Goal: Task Accomplishment & Management: Complete application form

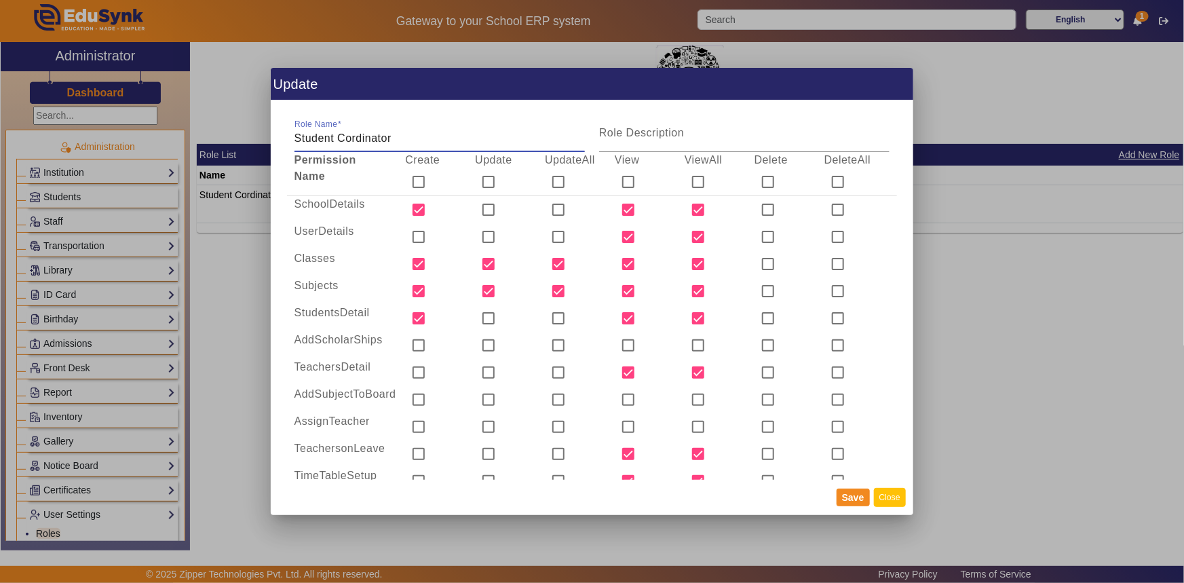
click at [895, 496] on button "Close" at bounding box center [890, 497] width 32 height 18
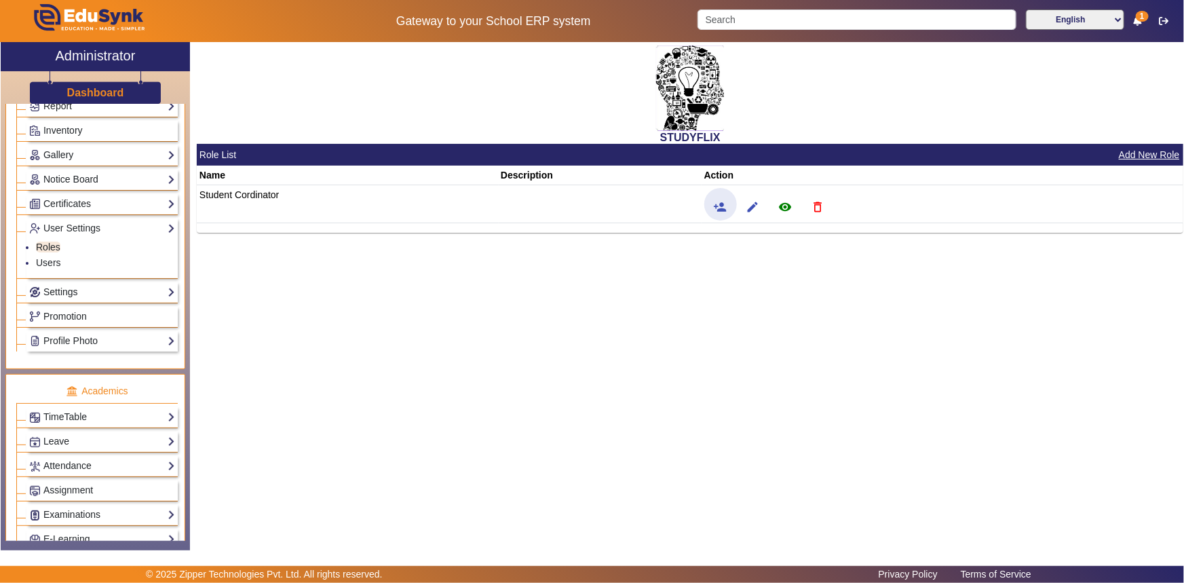
scroll to position [423, 0]
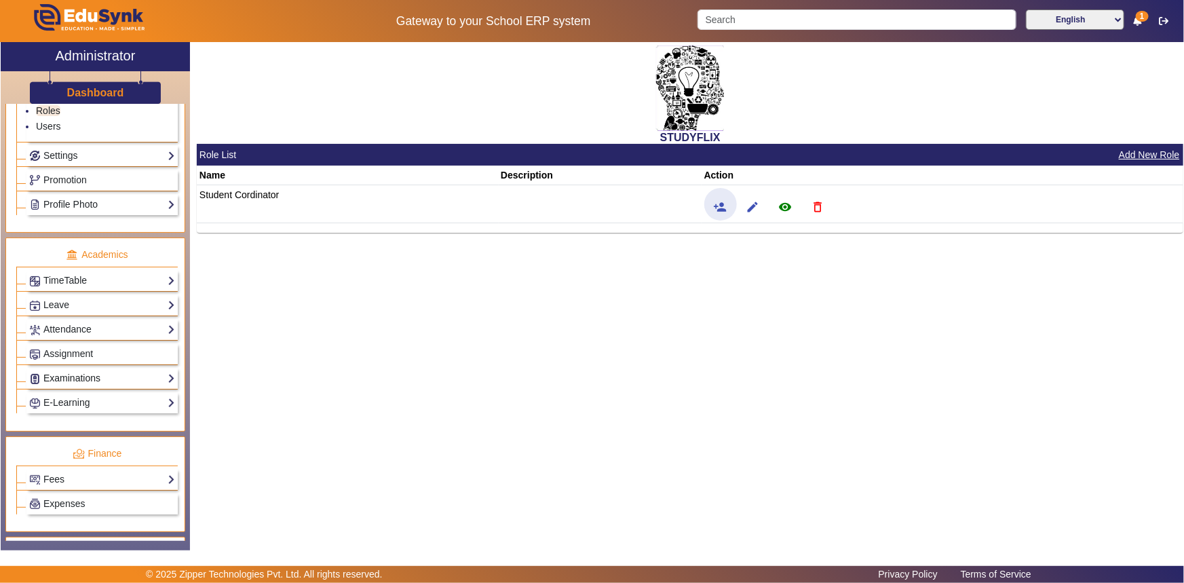
click at [64, 379] on link "Examinations" at bounding box center [102, 378] width 146 height 16
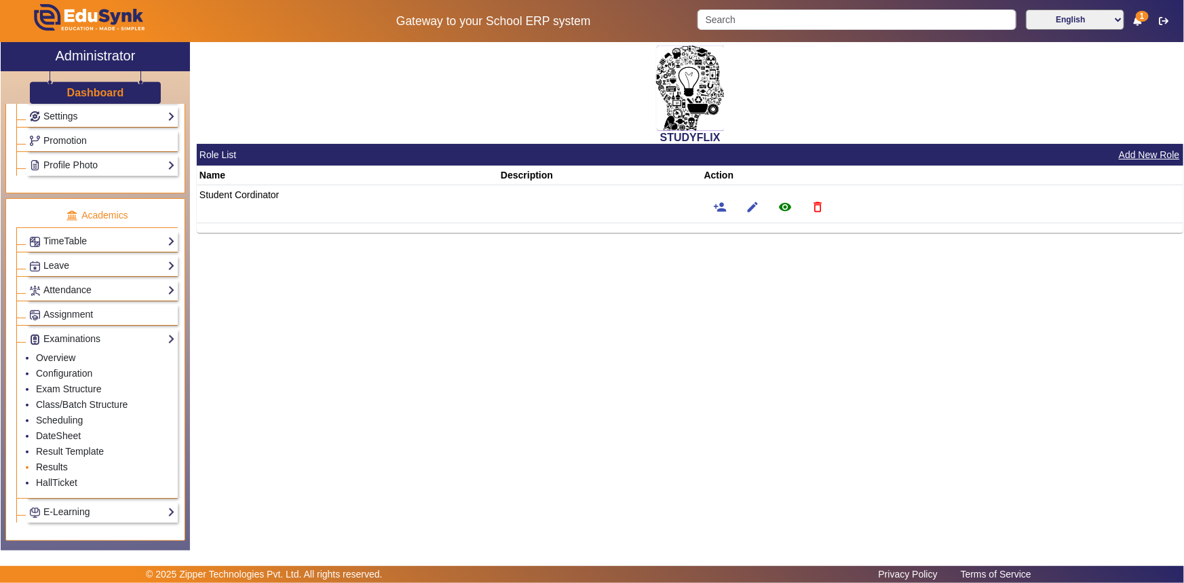
click at [54, 464] on link "Results" at bounding box center [52, 466] width 32 height 11
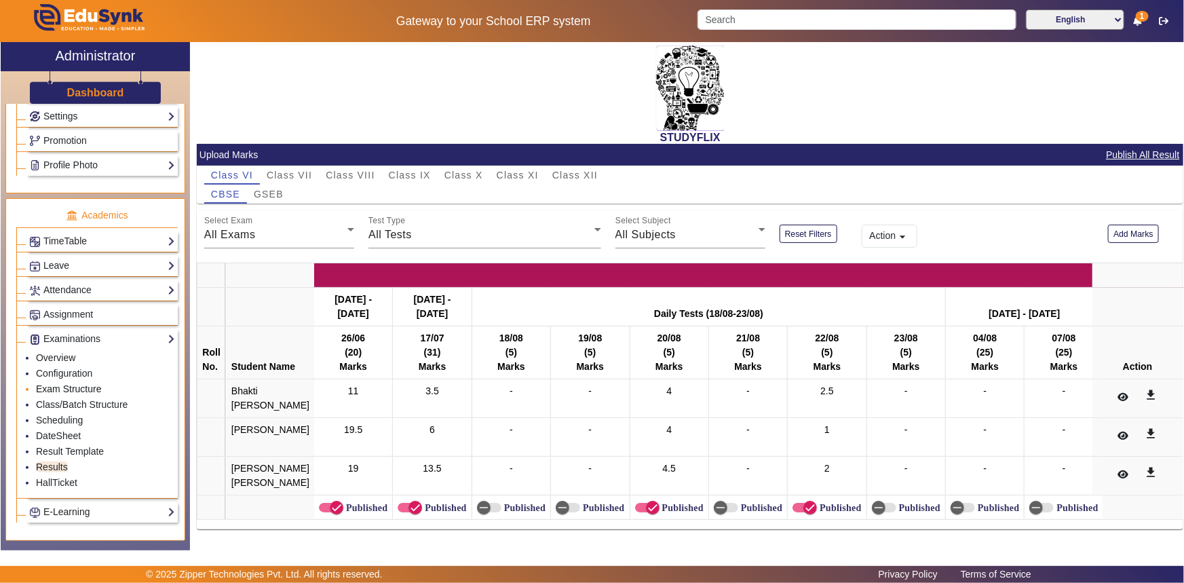
click at [62, 389] on link "Exam Structure" at bounding box center [68, 388] width 65 height 11
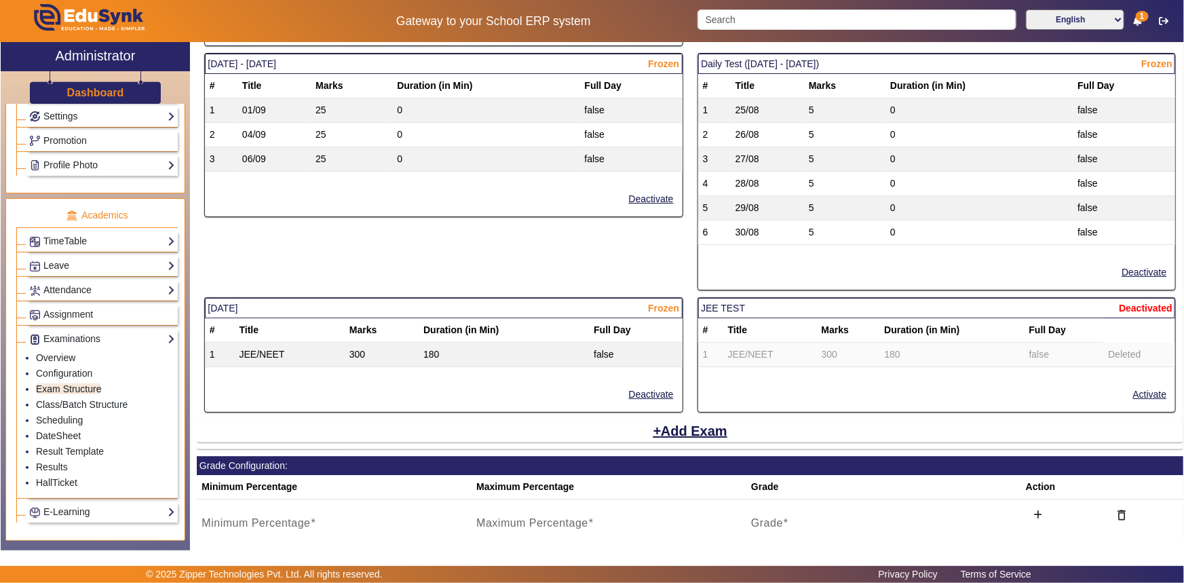
scroll to position [1635, 0]
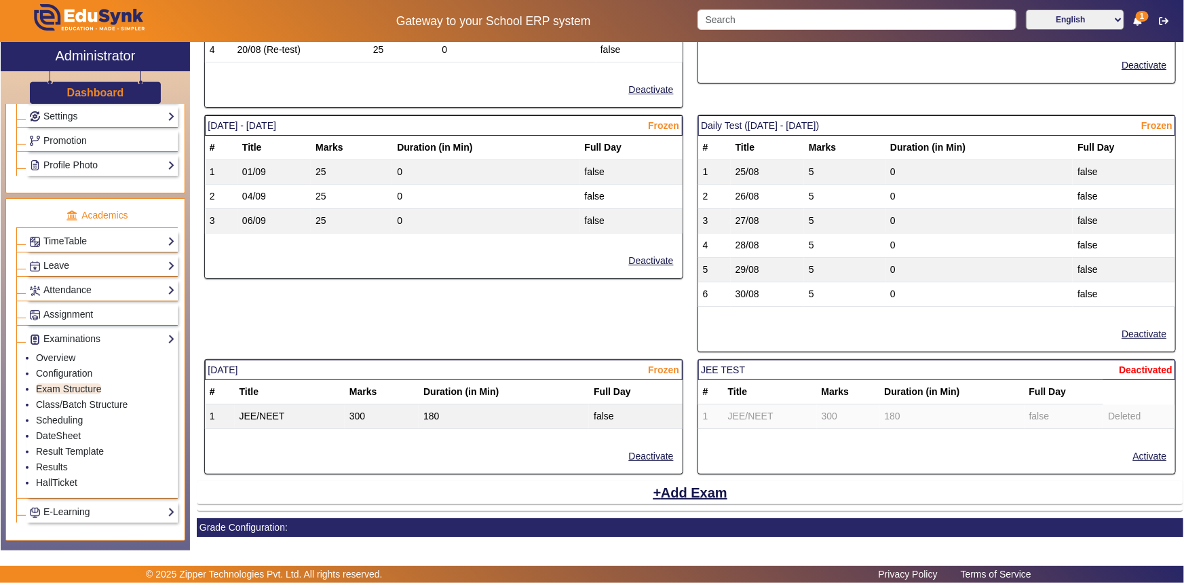
click at [926, 282] on td "0" at bounding box center [978, 294] width 187 height 24
click at [712, 487] on button "Add Exam" at bounding box center [689, 492] width 77 height 23
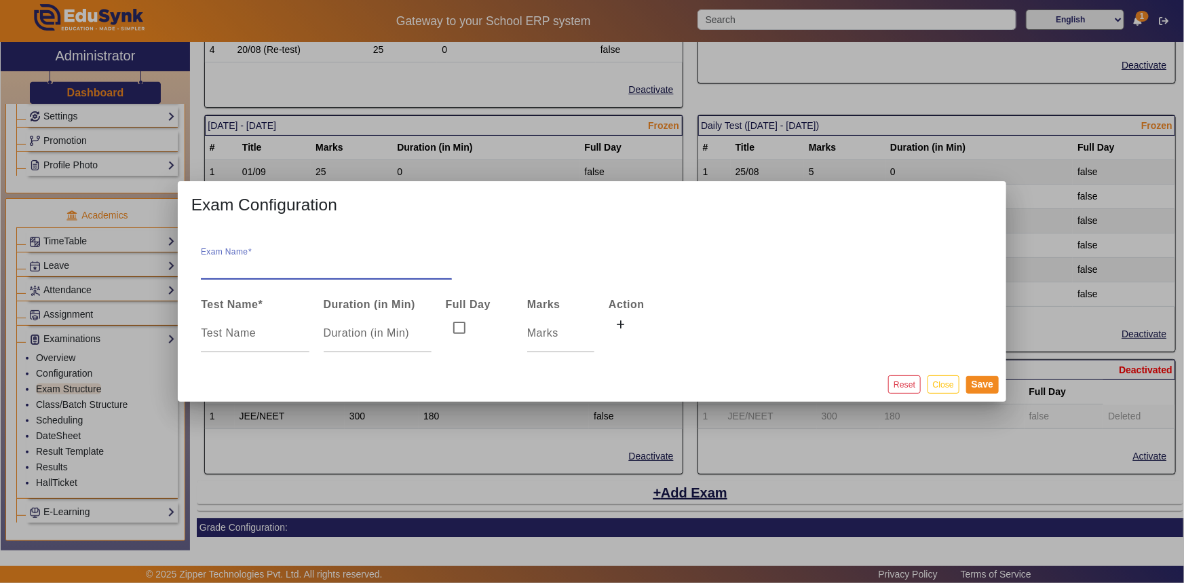
click at [245, 258] on input "Exam Name" at bounding box center [326, 266] width 251 height 16
type input "Daily Test ([DATE] - [DATE]"
click at [250, 330] on input at bounding box center [255, 333] width 108 height 16
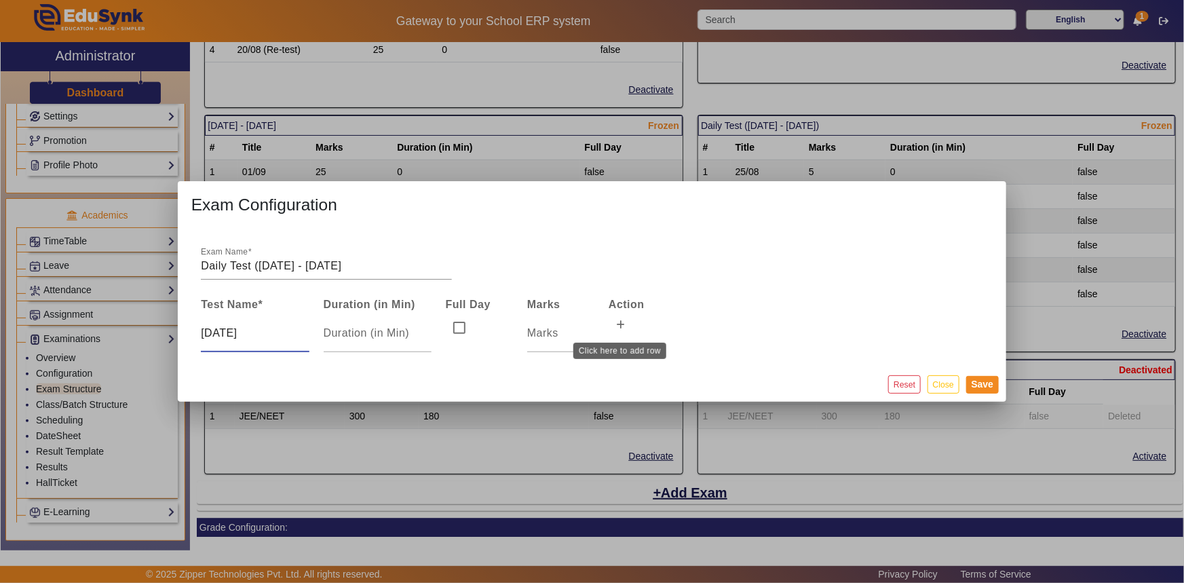
type input "[DATE]"
click at [617, 324] on icon at bounding box center [621, 324] width 9 height 9
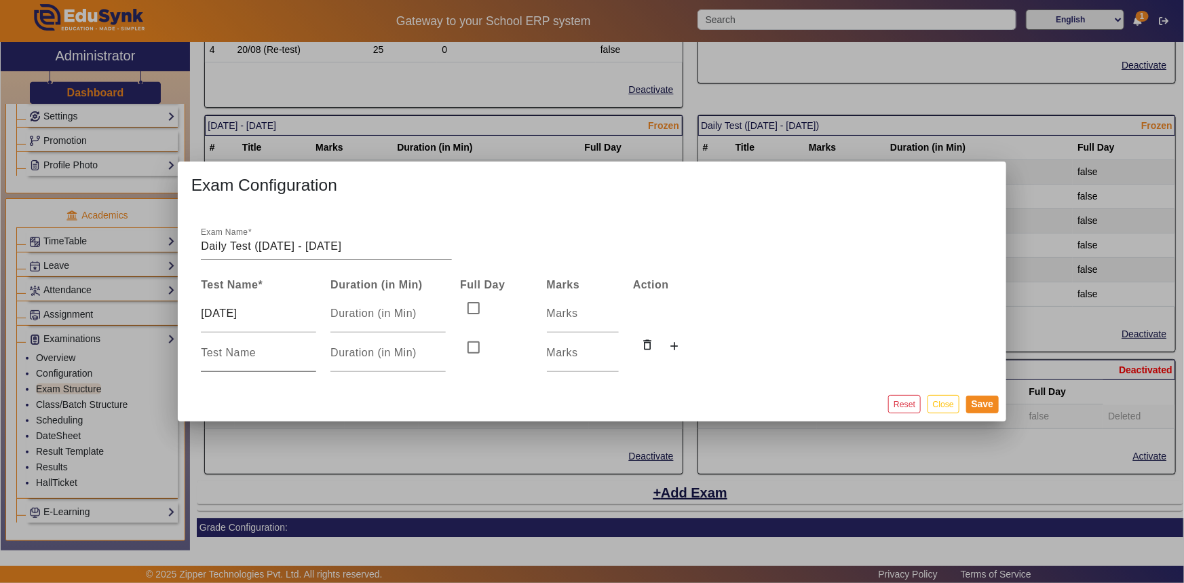
click at [256, 347] on input at bounding box center [258, 353] width 115 height 16
type input "[DATE]"
click at [439, 351] on input "1" at bounding box center [387, 353] width 115 height 16
click at [439, 351] on input "2" at bounding box center [387, 353] width 115 height 16
click at [440, 357] on input "1" at bounding box center [387, 353] width 115 height 16
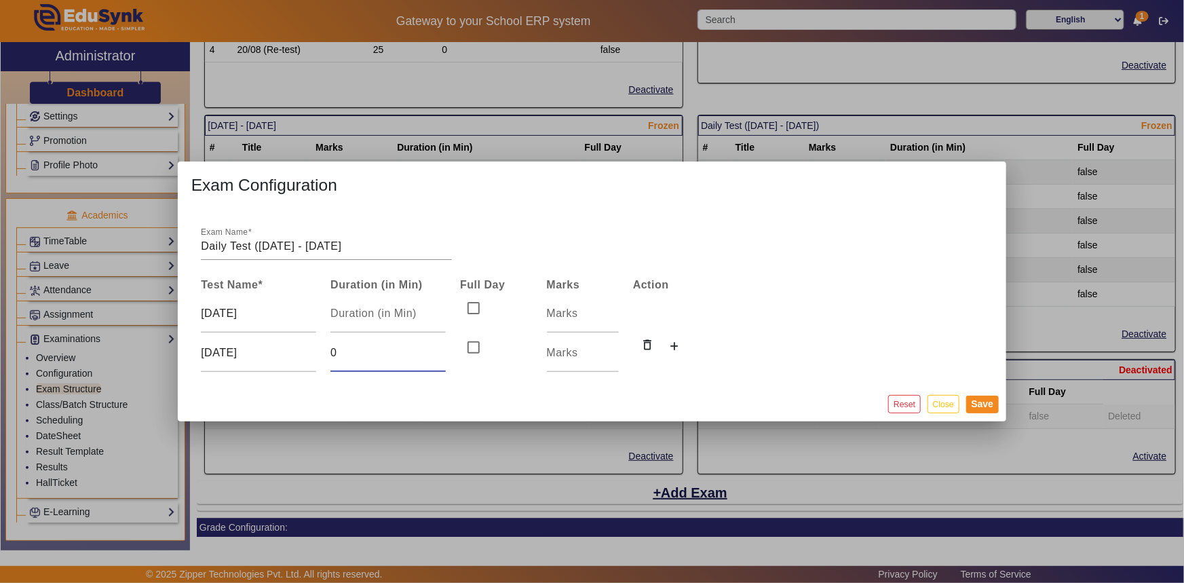
click at [440, 357] on input "0" at bounding box center [387, 353] width 115 height 16
type input "-1"
click at [440, 357] on input "-1" at bounding box center [387, 353] width 115 height 16
click at [616, 307] on input "1" at bounding box center [583, 313] width 72 height 16
click at [615, 307] on input "2" at bounding box center [583, 313] width 72 height 16
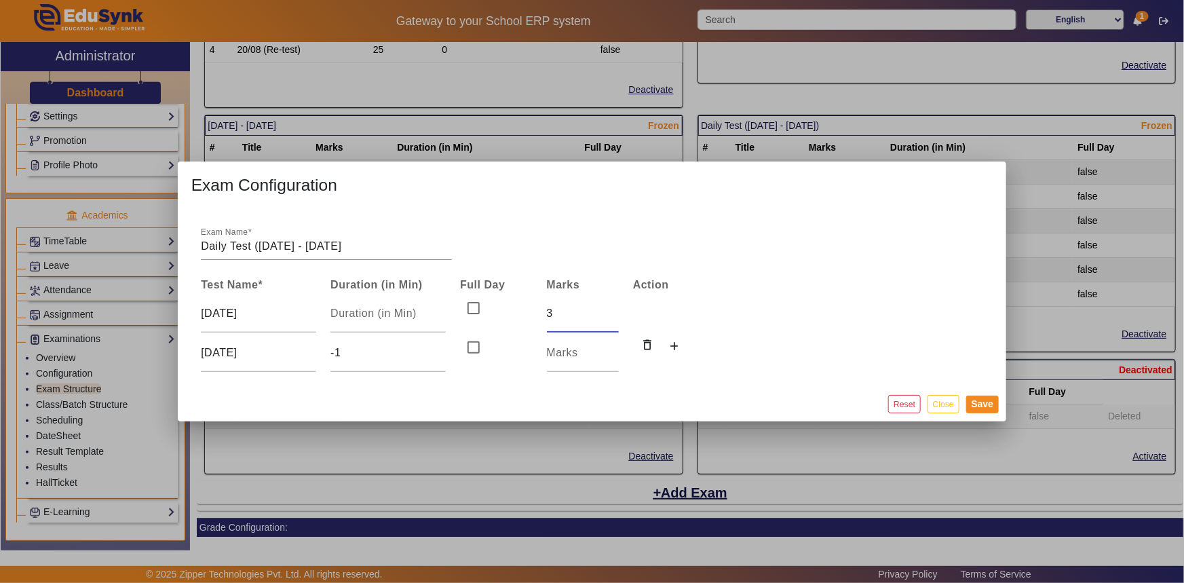
click at [615, 307] on input "3" at bounding box center [583, 313] width 72 height 16
click at [615, 307] on input "4" at bounding box center [583, 313] width 72 height 16
type input "5"
click at [615, 307] on input "5" at bounding box center [583, 313] width 72 height 16
click at [612, 349] on input "1" at bounding box center [583, 353] width 72 height 16
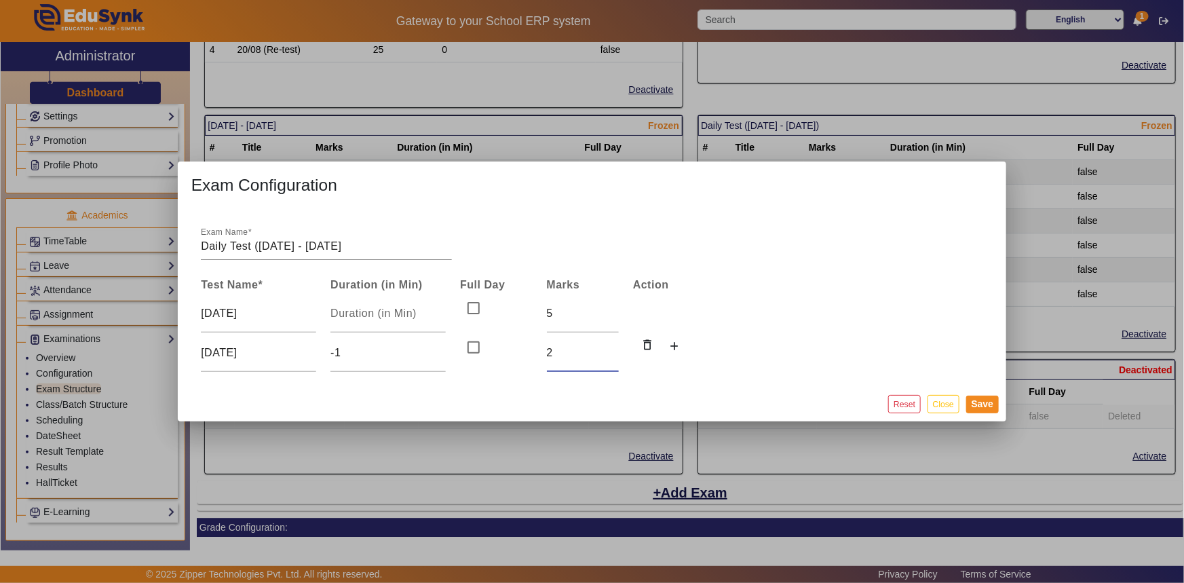
click at [612, 349] on input "2" at bounding box center [583, 353] width 72 height 16
click at [612, 349] on input "5" at bounding box center [583, 353] width 72 height 16
click at [612, 349] on input "6" at bounding box center [583, 353] width 72 height 16
click at [612, 359] on input "5" at bounding box center [583, 353] width 72 height 16
click at [612, 359] on input "4" at bounding box center [583, 353] width 72 height 16
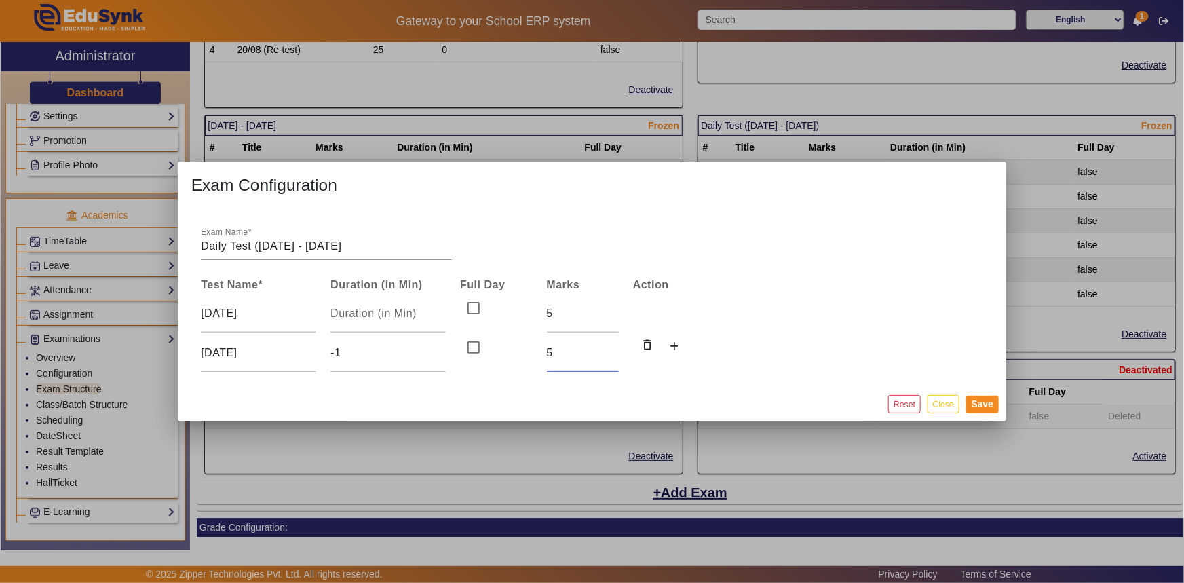
type input "5"
click at [612, 351] on input "5" at bounding box center [583, 353] width 72 height 16
click at [442, 360] on input "-2" at bounding box center [387, 353] width 115 height 16
click at [442, 349] on input "-1" at bounding box center [387, 353] width 115 height 16
click at [442, 349] on input "0" at bounding box center [387, 353] width 115 height 16
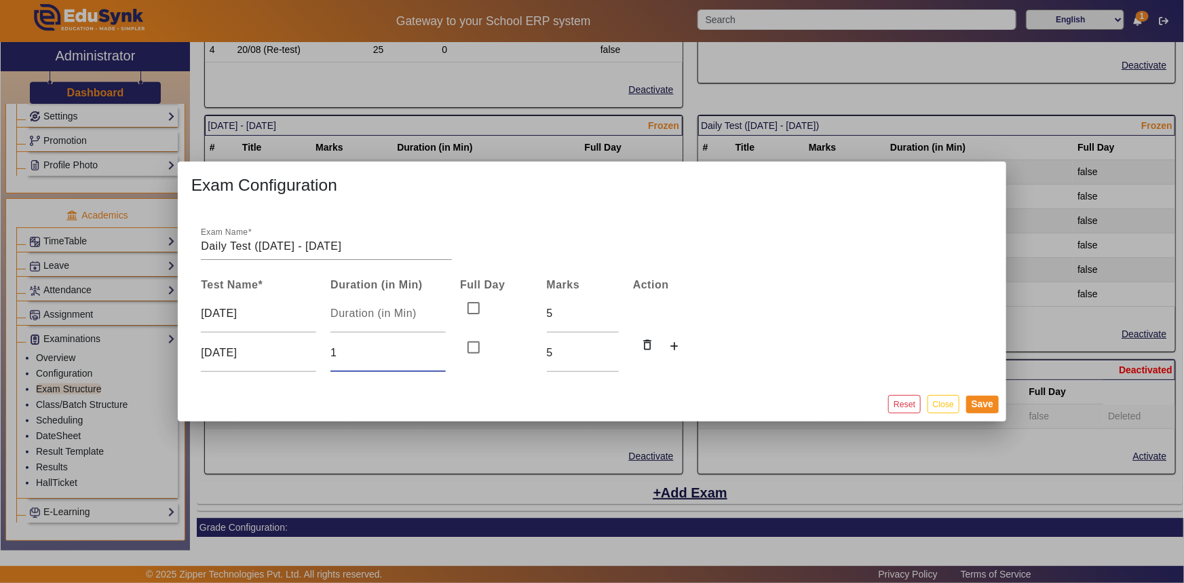
click at [442, 349] on input "1" at bounding box center [387, 353] width 115 height 16
click at [442, 349] on input "2" at bounding box center [387, 353] width 115 height 16
type input "3"
click at [442, 349] on input "3" at bounding box center [387, 353] width 115 height 16
click at [384, 389] on mat-dialog-actions "Reset Close Save" at bounding box center [592, 403] width 829 height 35
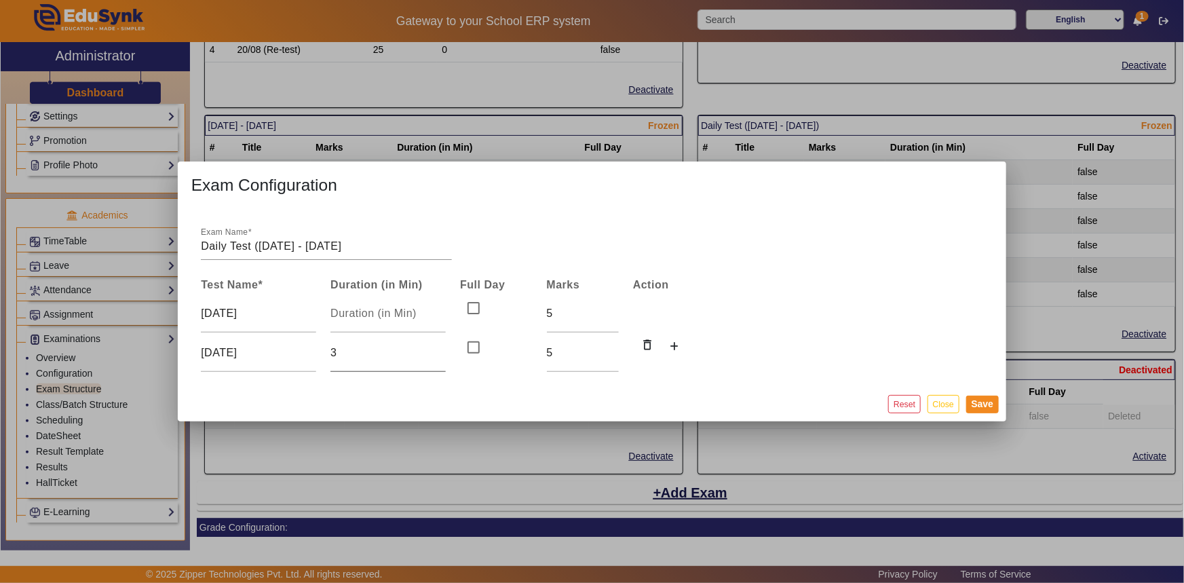
click at [370, 350] on input "3" at bounding box center [387, 353] width 115 height 16
click at [403, 387] on mat-dialog-actions "Reset Close Save" at bounding box center [592, 403] width 829 height 35
click at [671, 349] on icon at bounding box center [674, 346] width 9 height 9
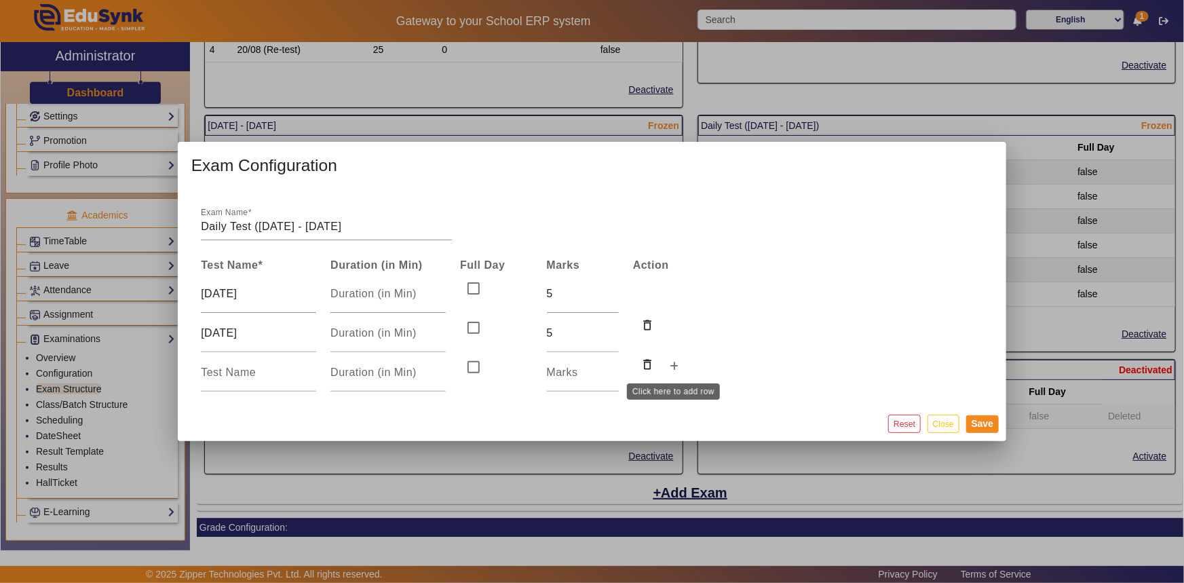
click at [674, 368] on icon at bounding box center [674, 366] width 9 height 9
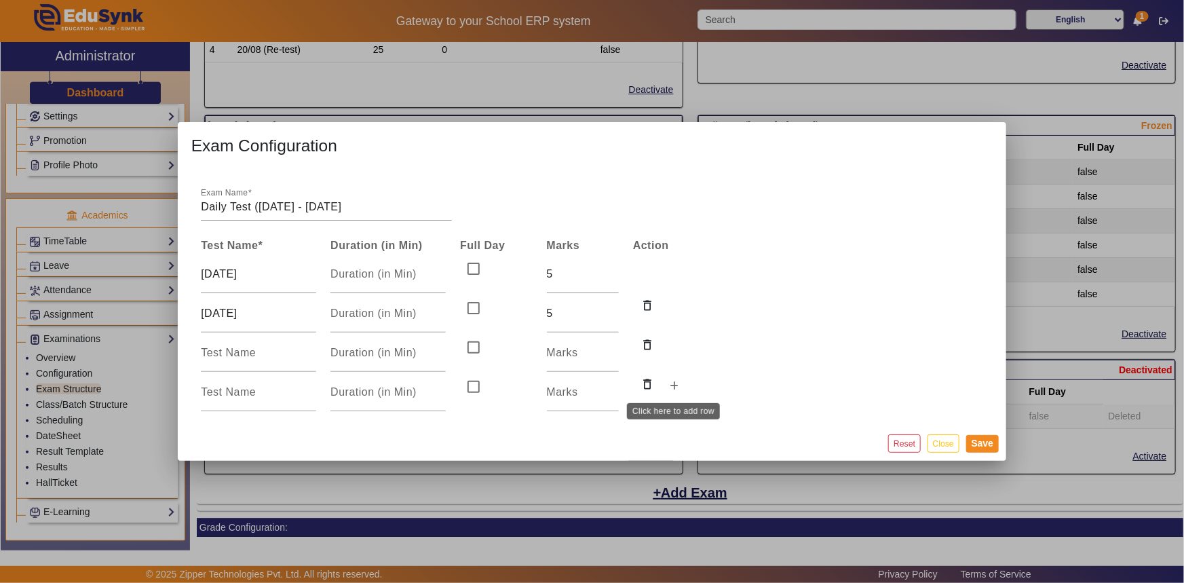
click at [674, 386] on icon at bounding box center [674, 385] width 9 height 9
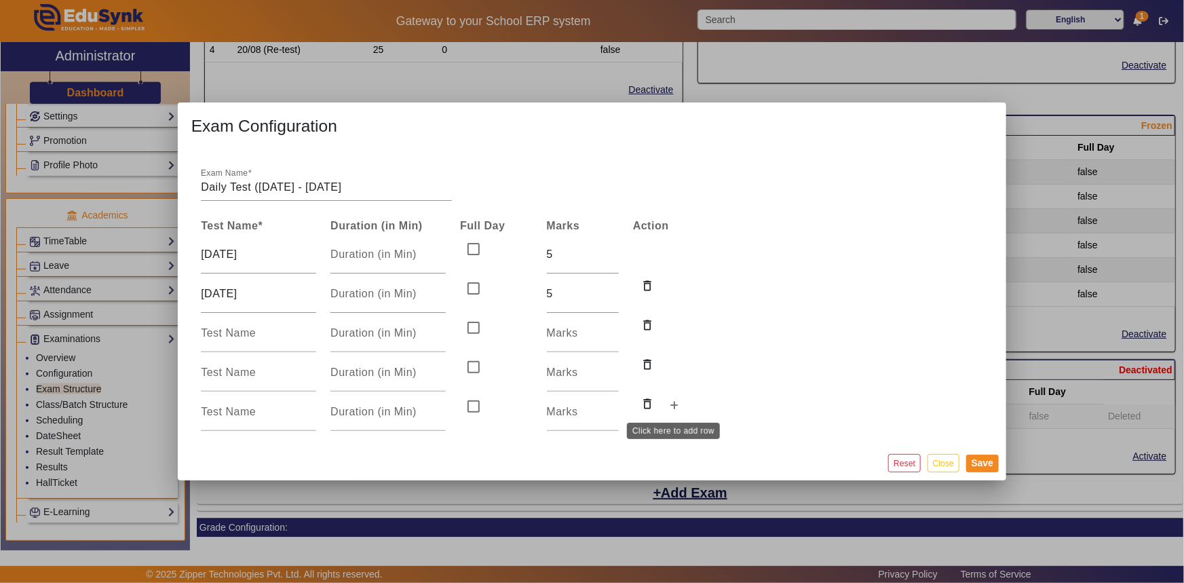
click at [674, 402] on icon at bounding box center [674, 405] width 9 height 9
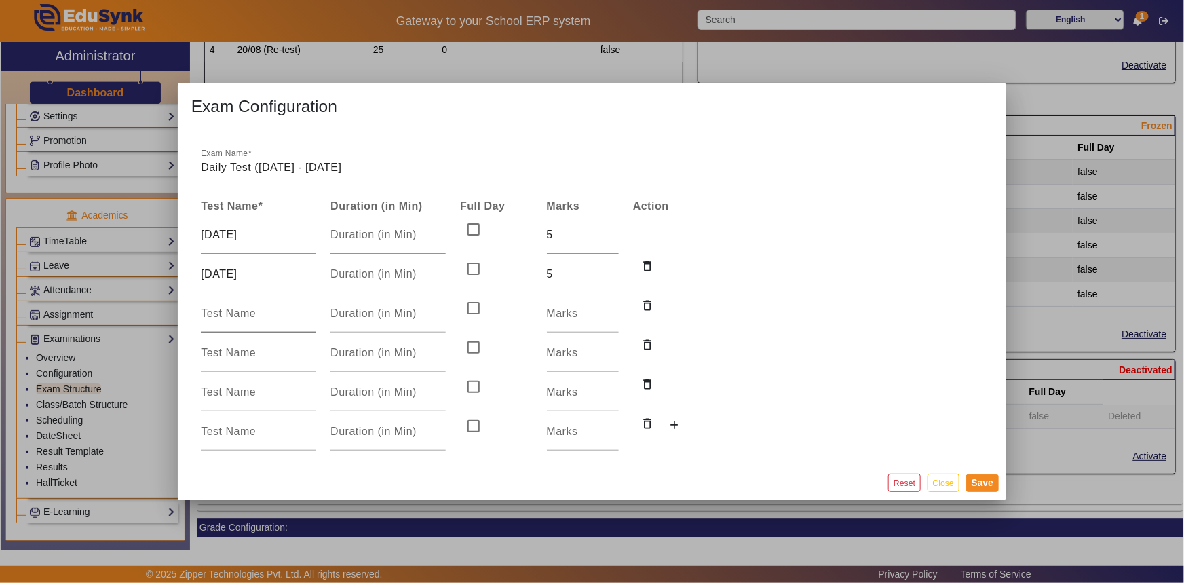
click at [263, 316] on input at bounding box center [258, 313] width 115 height 16
drag, startPoint x: 263, startPoint y: 315, endPoint x: 216, endPoint y: 314, distance: 47.5
click at [216, 314] on input at bounding box center [258, 313] width 115 height 16
type input "[DATE]"
click at [218, 353] on input at bounding box center [258, 353] width 115 height 16
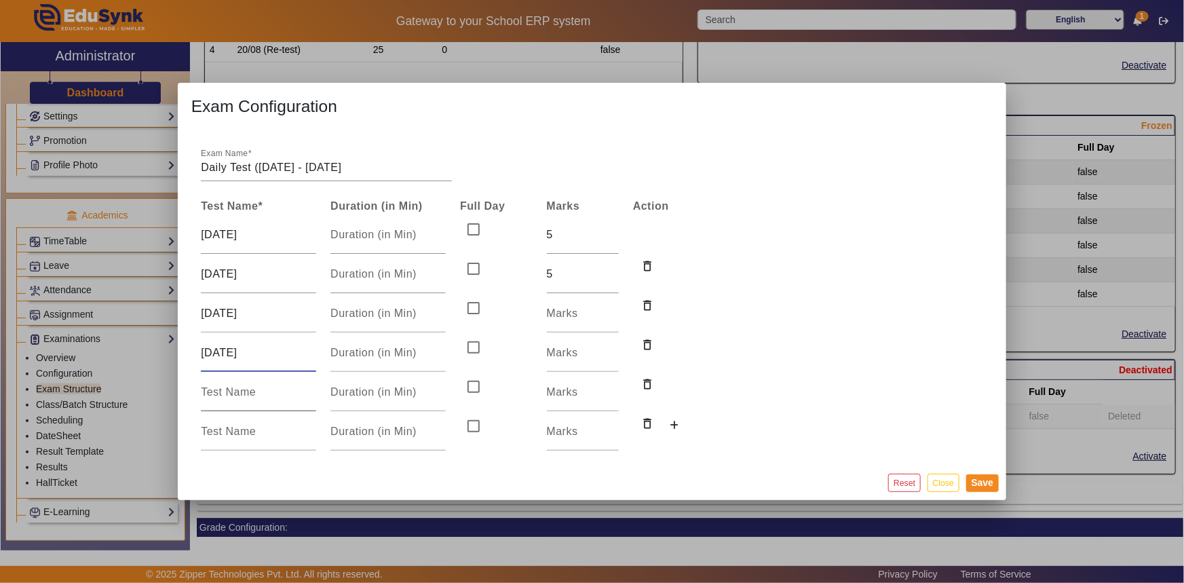
type input "[DATE]"
click at [226, 389] on input at bounding box center [258, 392] width 115 height 16
type input "[DATE]"
click at [229, 429] on input at bounding box center [258, 431] width 115 height 16
type input "[DATE]"
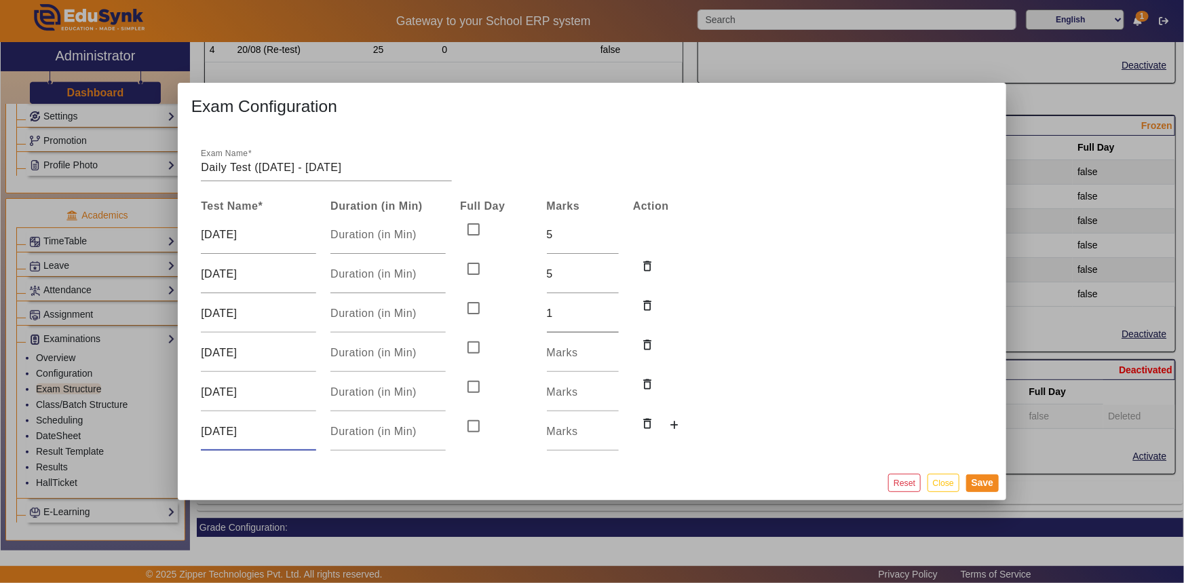
click at [611, 308] on input "1" at bounding box center [583, 313] width 72 height 16
click at [611, 308] on input "2" at bounding box center [583, 313] width 72 height 16
click at [611, 308] on input "3" at bounding box center [583, 313] width 72 height 16
click at [611, 308] on input "4" at bounding box center [583, 313] width 72 height 16
type input "5"
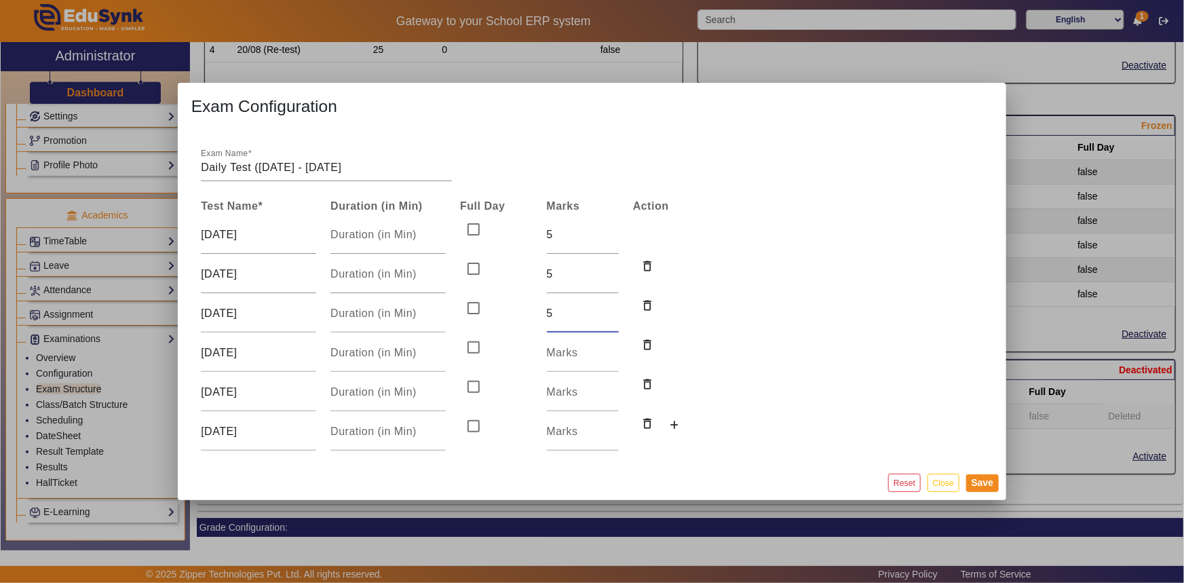
click at [611, 308] on input "5" at bounding box center [583, 313] width 72 height 16
click at [614, 347] on input "1" at bounding box center [583, 353] width 72 height 16
click at [614, 347] on input "2" at bounding box center [583, 353] width 72 height 16
click at [614, 347] on input "3" at bounding box center [583, 353] width 72 height 16
click at [614, 347] on input "4" at bounding box center [583, 353] width 72 height 16
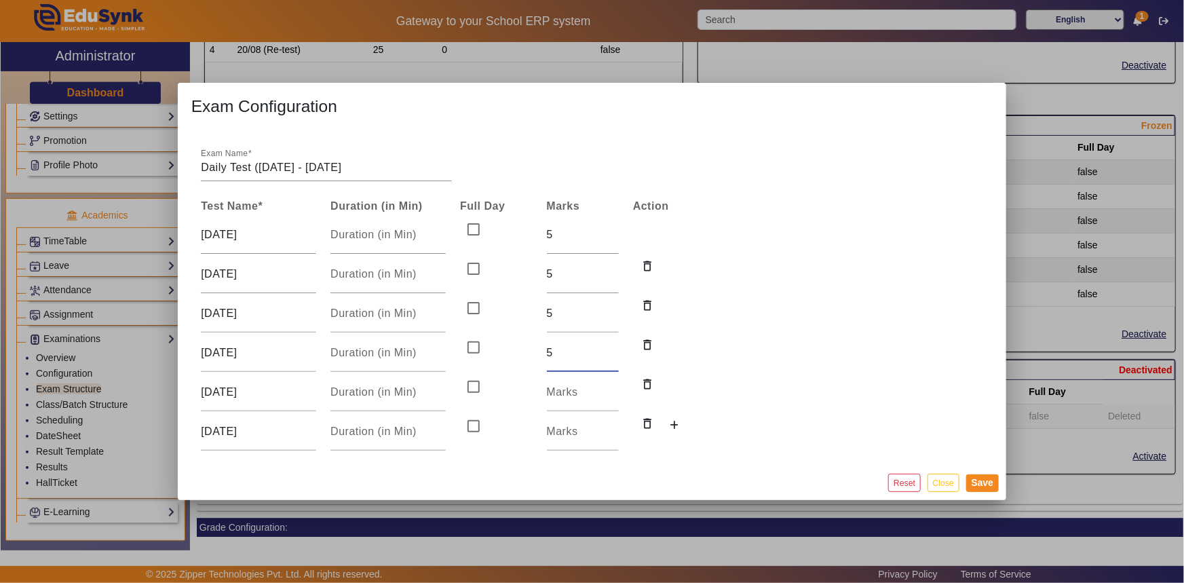
type input "5"
click at [614, 347] on input "5" at bounding box center [583, 353] width 72 height 16
click at [611, 385] on input "1" at bounding box center [583, 392] width 72 height 16
click at [611, 385] on input "2" at bounding box center [583, 392] width 72 height 16
click at [611, 385] on input "3" at bounding box center [583, 392] width 72 height 16
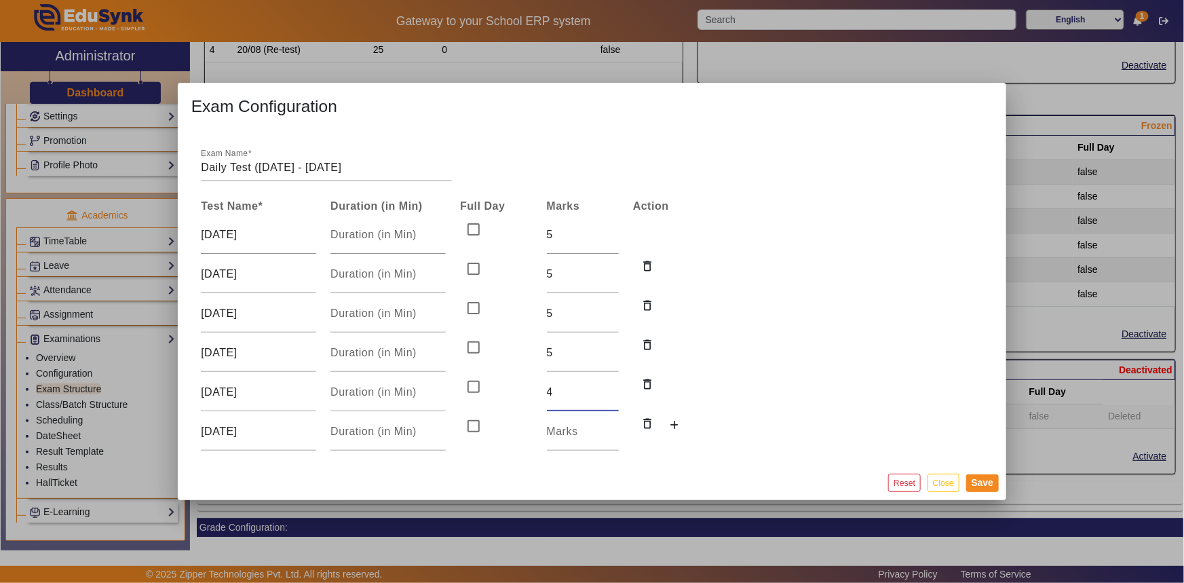
click at [611, 385] on input "4" at bounding box center [583, 392] width 72 height 16
type input "5"
click at [611, 385] on input "5" at bounding box center [583, 392] width 72 height 16
click at [611, 427] on input "1" at bounding box center [583, 431] width 72 height 16
click at [611, 427] on input "2" at bounding box center [583, 431] width 72 height 16
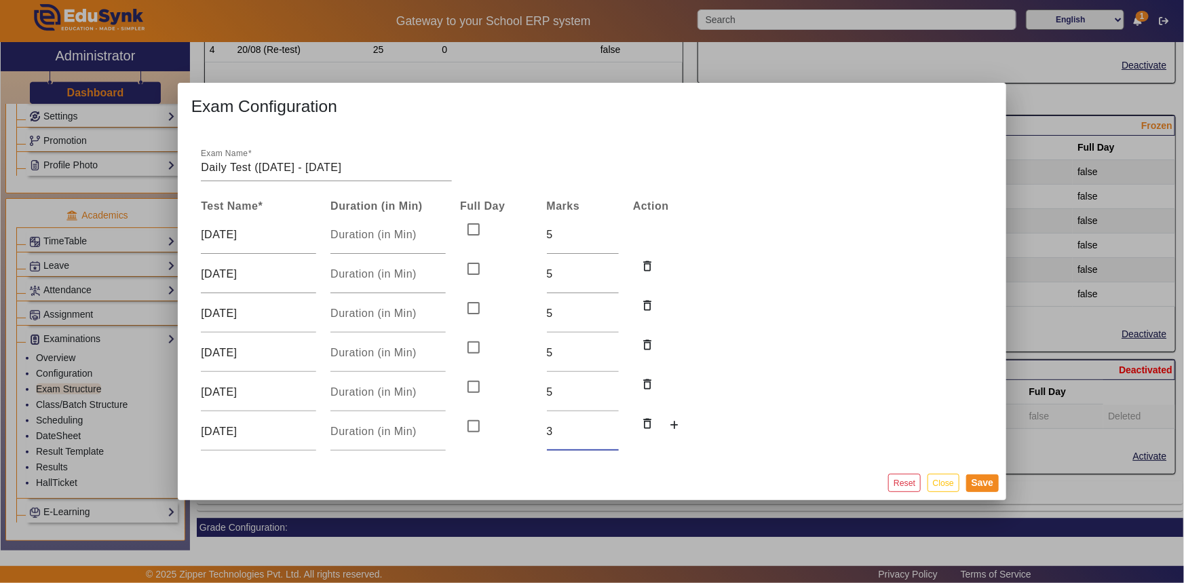
click at [611, 427] on input "3" at bounding box center [583, 431] width 72 height 16
click at [611, 427] on input "4" at bounding box center [583, 431] width 72 height 16
type input "5"
click at [611, 427] on input "5" at bounding box center [583, 431] width 72 height 16
click at [974, 484] on button "Save" at bounding box center [982, 483] width 33 height 18
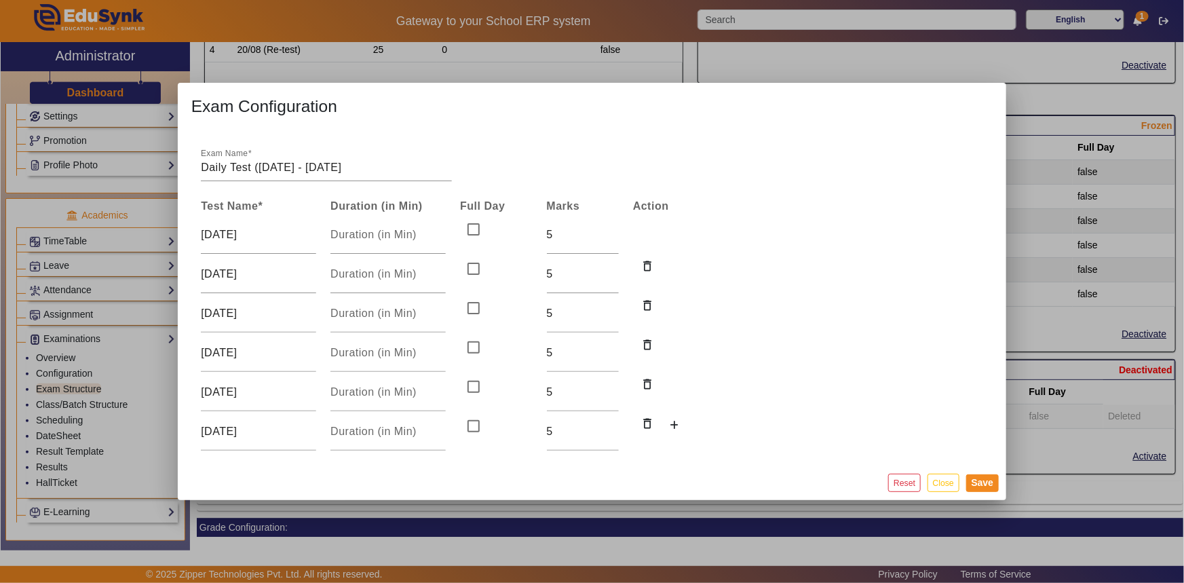
click at [783, 368] on mat-dialog-content "Exam Name Daily Test ([DATE] - [DATE] Test Name * Duration (in Min) Full Day Ma…" at bounding box center [592, 297] width 829 height 335
click at [993, 482] on button "Save" at bounding box center [982, 483] width 33 height 18
click at [778, 404] on mat-dialog-content "Exam Name Daily Test ([DATE] - [DATE] Test Name * Duration (in Min) Full Day Ma…" at bounding box center [592, 297] width 829 height 335
click at [411, 239] on input "number" at bounding box center [387, 235] width 115 height 16
click at [441, 232] on input "1" at bounding box center [387, 235] width 115 height 16
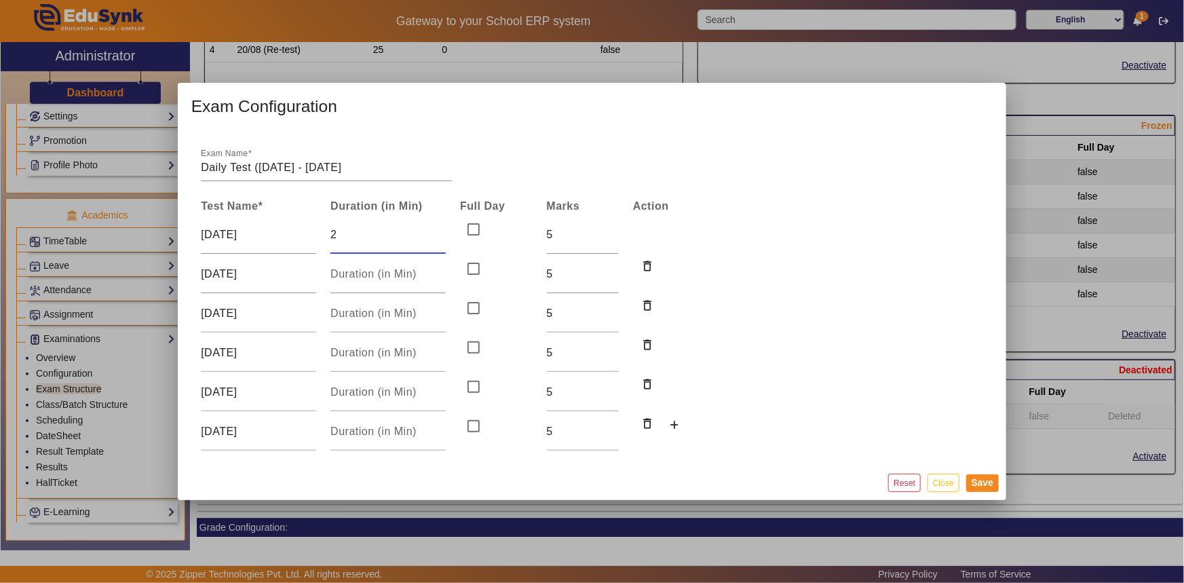
click at [441, 232] on input "2" at bounding box center [387, 235] width 115 height 16
click at [441, 232] on input "3" at bounding box center [387, 235] width 115 height 16
click at [441, 232] on input "4" at bounding box center [387, 235] width 115 height 16
click at [441, 232] on input "5" at bounding box center [387, 235] width 115 height 16
click at [441, 237] on input "4" at bounding box center [387, 235] width 115 height 16
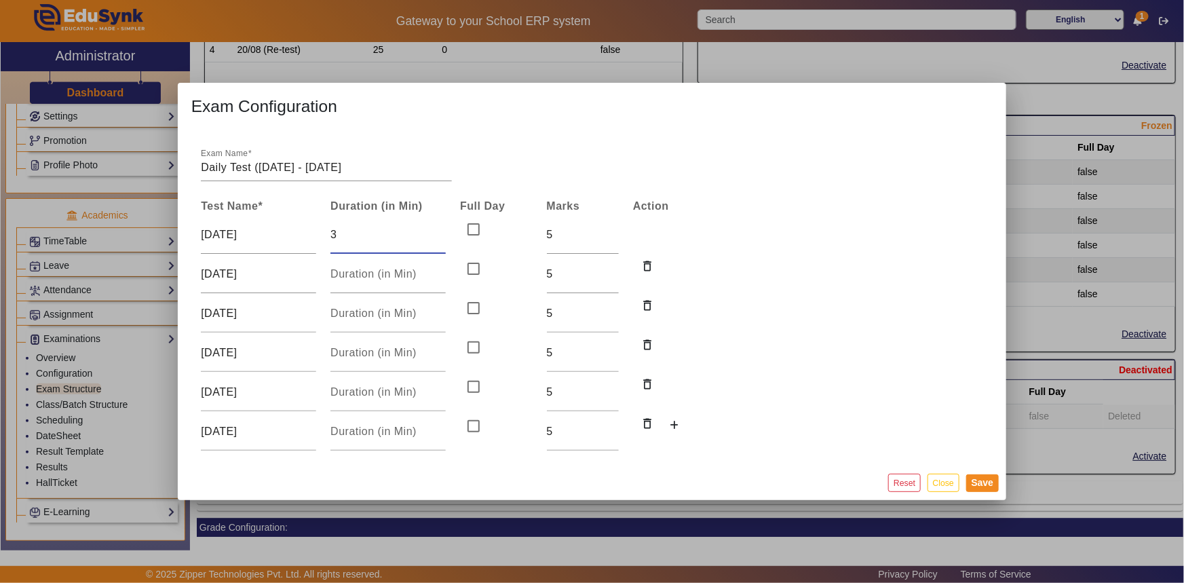
click at [441, 237] on input "3" at bounding box center [387, 235] width 115 height 16
click at [441, 237] on input "2" at bounding box center [387, 235] width 115 height 16
click at [441, 237] on input "1" at bounding box center [387, 235] width 115 height 16
click at [441, 237] on input "0" at bounding box center [387, 235] width 115 height 16
click at [441, 237] on input "-1" at bounding box center [387, 235] width 115 height 16
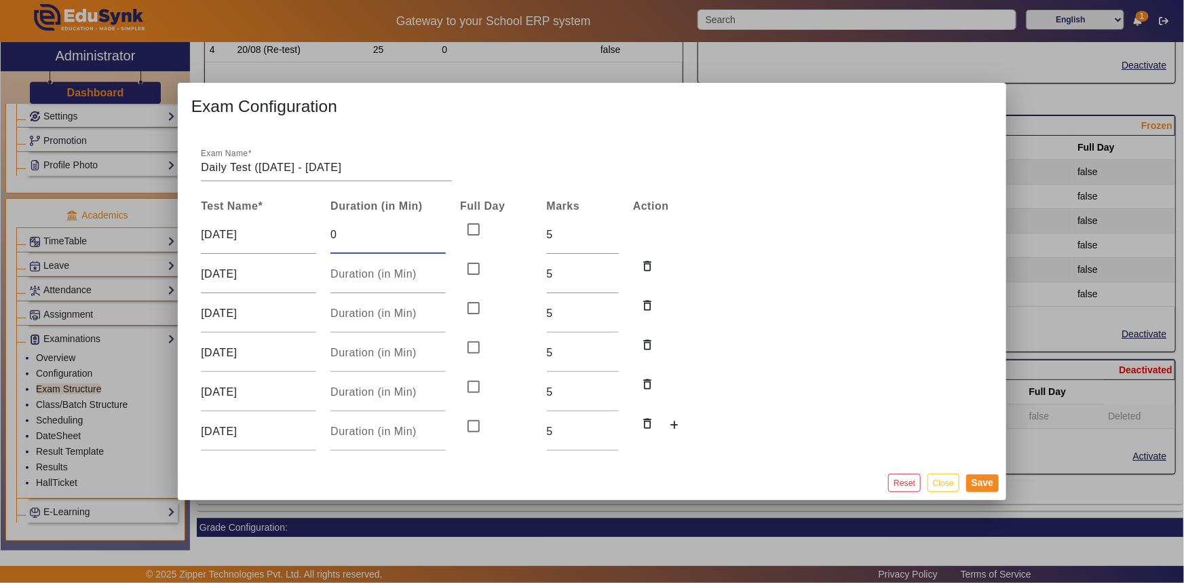
click at [441, 231] on input "0" at bounding box center [387, 235] width 115 height 16
click at [441, 236] on input "-1" at bounding box center [387, 235] width 115 height 16
type input "0"
click at [441, 231] on input "0" at bounding box center [387, 235] width 115 height 16
click at [826, 423] on mat-dialog-content "Exam Name Daily Test ([DATE] - [DATE] Test Name * Duration (in Min) Full Day Ma…" at bounding box center [592, 297] width 829 height 335
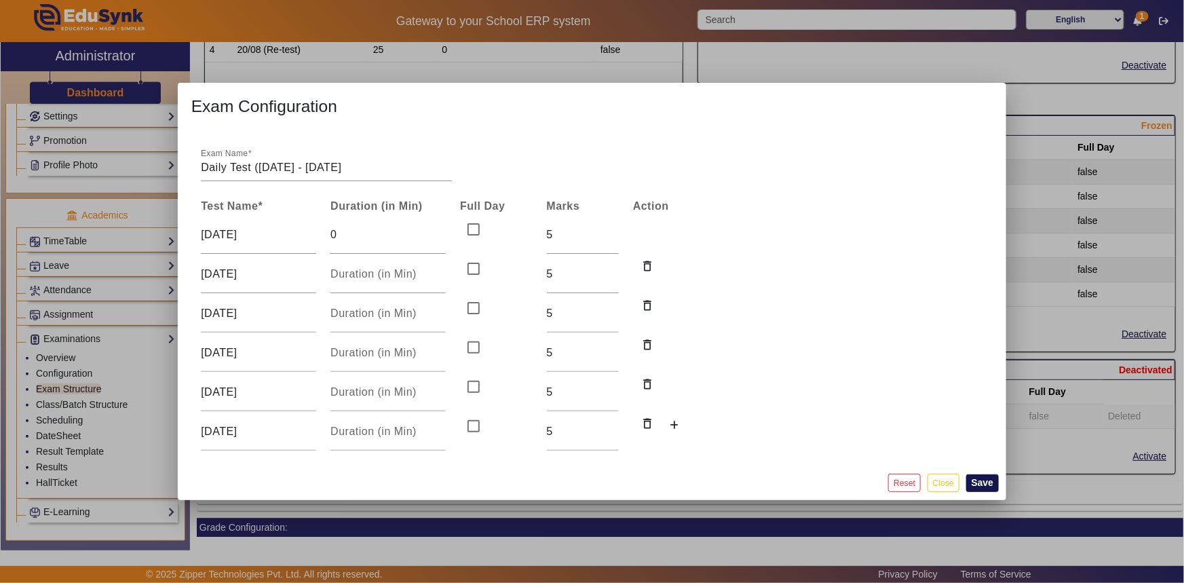
click at [982, 486] on button "Save" at bounding box center [982, 483] width 33 height 18
click at [983, 485] on button "Save" at bounding box center [982, 483] width 33 height 18
click at [495, 399] on td at bounding box center [496, 391] width 86 height 39
click at [806, 414] on mat-dialog-content "Exam Name Daily Test ([DATE] - [DATE] Test Name * Duration (in Min) Full Day Ma…" at bounding box center [592, 297] width 829 height 335
click at [896, 407] on mat-dialog-content "Exam Name Daily Test ([DATE] - [DATE] Test Name * Duration (in Min) Full Day Ma…" at bounding box center [592, 297] width 829 height 335
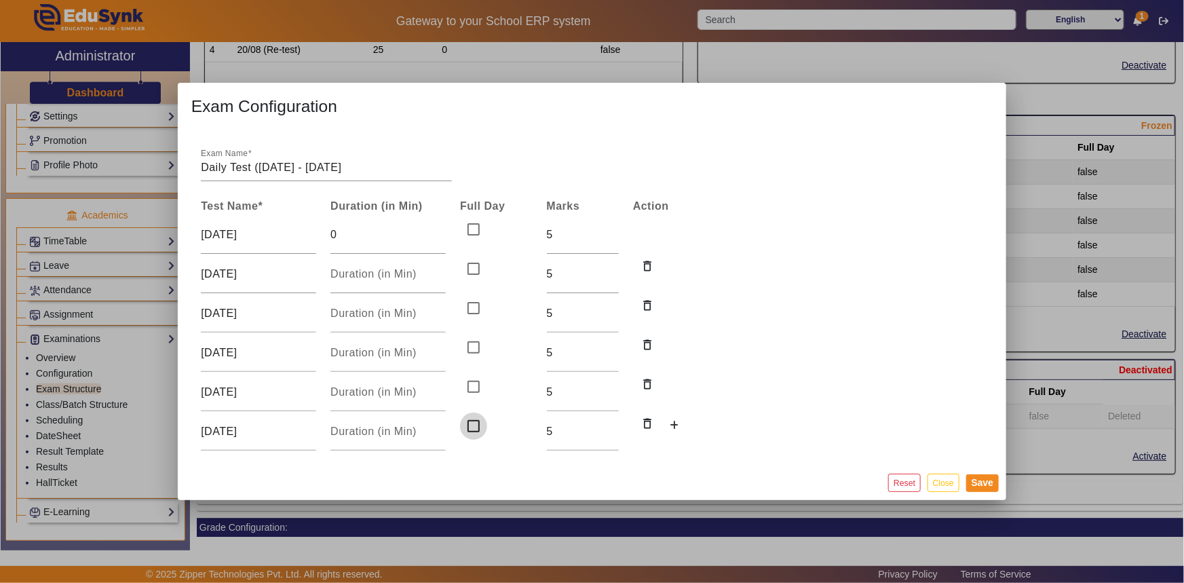
click at [476, 422] on input "checkbox" at bounding box center [473, 425] width 27 height 27
checkbox input "false"
click at [417, 237] on input "0" at bounding box center [387, 235] width 115 height 16
click at [462, 130] on mat-dialog-content "Exam Name Daily Test ([DATE] - [DATE] Test Name * Duration (in Min) Full Day Ma…" at bounding box center [592, 297] width 829 height 335
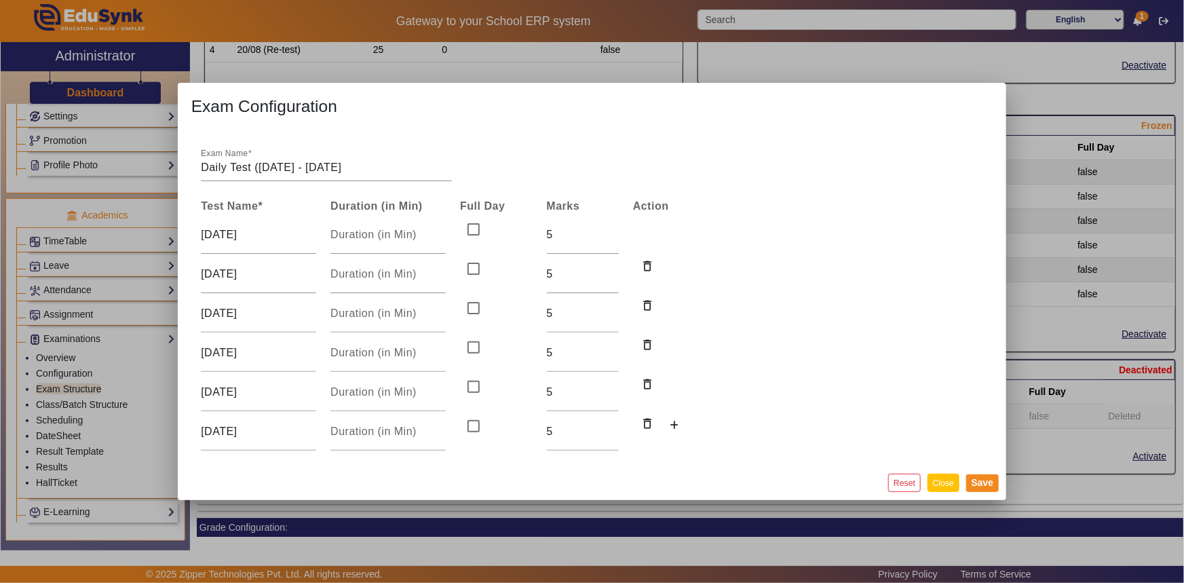
click at [941, 486] on button "Close" at bounding box center [943, 483] width 32 height 18
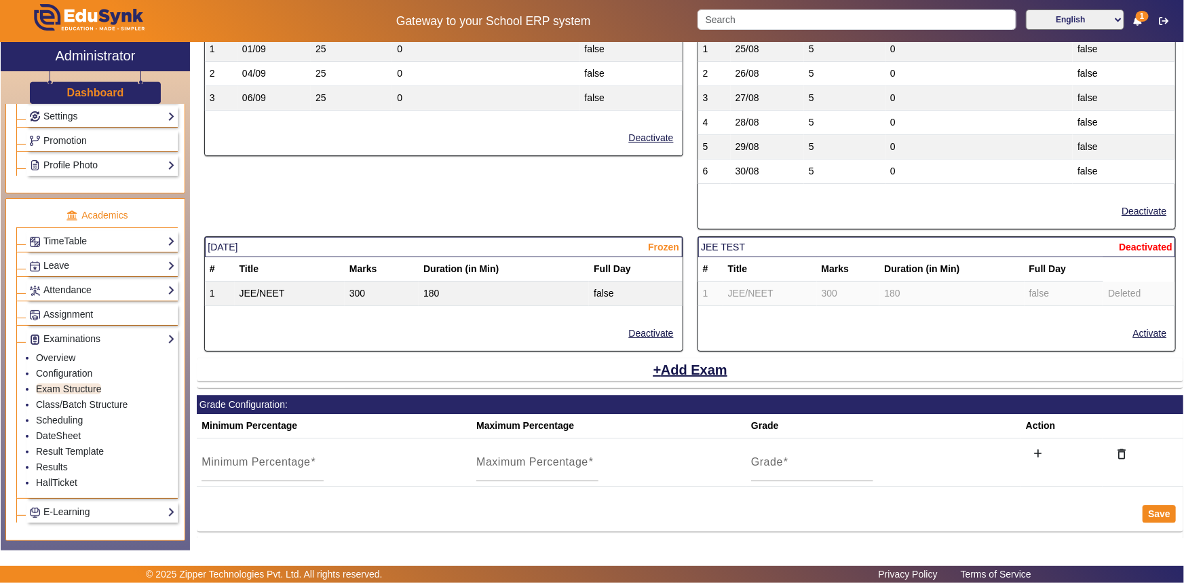
scroll to position [1759, 0]
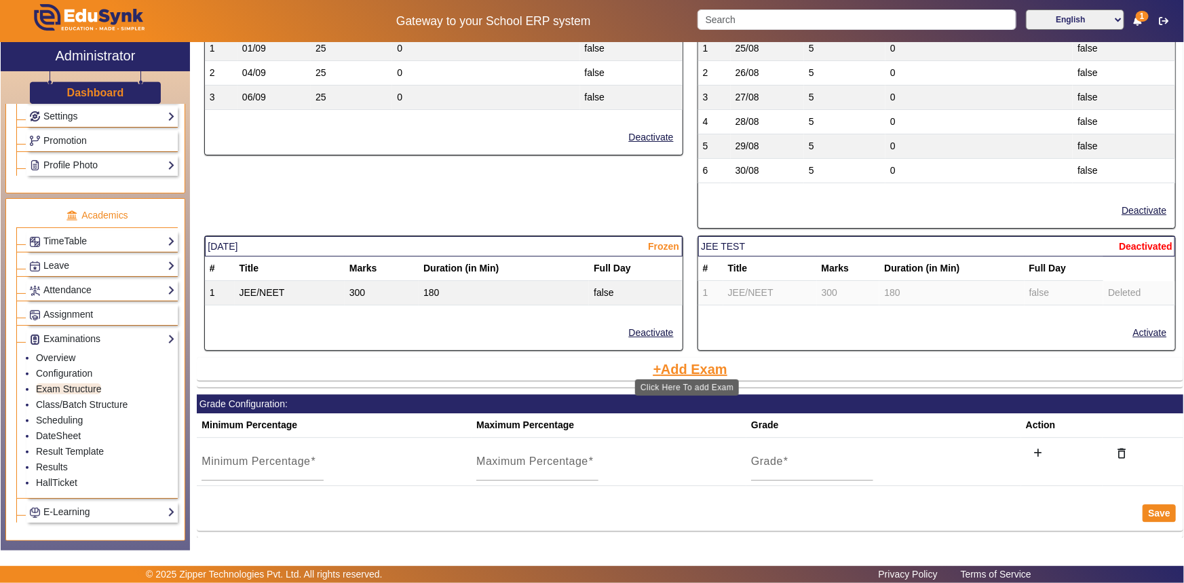
click at [698, 360] on button "Add Exam" at bounding box center [689, 369] width 77 height 23
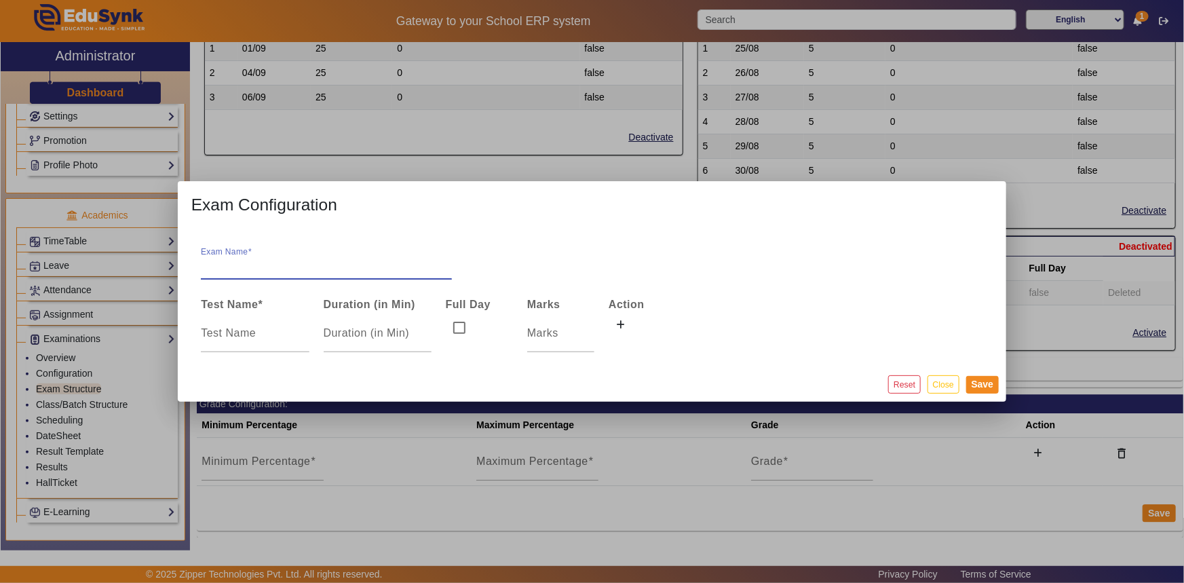
click at [275, 264] on input "Exam Name" at bounding box center [326, 266] width 251 height 16
click at [288, 269] on input "Daily Test" at bounding box center [326, 266] width 251 height 16
type input "Daily Test"
click at [244, 334] on input at bounding box center [255, 333] width 108 height 16
click at [356, 345] on div at bounding box center [378, 333] width 108 height 38
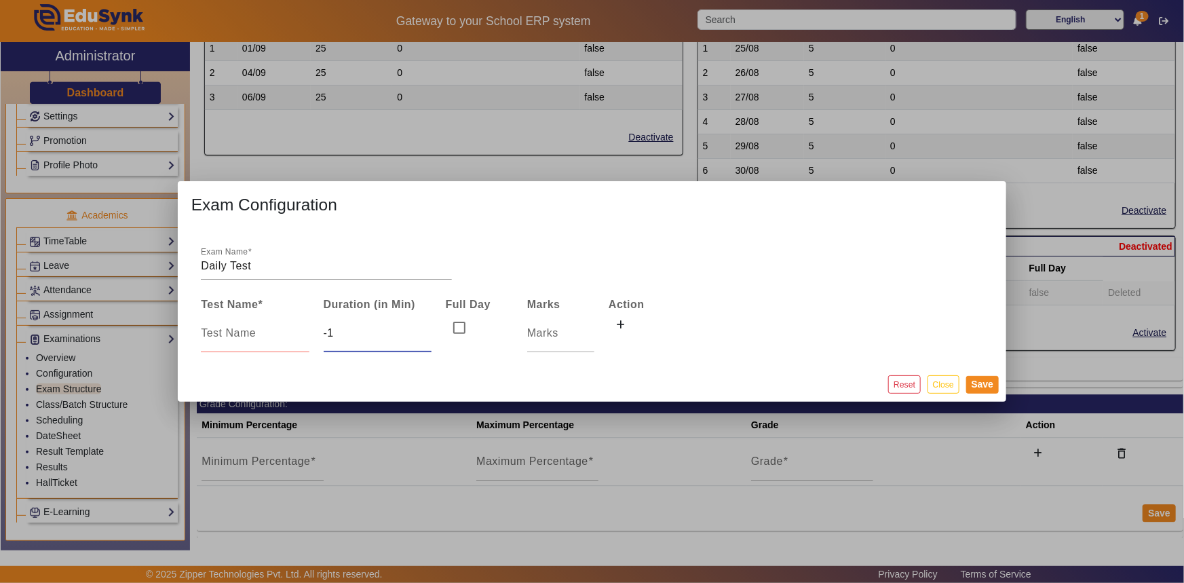
click at [425, 335] on input "-1" at bounding box center [378, 333] width 108 height 16
type input "0"
click at [425, 325] on input "0" at bounding box center [378, 333] width 108 height 16
click at [618, 325] on icon at bounding box center [621, 324] width 9 height 9
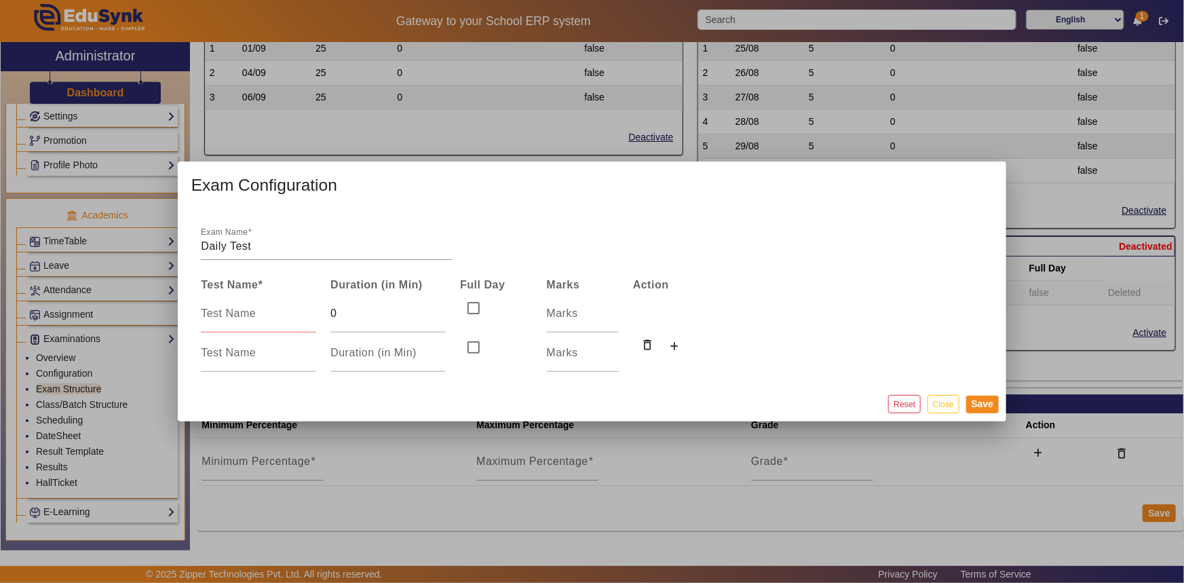
click at [618, 325] on td at bounding box center [582, 313] width 86 height 39
click at [670, 343] on icon at bounding box center [674, 346] width 9 height 9
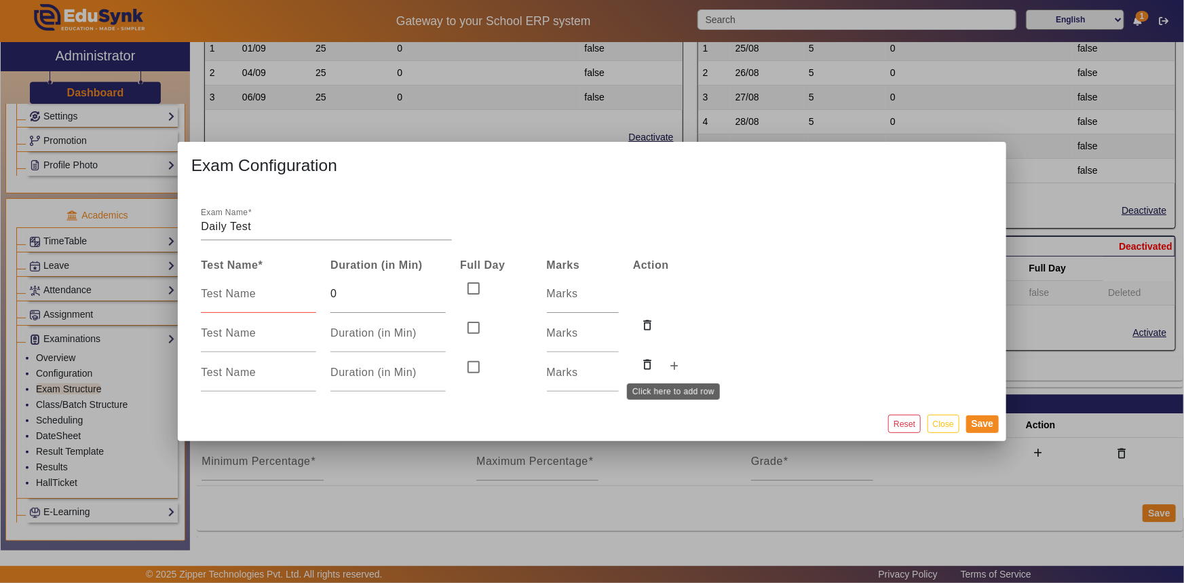
click at [675, 372] on button at bounding box center [674, 367] width 24 height 23
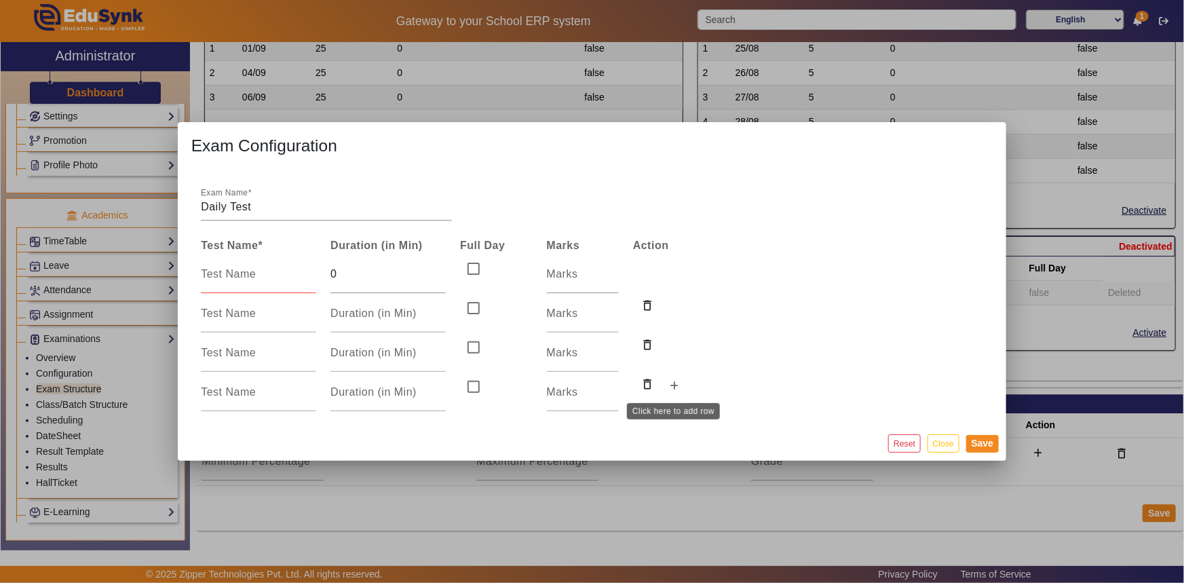
click at [671, 384] on icon at bounding box center [674, 385] width 9 height 9
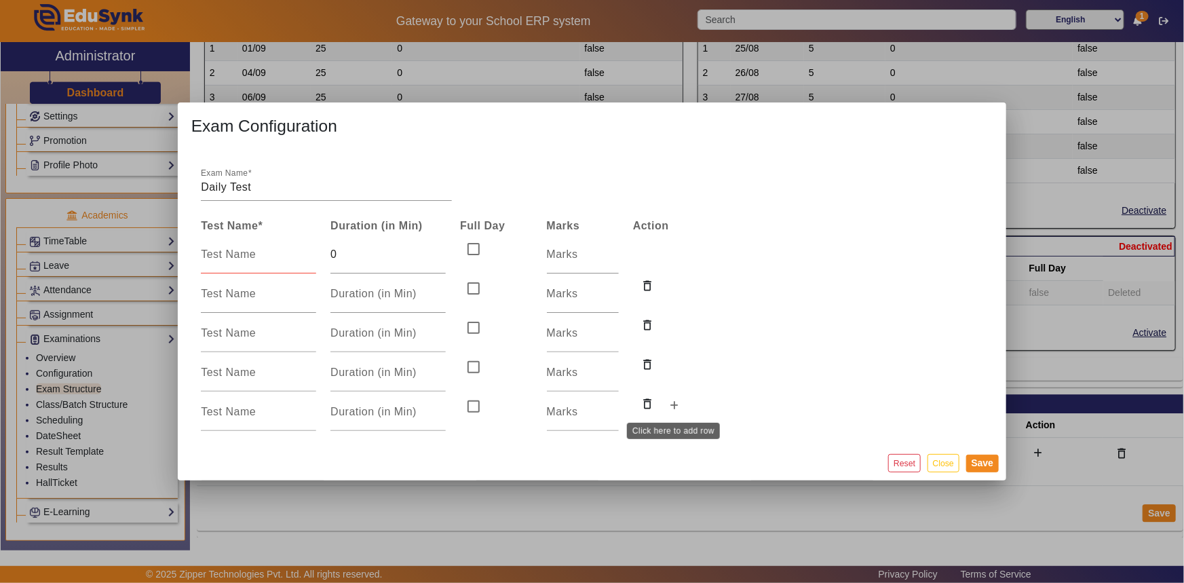
click at [671, 407] on icon at bounding box center [674, 405] width 9 height 9
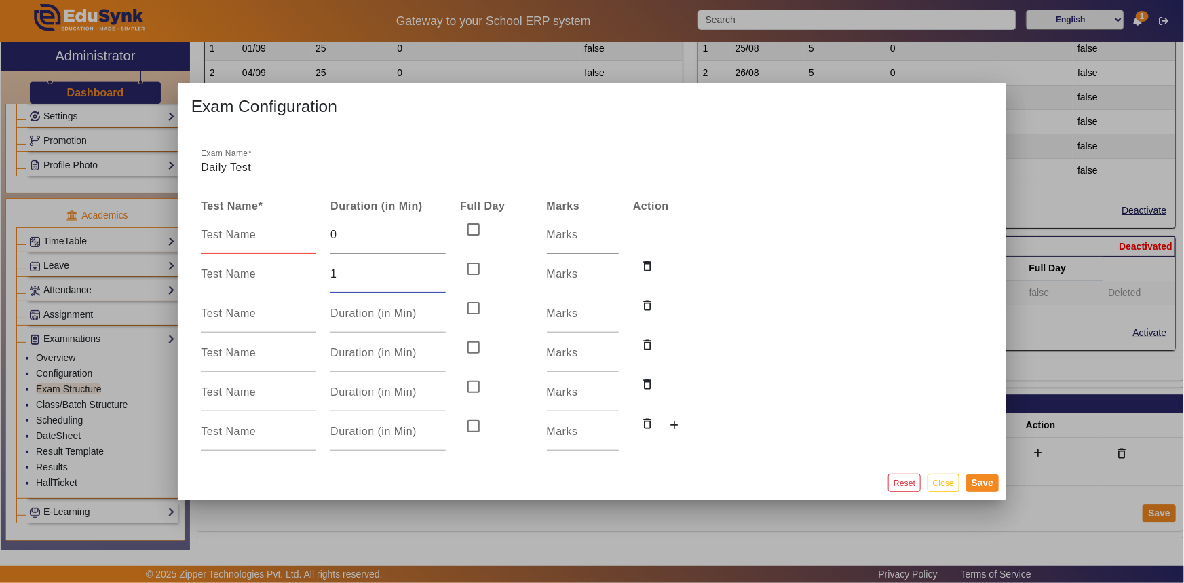
click at [440, 269] on input "1" at bounding box center [387, 274] width 115 height 16
type input "0"
click at [441, 277] on input "0" at bounding box center [387, 274] width 115 height 16
click at [438, 307] on input "1" at bounding box center [387, 313] width 115 height 16
type input "0"
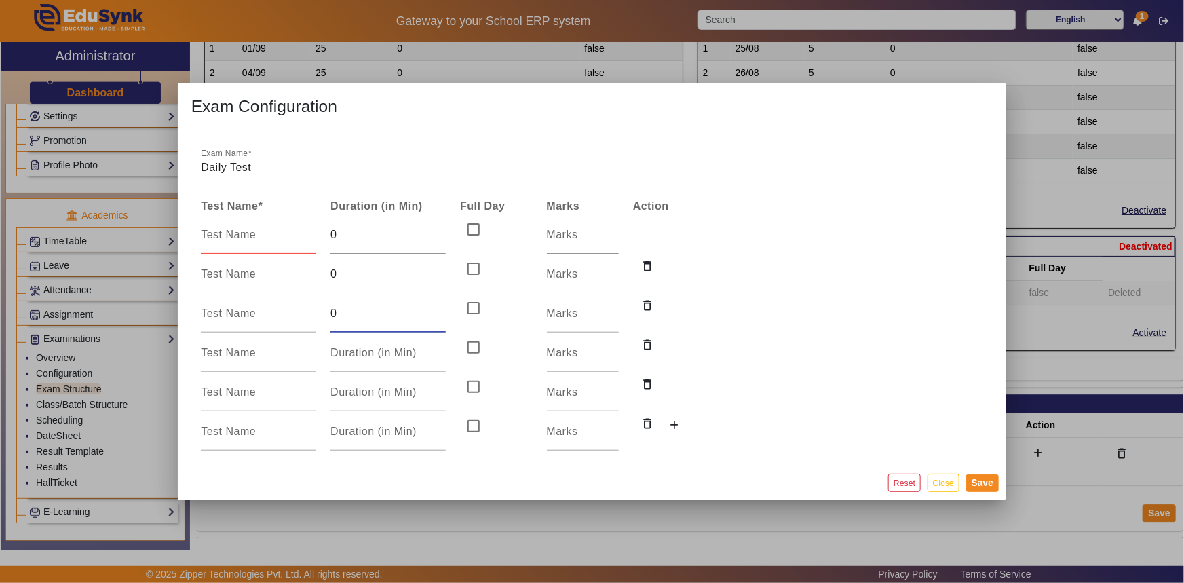
click at [440, 315] on input "0" at bounding box center [387, 313] width 115 height 16
click at [439, 358] on input "-1" at bounding box center [387, 353] width 115 height 16
type input "0"
click at [438, 345] on input "0" at bounding box center [387, 353] width 115 height 16
click at [440, 387] on input "1" at bounding box center [387, 392] width 115 height 16
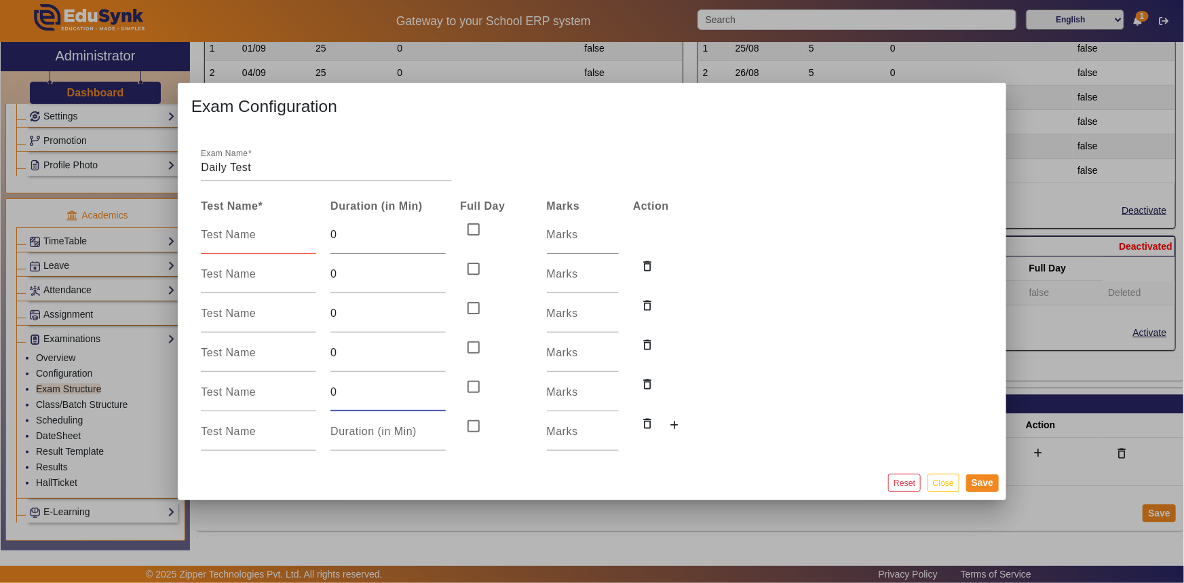
type input "0"
click at [440, 399] on input "0" at bounding box center [387, 392] width 115 height 16
click at [440, 427] on input "1" at bounding box center [387, 431] width 115 height 16
click at [437, 441] on div "1" at bounding box center [387, 431] width 115 height 38
type input "0"
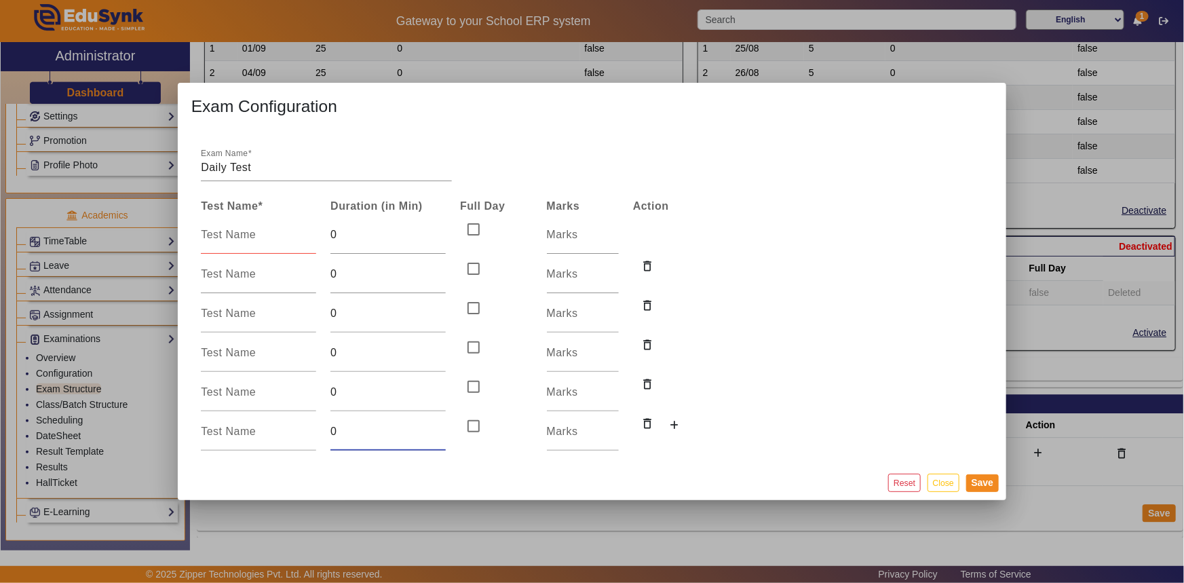
click at [440, 434] on input "0" at bounding box center [387, 431] width 115 height 16
click at [551, 239] on input "number" at bounding box center [583, 235] width 72 height 16
click at [613, 232] on input "1" at bounding box center [583, 235] width 72 height 16
click at [613, 232] on input "2" at bounding box center [583, 235] width 72 height 16
click at [613, 232] on input "3" at bounding box center [583, 235] width 72 height 16
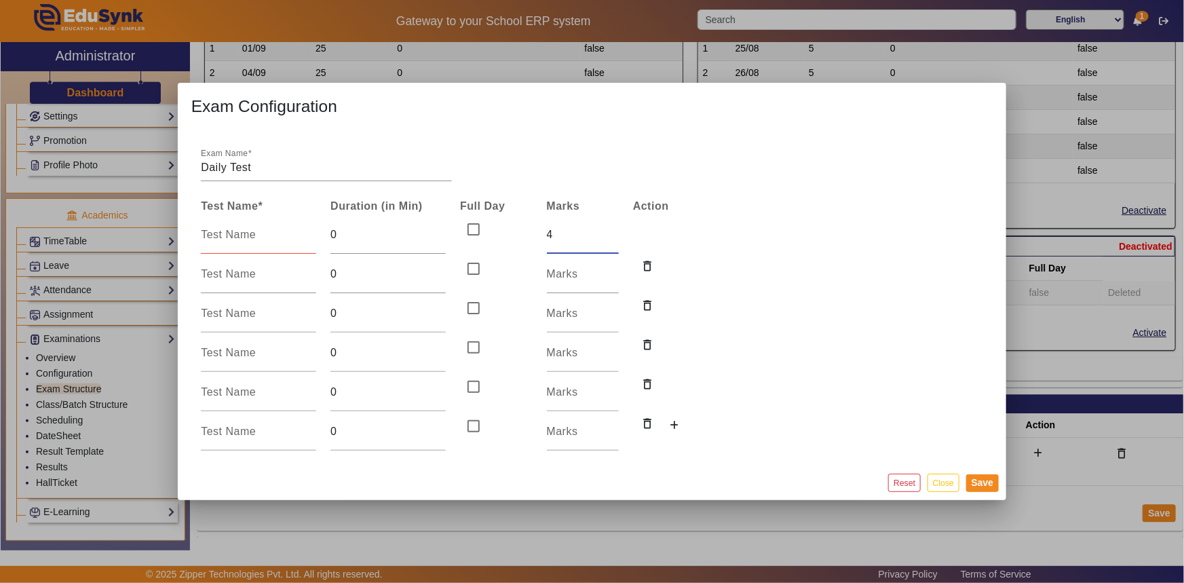
click at [611, 231] on input "4" at bounding box center [583, 235] width 72 height 16
type input "5"
click at [611, 231] on input "5" at bounding box center [583, 235] width 72 height 16
click at [611, 269] on input "1" at bounding box center [583, 274] width 72 height 16
click at [611, 269] on input "2" at bounding box center [583, 274] width 72 height 16
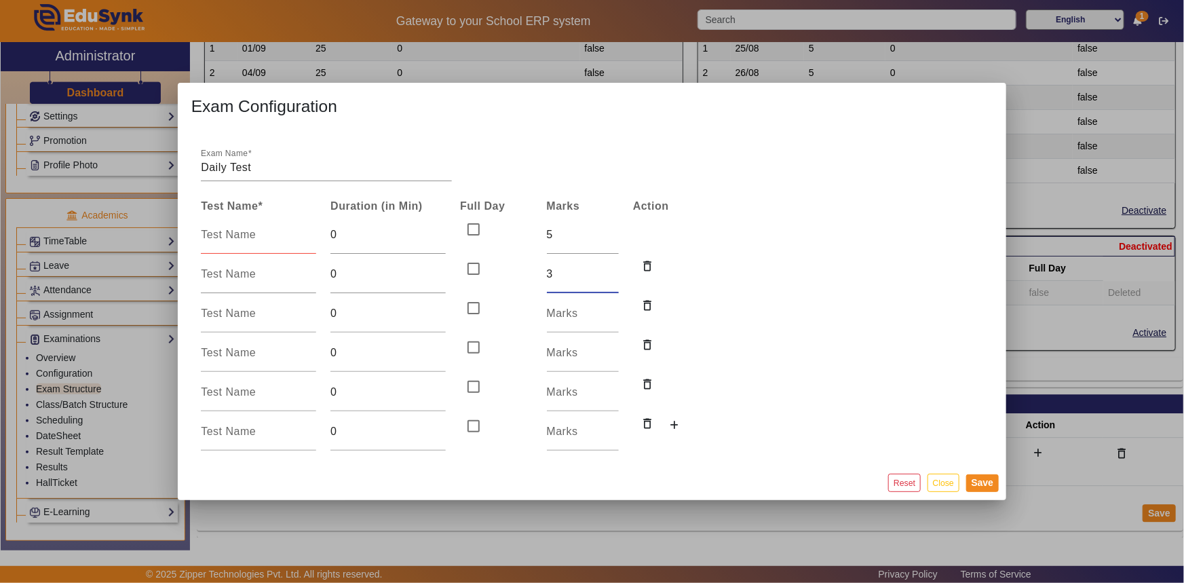
click at [611, 269] on input "3" at bounding box center [583, 274] width 72 height 16
click at [611, 269] on input "4" at bounding box center [583, 274] width 72 height 16
type input "5"
click at [611, 269] on input "5" at bounding box center [583, 274] width 72 height 16
click at [613, 311] on input "1" at bounding box center [583, 313] width 72 height 16
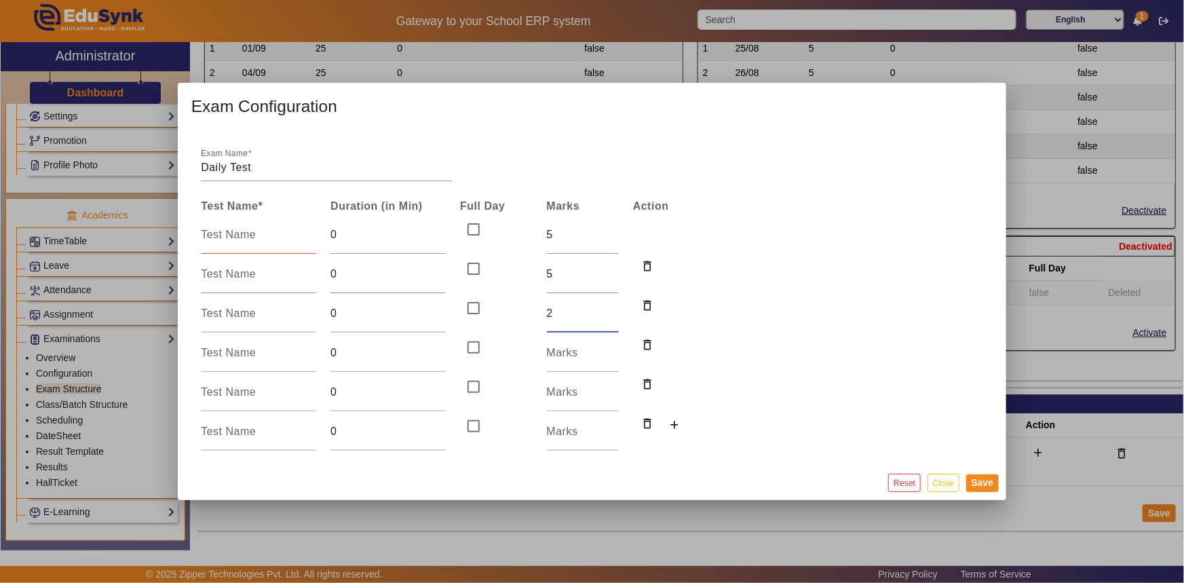
click at [613, 311] on input "2" at bounding box center [583, 313] width 72 height 16
click at [613, 311] on input "3" at bounding box center [583, 313] width 72 height 16
click at [613, 311] on input "4" at bounding box center [583, 313] width 72 height 16
type input "5"
click at [613, 311] on input "5" at bounding box center [583, 313] width 72 height 16
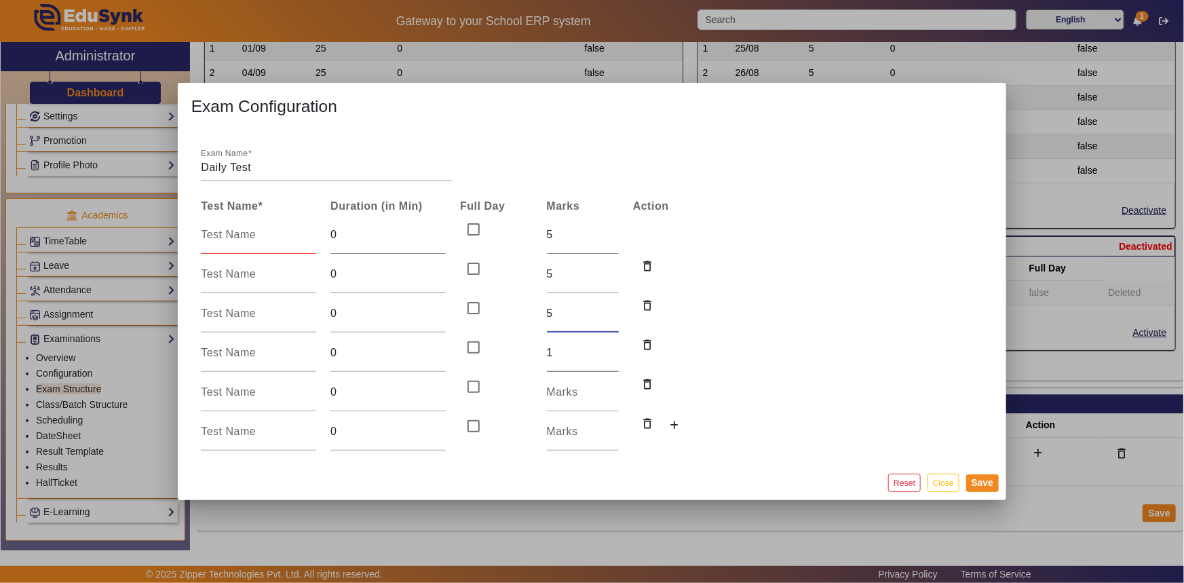
click at [612, 348] on input "1" at bounding box center [583, 353] width 72 height 16
click at [612, 348] on input "2" at bounding box center [583, 353] width 72 height 16
click at [612, 348] on input "3" at bounding box center [583, 353] width 72 height 16
click at [612, 348] on input "4" at bounding box center [583, 353] width 72 height 16
type input "5"
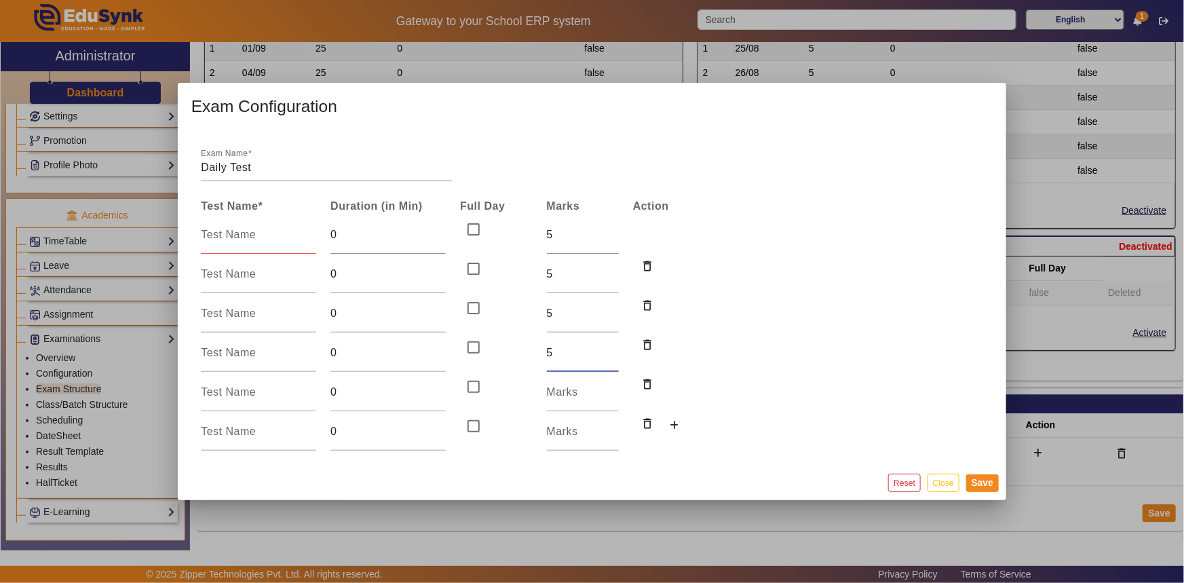
click at [612, 348] on input "5" at bounding box center [583, 353] width 72 height 16
click at [614, 387] on input "1" at bounding box center [583, 392] width 72 height 16
click at [614, 387] on input "2" at bounding box center [583, 392] width 72 height 16
click at [614, 387] on input "3" at bounding box center [583, 392] width 72 height 16
click at [614, 387] on input "4" at bounding box center [583, 392] width 72 height 16
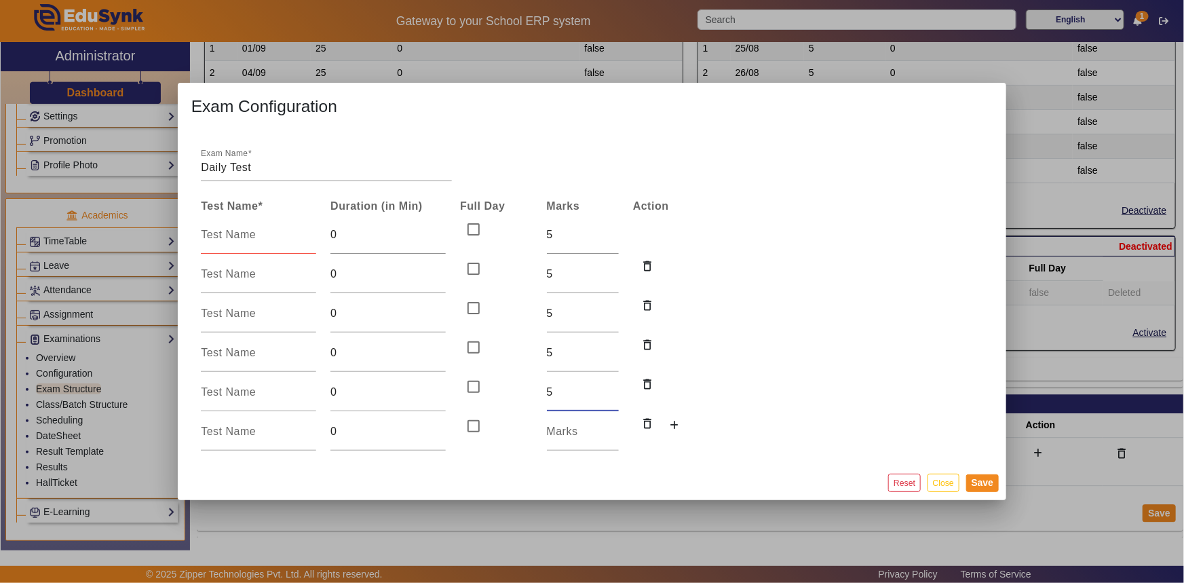
type input "5"
click at [614, 387] on input "5" at bounding box center [583, 392] width 72 height 16
click at [611, 428] on input "1" at bounding box center [583, 431] width 72 height 16
click at [611, 428] on input "2" at bounding box center [583, 431] width 72 height 16
click at [611, 428] on input "3" at bounding box center [583, 431] width 72 height 16
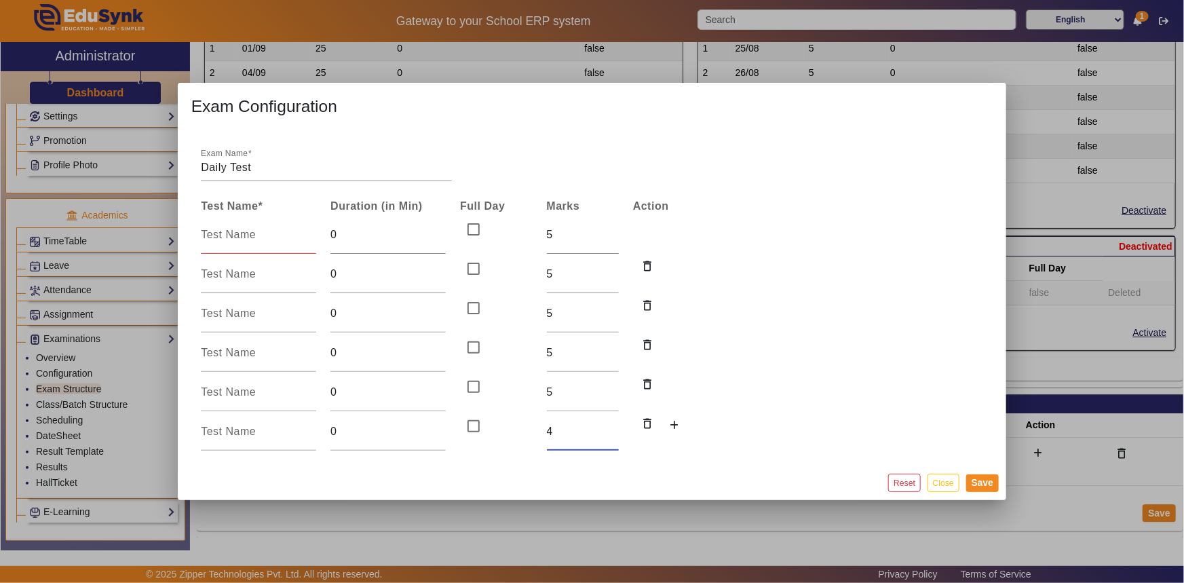
click at [611, 428] on input "4" at bounding box center [583, 431] width 72 height 16
type input "5"
click at [611, 428] on input "5" at bounding box center [583, 431] width 72 height 16
click at [248, 238] on input at bounding box center [258, 235] width 115 height 16
click at [273, 162] on input "Daily Test" at bounding box center [326, 167] width 251 height 16
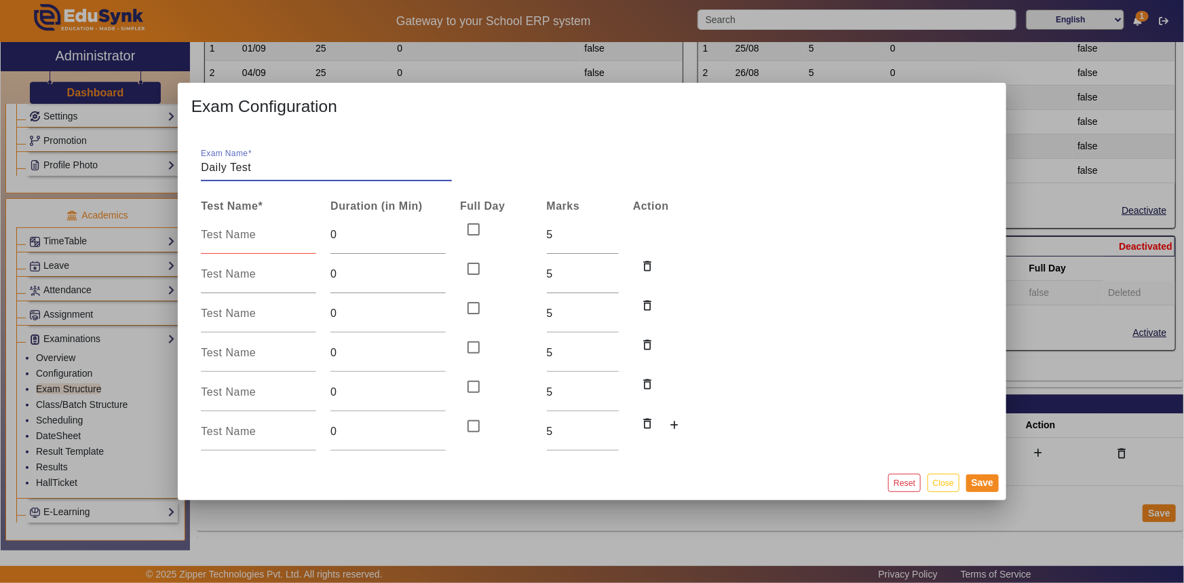
click at [213, 242] on input at bounding box center [258, 235] width 115 height 16
click at [263, 166] on input "Daily Test" at bounding box center [326, 167] width 251 height 16
type input "Daily Test [DATE] - [DATE]"
click at [248, 235] on input at bounding box center [258, 235] width 115 height 16
type input "[DATE]"
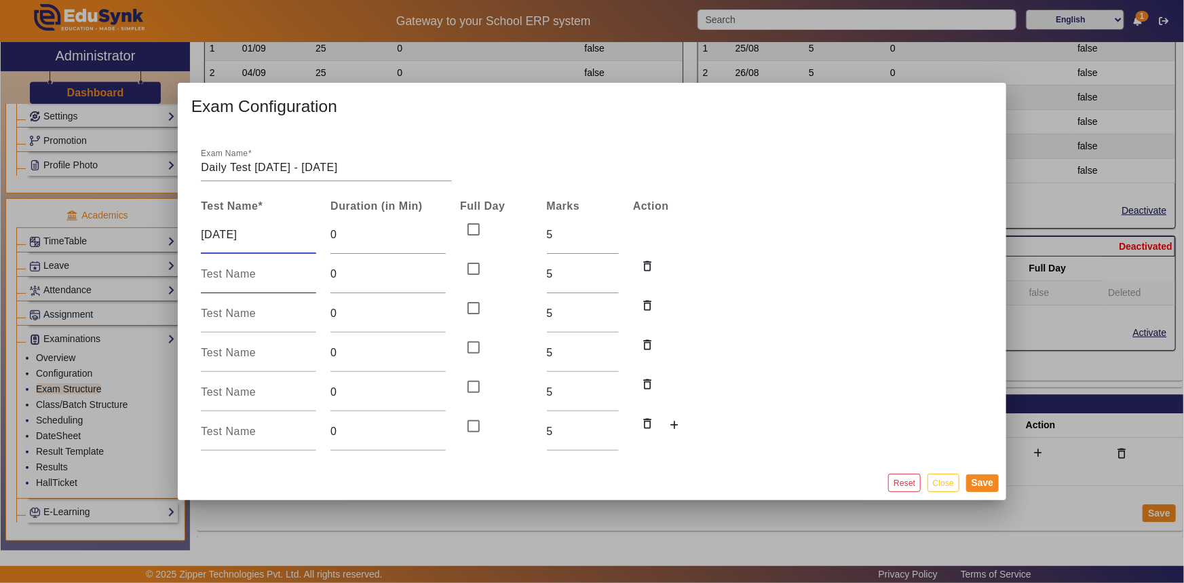
click at [221, 268] on input at bounding box center [258, 274] width 115 height 16
type input "[DATE]"
click at [252, 312] on input at bounding box center [258, 313] width 115 height 16
type input "[DATE]"
click at [239, 347] on input at bounding box center [258, 353] width 115 height 16
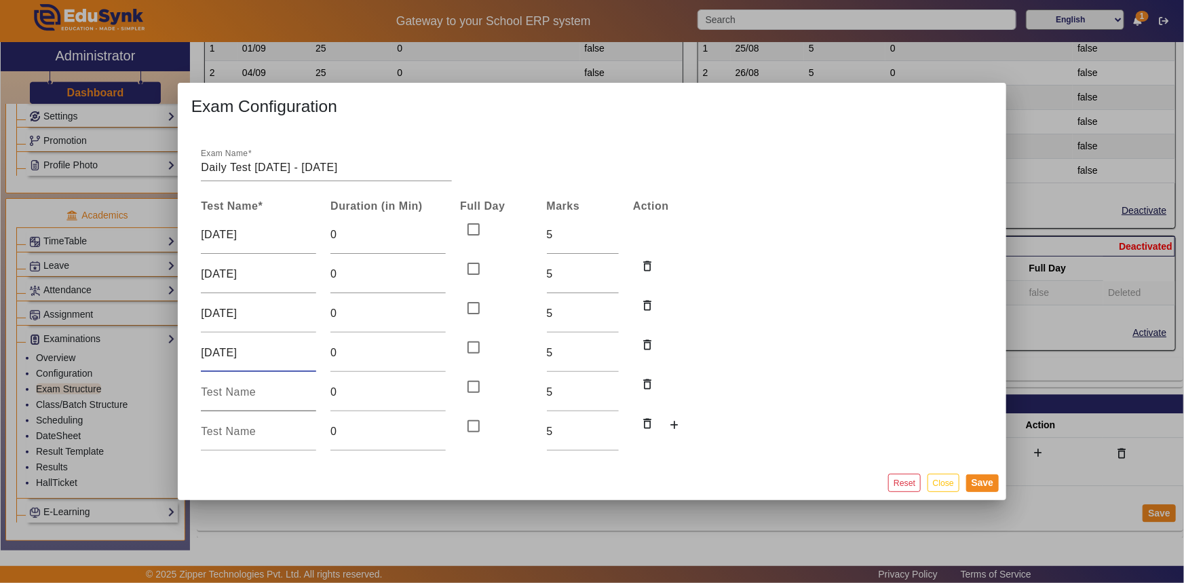
type input "[DATE]"
click at [238, 390] on input at bounding box center [258, 392] width 115 height 16
type input "[DATE]"
click at [239, 434] on input at bounding box center [258, 431] width 115 height 16
type input "[DATE]"
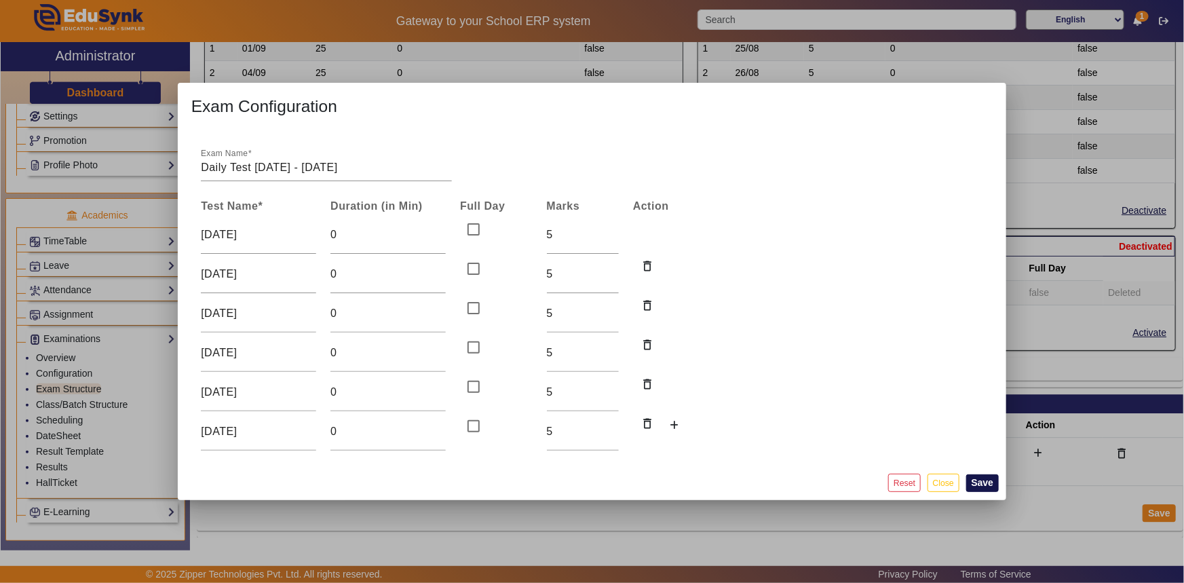
click at [982, 478] on button "Save" at bounding box center [982, 483] width 33 height 18
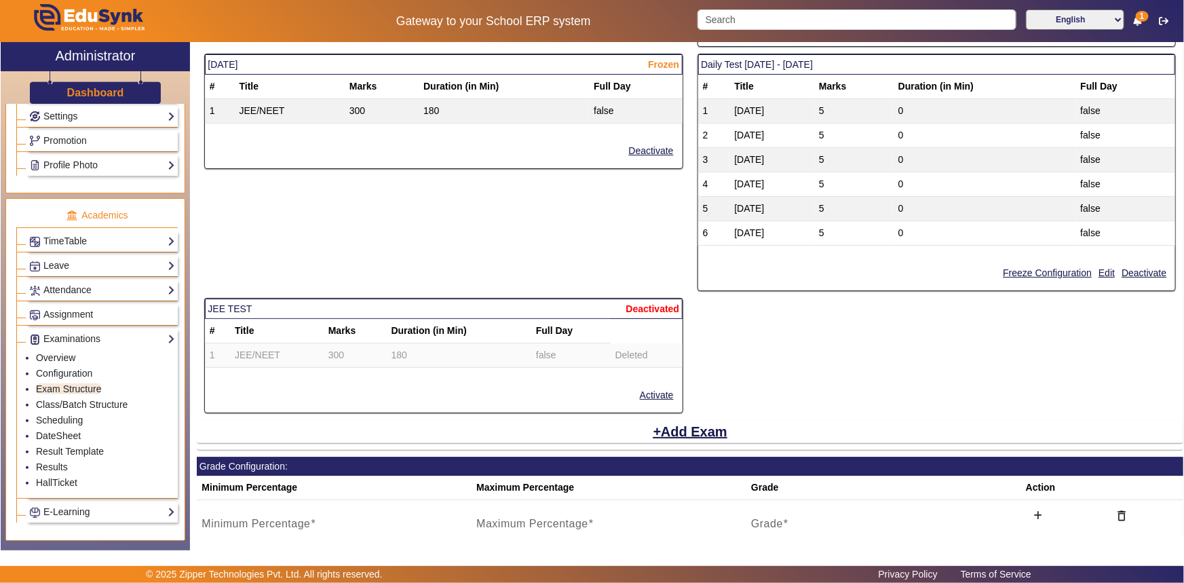
scroll to position [1879, 0]
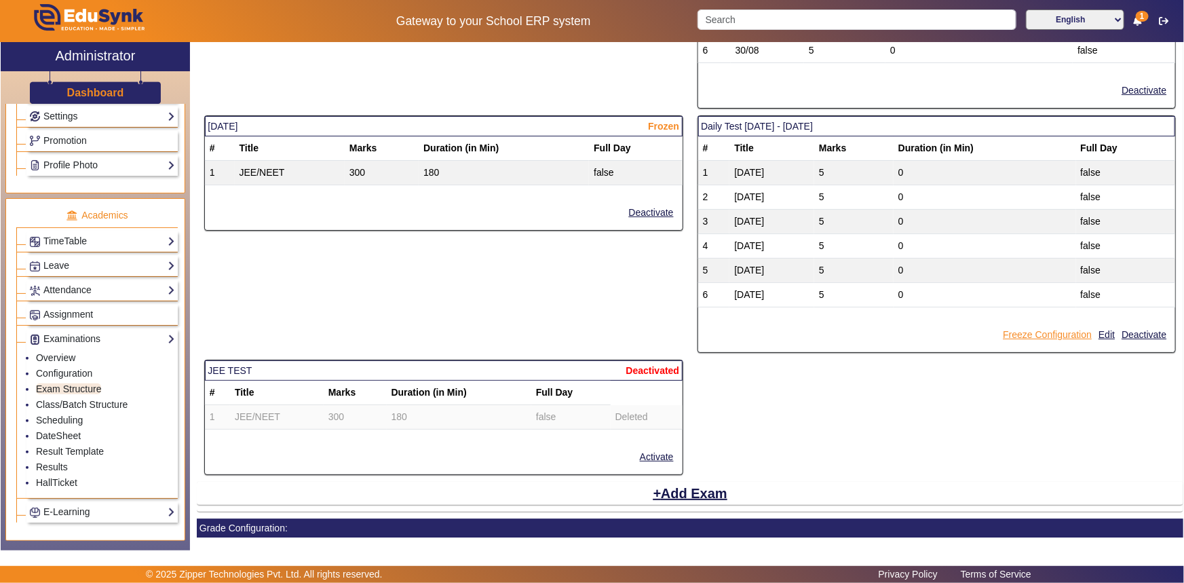
click at [1041, 328] on button "Freeze Configuration" at bounding box center [1047, 334] width 92 height 17
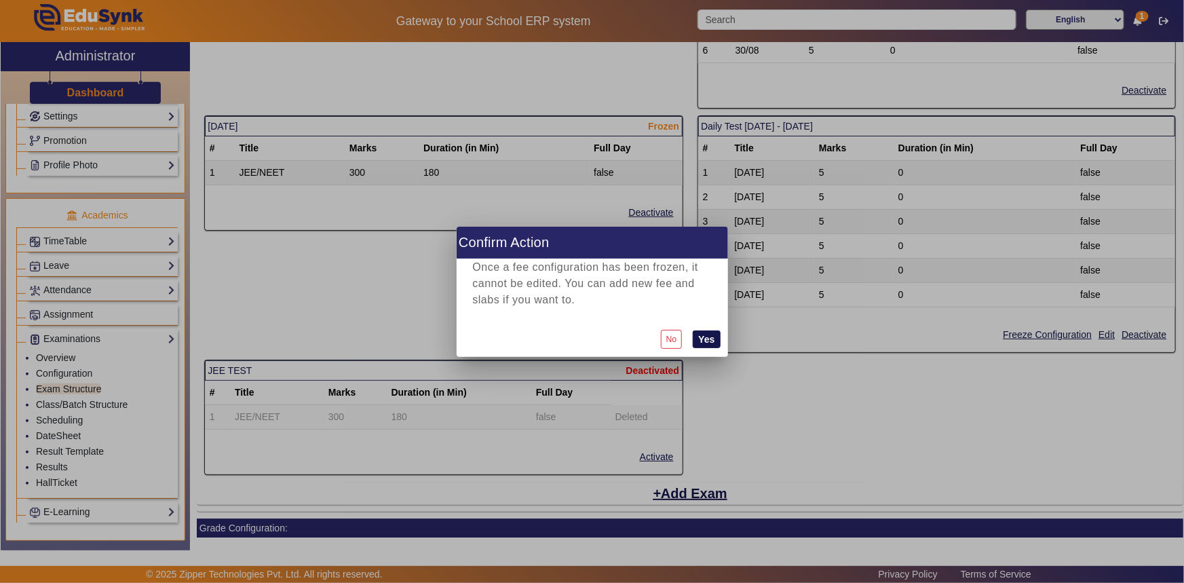
click at [702, 340] on button "Yes" at bounding box center [706, 339] width 27 height 18
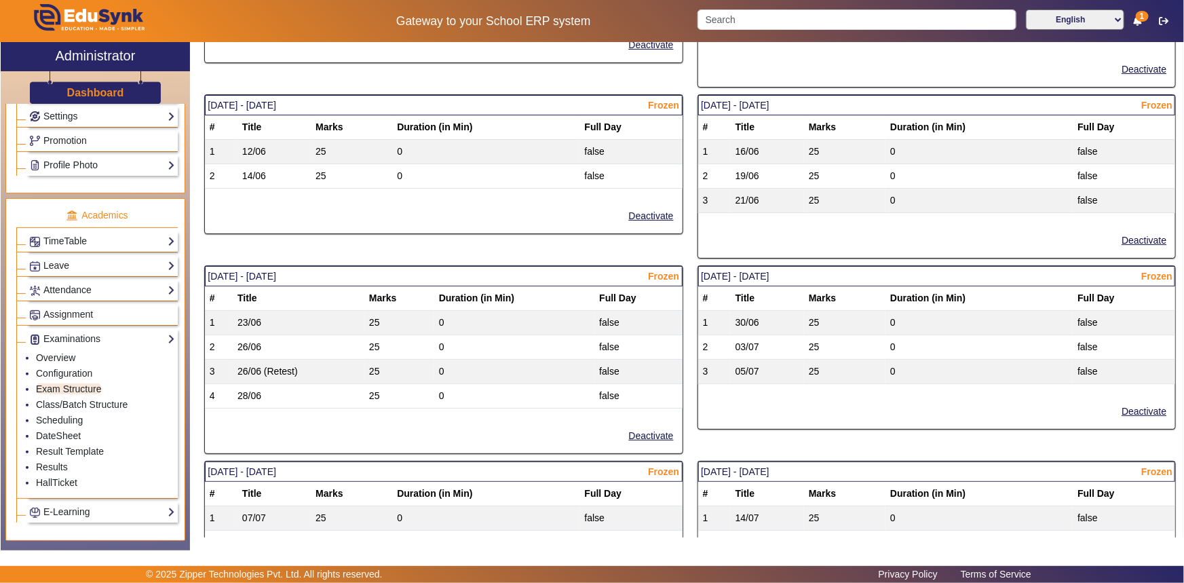
scroll to position [90, 0]
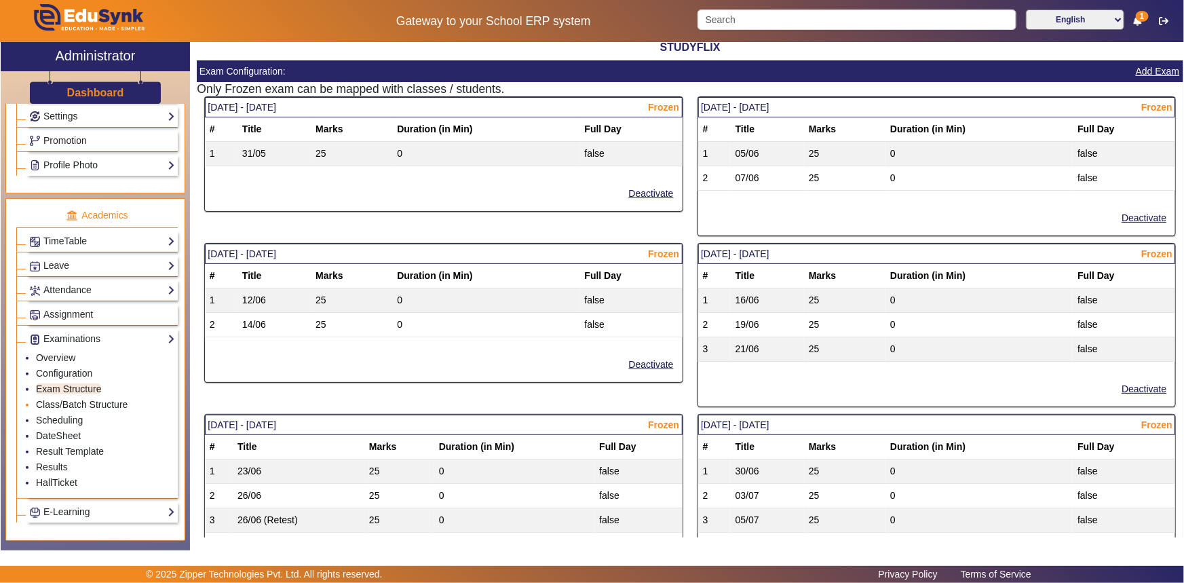
click at [63, 404] on link "Class/Batch Structure" at bounding box center [82, 404] width 92 height 11
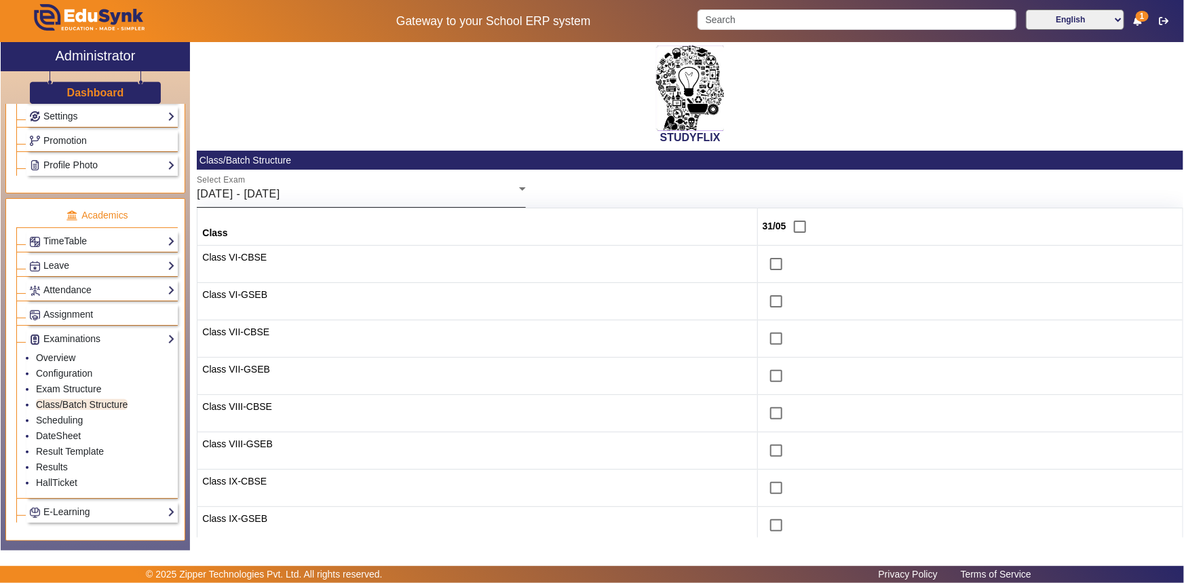
click at [285, 201] on div "[DATE] - [DATE]" at bounding box center [358, 194] width 322 height 16
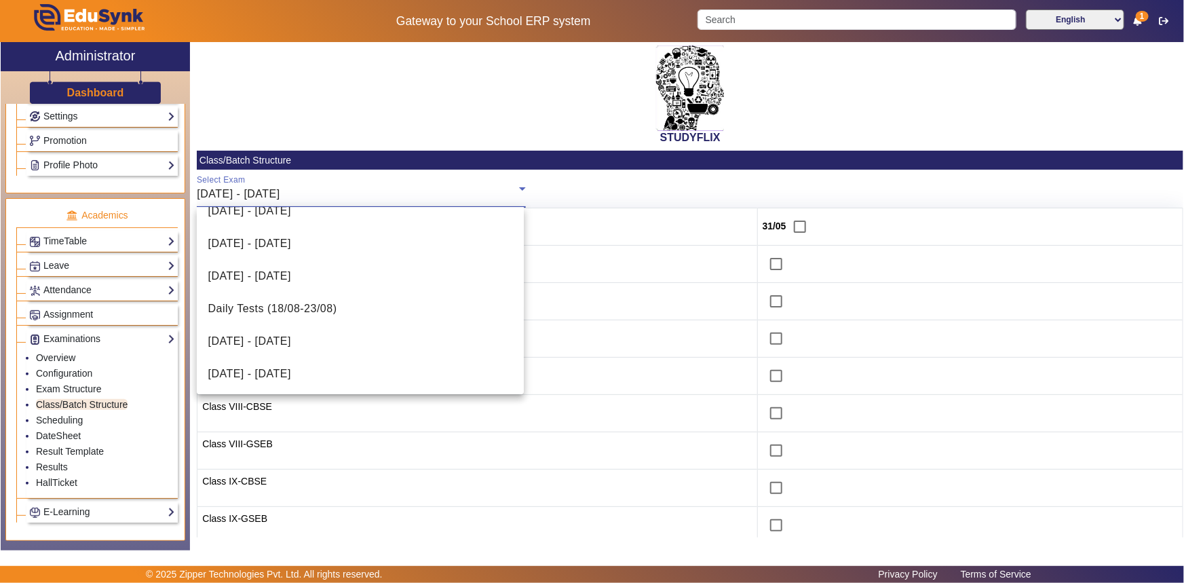
scroll to position [442, 0]
click at [263, 365] on span "Daily Test [DATE] - [DATE]" at bounding box center [276, 373] width 136 height 16
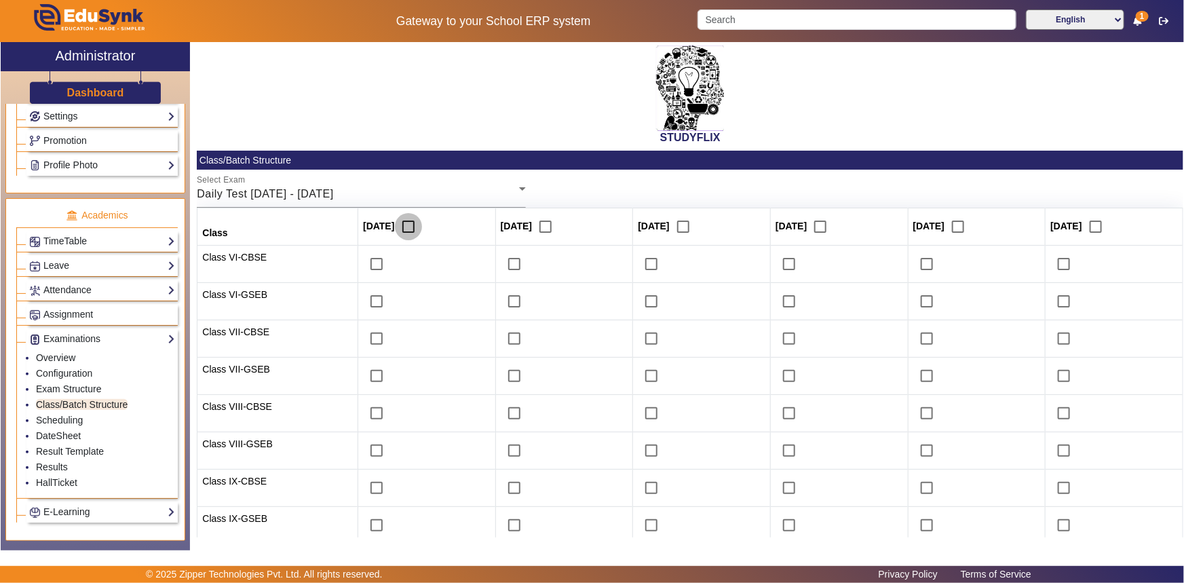
click at [399, 227] on input "checkbox" at bounding box center [408, 226] width 27 height 27
checkbox input "true"
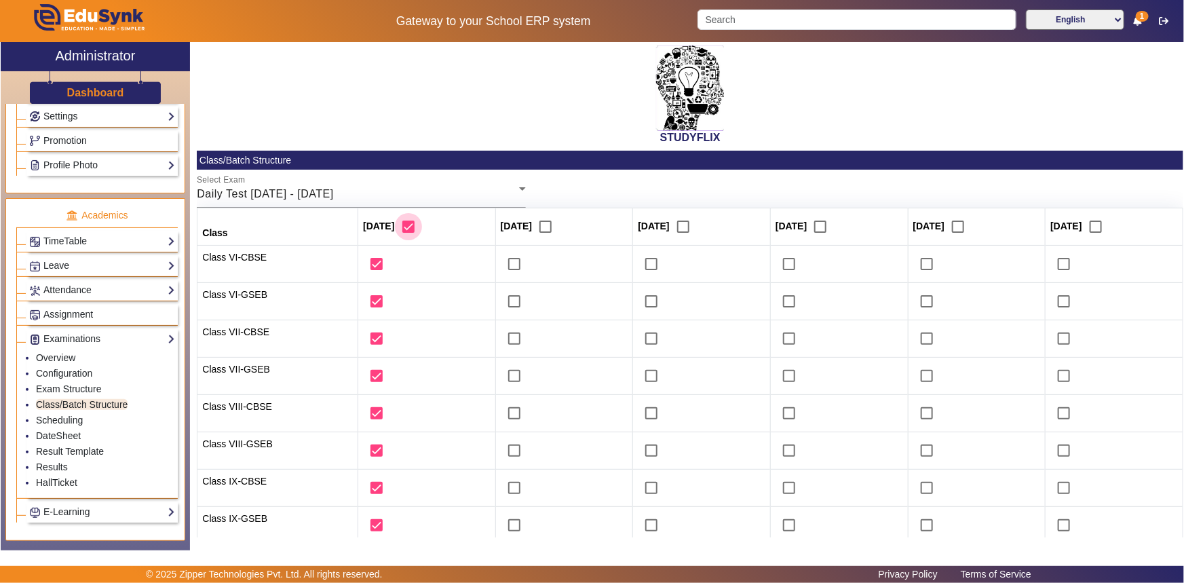
checkbox input "true"
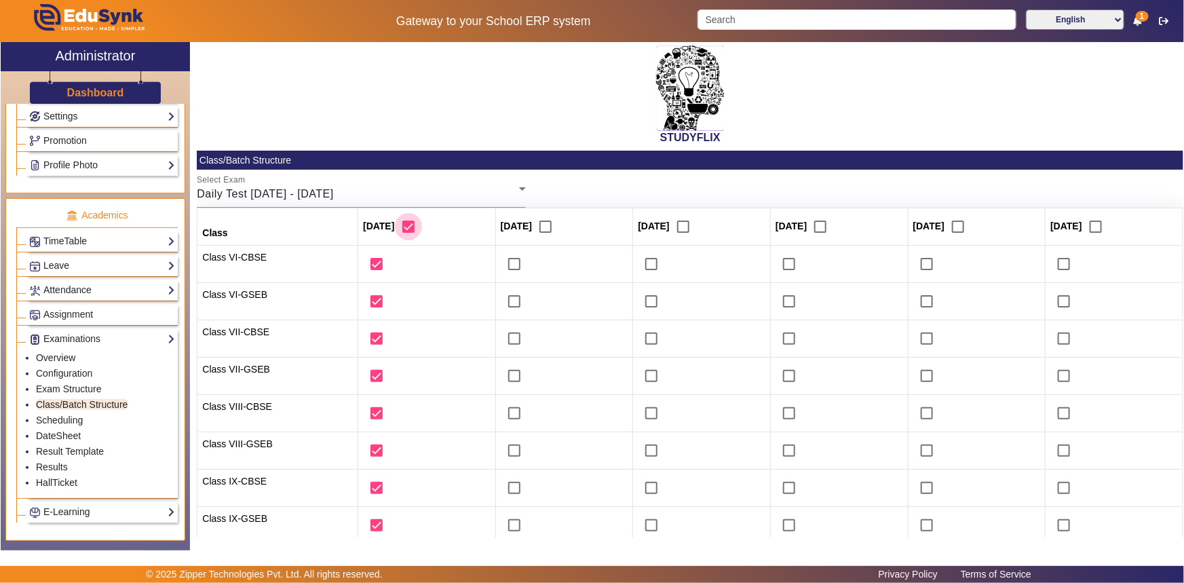
checkbox input "true"
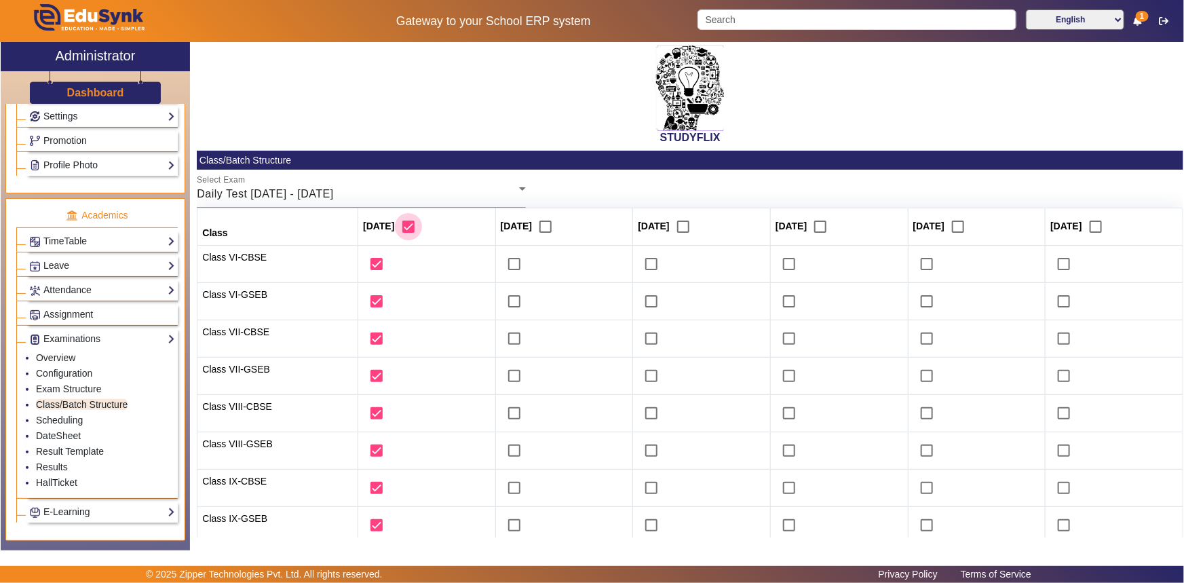
checkbox input "true"
click at [532, 225] on input "checkbox" at bounding box center [545, 226] width 27 height 27
checkbox input "true"
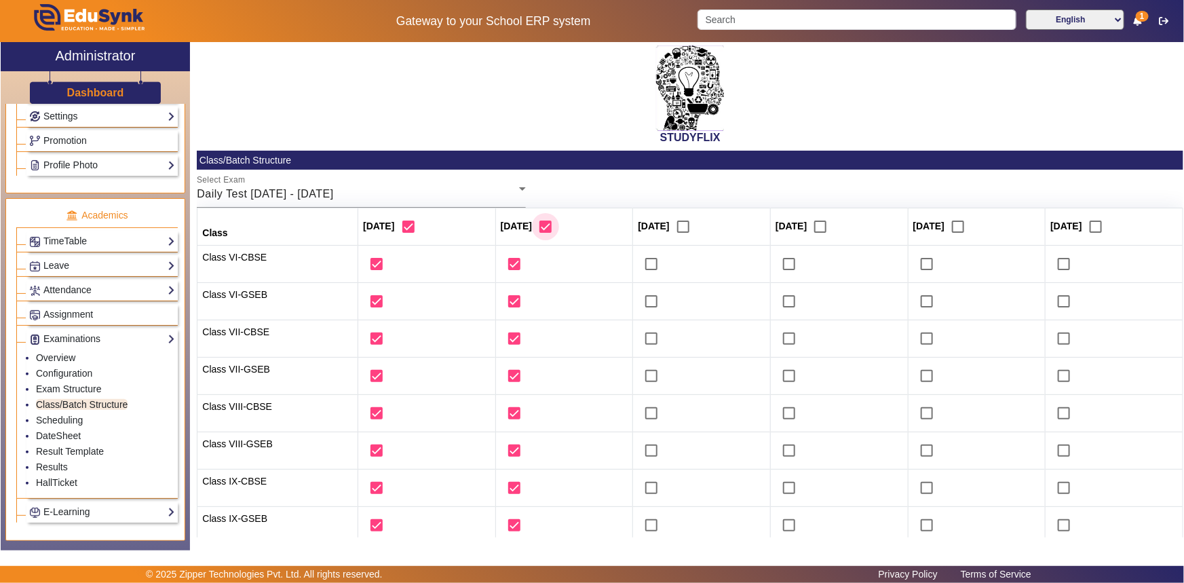
checkbox input "true"
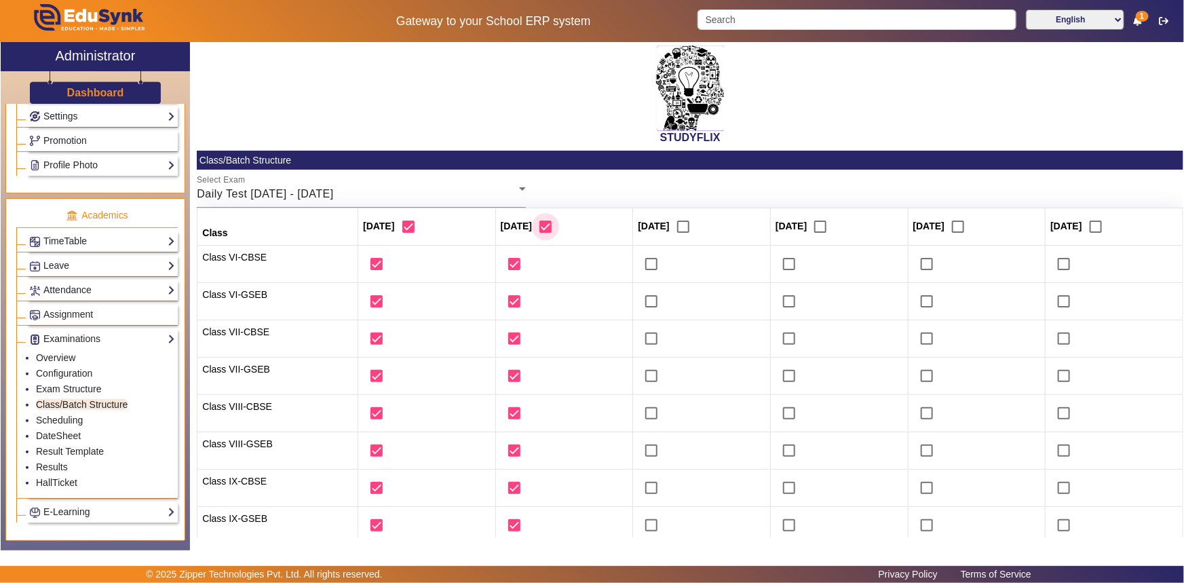
checkbox input "true"
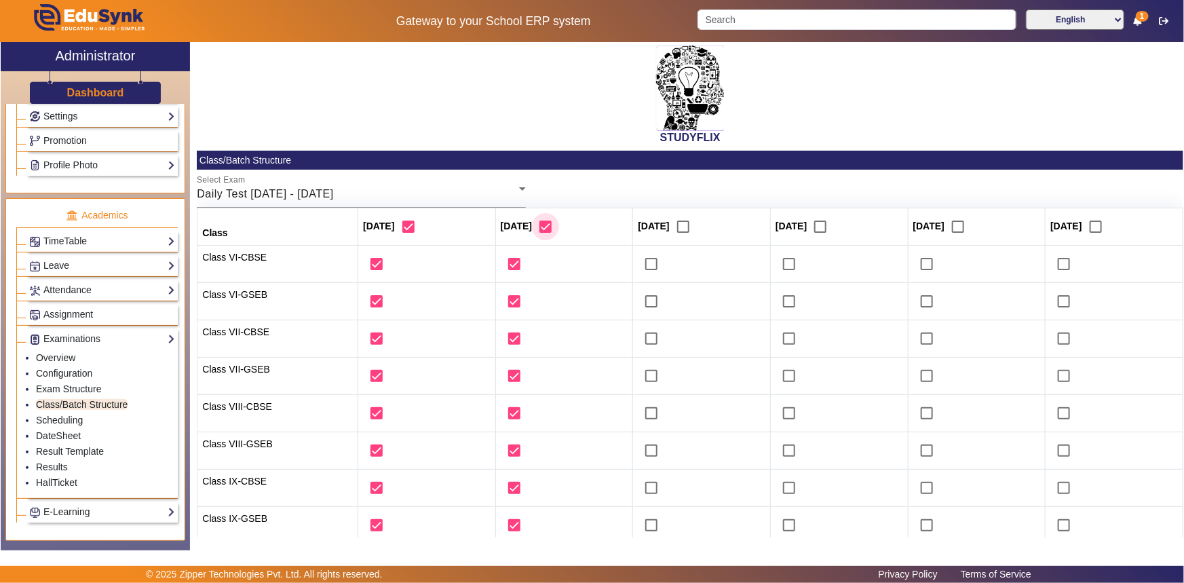
checkbox input "true"
click at [678, 230] on input "checkbox" at bounding box center [683, 226] width 27 height 27
checkbox input "true"
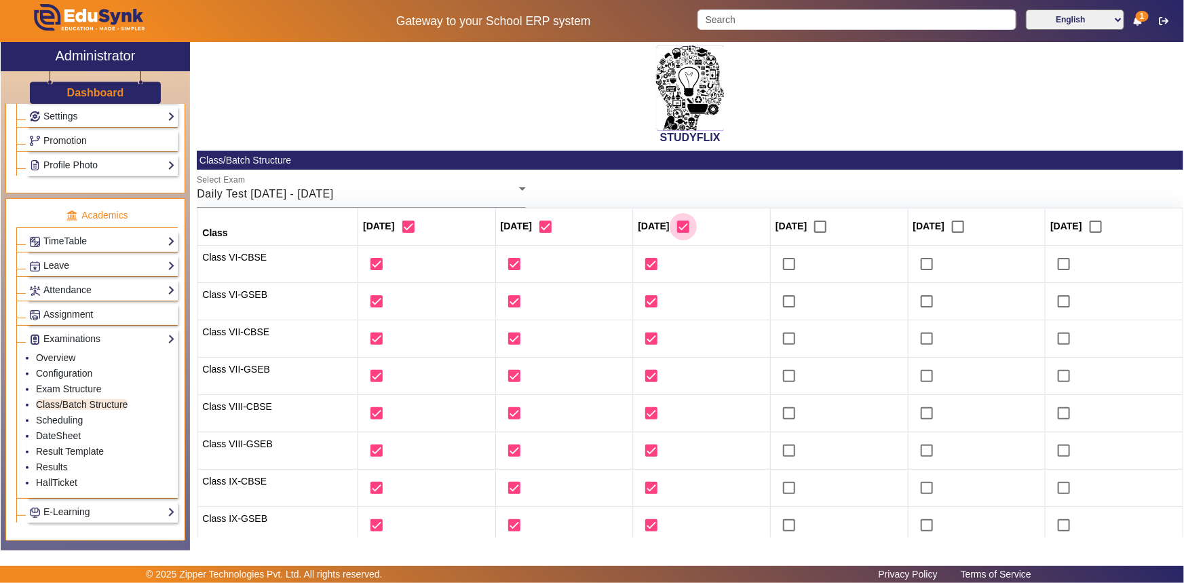
checkbox input "true"
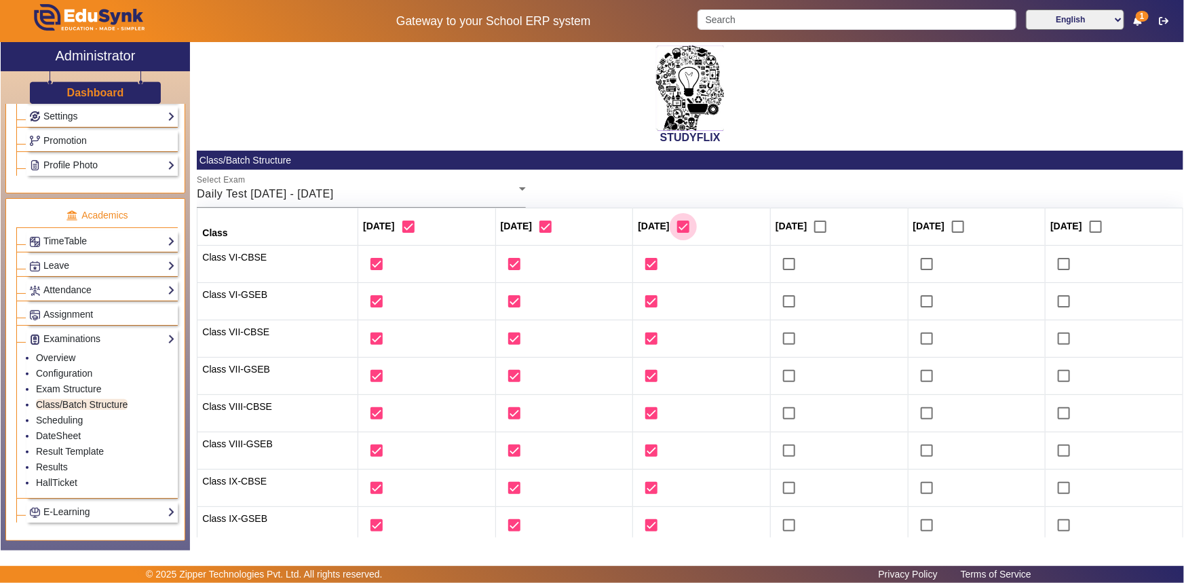
checkbox input "true"
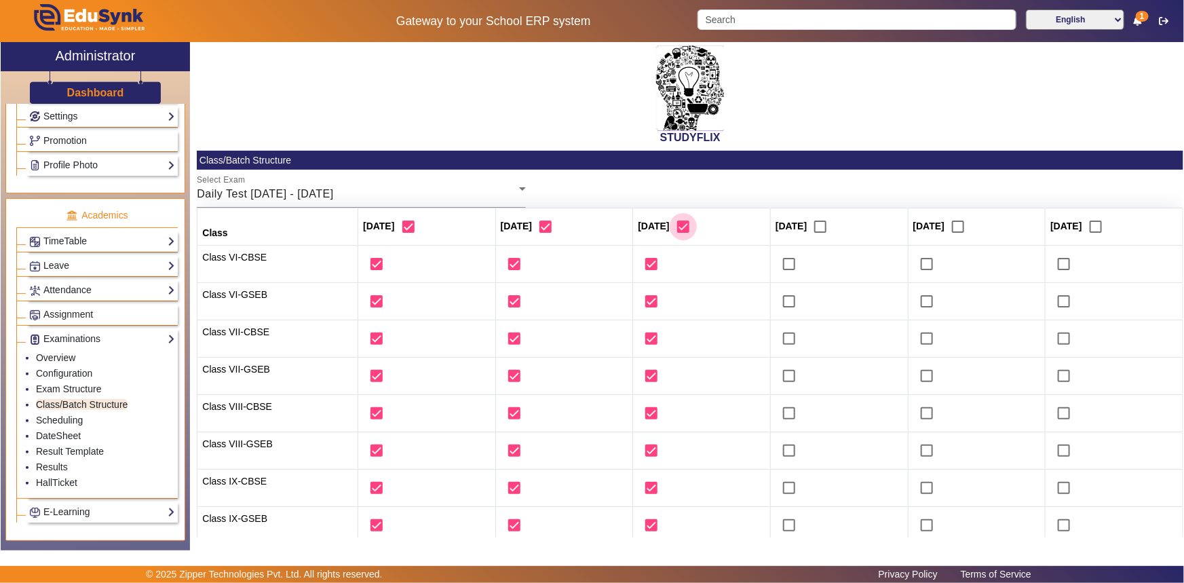
checkbox input "true"
click at [815, 226] on input "checkbox" at bounding box center [820, 226] width 27 height 27
checkbox input "true"
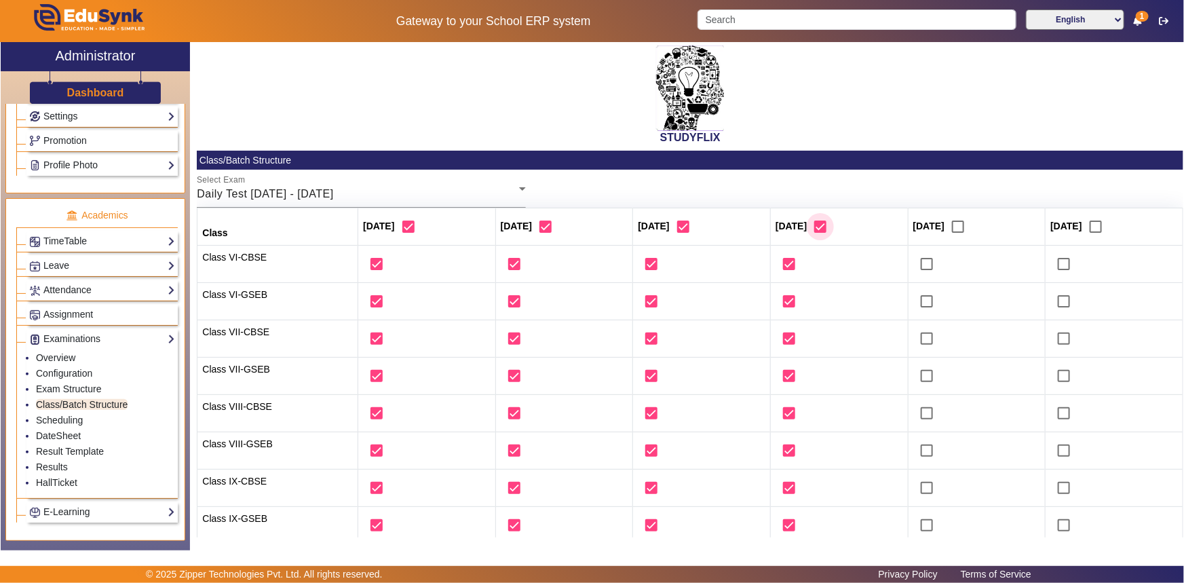
checkbox input "true"
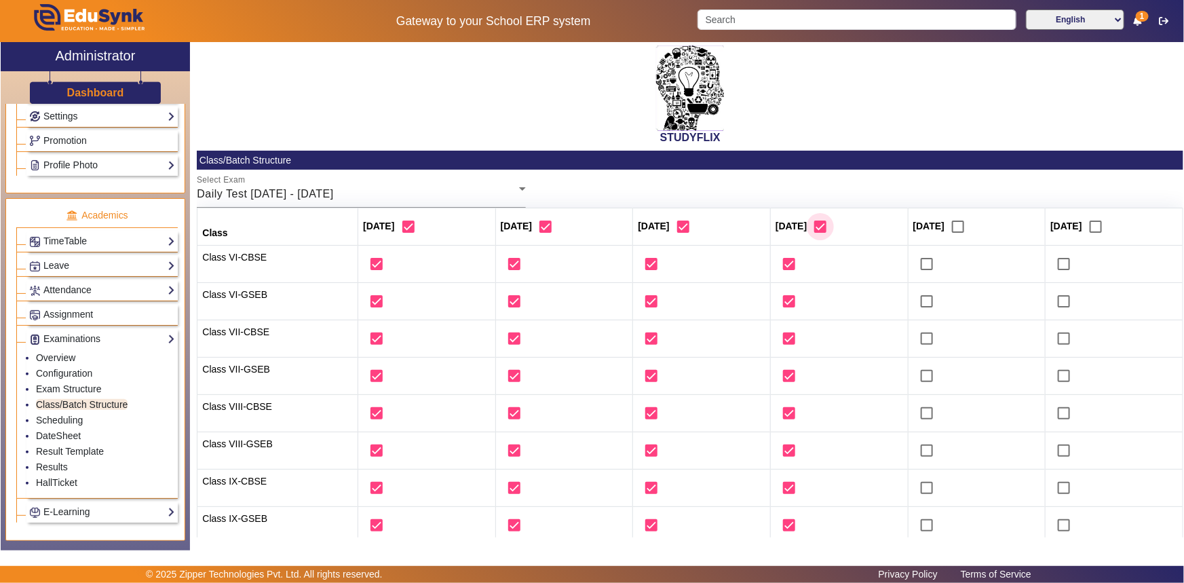
checkbox input "true"
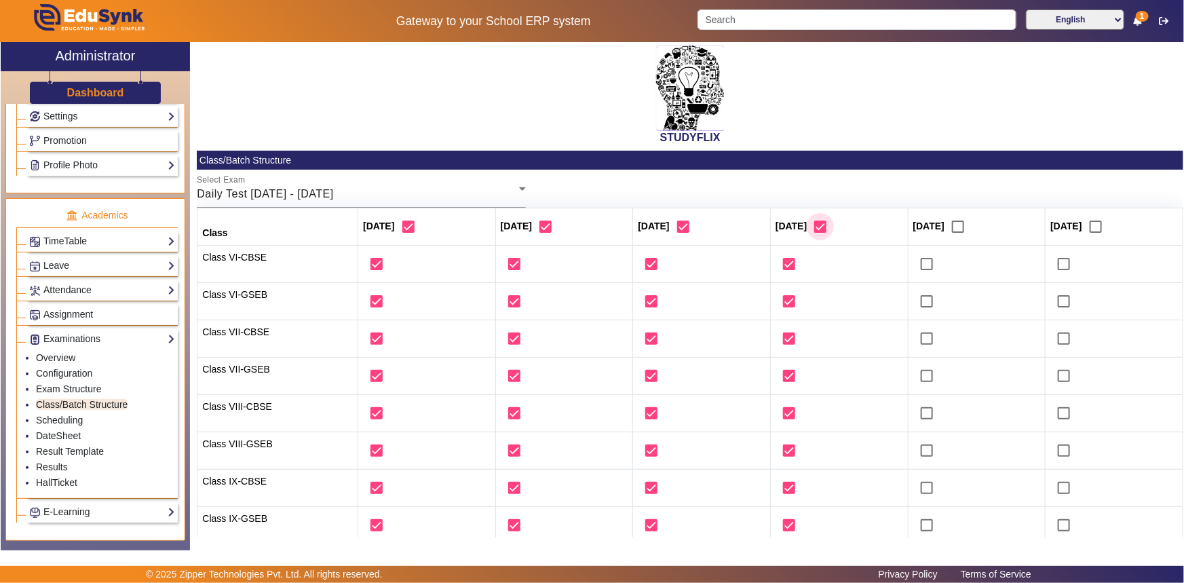
checkbox input "true"
click at [959, 227] on input "checkbox" at bounding box center [957, 226] width 27 height 27
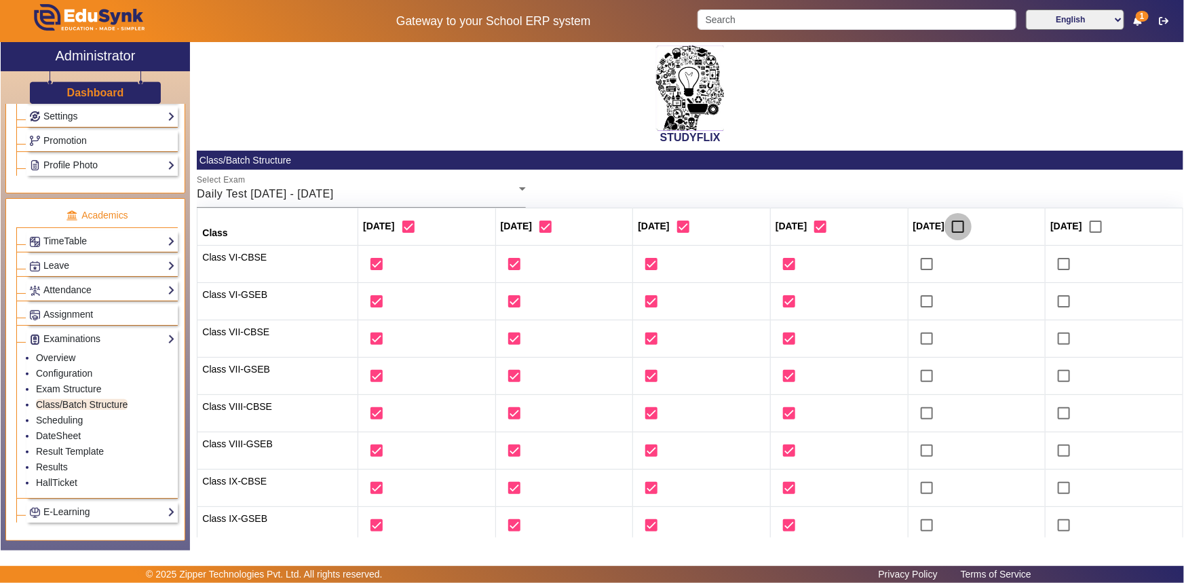
checkbox input "true"
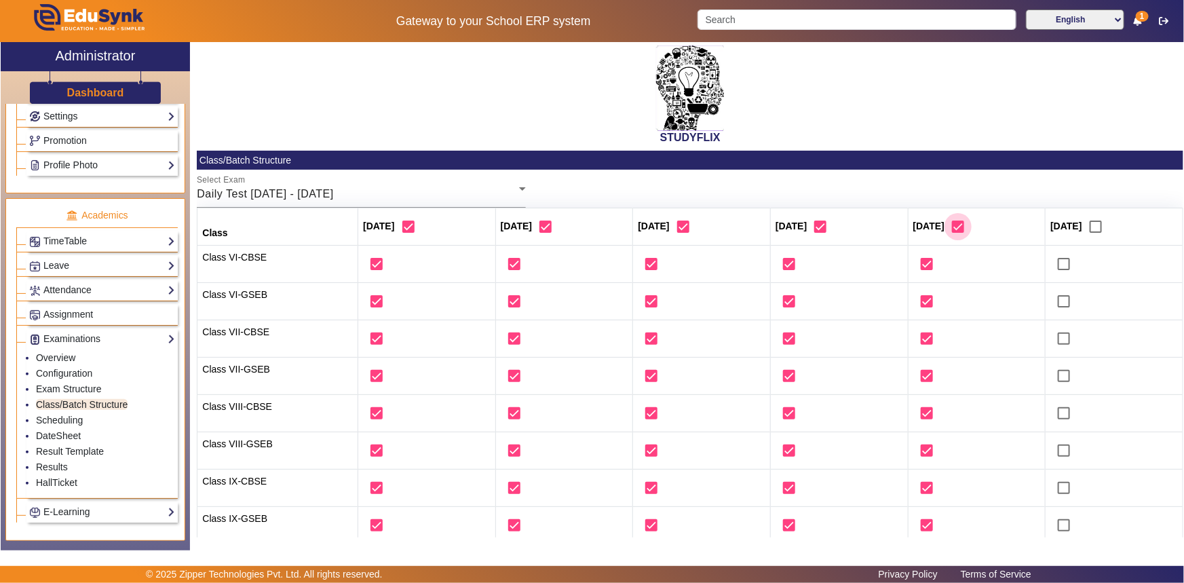
checkbox input "true"
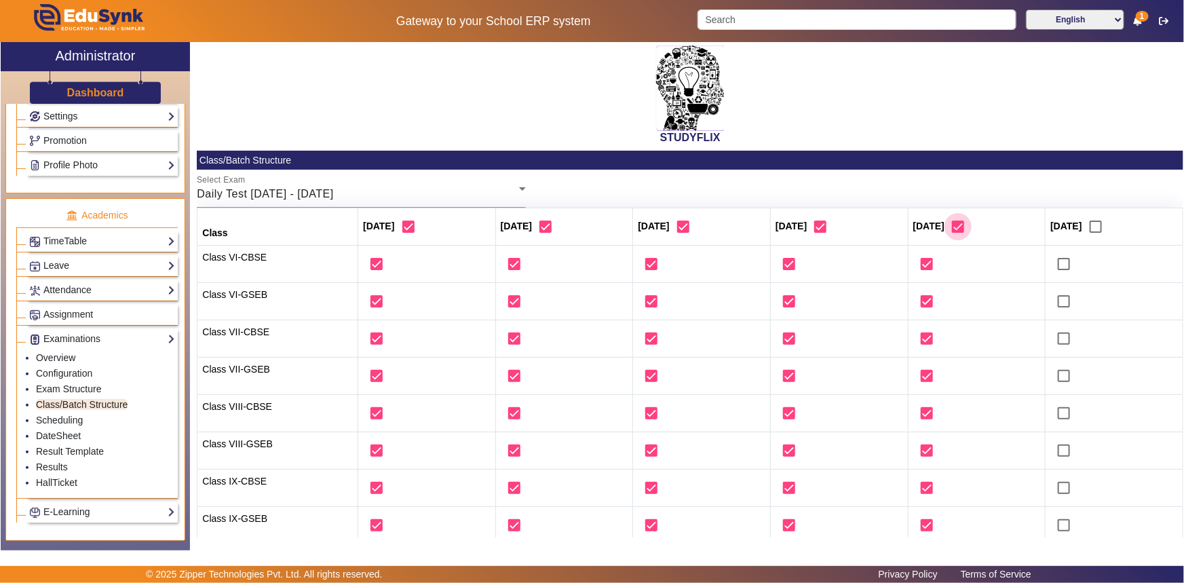
checkbox input "true"
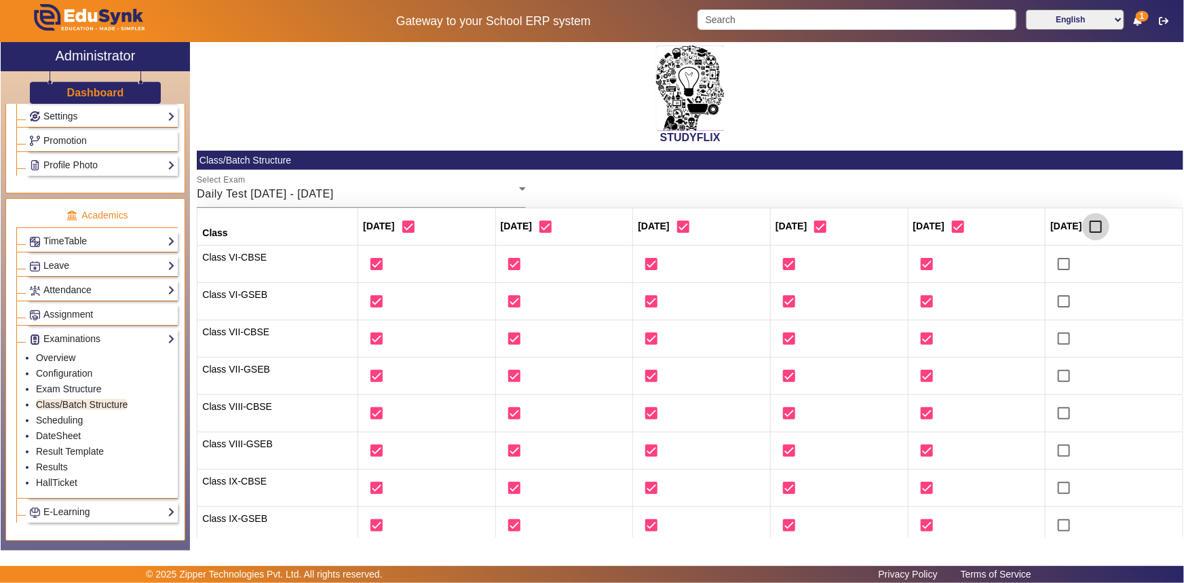
click at [1099, 228] on input "checkbox" at bounding box center [1095, 226] width 27 height 27
checkbox input "true"
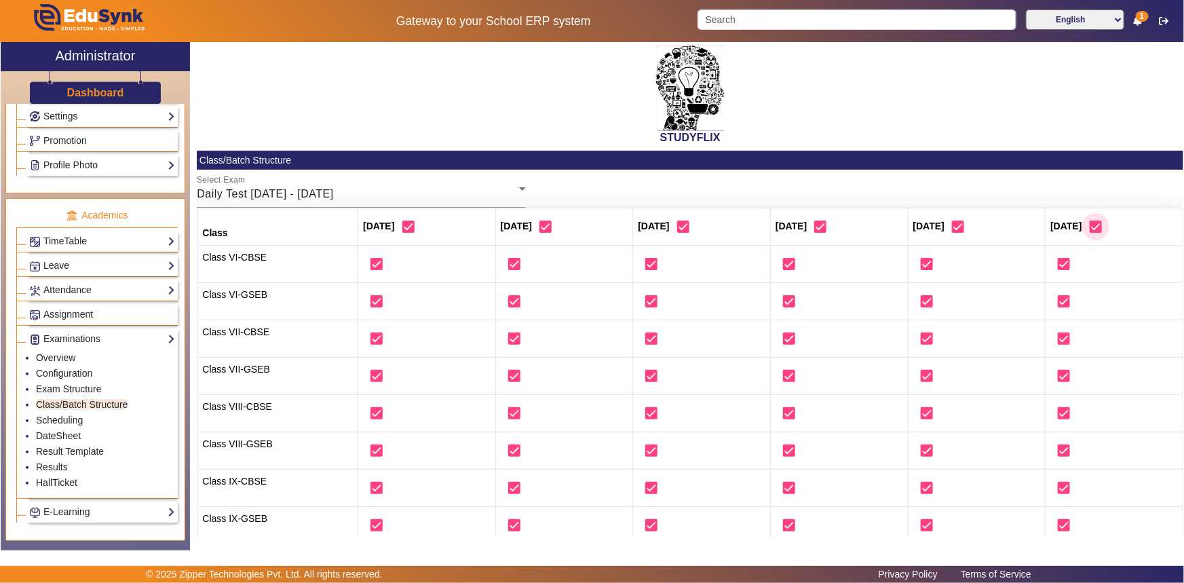
checkbox input "true"
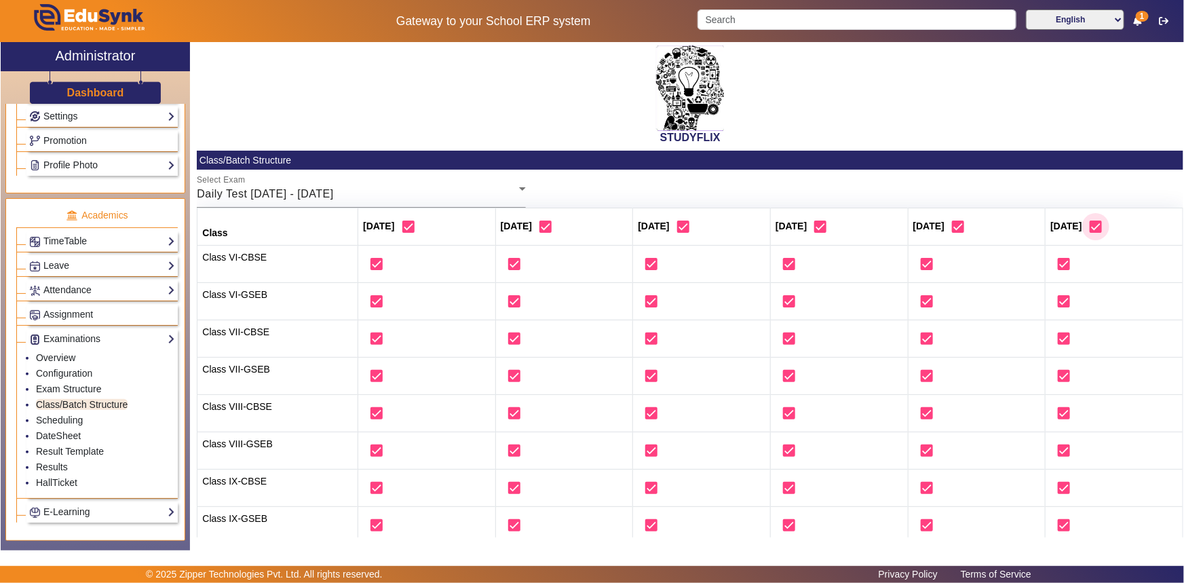
checkbox input "true"
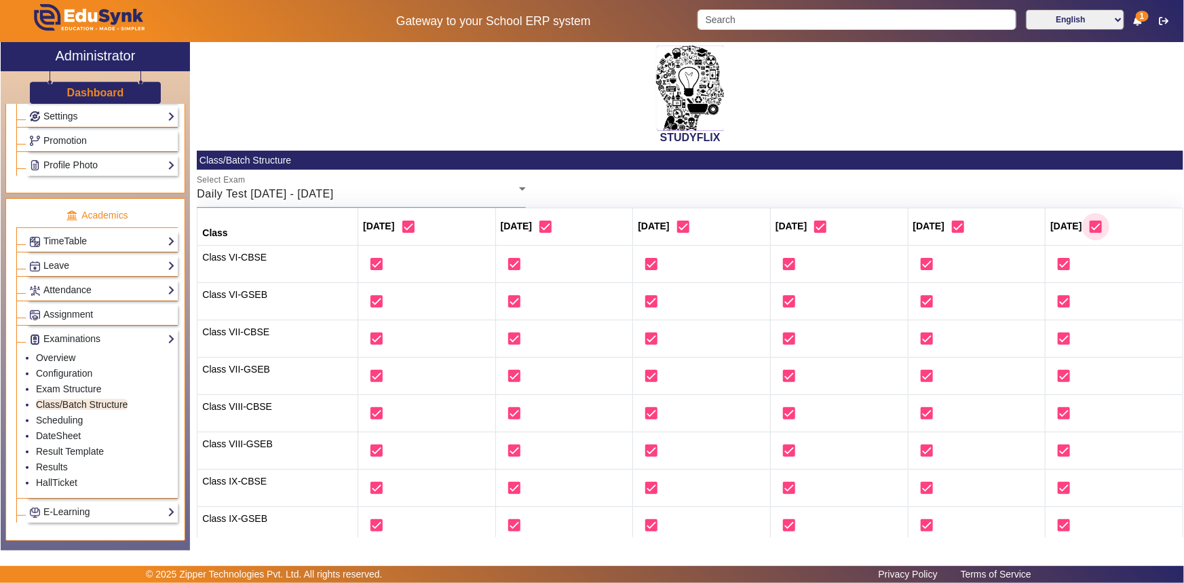
checkbox input "true"
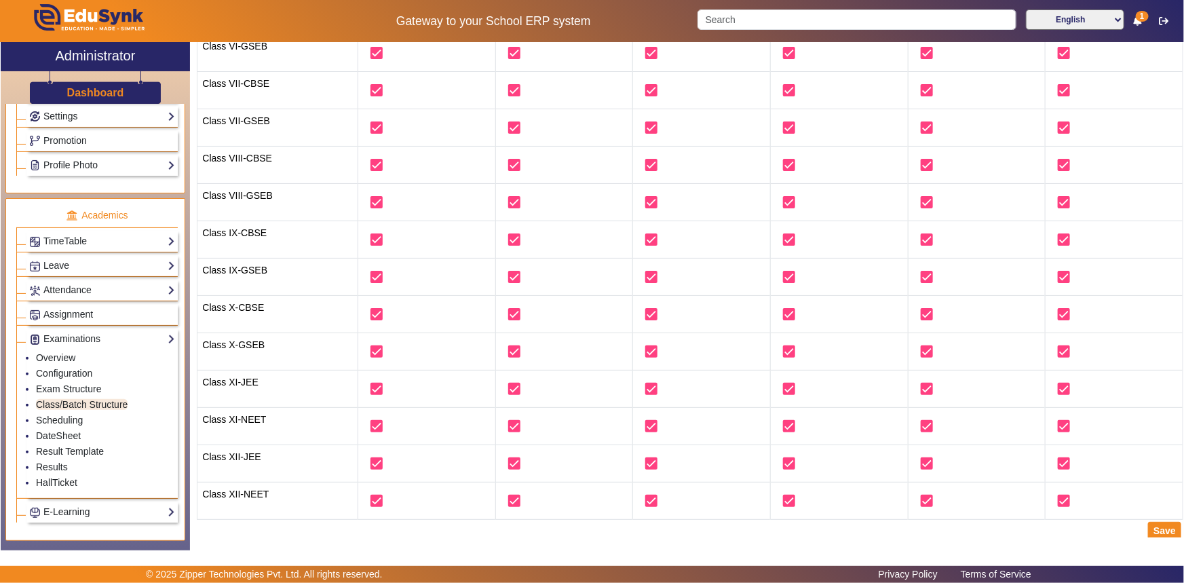
scroll to position [251, 0]
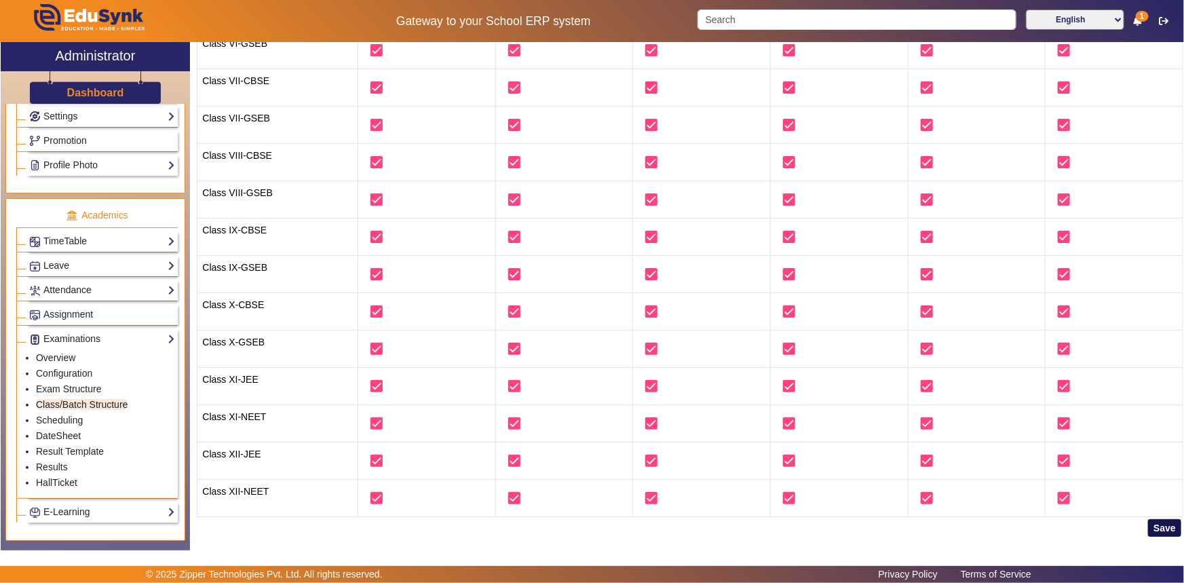
click at [1149, 529] on button "Save" at bounding box center [1164, 528] width 33 height 18
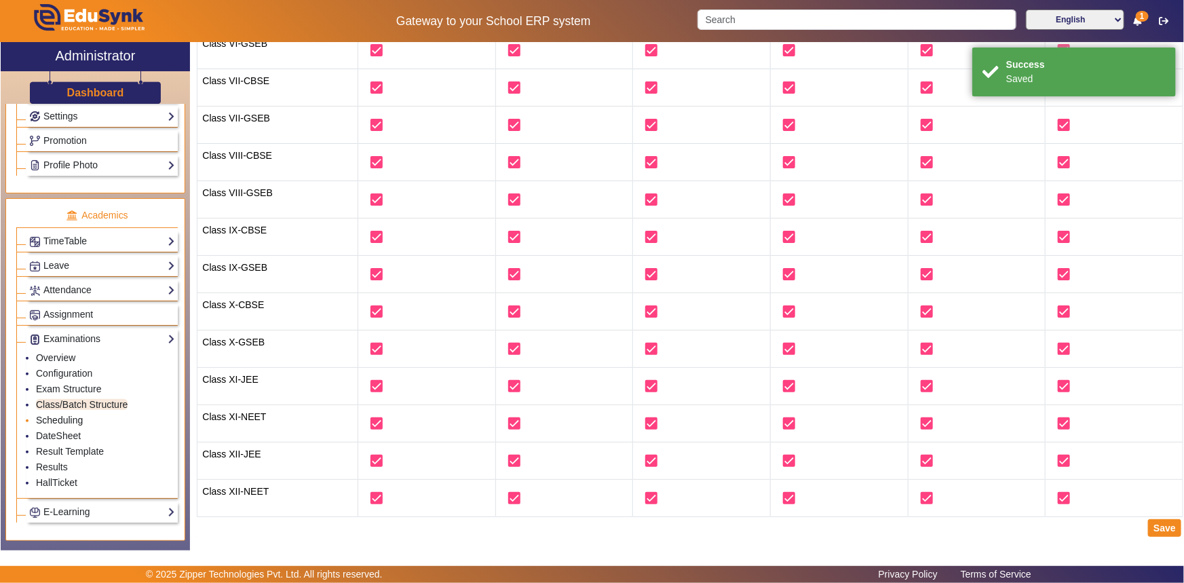
click at [74, 420] on link "Scheduling" at bounding box center [59, 420] width 47 height 11
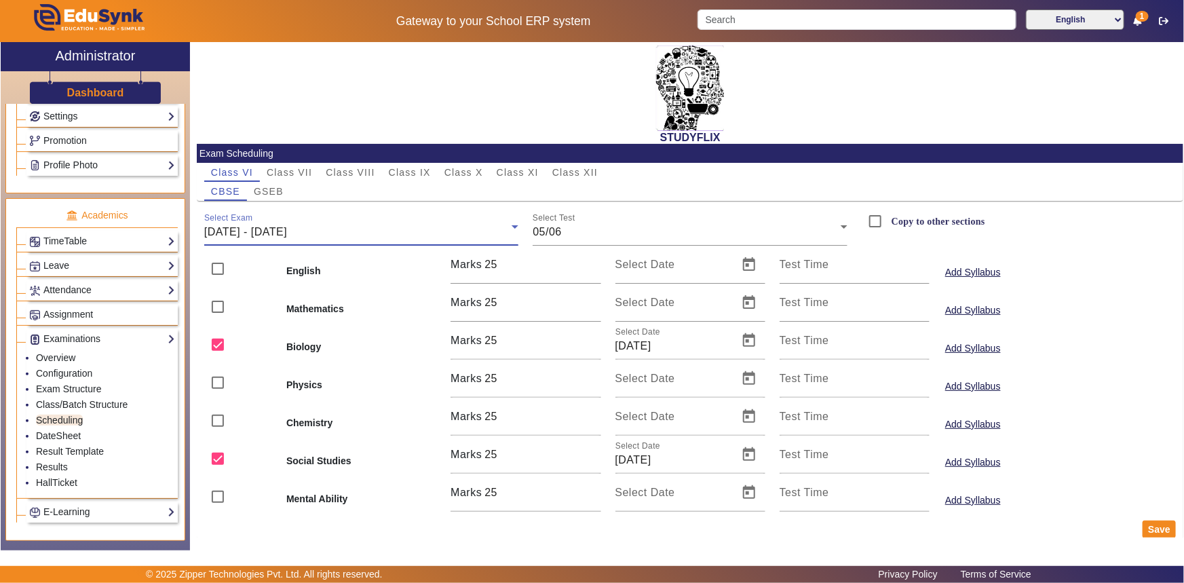
click at [287, 229] on span "[DATE] - [DATE]" at bounding box center [245, 232] width 83 height 12
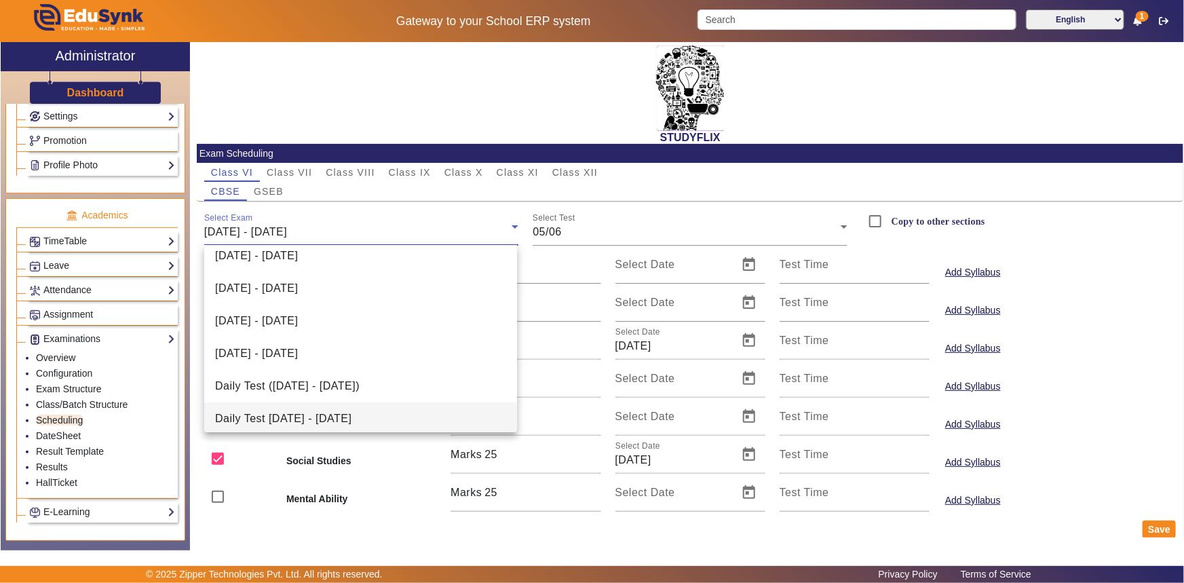
scroll to position [377, 0]
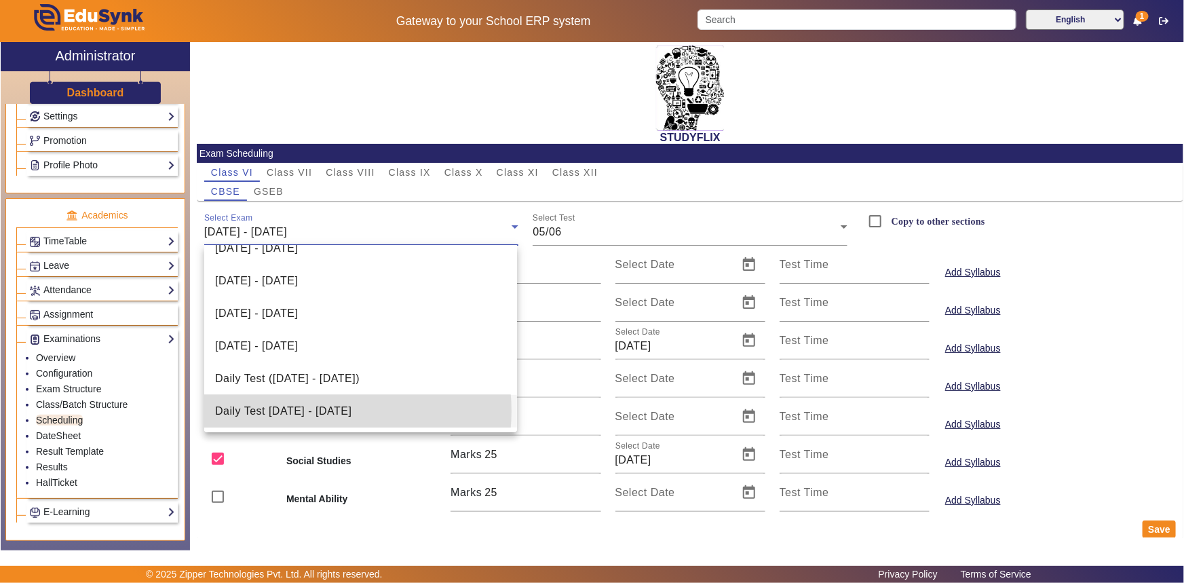
click at [314, 410] on span "Daily Test [DATE] - [DATE]" at bounding box center [283, 411] width 136 height 16
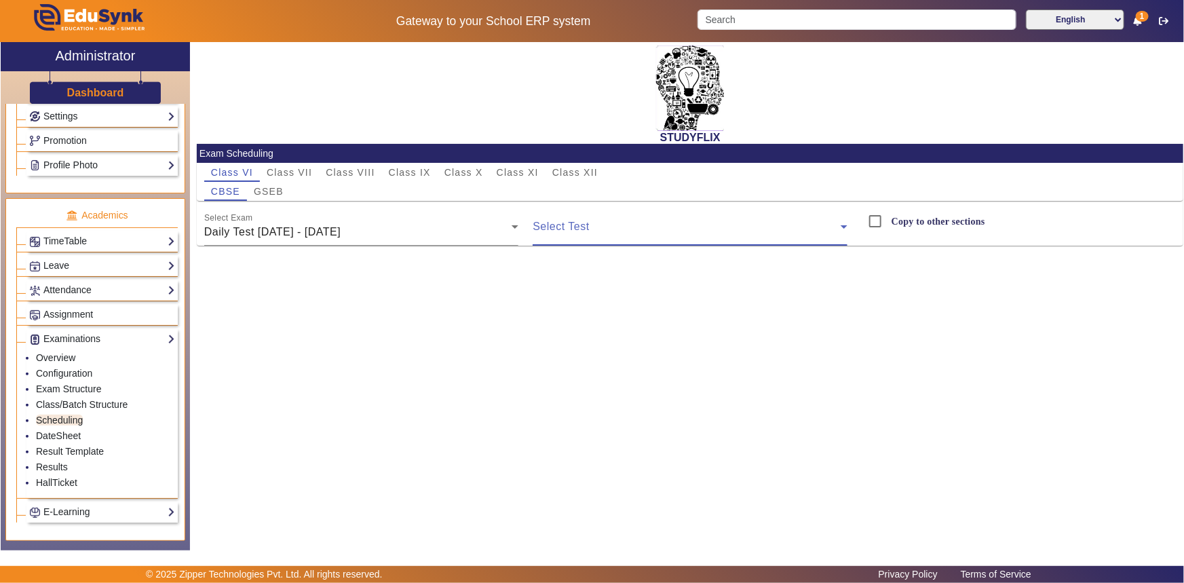
click at [569, 229] on span at bounding box center [687, 232] width 308 height 16
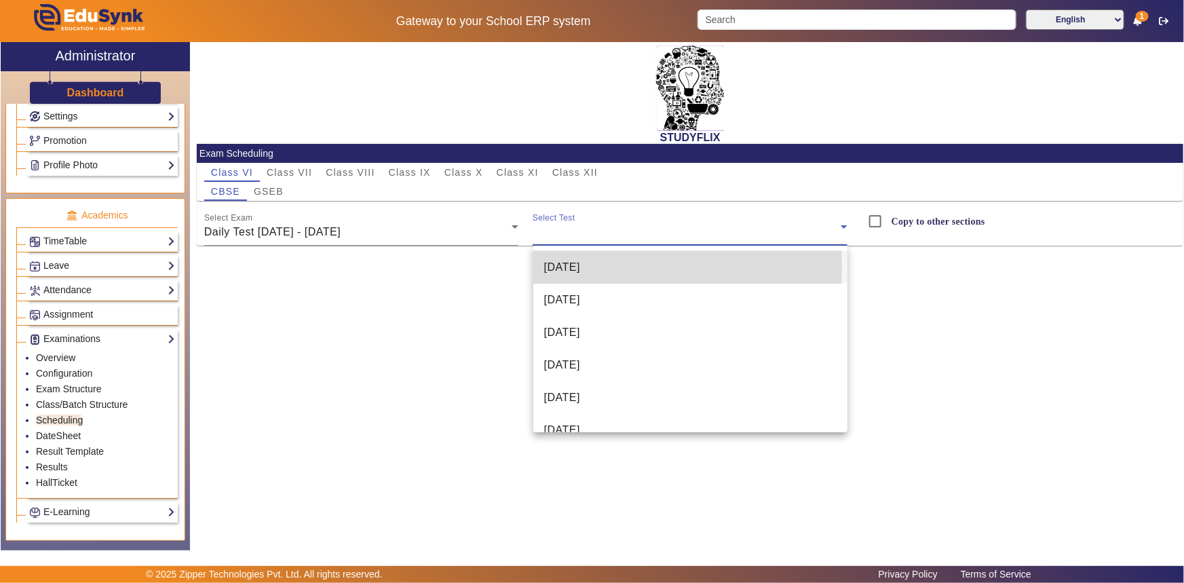
click at [574, 267] on span "[DATE]" at bounding box center [562, 267] width 36 height 16
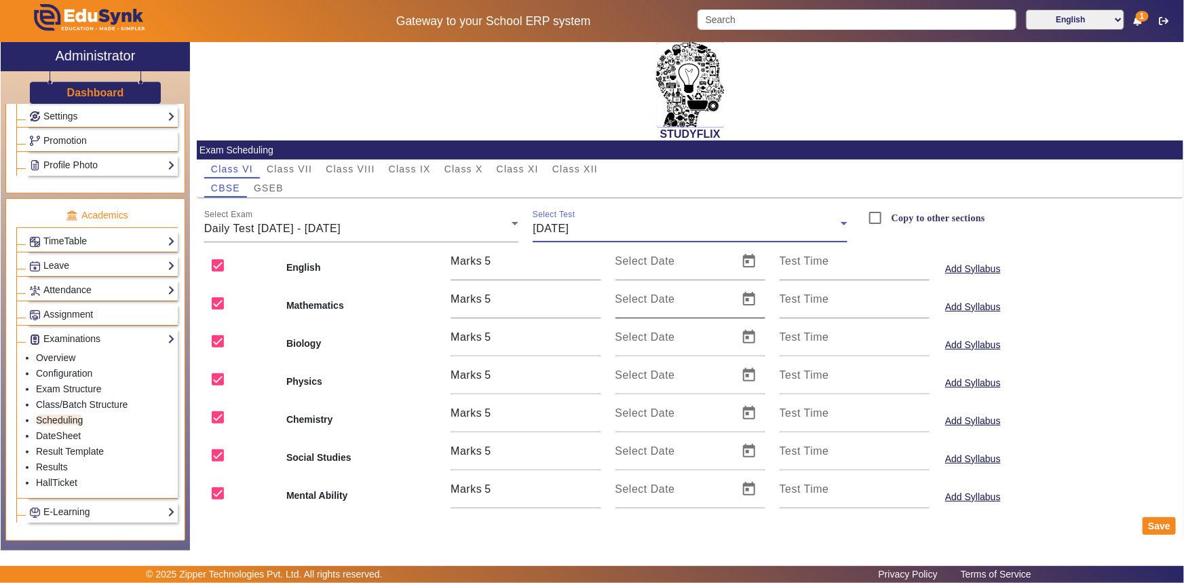
scroll to position [0, 0]
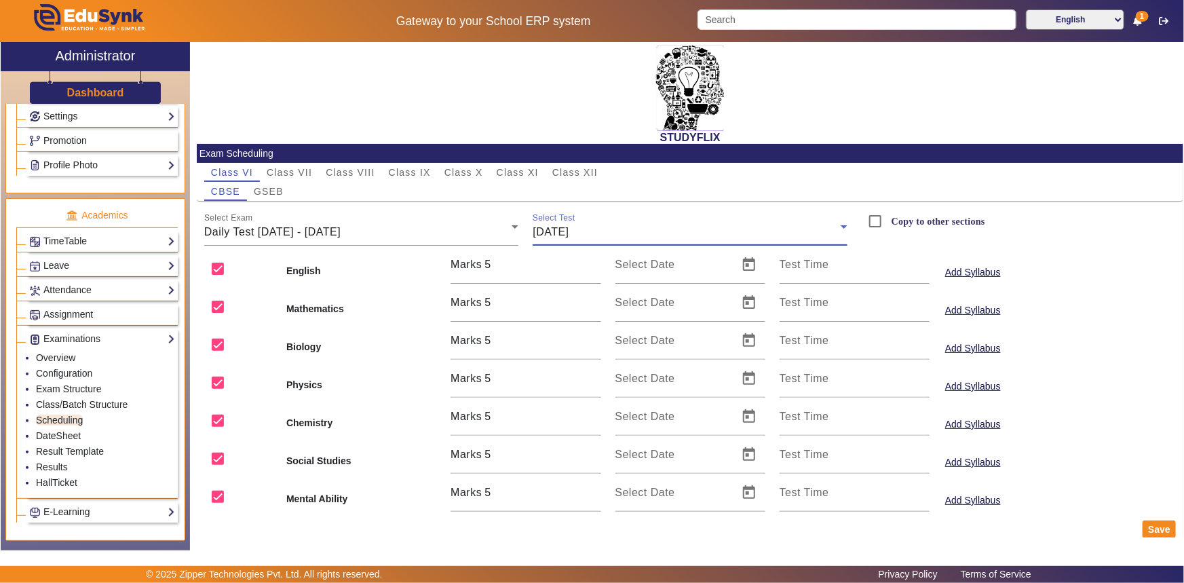
click at [623, 237] on div "[DATE]" at bounding box center [687, 232] width 308 height 16
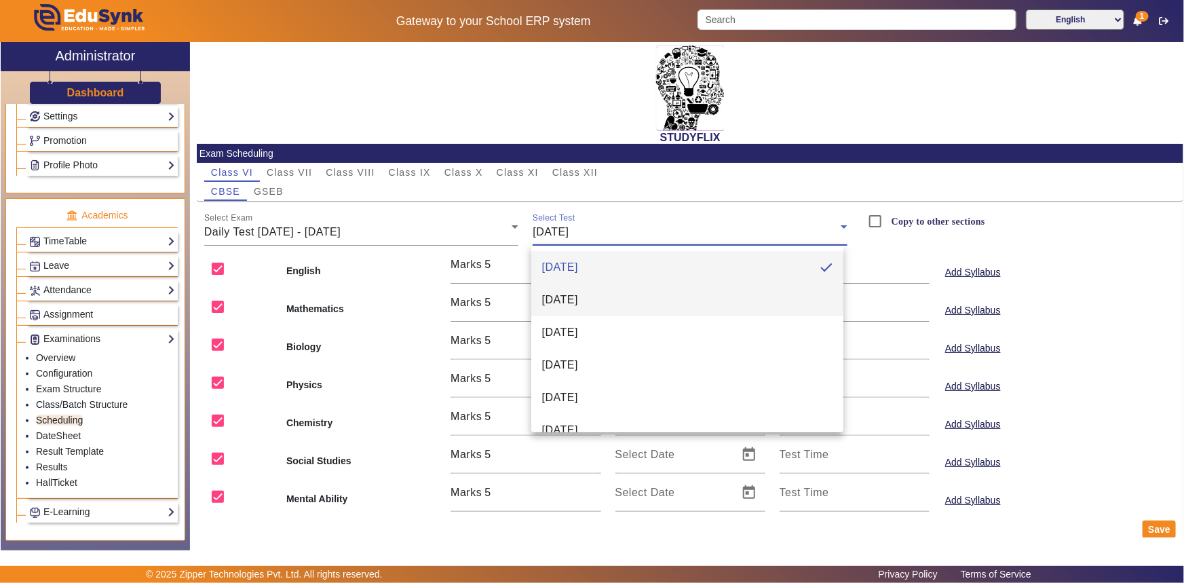
click at [603, 305] on mat-option "[DATE]" at bounding box center [687, 300] width 313 height 33
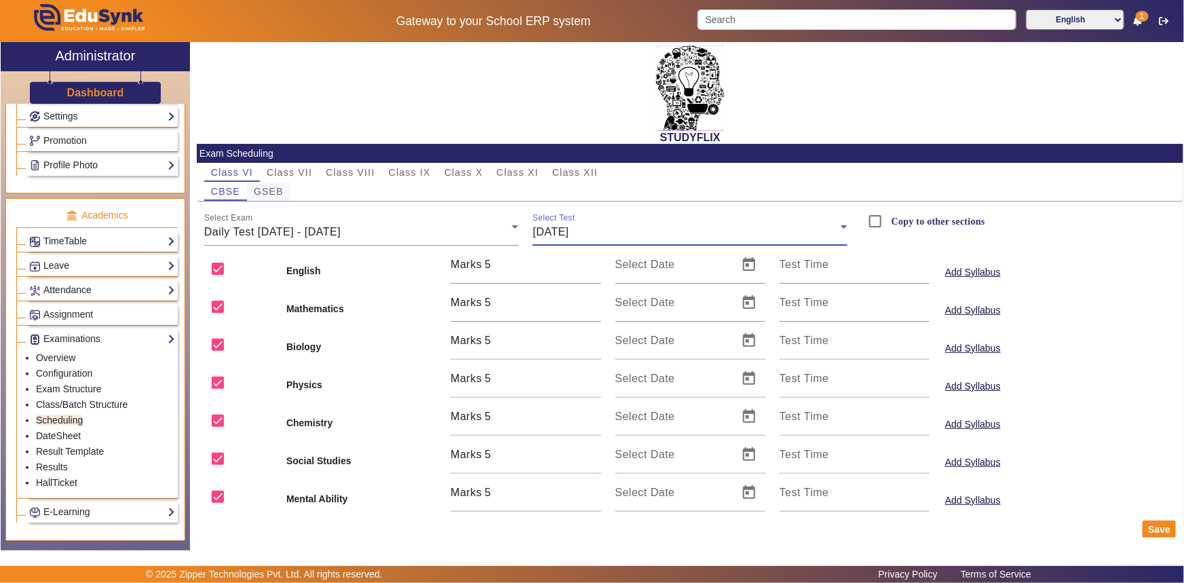
click at [267, 192] on span "GSEB" at bounding box center [269, 191] width 30 height 9
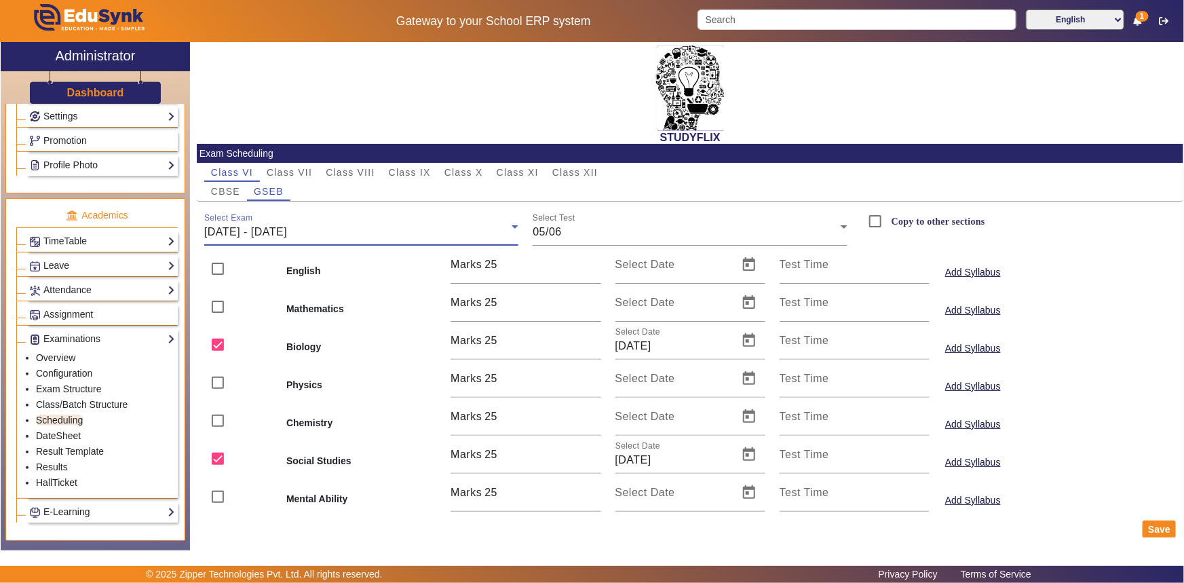
click at [273, 231] on span "[DATE] - [DATE]" at bounding box center [245, 232] width 83 height 12
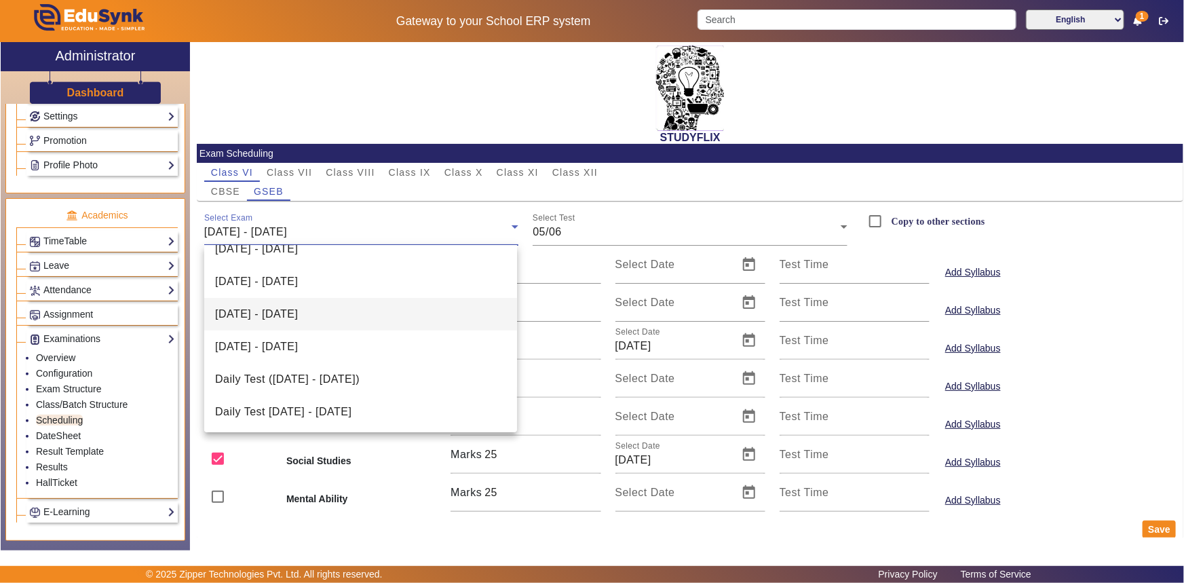
scroll to position [377, 0]
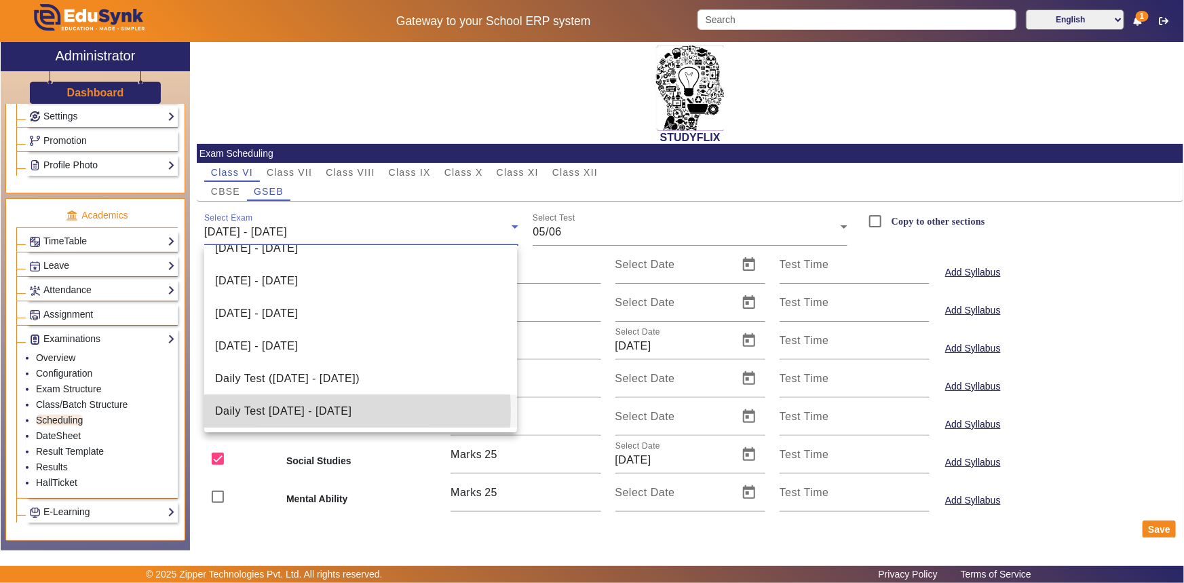
click at [298, 410] on span "Daily Test [DATE] - [DATE]" at bounding box center [283, 411] width 136 height 16
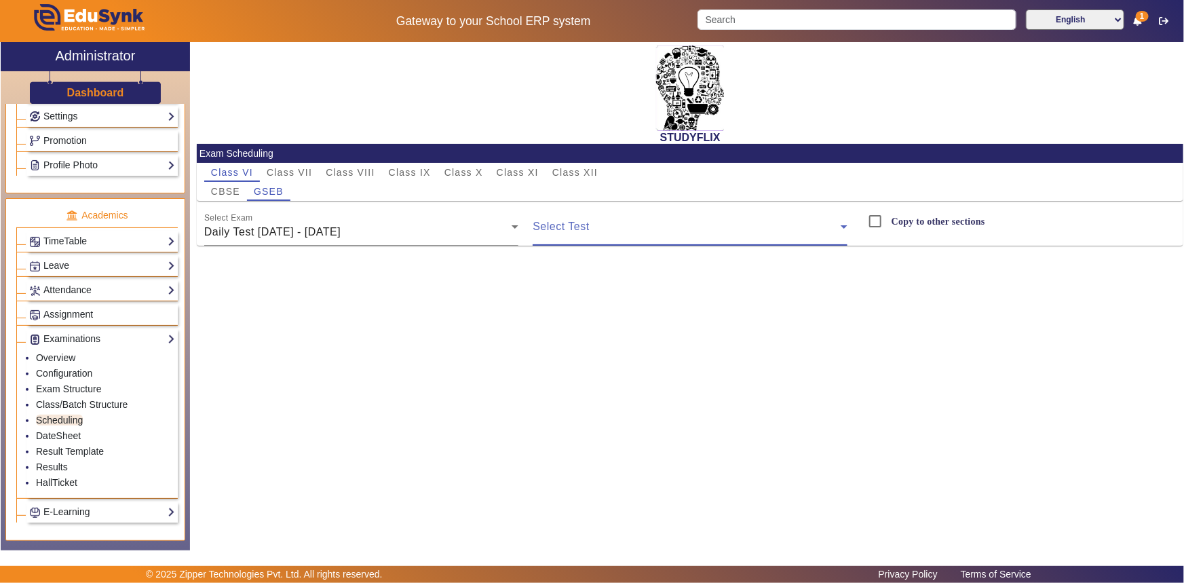
click at [596, 226] on span at bounding box center [687, 232] width 308 height 16
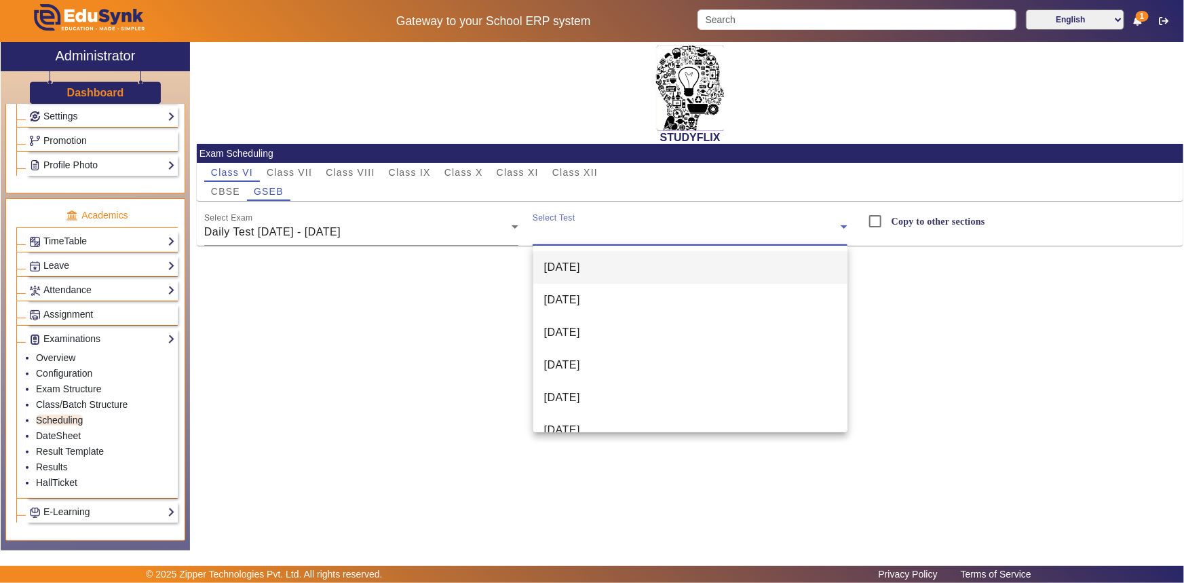
click at [580, 260] on span "[DATE]" at bounding box center [562, 267] width 36 height 16
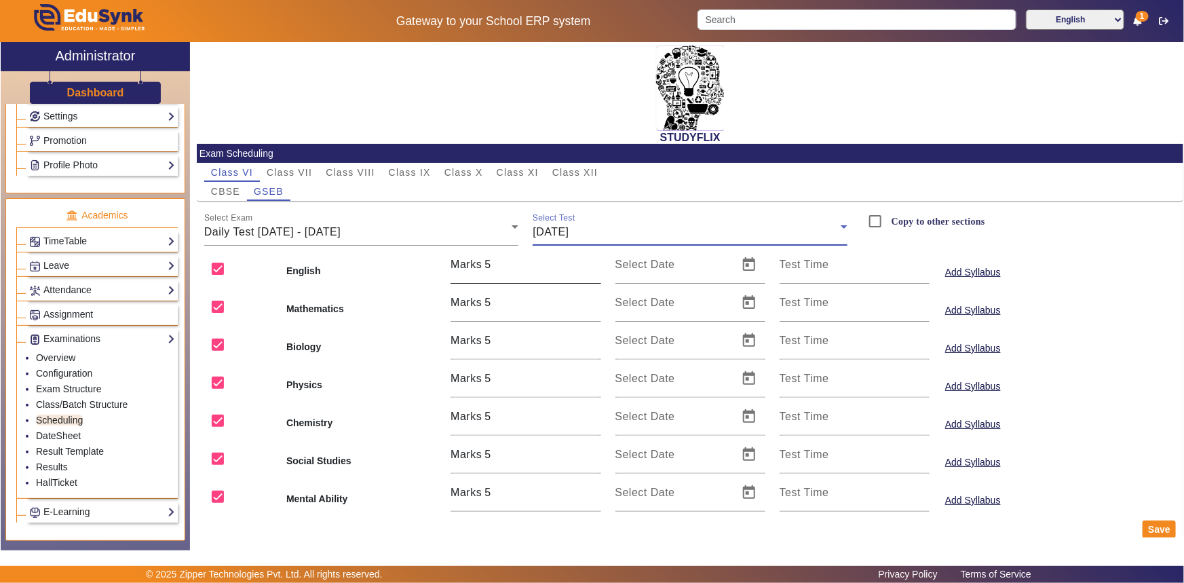
scroll to position [16, 0]
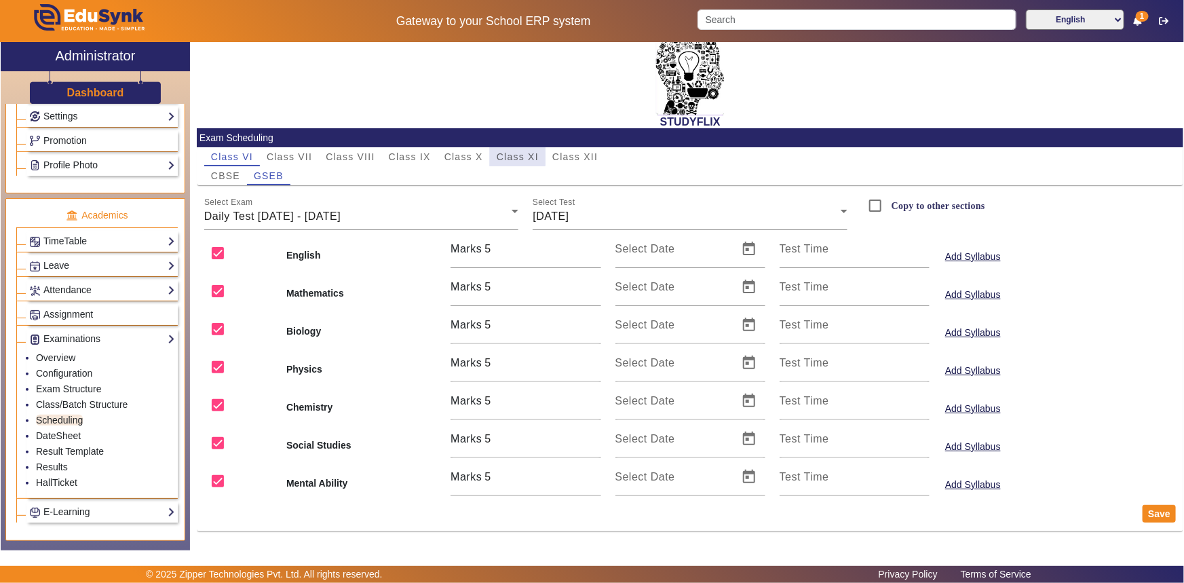
click at [513, 153] on span "Class XI" at bounding box center [518, 156] width 42 height 9
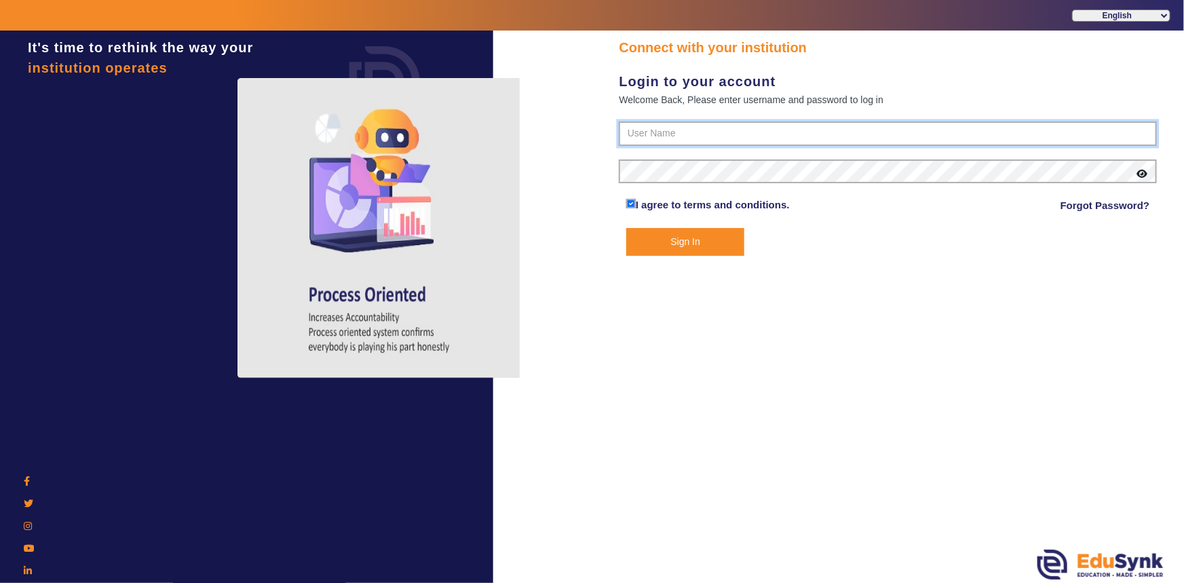
type input "6354922771"
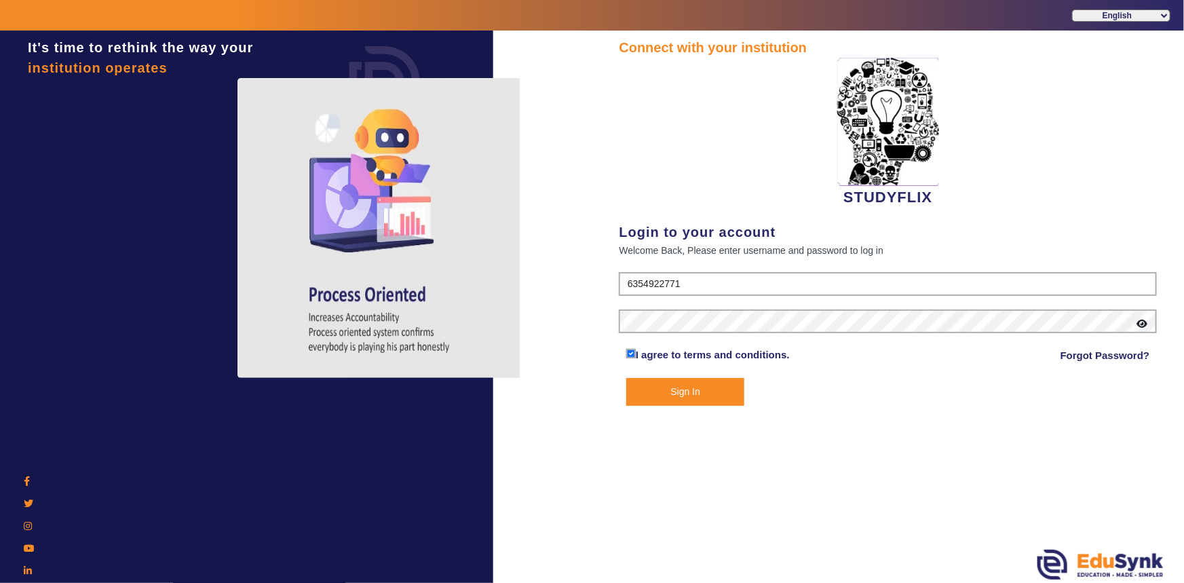
click at [680, 397] on button "Sign In" at bounding box center [685, 392] width 119 height 28
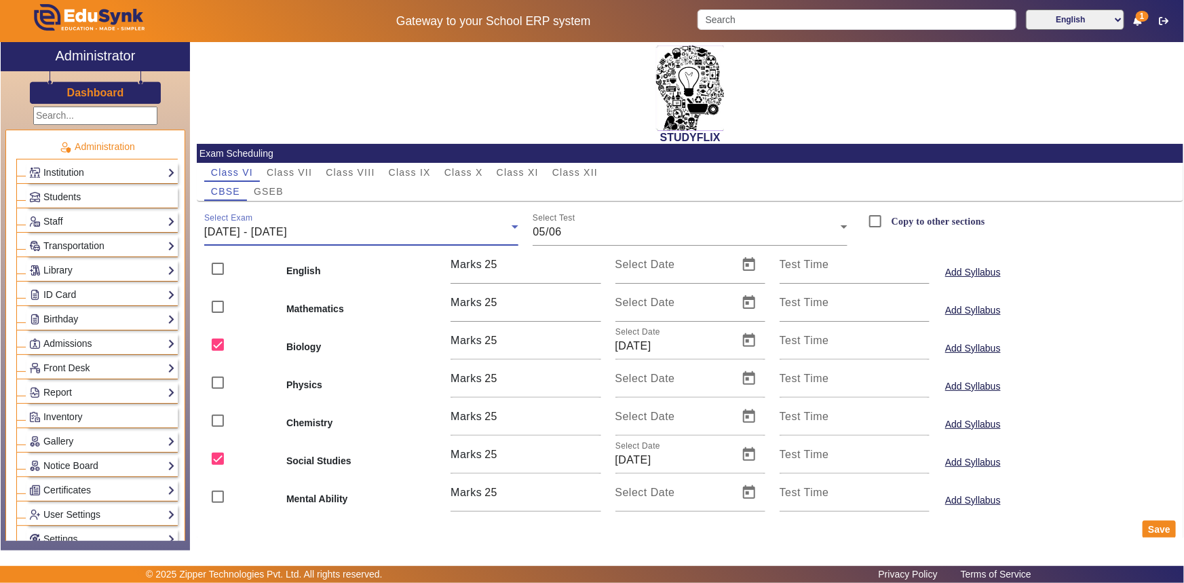
click at [269, 226] on span "[DATE] - [DATE]" at bounding box center [245, 232] width 83 height 12
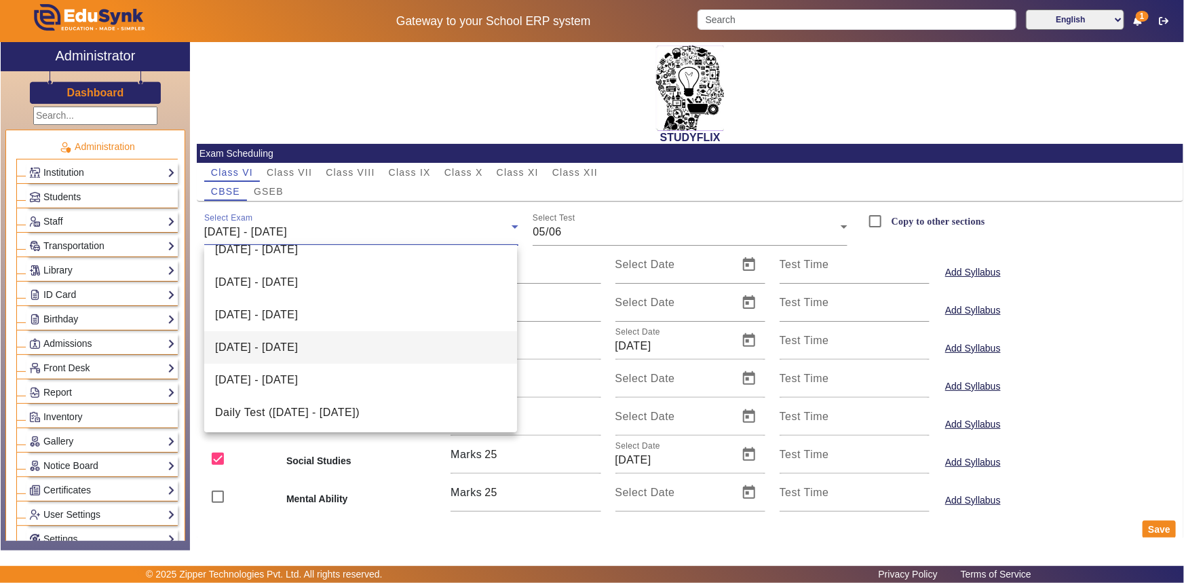
scroll to position [377, 0]
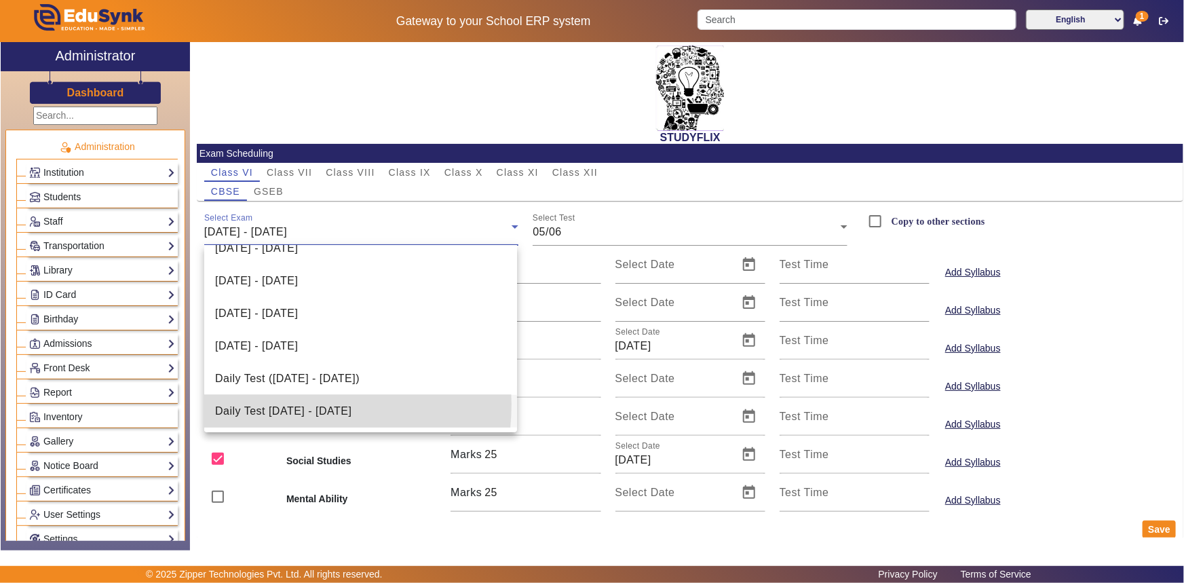
click at [278, 404] on span "Daily Test [DATE] - [DATE]" at bounding box center [283, 411] width 136 height 16
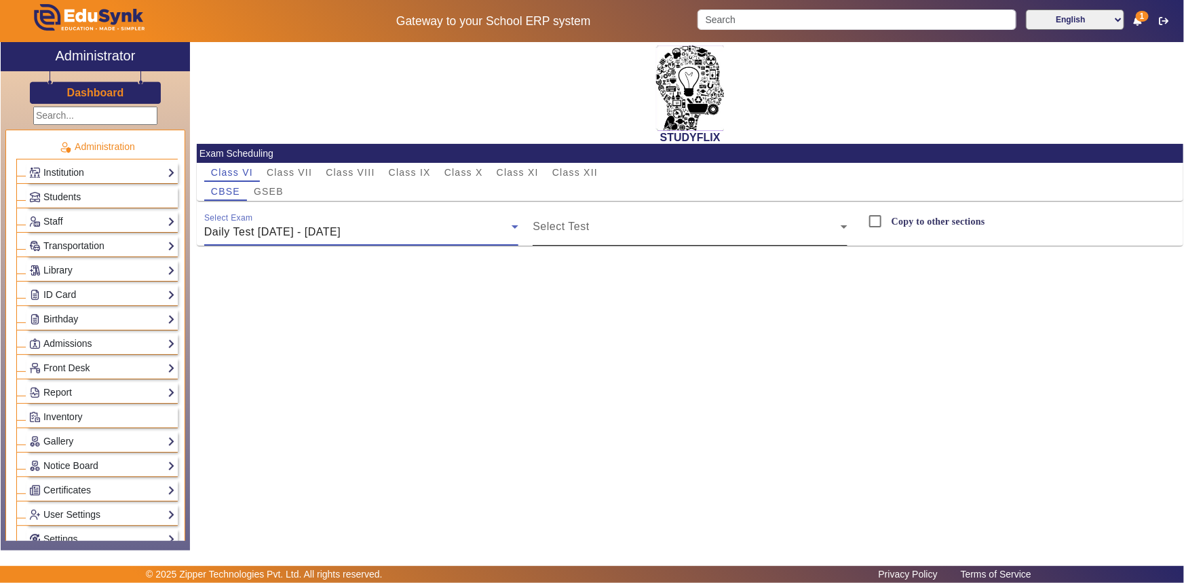
click at [615, 231] on span at bounding box center [687, 232] width 308 height 16
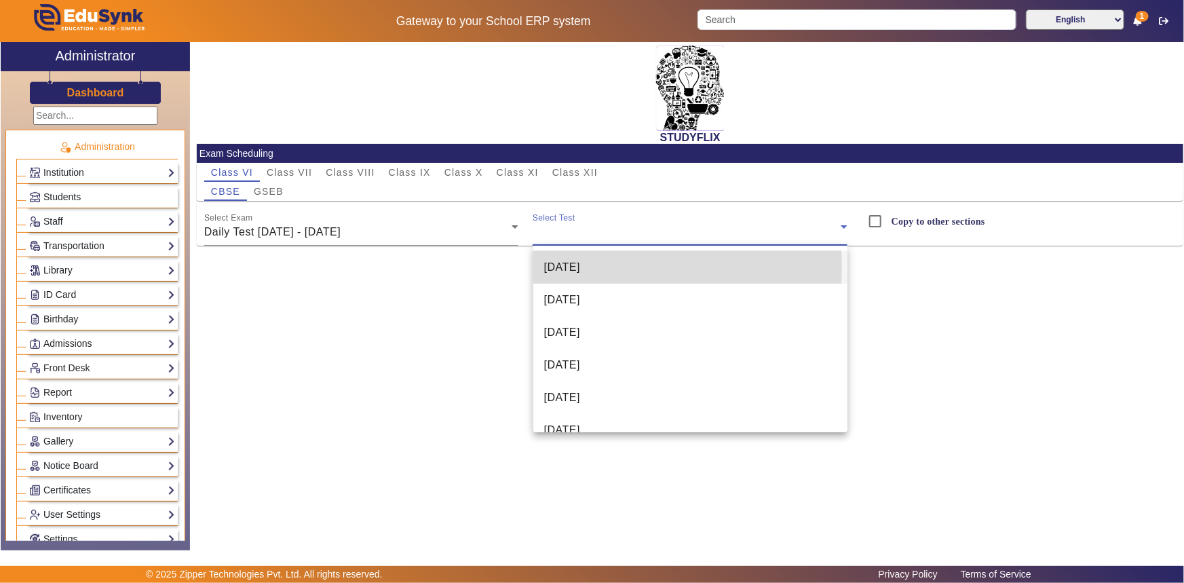
click at [580, 265] on span "[DATE]" at bounding box center [562, 267] width 36 height 16
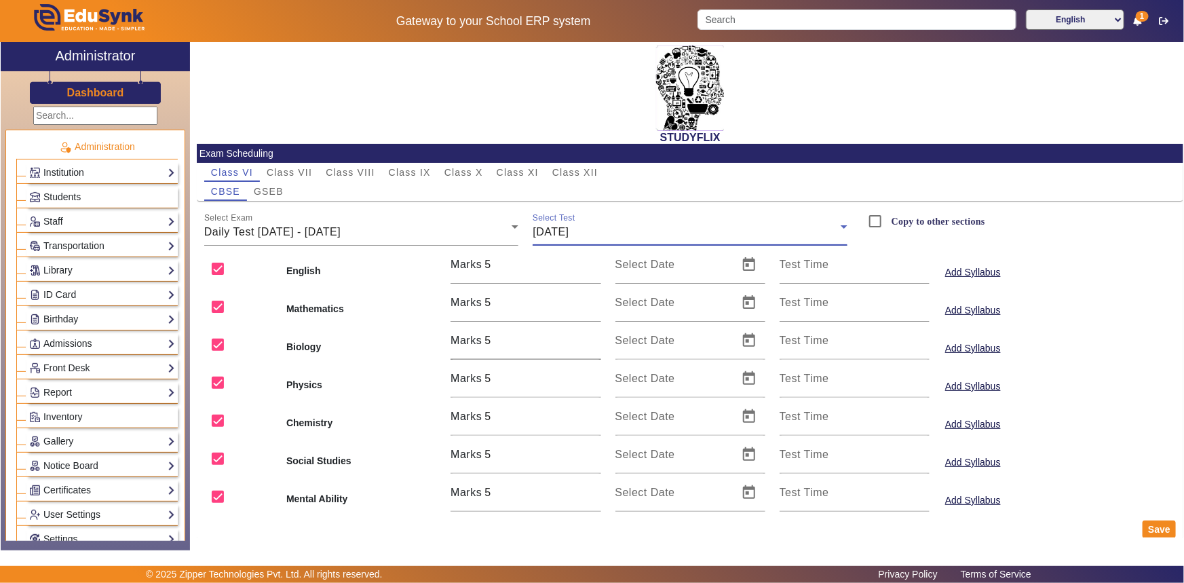
scroll to position [16, 0]
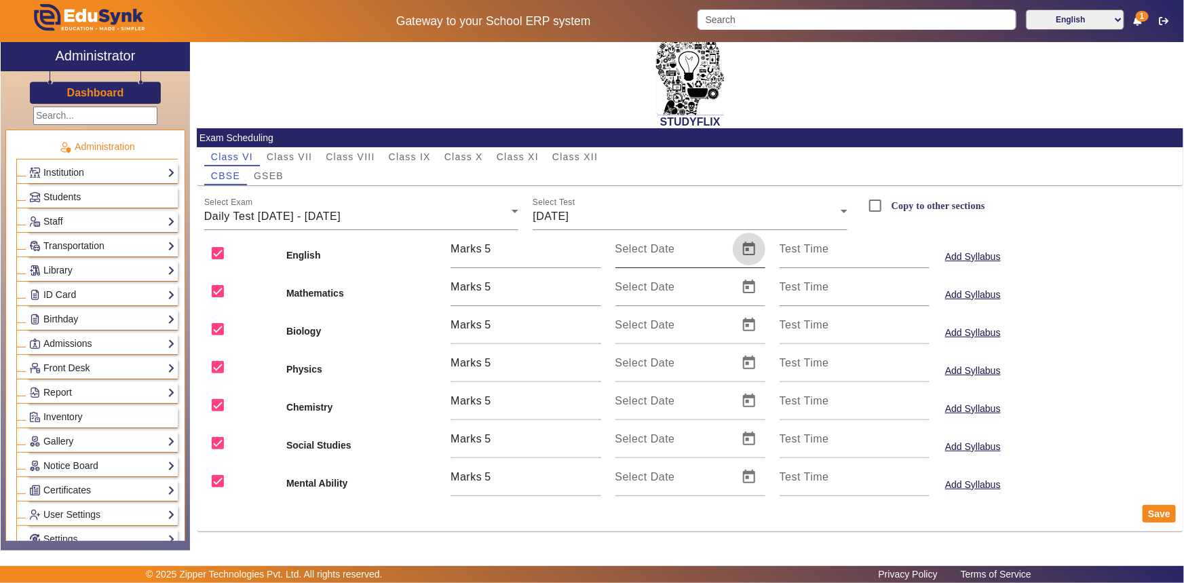
click at [746, 254] on span "Open calendar" at bounding box center [749, 249] width 33 height 33
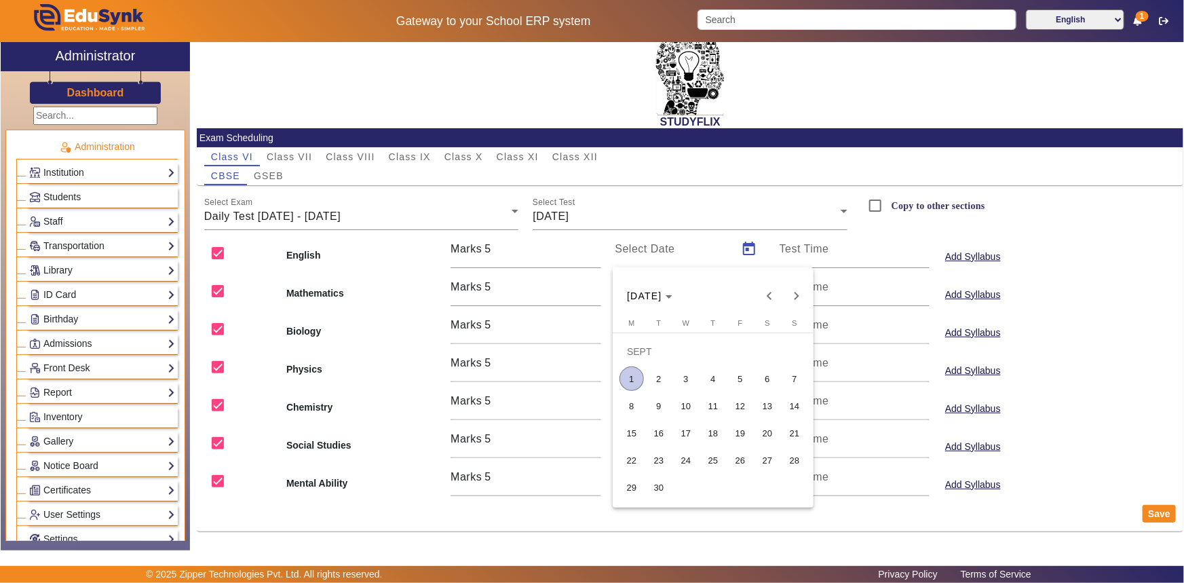
click at [631, 376] on span "1" at bounding box center [631, 378] width 24 height 24
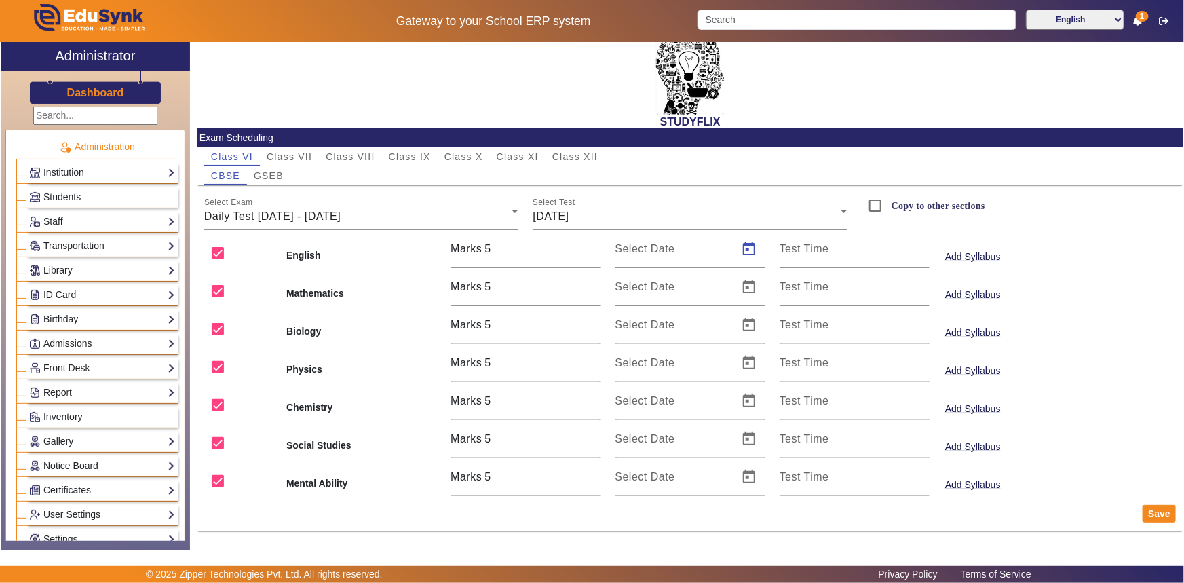
type input "[DATE]"
click at [738, 293] on span "Open calendar" at bounding box center [749, 287] width 33 height 33
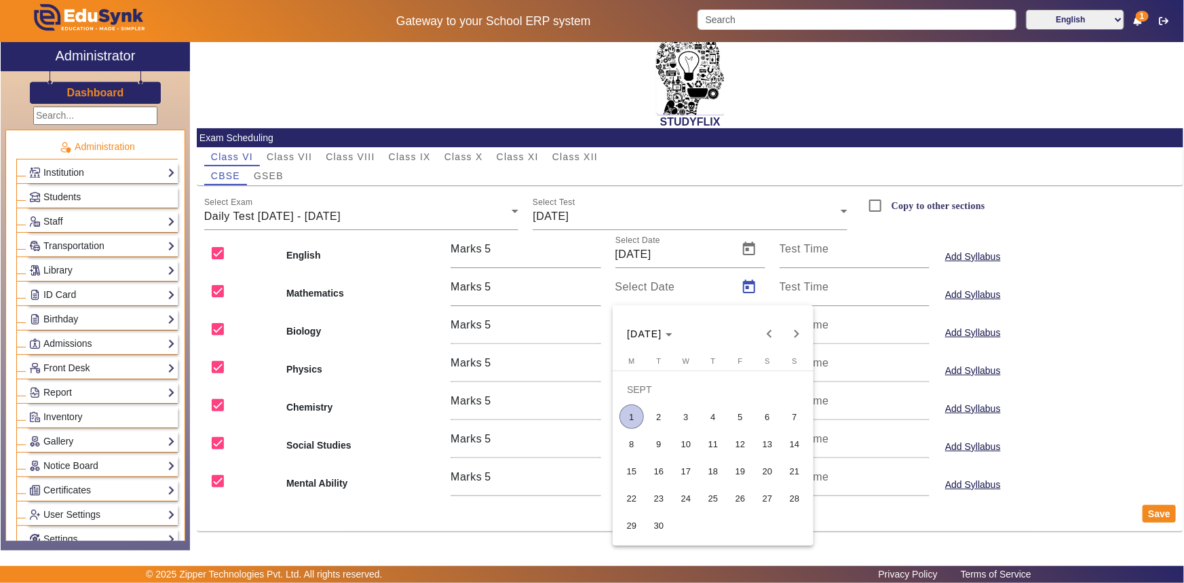
click at [634, 419] on span "1" at bounding box center [631, 416] width 24 height 24
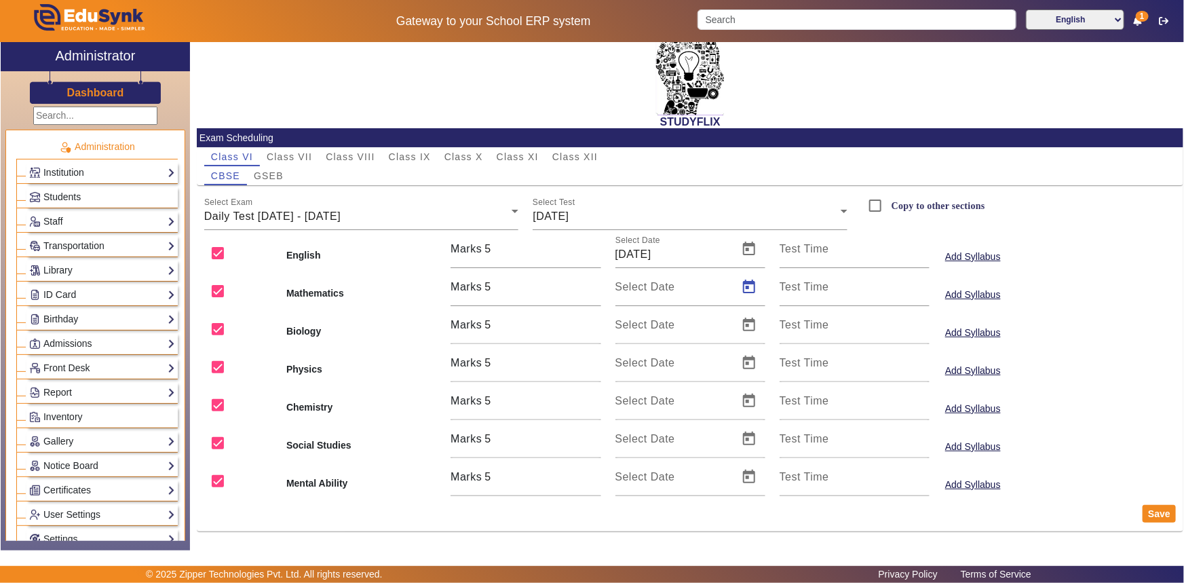
type input "[DATE]"
click at [214, 251] on input "checkbox" at bounding box center [217, 252] width 27 height 27
checkbox input "false"
click at [223, 364] on input "checkbox" at bounding box center [217, 366] width 27 height 27
checkbox input "false"
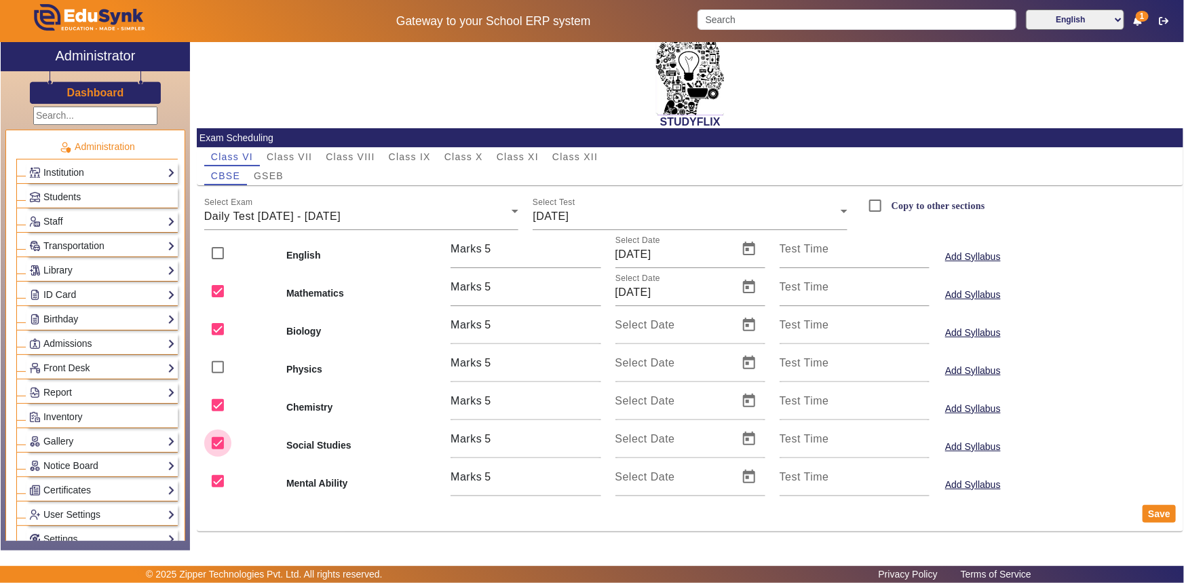
click at [218, 444] on input "checkbox" at bounding box center [217, 442] width 27 height 27
checkbox input "false"
click at [213, 478] on input "checkbox" at bounding box center [217, 480] width 27 height 27
checkbox input "false"
click at [683, 407] on input "Select Date" at bounding box center [672, 406] width 115 height 16
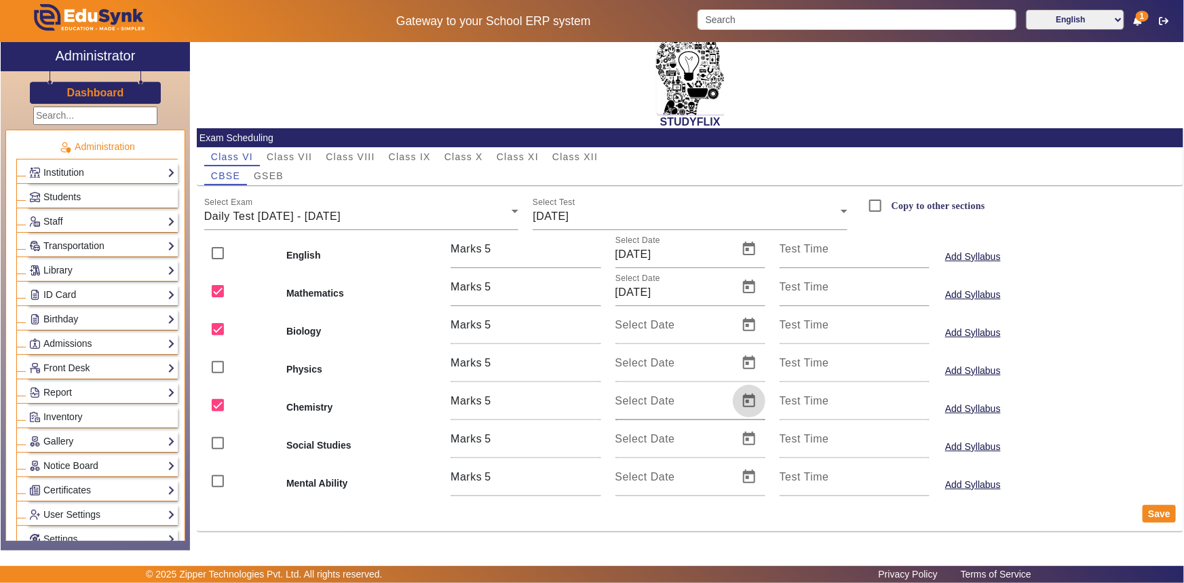
click at [749, 403] on span "Open calendar" at bounding box center [749, 401] width 33 height 33
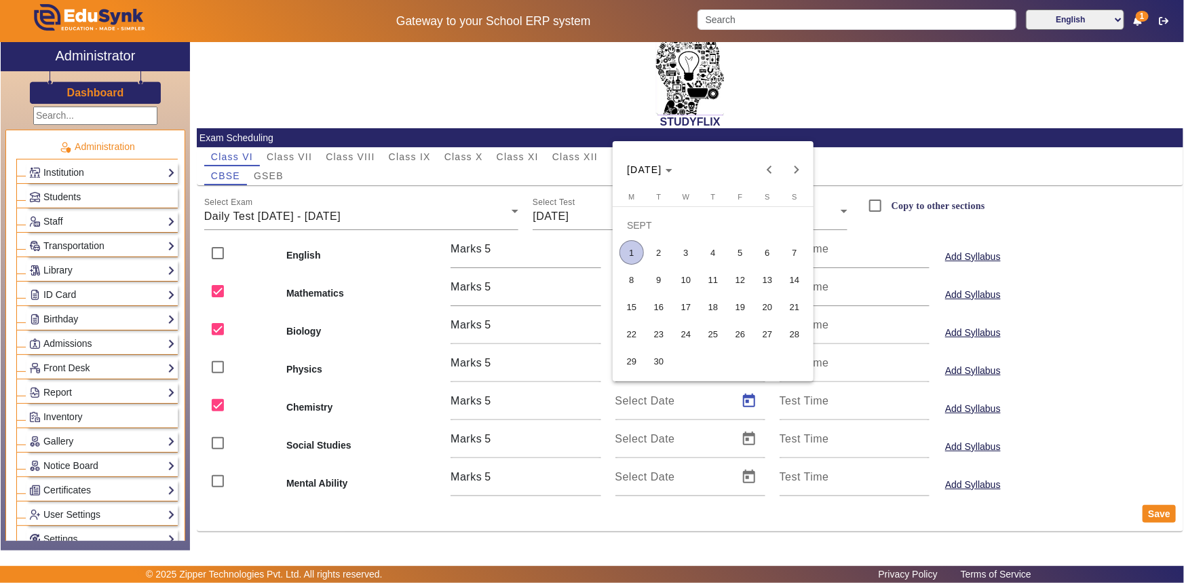
click at [631, 251] on span "1" at bounding box center [631, 252] width 24 height 24
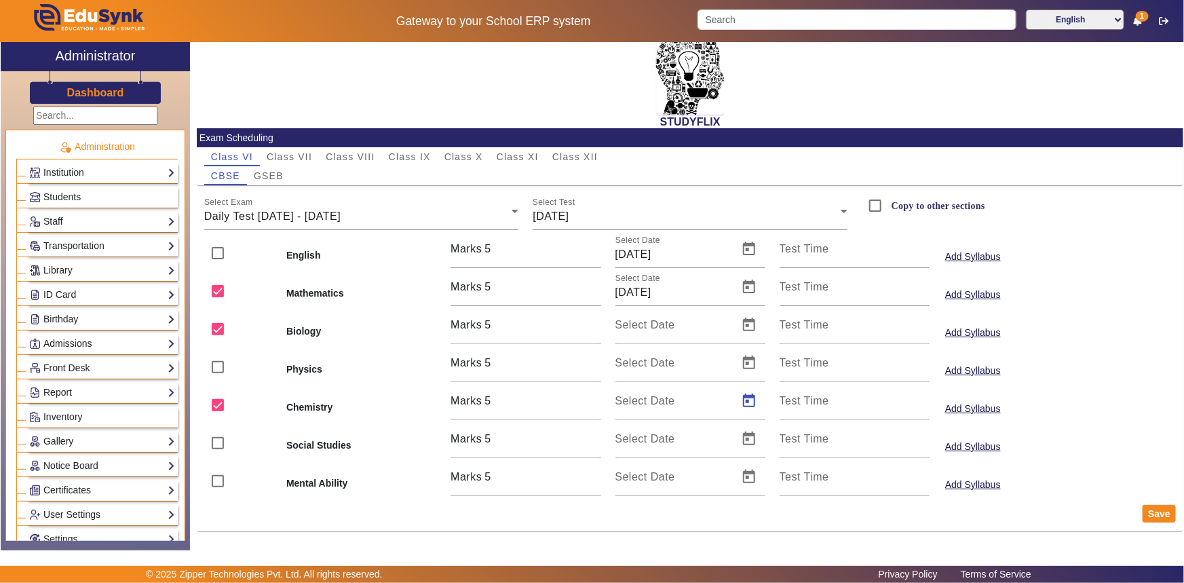
type input "[DATE]"
click at [632, 251] on input "[DATE]" at bounding box center [672, 254] width 115 height 16
click at [744, 250] on span "Open calendar" at bounding box center [749, 249] width 33 height 33
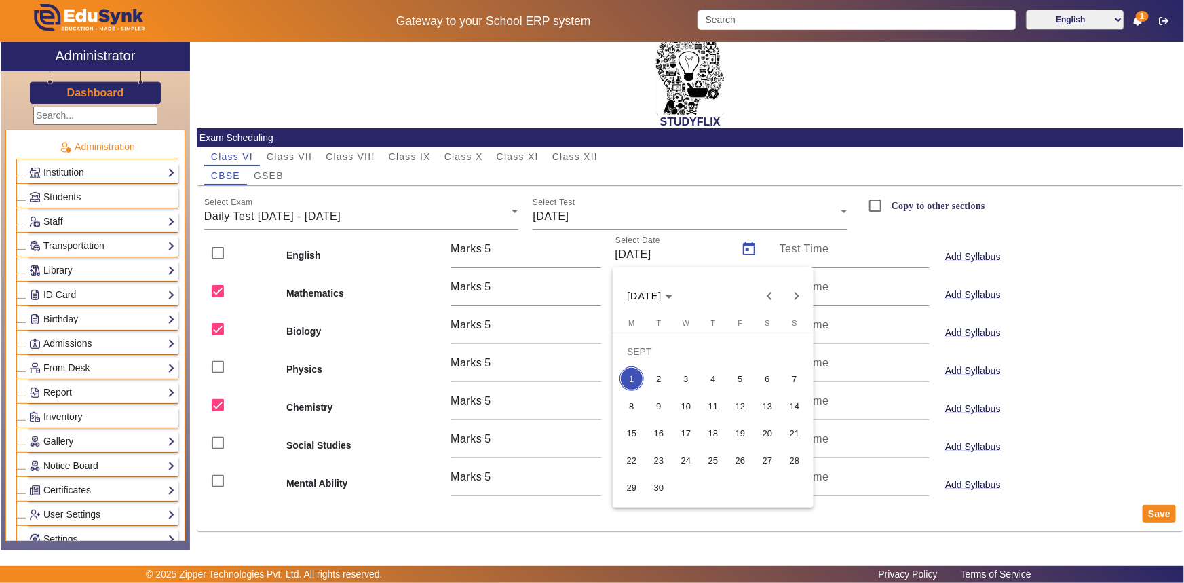
click at [672, 246] on div at bounding box center [592, 291] width 1184 height 583
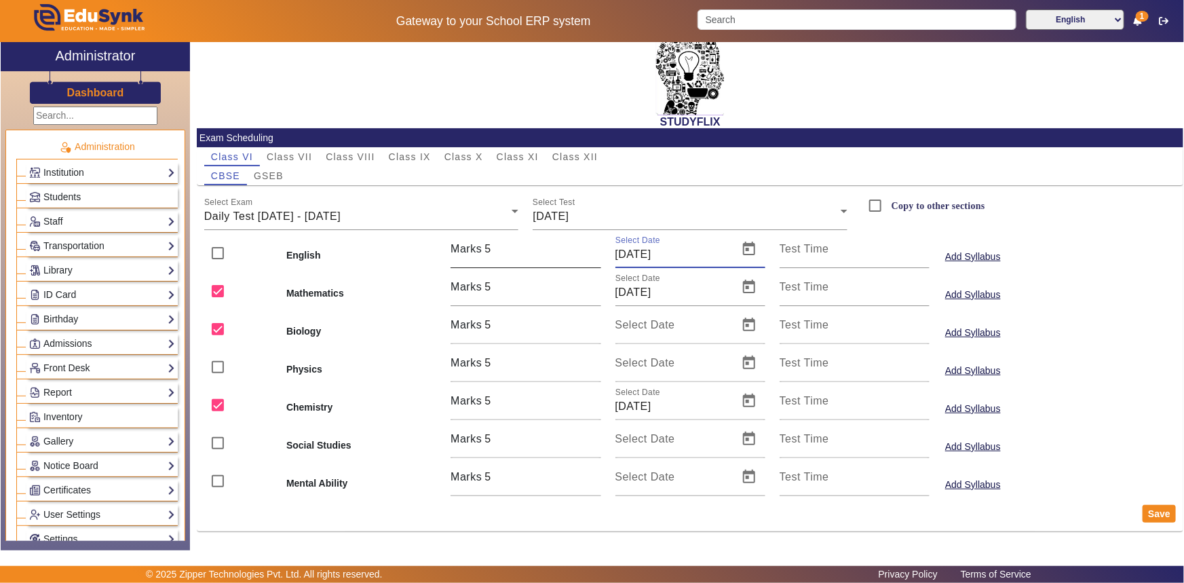
drag, startPoint x: 676, startPoint y: 254, endPoint x: 596, endPoint y: 247, distance: 81.1
click at [596, 247] on div "English Marks 5 Select Date [DATE] Test Time Add Syllabus" at bounding box center [690, 249] width 986 height 38
click at [644, 214] on div "[DATE]" at bounding box center [687, 216] width 308 height 16
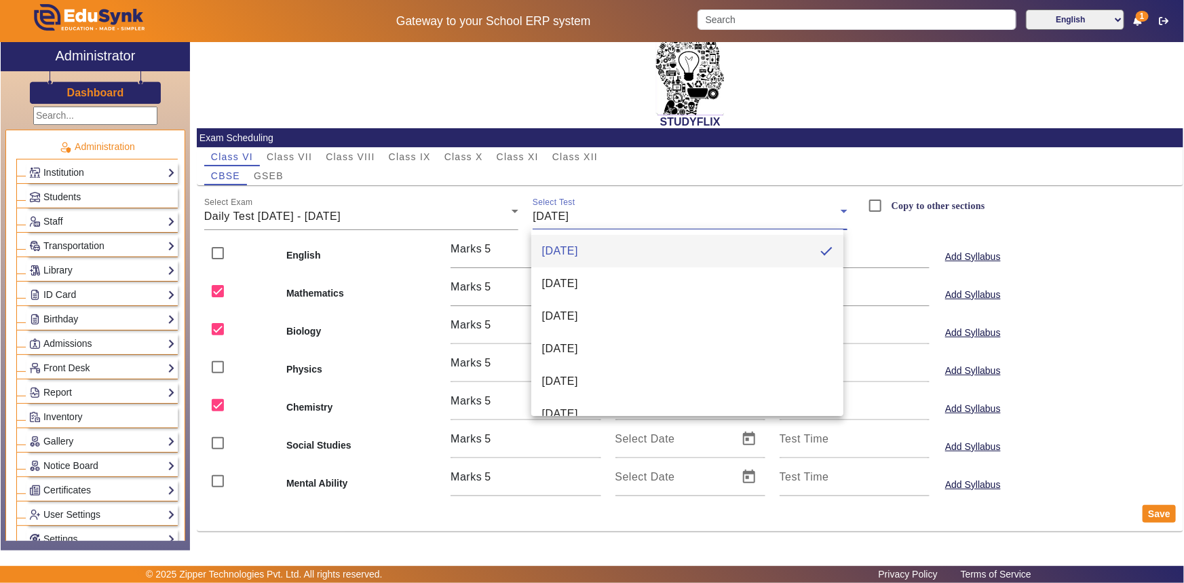
click at [822, 248] on mat-pseudo-checkbox at bounding box center [826, 251] width 12 height 12
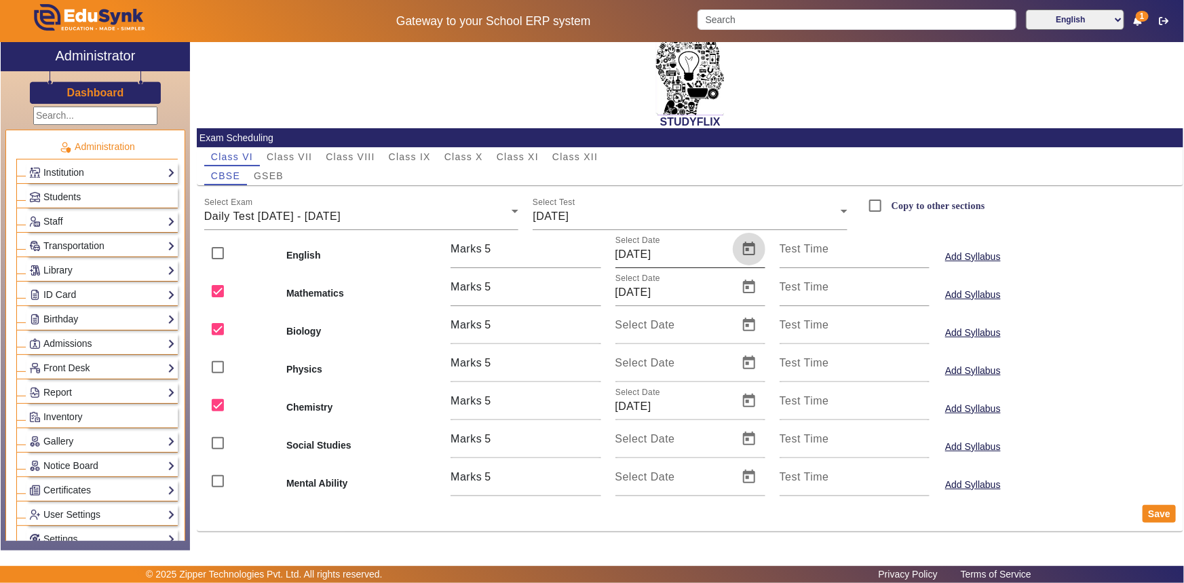
click at [737, 249] on span "Open calendar" at bounding box center [749, 249] width 33 height 33
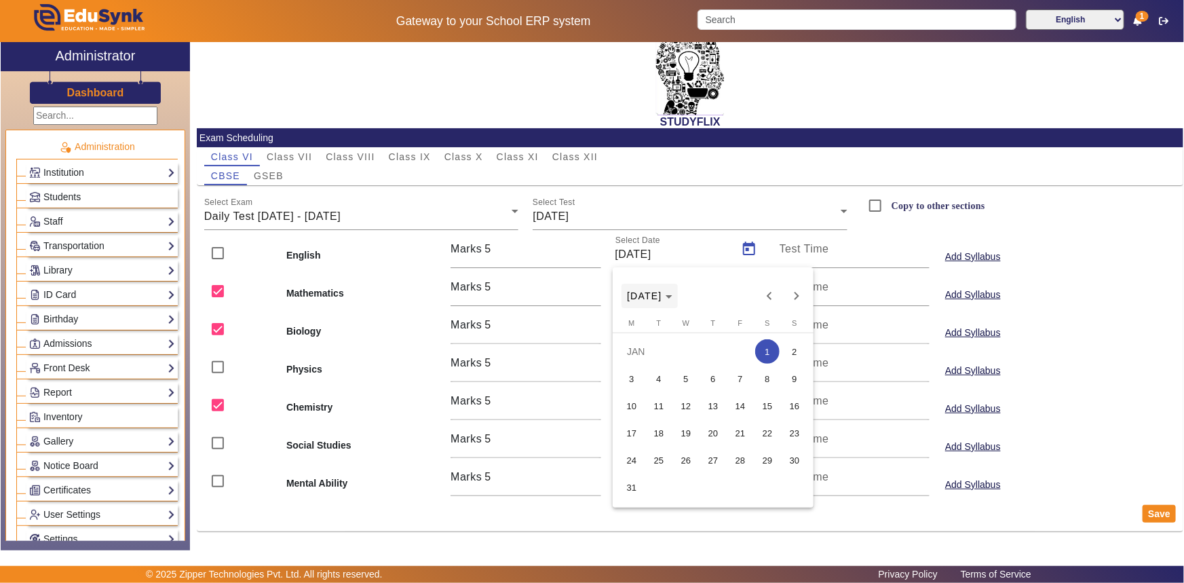
click at [672, 290] on span "[DATE]" at bounding box center [649, 295] width 45 height 11
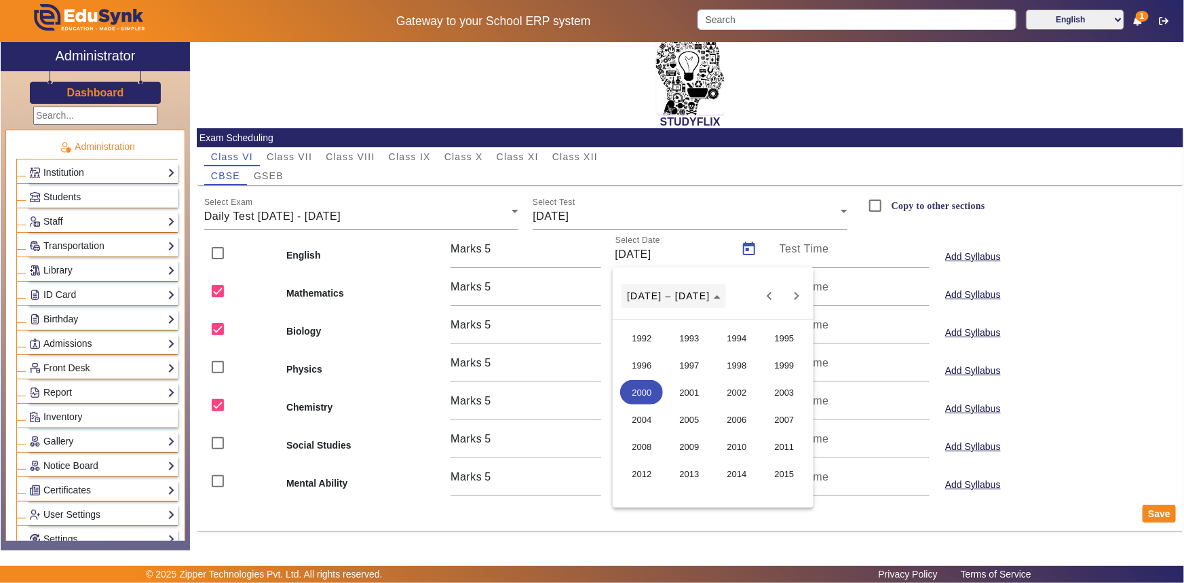
click at [691, 298] on span "[DATE] – [DATE]" at bounding box center [673, 295] width 93 height 11
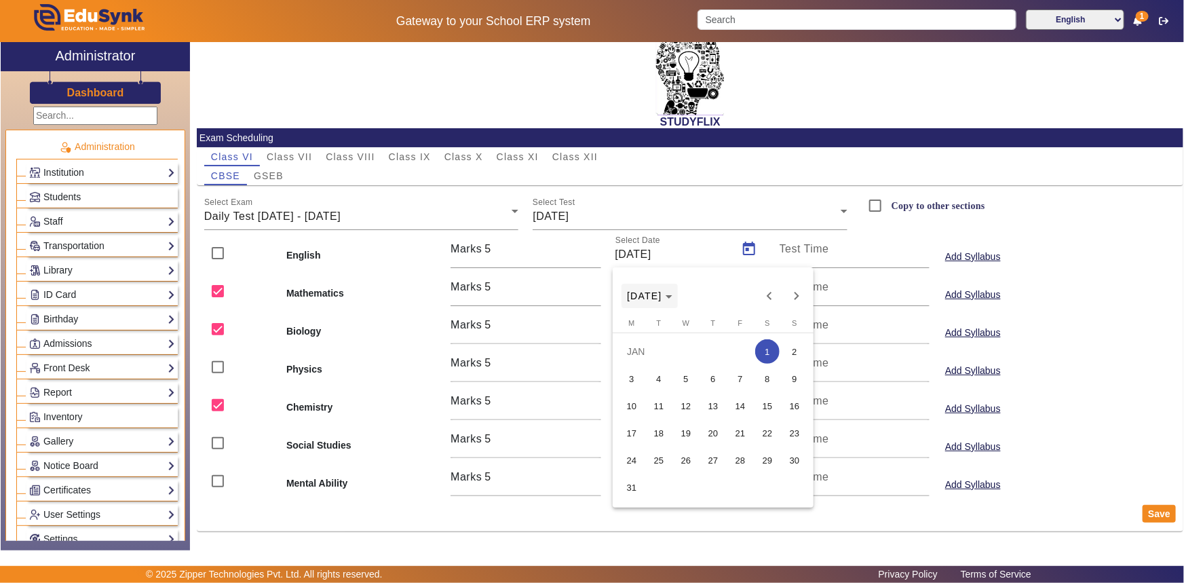
click at [691, 298] on div "[DATE] [DATE]" at bounding box center [713, 295] width 194 height 27
click at [672, 296] on polygon "Choose month and year" at bounding box center [669, 296] width 7 height 3
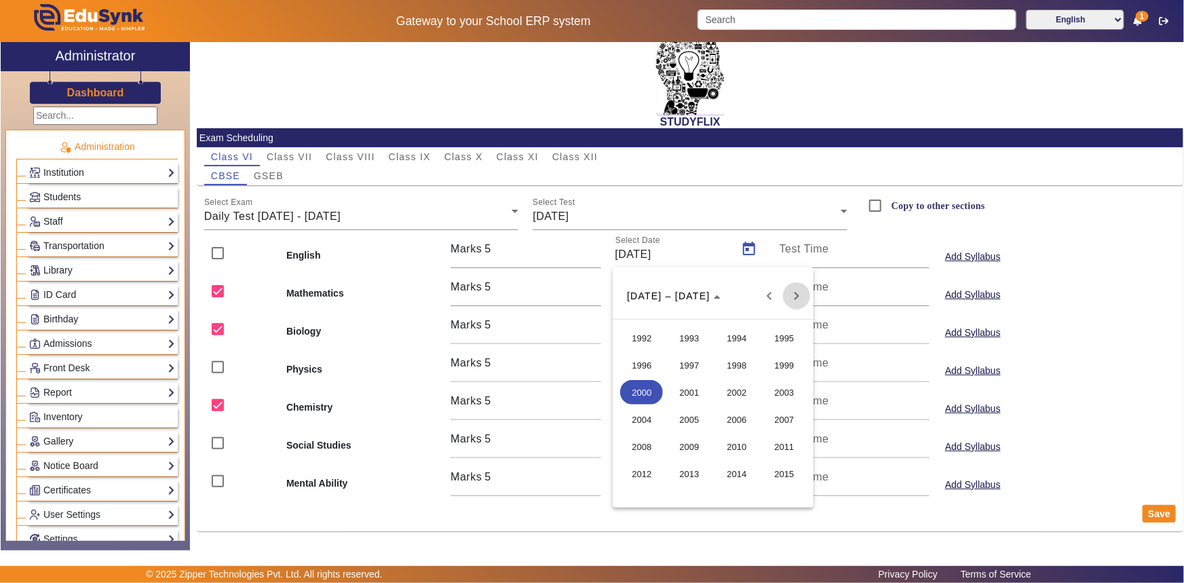
click at [791, 294] on span "Next 24 years" at bounding box center [796, 295] width 27 height 27
click at [695, 392] on span "2025" at bounding box center [689, 392] width 43 height 24
click at [651, 417] on span "SEPT" at bounding box center [641, 419] width 43 height 24
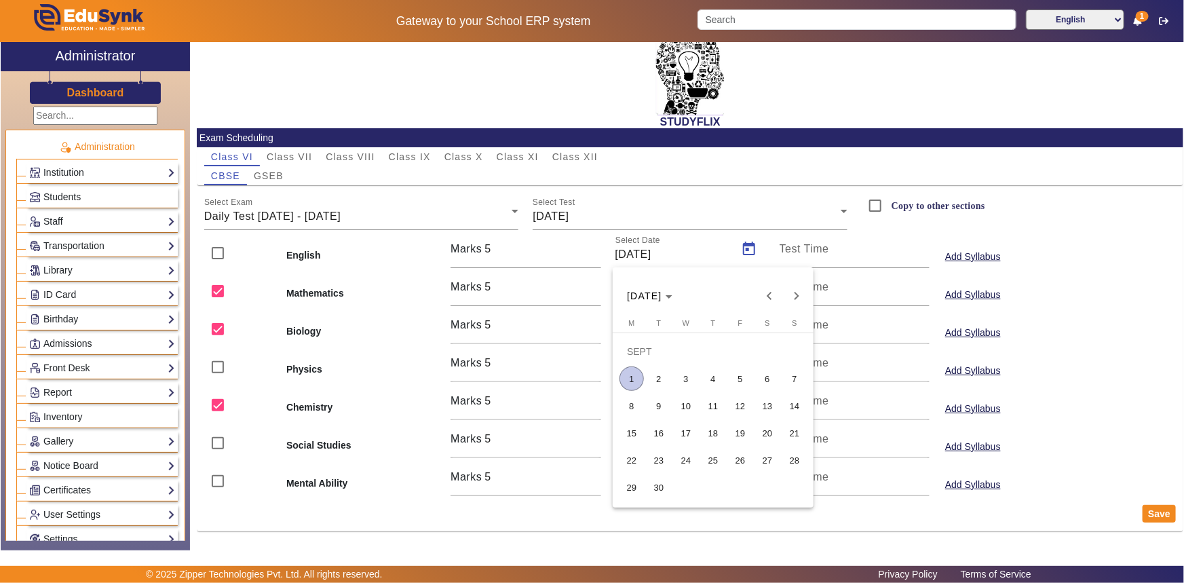
click at [634, 383] on span "1" at bounding box center [631, 378] width 24 height 24
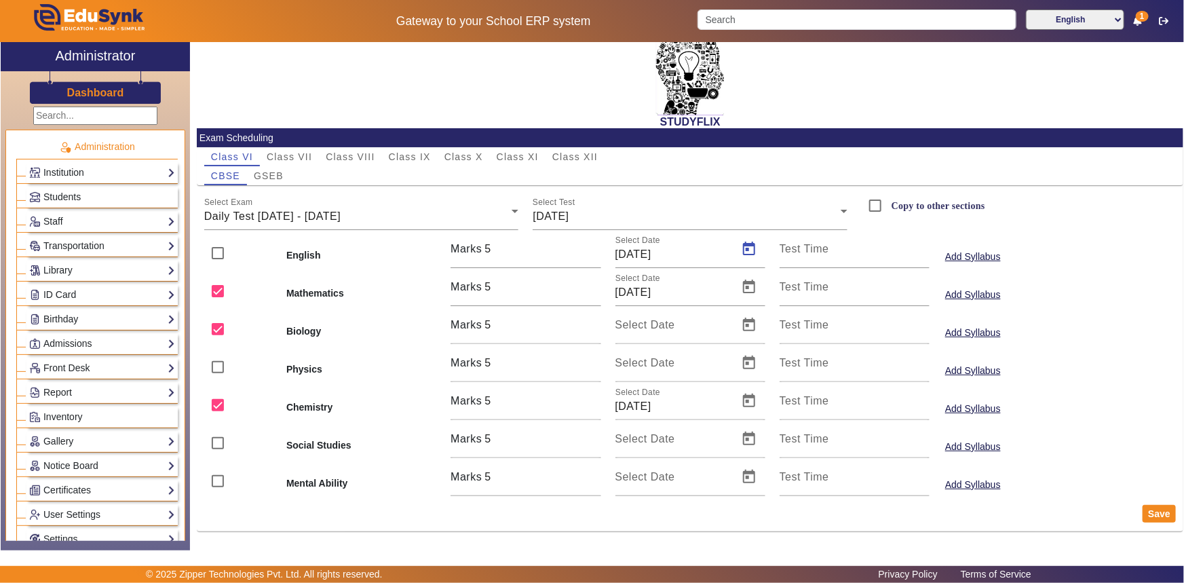
type input "[DATE]"
click at [1142, 510] on button "Save" at bounding box center [1158, 514] width 33 height 18
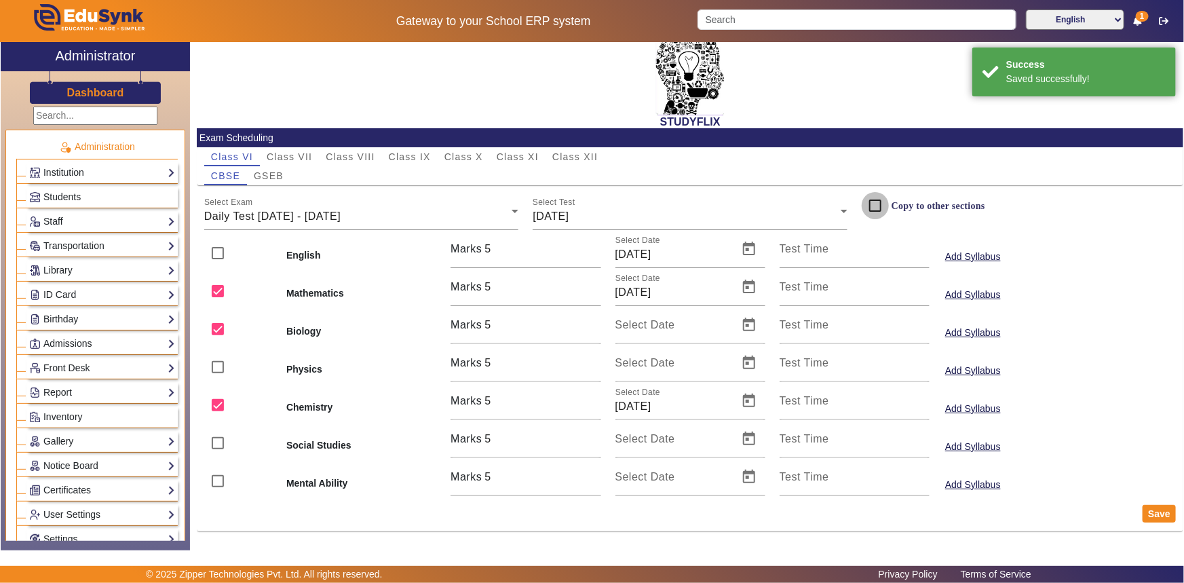
click at [875, 205] on input "Copy to other sections" at bounding box center [875, 205] width 27 height 27
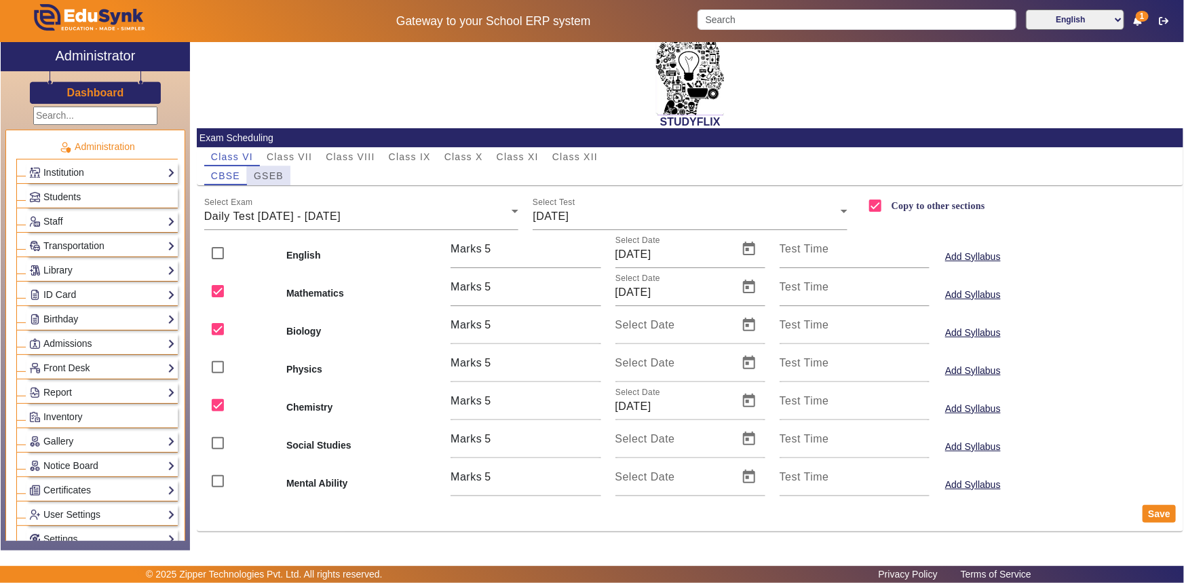
click at [278, 178] on span "GSEB" at bounding box center [269, 175] width 30 height 9
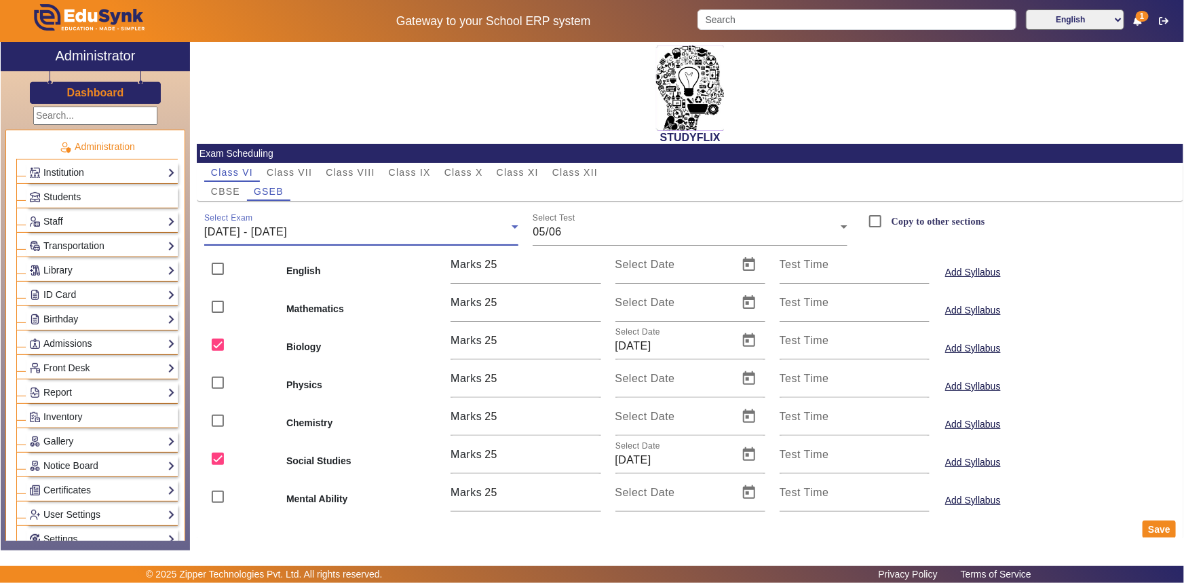
click at [400, 231] on div "[DATE] - [DATE]" at bounding box center [358, 232] width 308 height 16
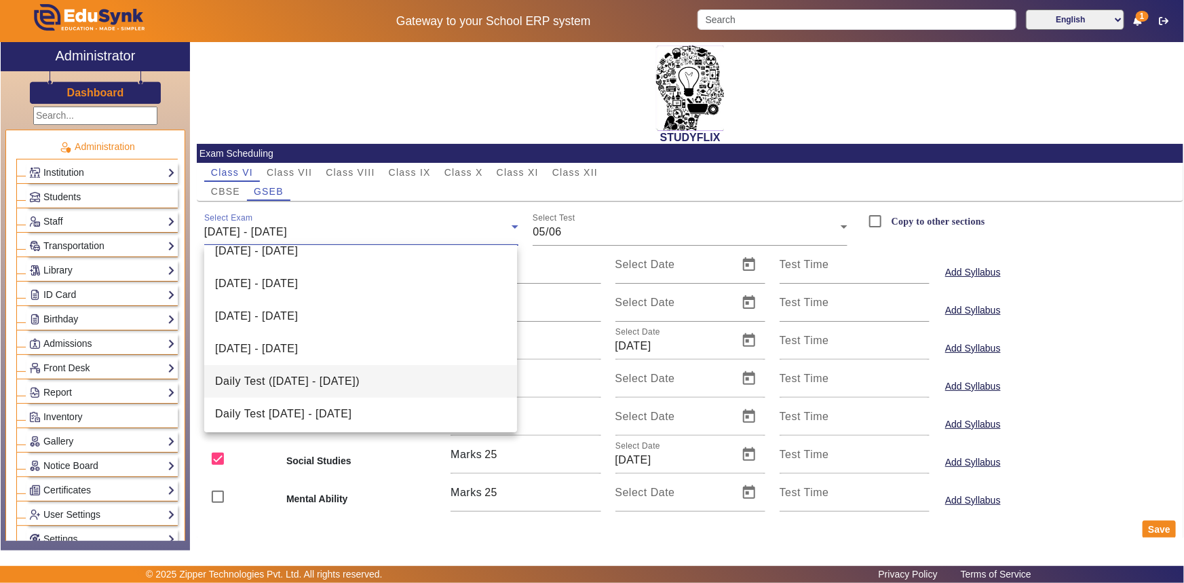
scroll to position [377, 0]
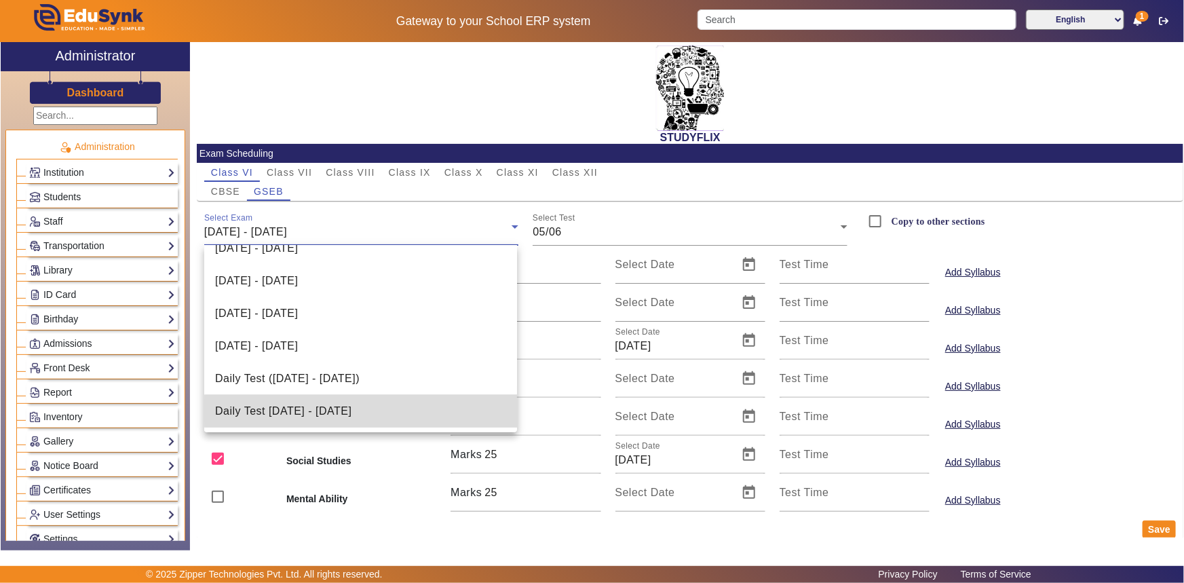
click at [351, 410] on span "Daily Test [DATE] - [DATE]" at bounding box center [283, 411] width 136 height 16
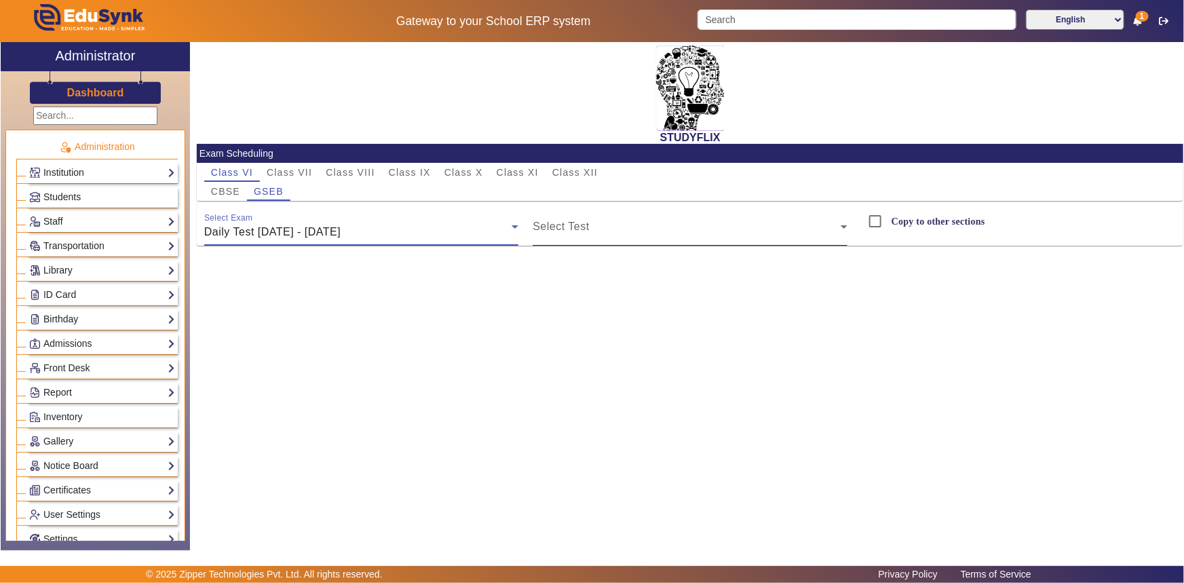
click at [597, 220] on div "Select Test" at bounding box center [690, 227] width 315 height 38
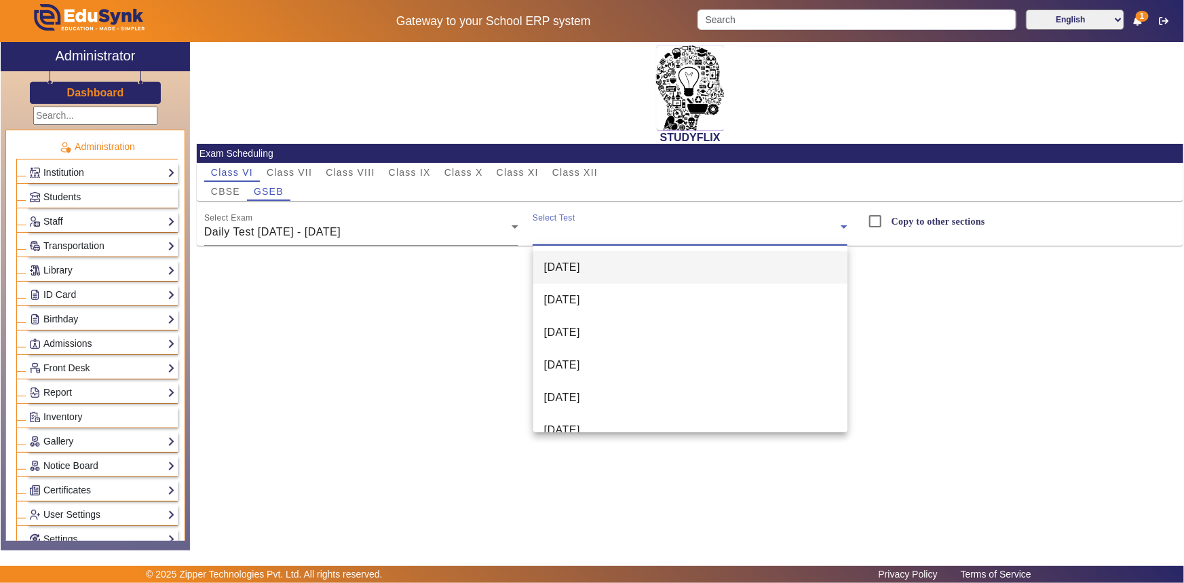
click at [580, 264] on span "[DATE]" at bounding box center [562, 267] width 36 height 16
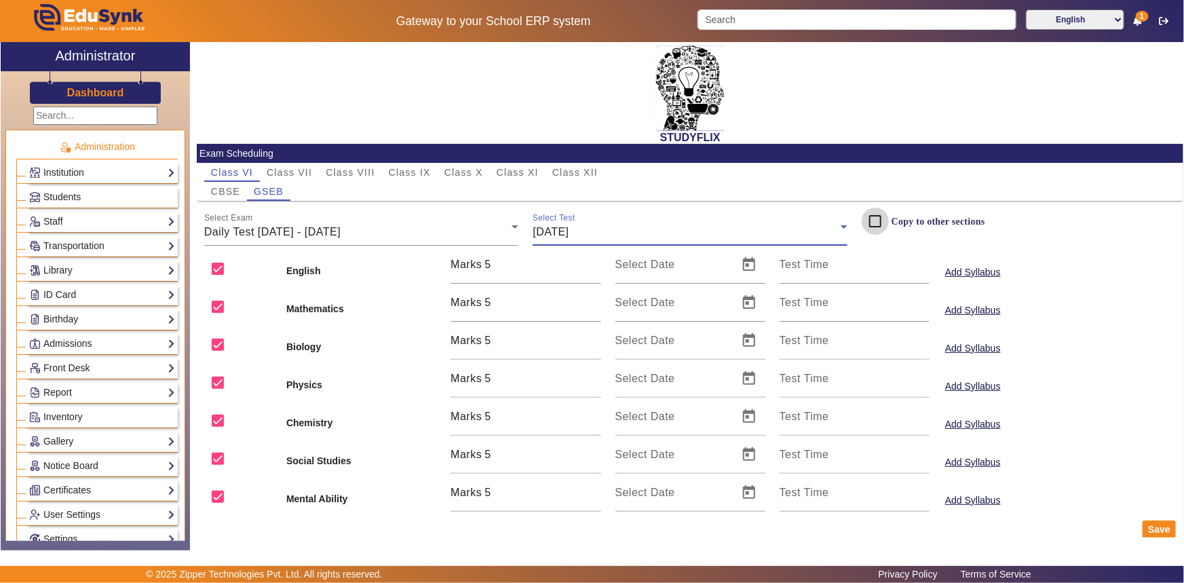
click at [868, 220] on input "Copy to other sections" at bounding box center [875, 221] width 27 height 27
checkbox input "true"
click at [219, 271] on input "checkbox" at bounding box center [217, 268] width 27 height 27
checkbox input "false"
click at [217, 380] on input "checkbox" at bounding box center [217, 382] width 27 height 27
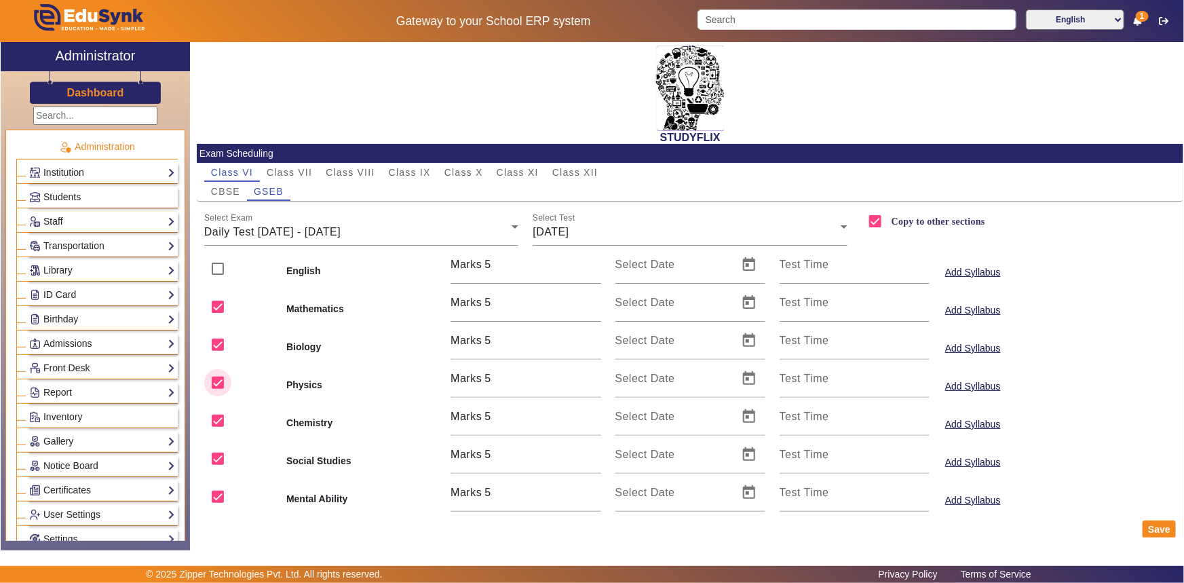
checkbox input "false"
click at [217, 457] on input "checkbox" at bounding box center [217, 458] width 27 height 27
checkbox input "false"
click at [220, 492] on input "checkbox" at bounding box center [217, 496] width 27 height 27
checkbox input "false"
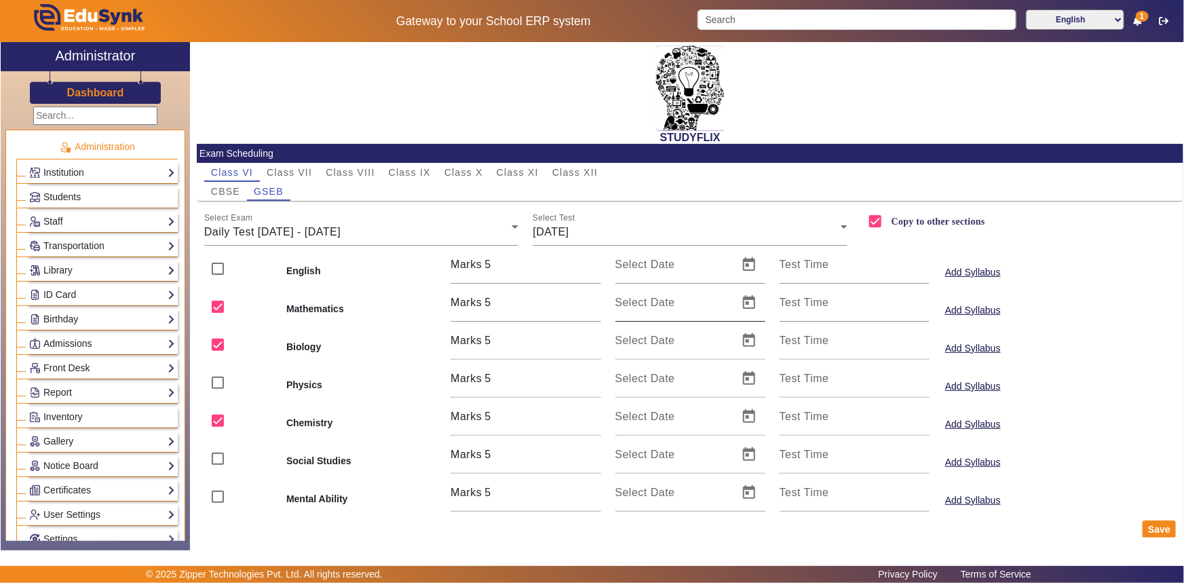
click at [649, 313] on input "Select Date" at bounding box center [672, 308] width 115 height 16
click at [741, 309] on span "Open calendar" at bounding box center [749, 302] width 33 height 33
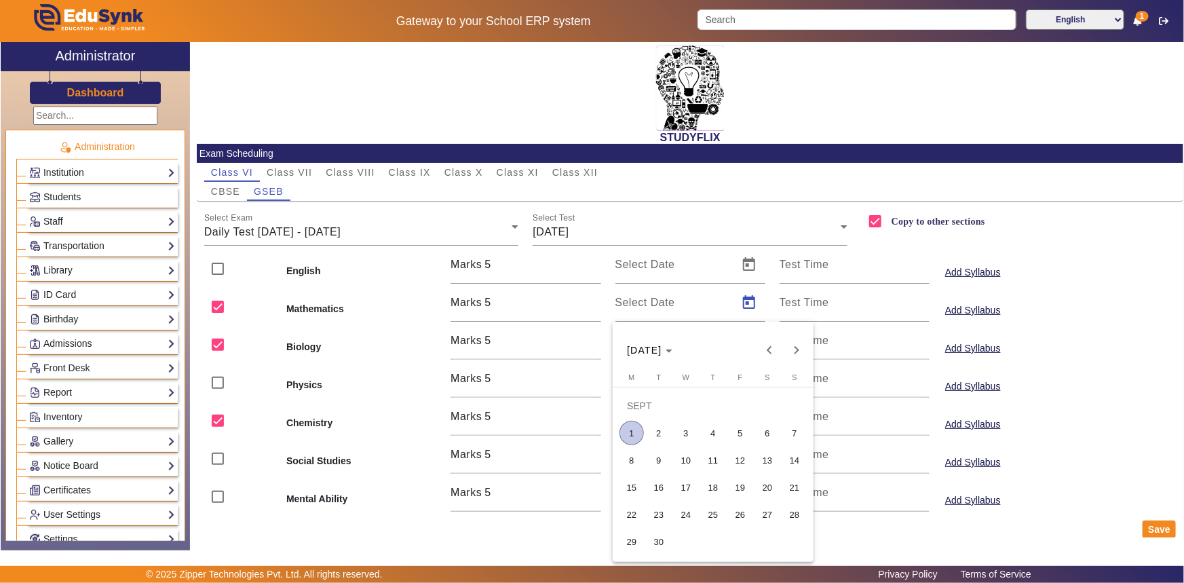
click at [627, 442] on span "1" at bounding box center [631, 433] width 24 height 24
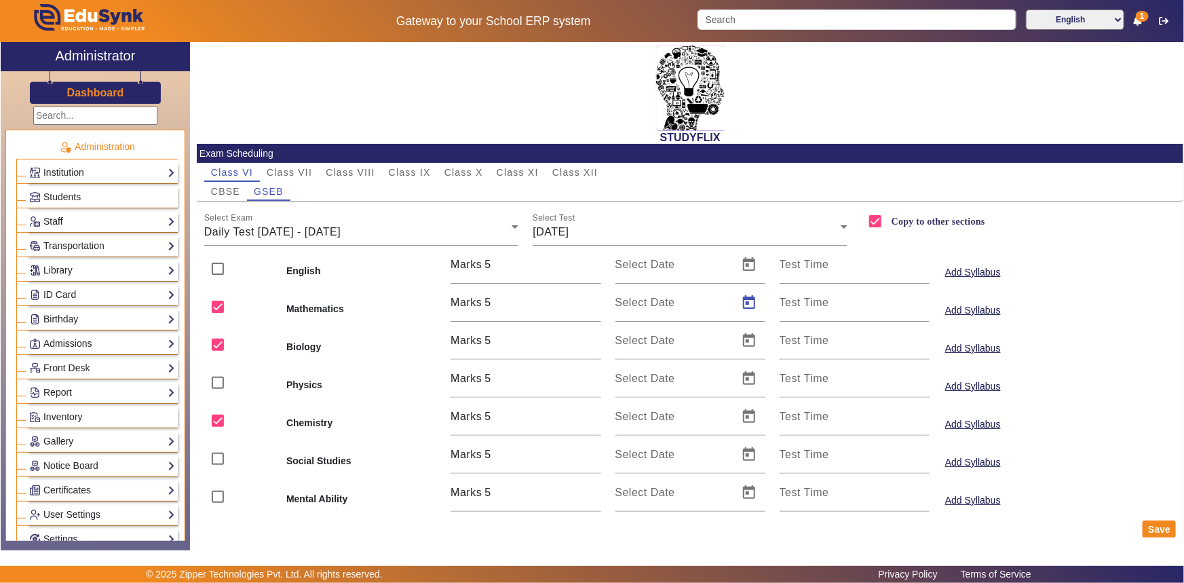
type input "[DATE]"
click at [739, 345] on span "Open calendar" at bounding box center [749, 340] width 33 height 33
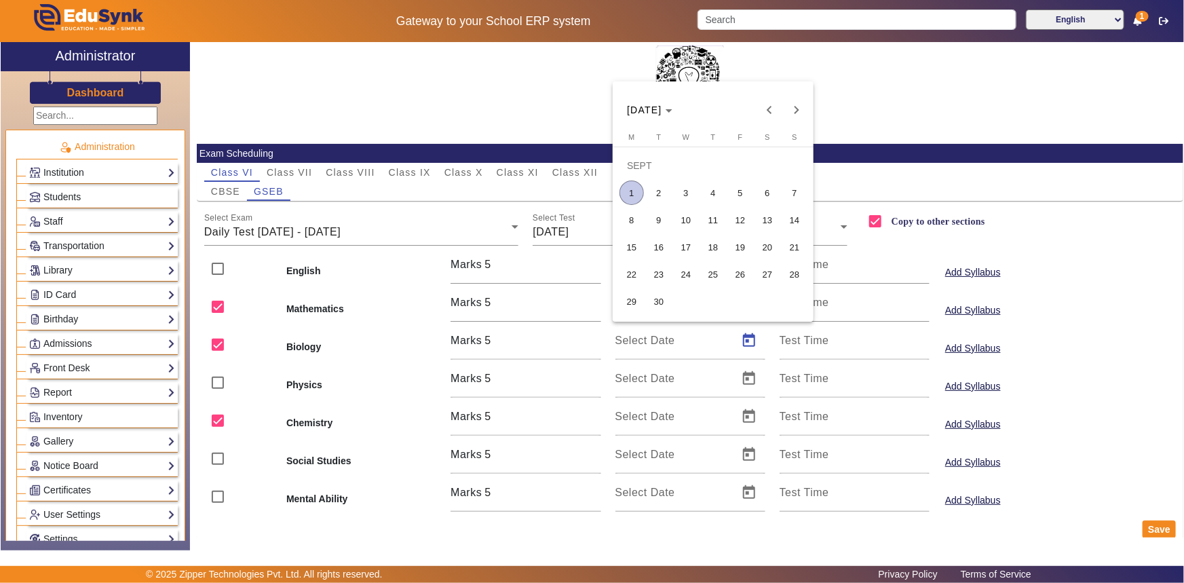
click at [636, 196] on span "1" at bounding box center [631, 192] width 24 height 24
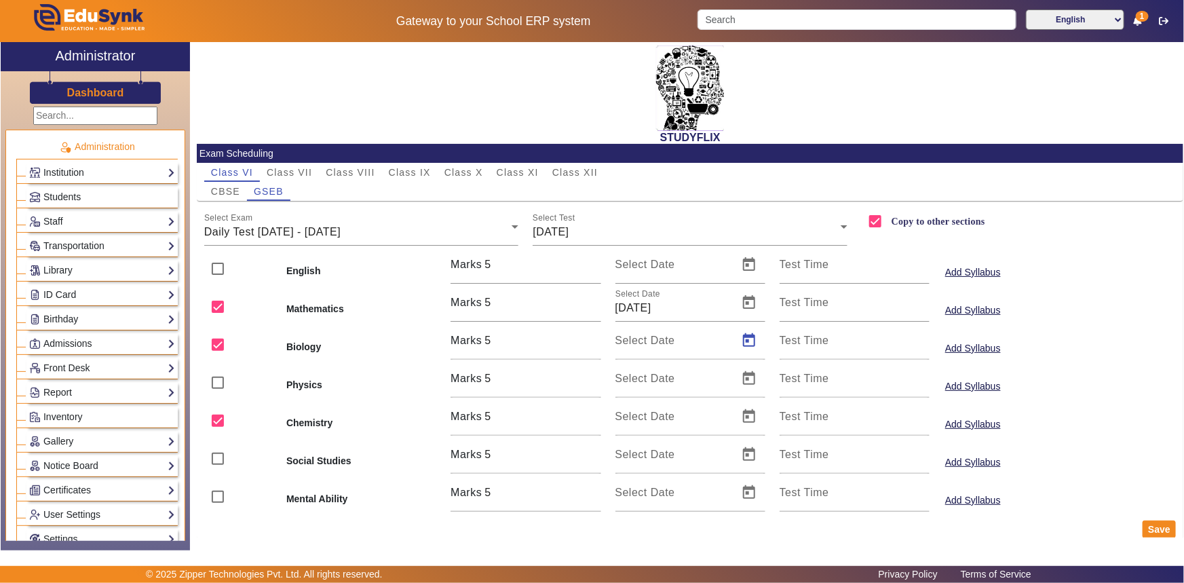
type input "[DATE]"
click at [742, 415] on span "Open calendar" at bounding box center [749, 416] width 33 height 33
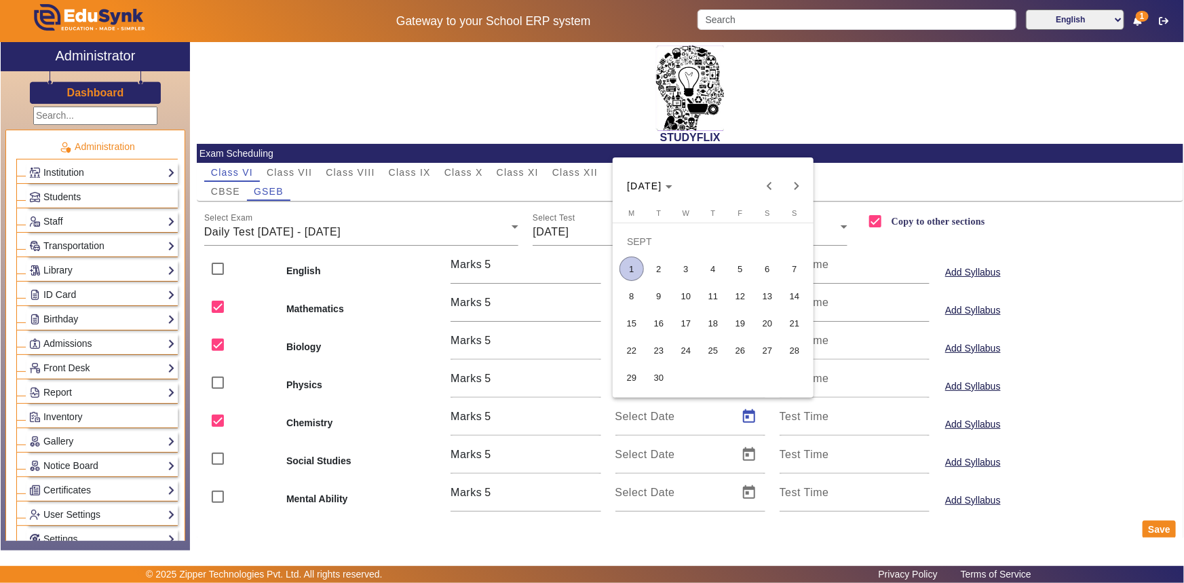
click at [630, 268] on span "1" at bounding box center [631, 268] width 24 height 24
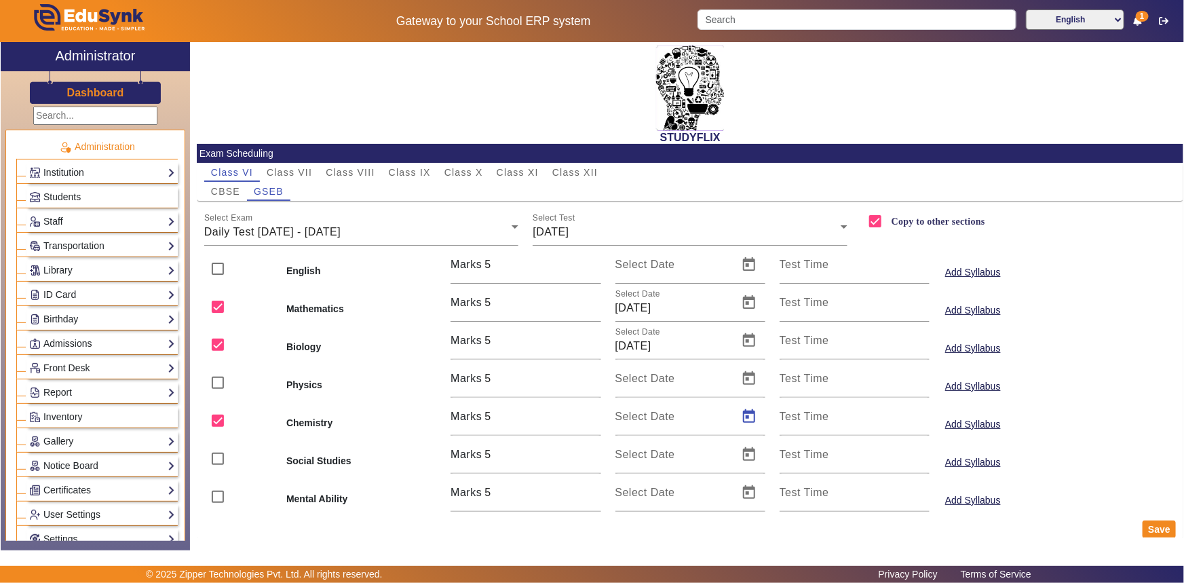
type input "[DATE]"
click at [1147, 534] on button "Save" at bounding box center [1158, 529] width 33 height 18
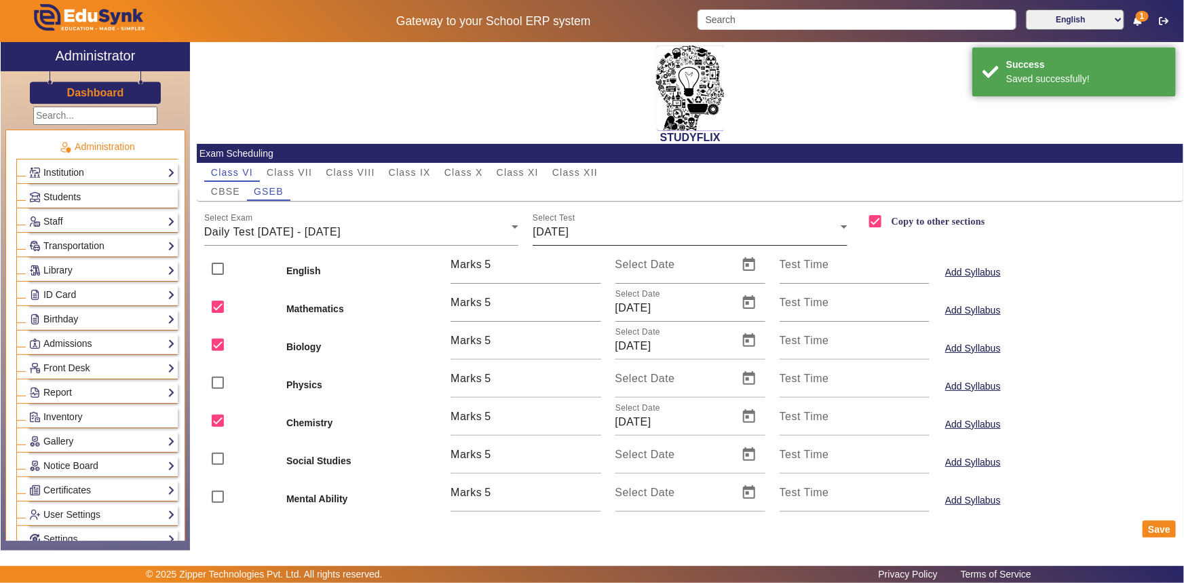
click at [556, 233] on span "[DATE]" at bounding box center [551, 232] width 36 height 12
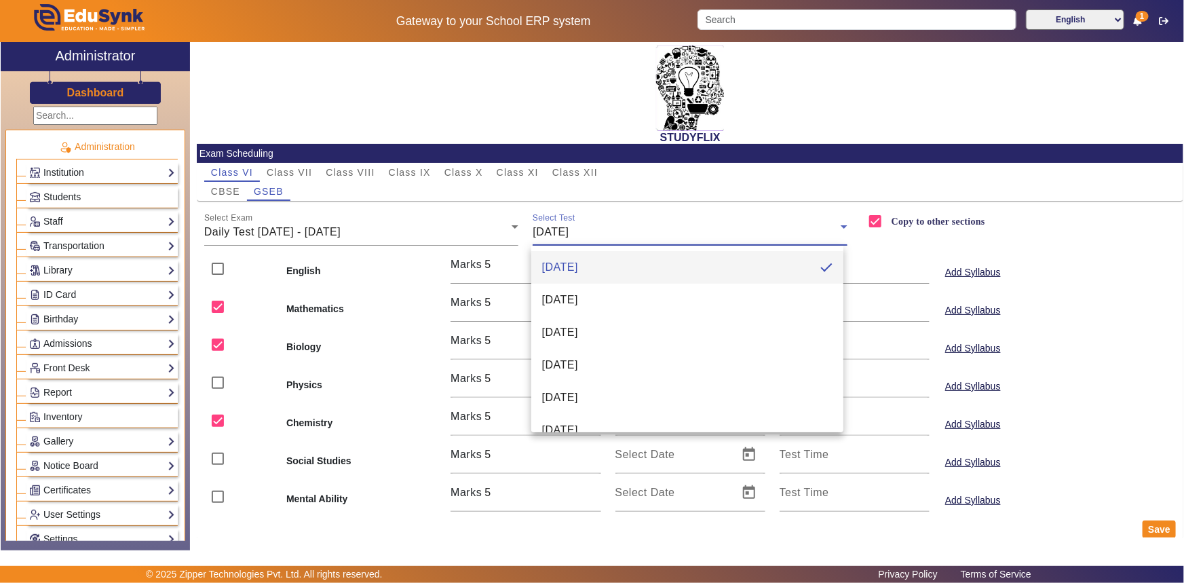
click at [552, 217] on div at bounding box center [592, 291] width 1184 height 583
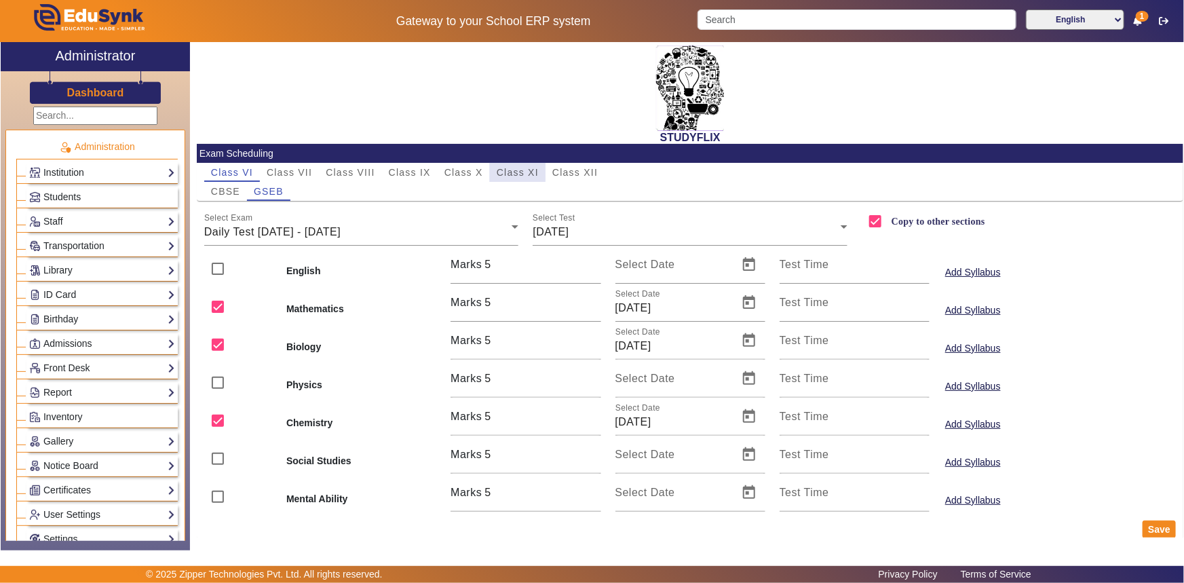
click at [505, 169] on span "Class XI" at bounding box center [518, 172] width 42 height 9
checkbox input "false"
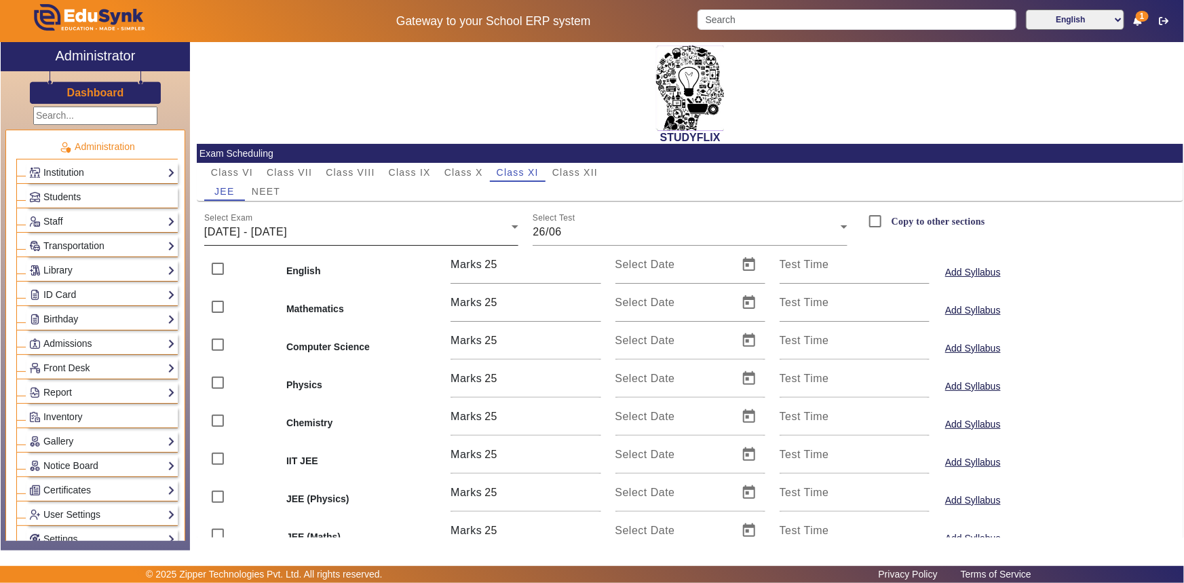
click at [287, 232] on span "[DATE] - [DATE]" at bounding box center [245, 232] width 83 height 12
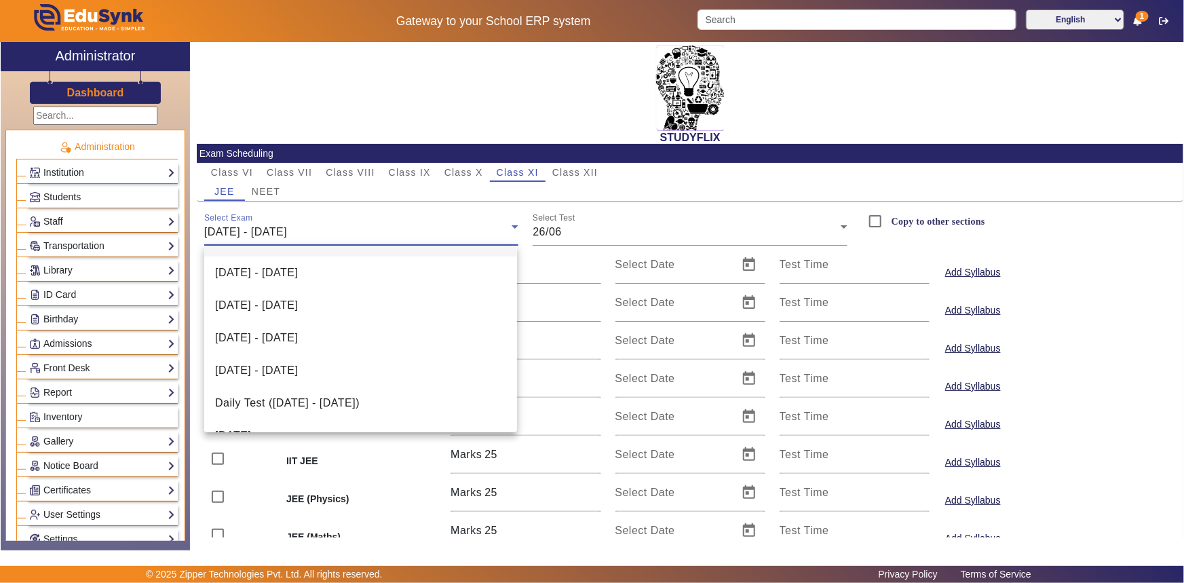
scroll to position [117, 0]
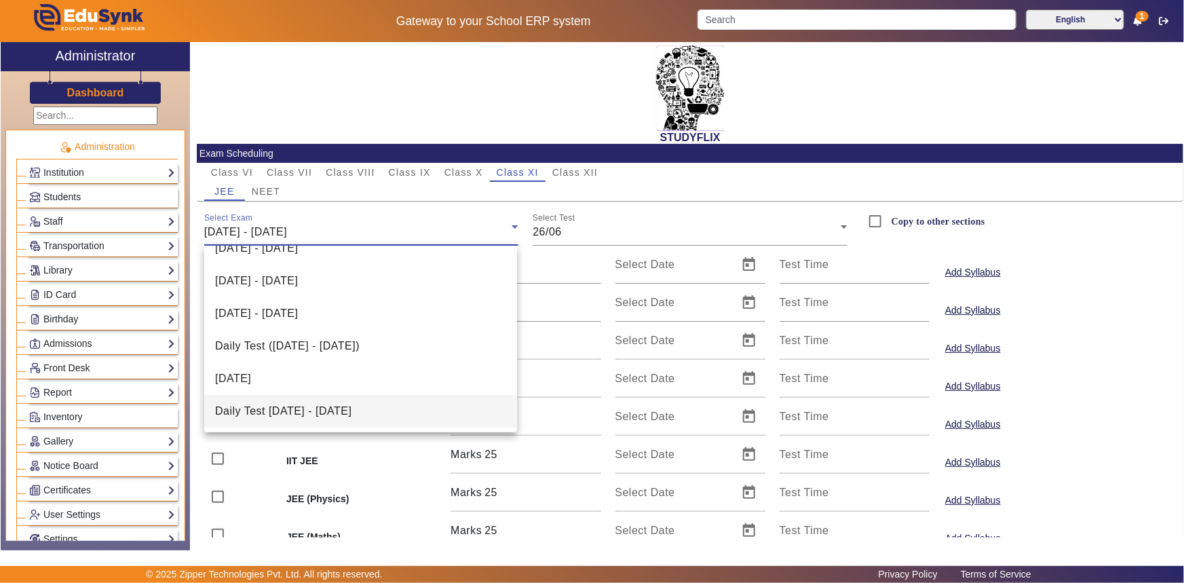
click at [318, 403] on span "Daily Test [DATE] - [DATE]" at bounding box center [283, 411] width 136 height 16
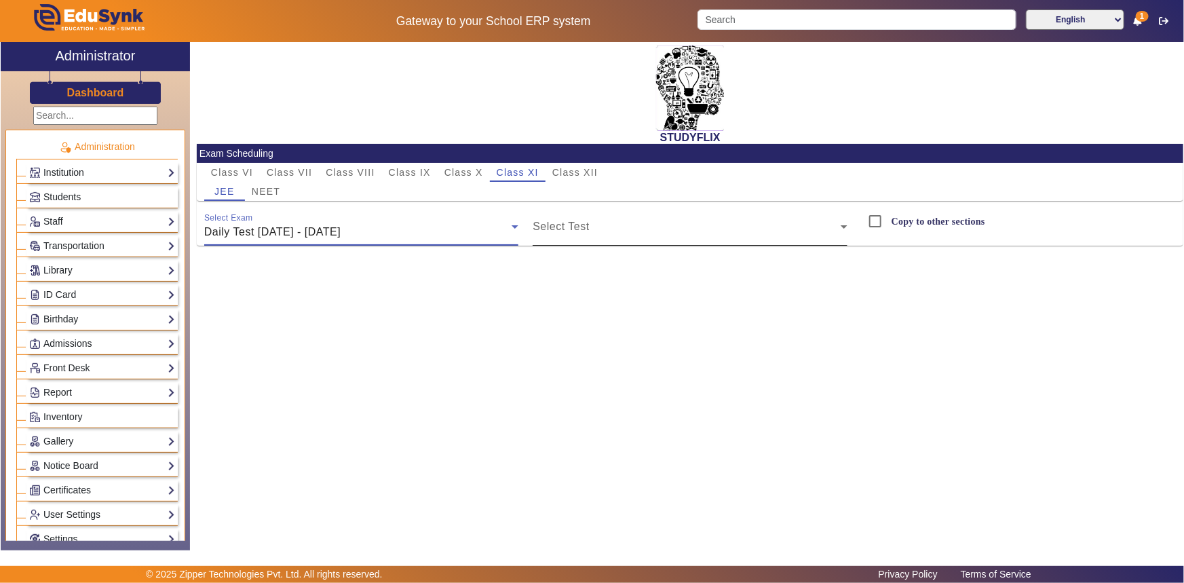
click at [550, 225] on span at bounding box center [687, 232] width 308 height 16
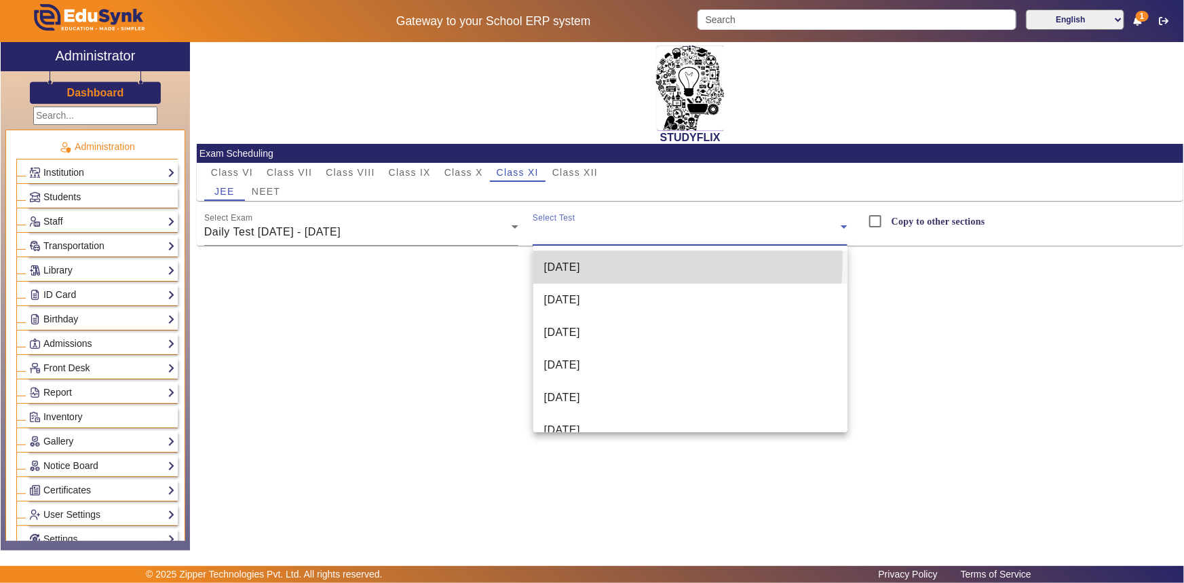
click at [564, 259] on span "[DATE]" at bounding box center [562, 267] width 36 height 16
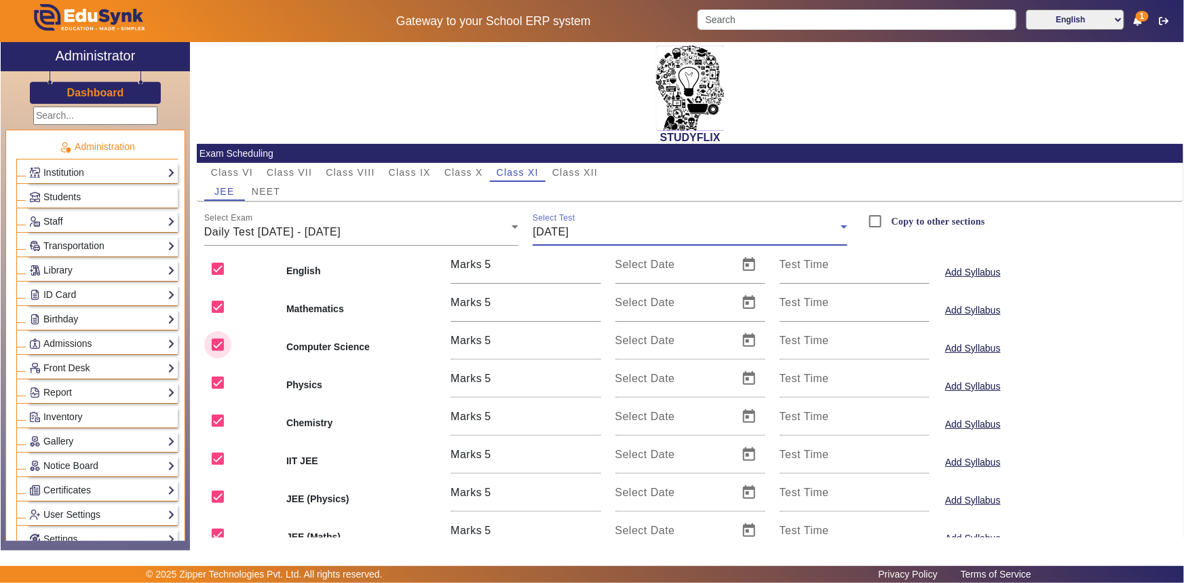
click at [214, 344] on input "checkbox" at bounding box center [217, 344] width 27 height 27
checkbox input "false"
click at [220, 305] on input "checkbox" at bounding box center [217, 306] width 27 height 27
checkbox input "false"
click at [220, 267] on input "checkbox" at bounding box center [217, 268] width 27 height 27
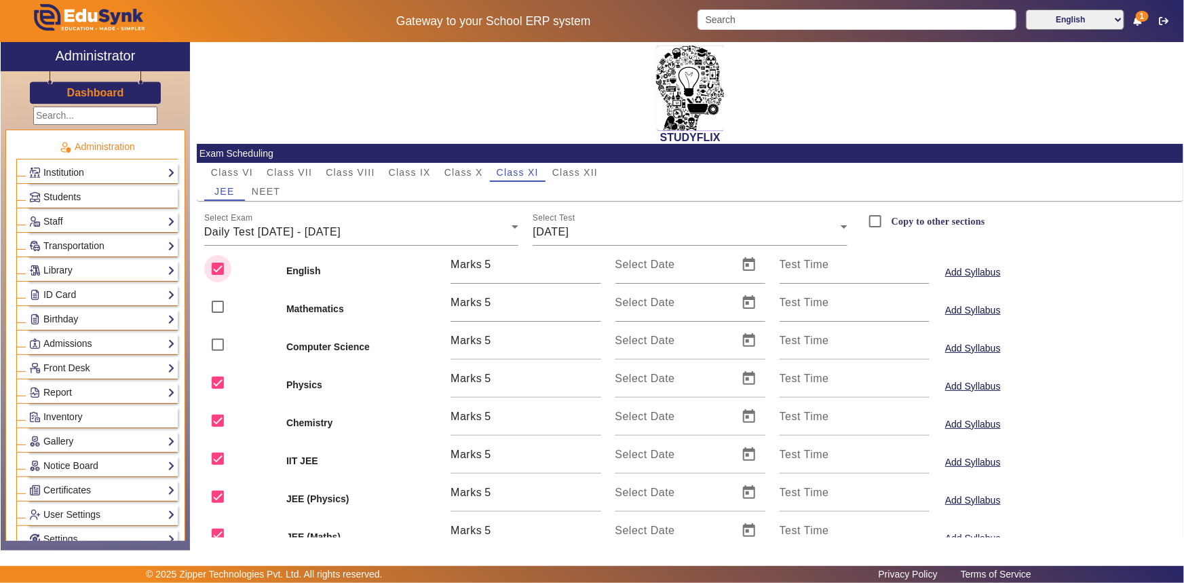
checkbox input "false"
click at [220, 455] on input "checkbox" at bounding box center [217, 458] width 27 height 27
checkbox input "false"
click at [218, 493] on input "checkbox" at bounding box center [217, 496] width 27 height 27
checkbox input "false"
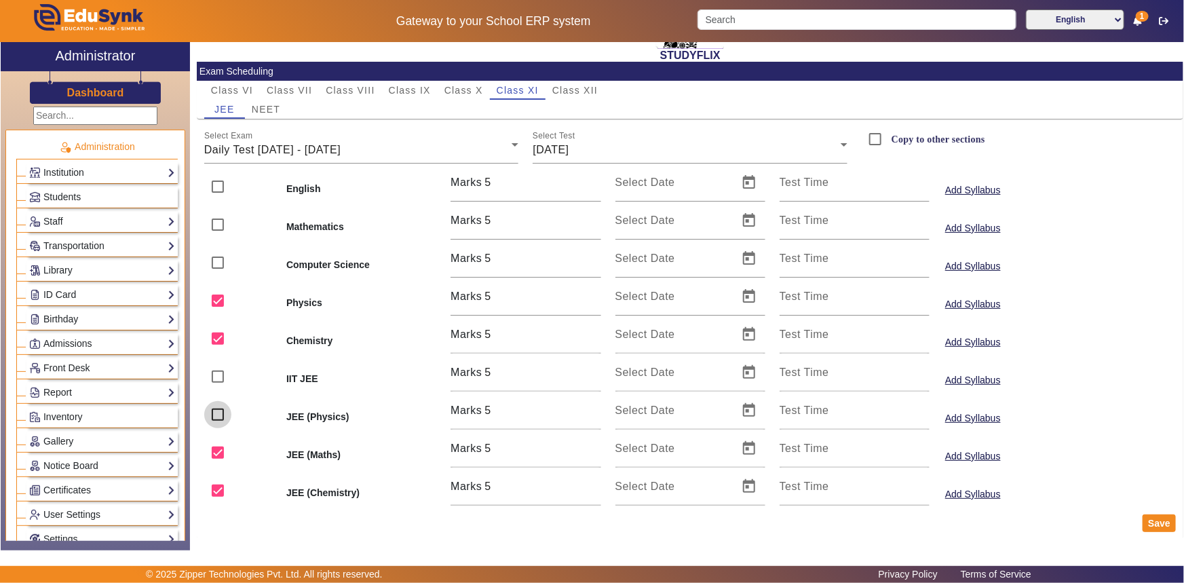
scroll to position [92, 0]
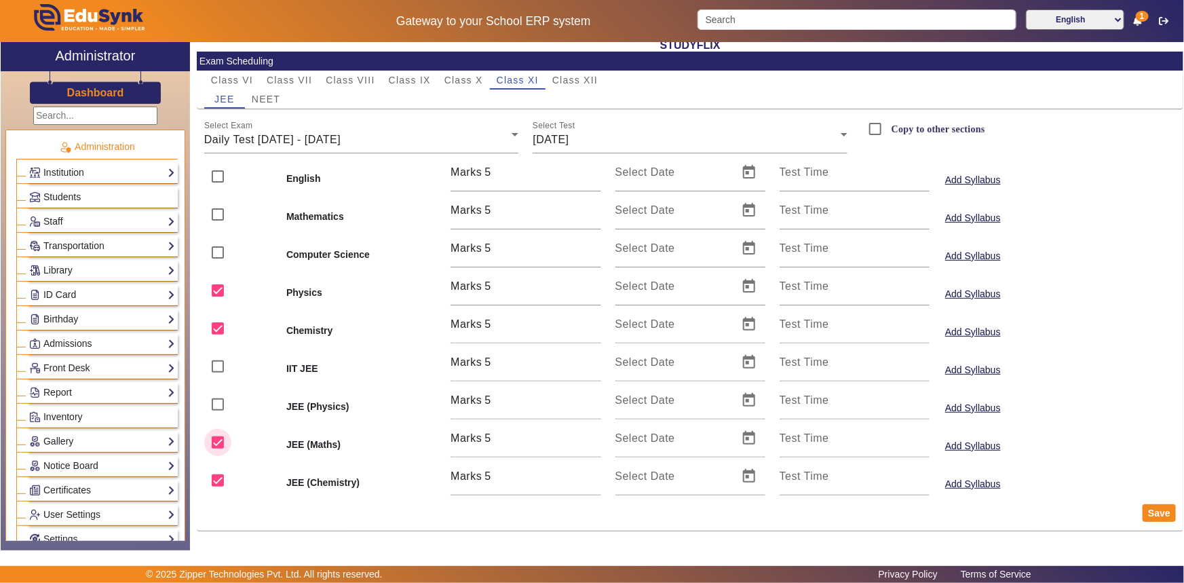
click at [219, 442] on input "checkbox" at bounding box center [217, 442] width 27 height 27
checkbox input "false"
click at [218, 476] on input "checkbox" at bounding box center [217, 480] width 27 height 27
checkbox input "false"
click at [649, 294] on input "Select Date" at bounding box center [672, 292] width 115 height 16
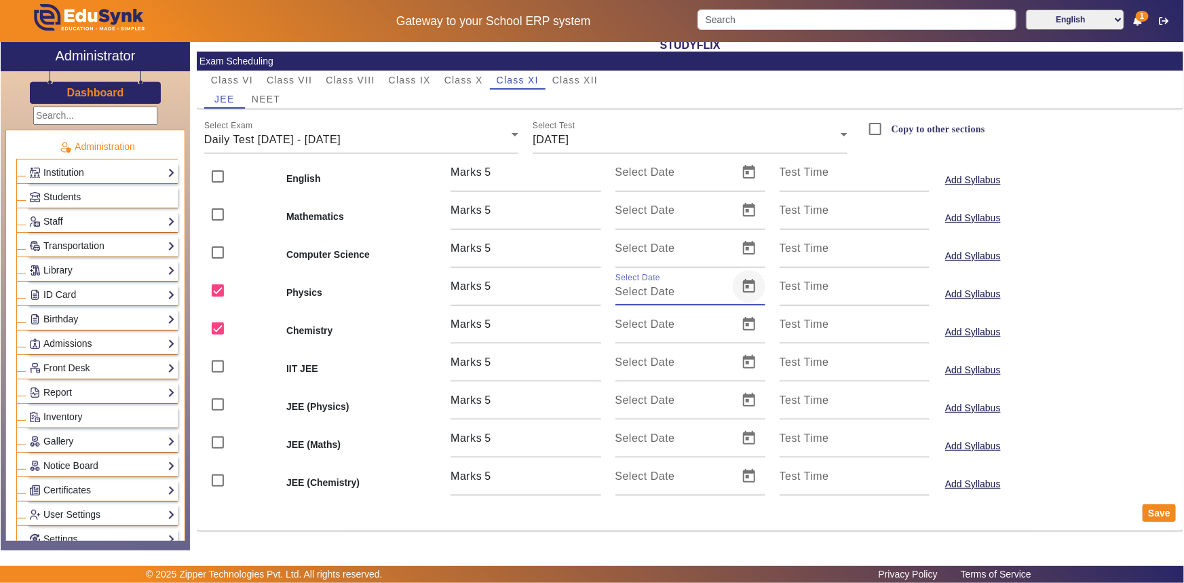
click at [746, 282] on span "Open calendar" at bounding box center [749, 286] width 33 height 33
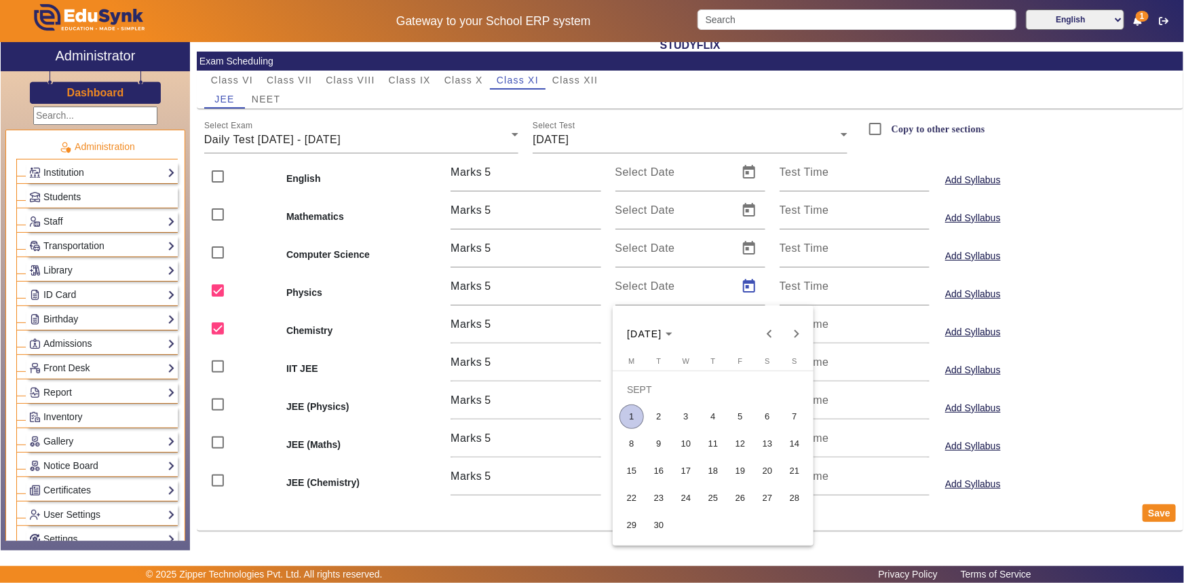
click at [630, 417] on span "1" at bounding box center [631, 416] width 24 height 24
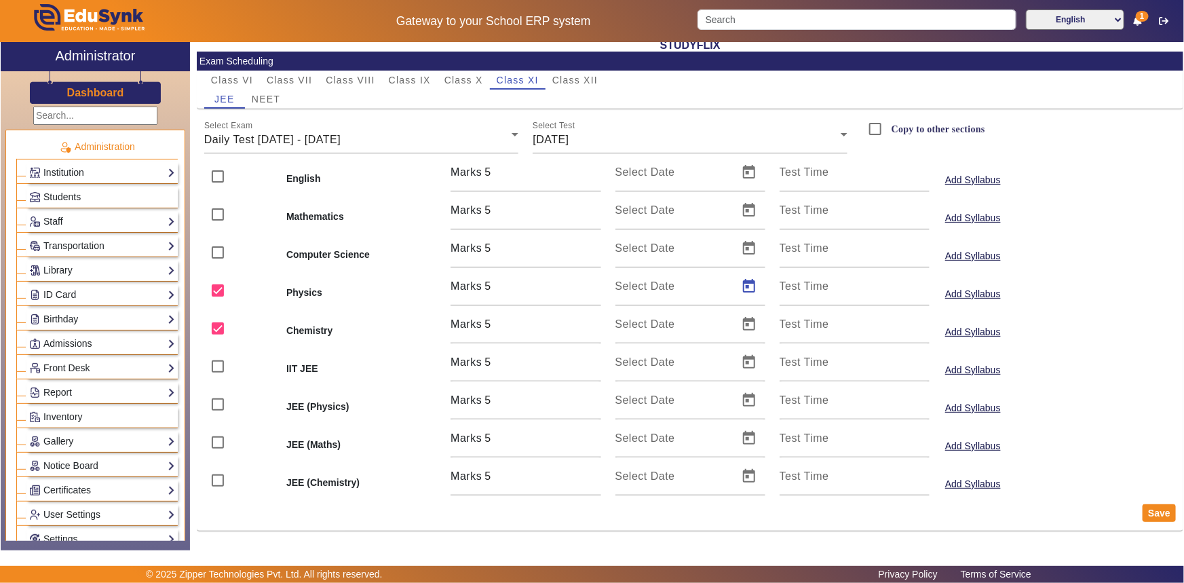
type input "[DATE]"
click at [745, 325] on span "Open calendar" at bounding box center [749, 324] width 33 height 33
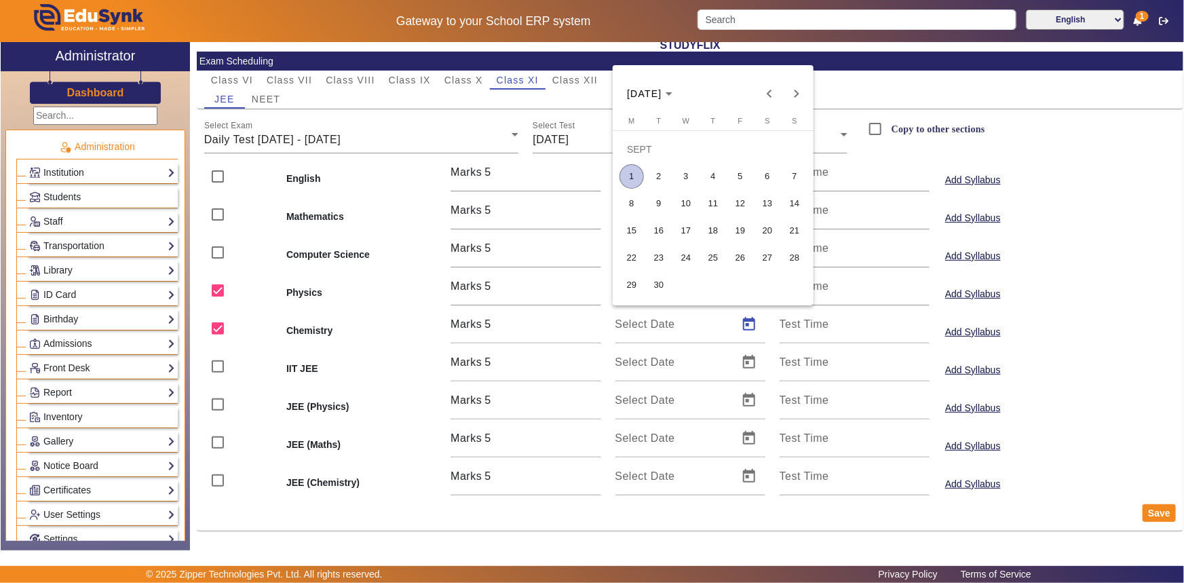
click at [623, 170] on span "1" at bounding box center [631, 176] width 24 height 24
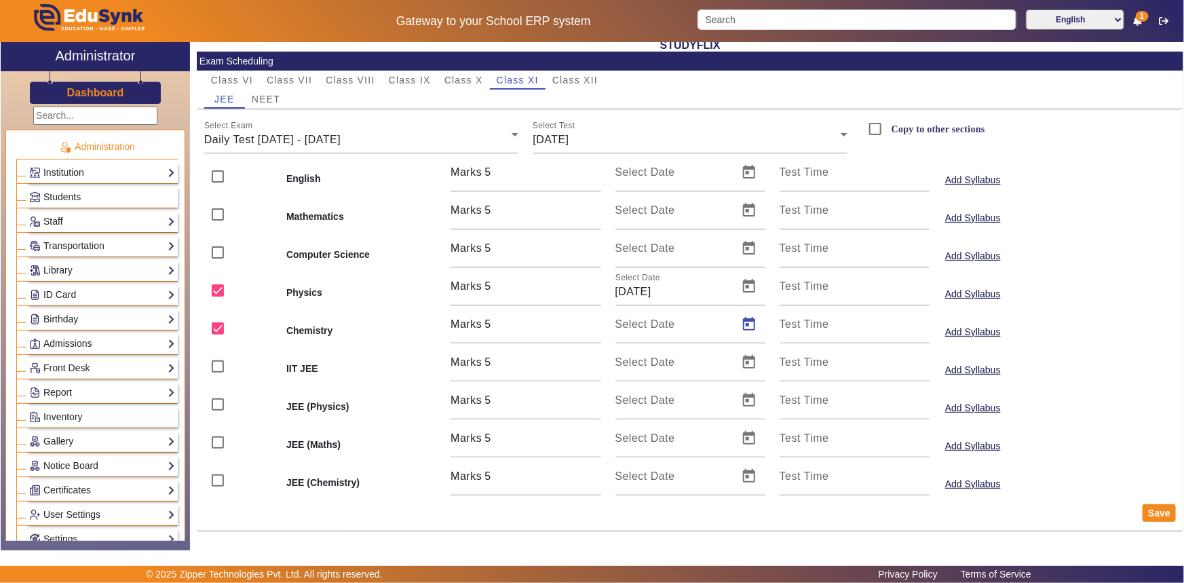
type input "[DATE]"
click at [220, 406] on input "checkbox" at bounding box center [217, 404] width 27 height 27
checkbox input "true"
click at [222, 482] on input "checkbox" at bounding box center [217, 480] width 27 height 27
checkbox input "true"
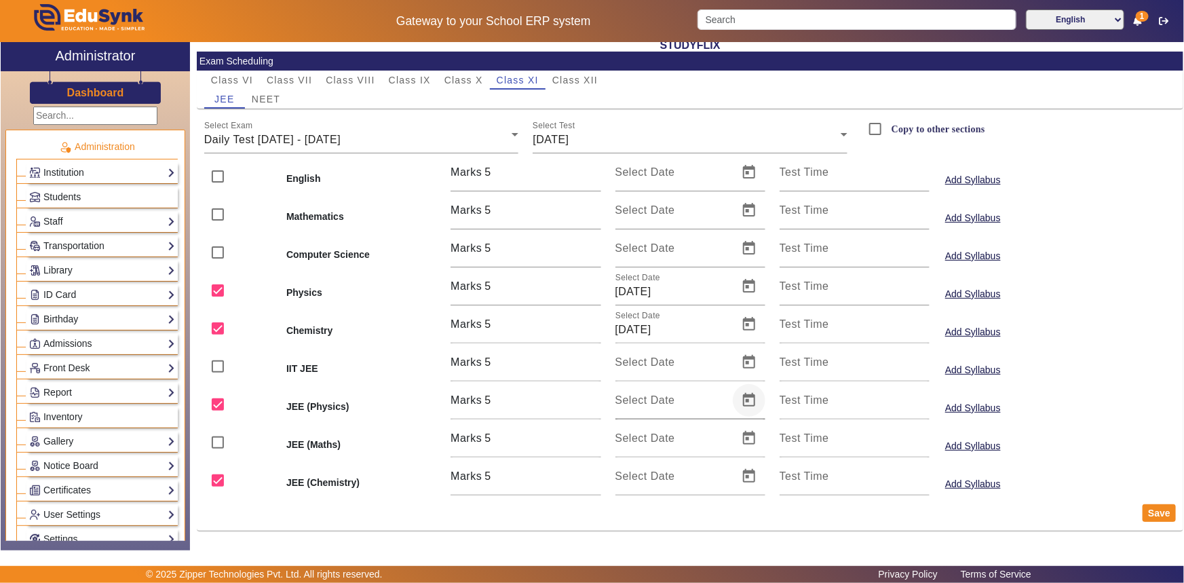
click at [741, 398] on span "Open calendar" at bounding box center [749, 400] width 33 height 33
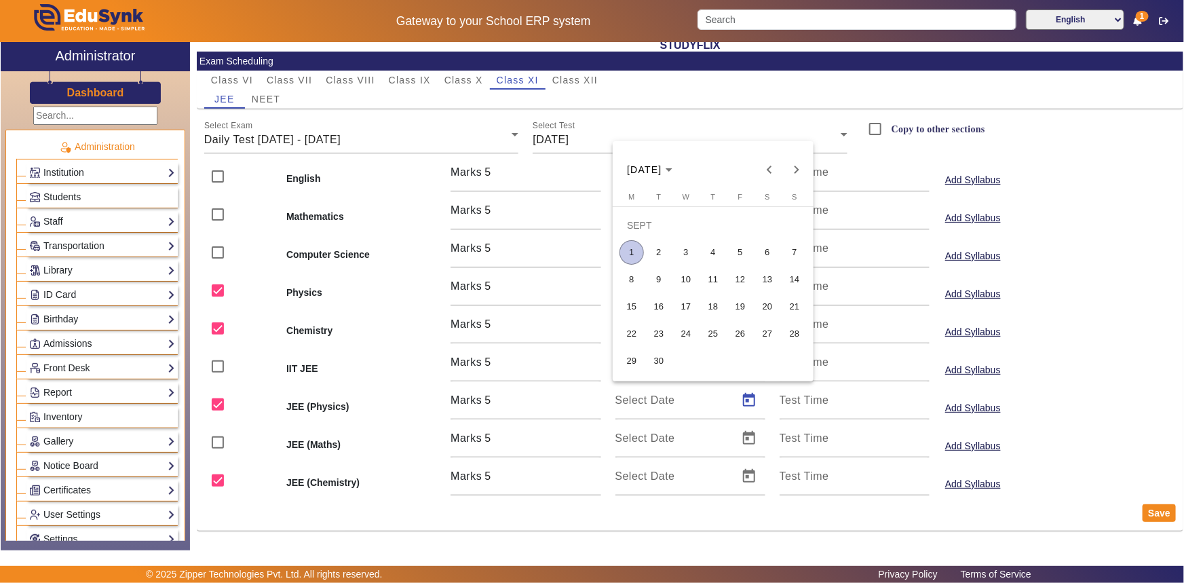
click at [633, 251] on span "1" at bounding box center [631, 252] width 24 height 24
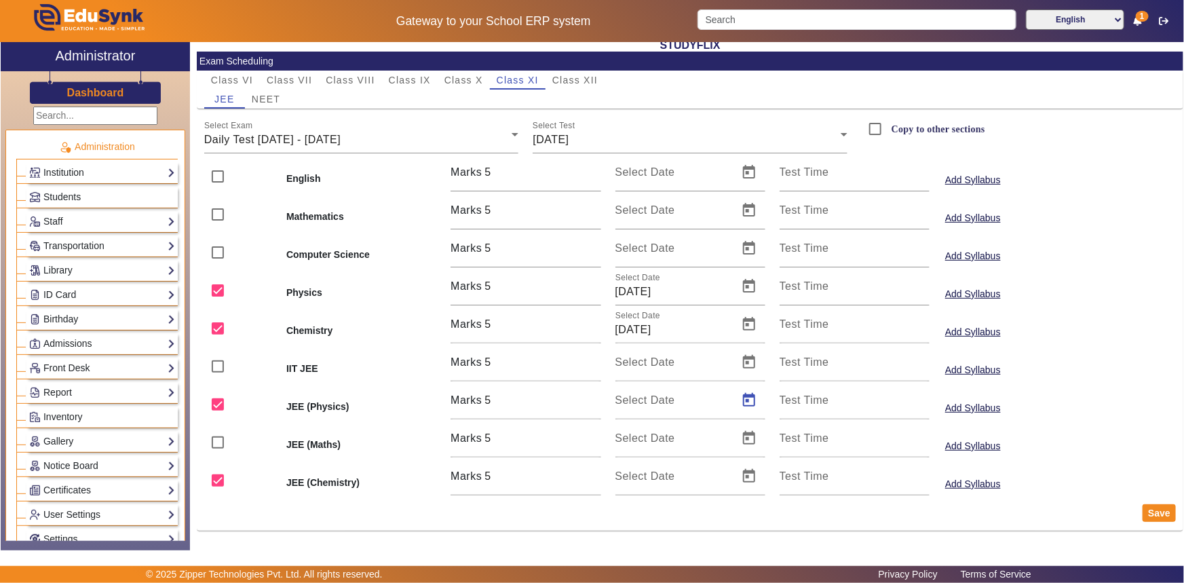
type input "[DATE]"
click at [748, 472] on span "Open calendar" at bounding box center [749, 476] width 33 height 33
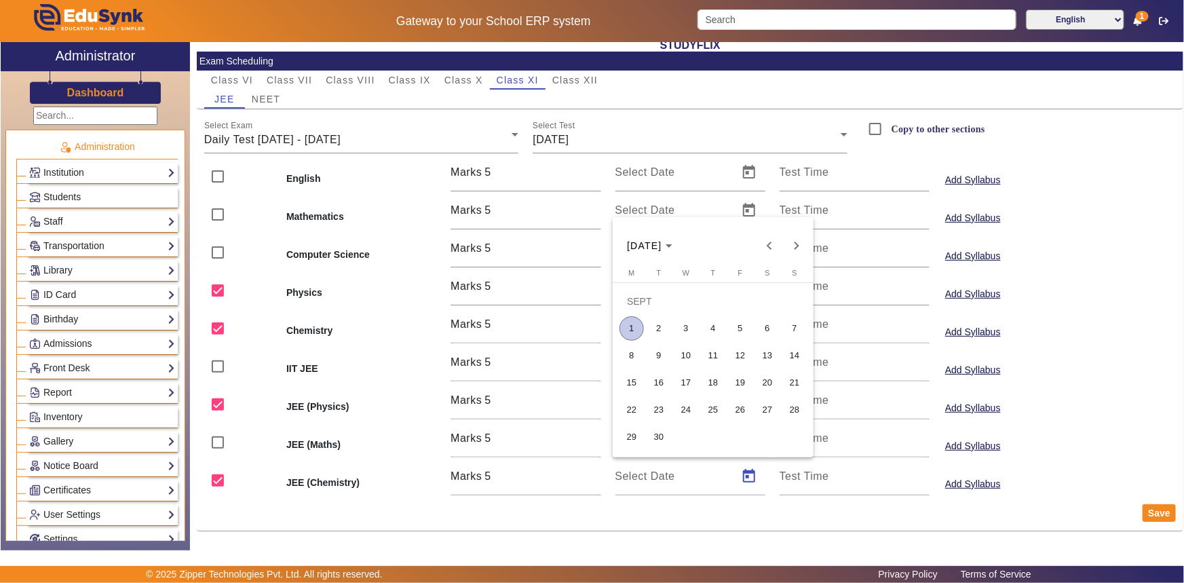
click at [629, 329] on span "1" at bounding box center [631, 328] width 24 height 24
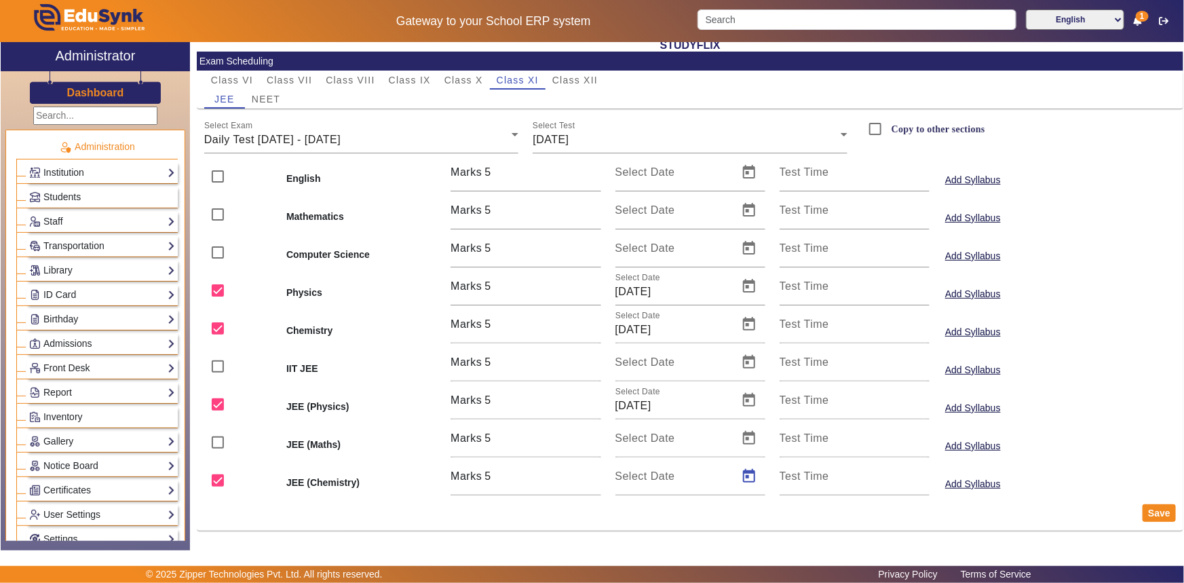
type input "[DATE]"
click at [1159, 512] on button "Save" at bounding box center [1158, 513] width 33 height 18
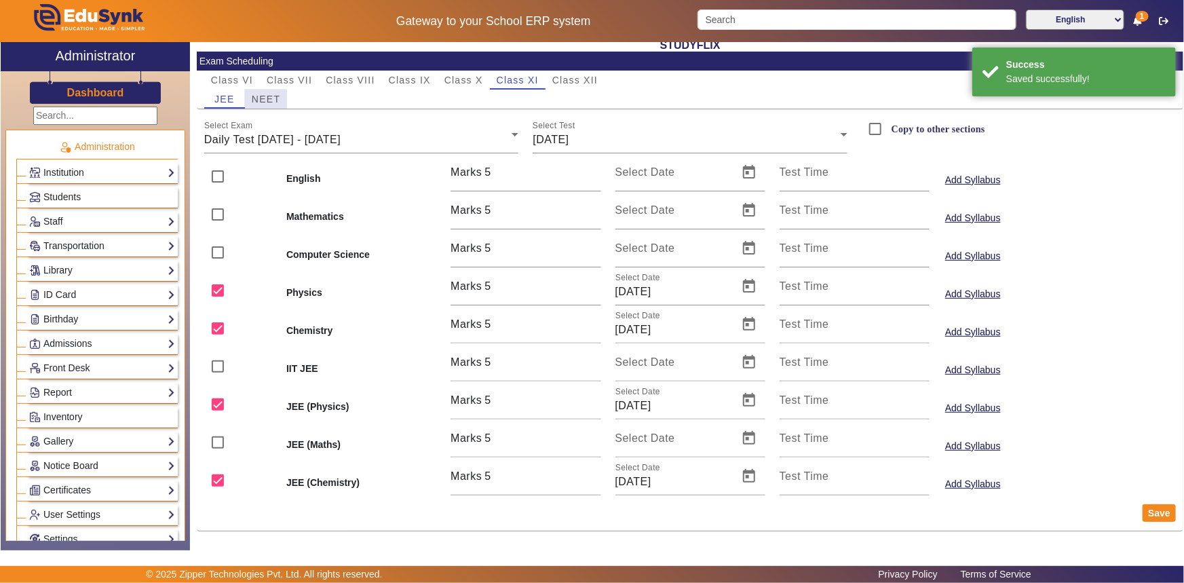
click at [265, 99] on span "NEET" at bounding box center [266, 98] width 28 height 9
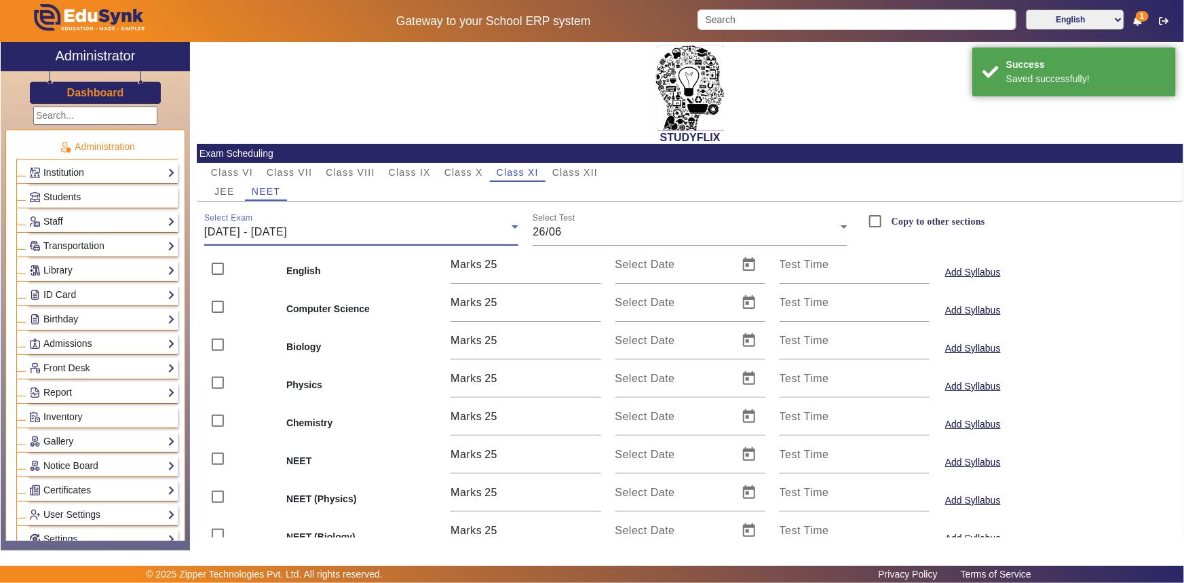
click at [350, 230] on div "[DATE] - [DATE]" at bounding box center [358, 232] width 308 height 16
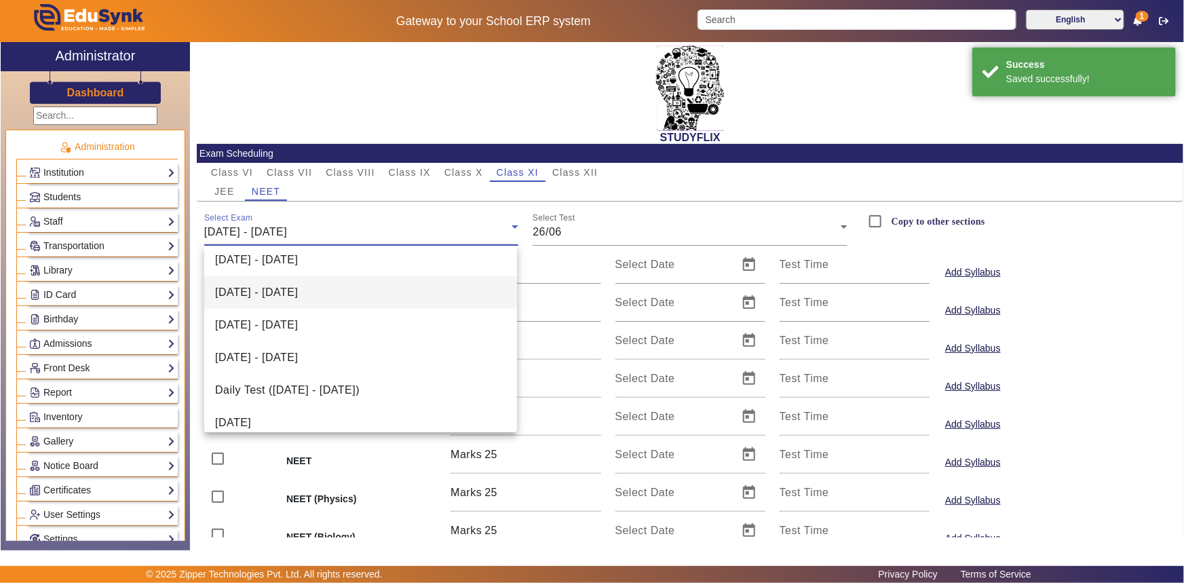
scroll to position [117, 0]
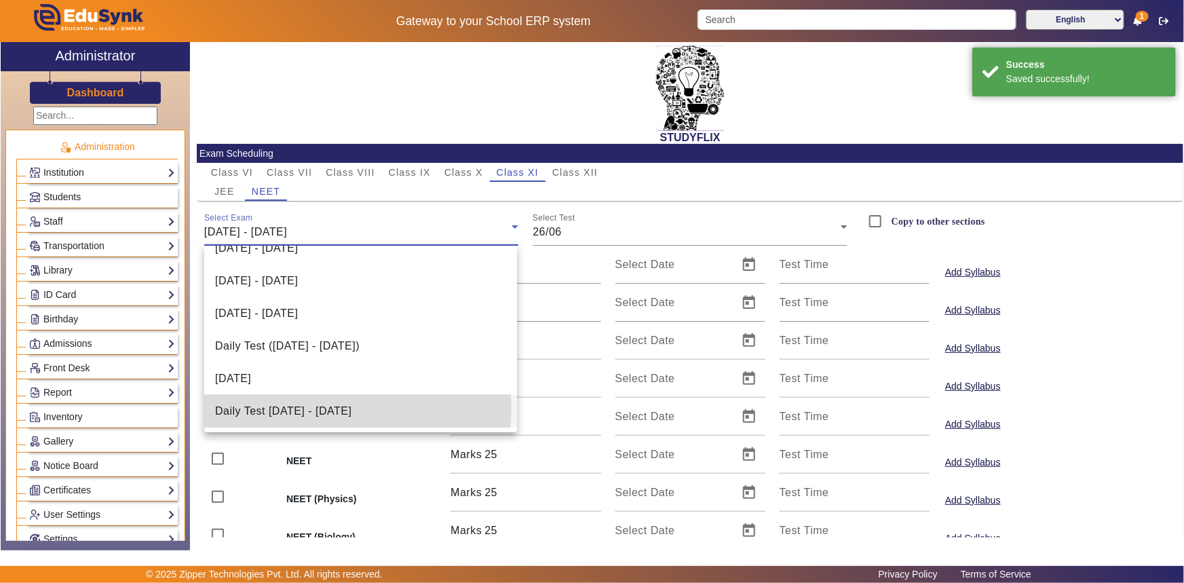
click at [332, 407] on span "Daily Test [DATE] - [DATE]" at bounding box center [283, 411] width 136 height 16
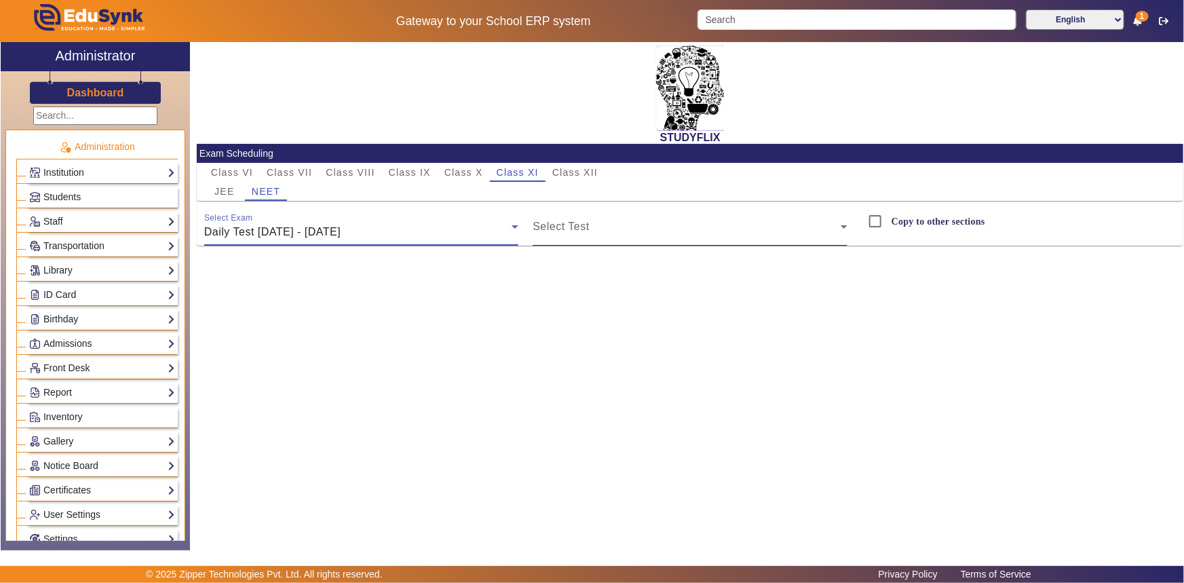
click at [562, 225] on span at bounding box center [687, 232] width 308 height 16
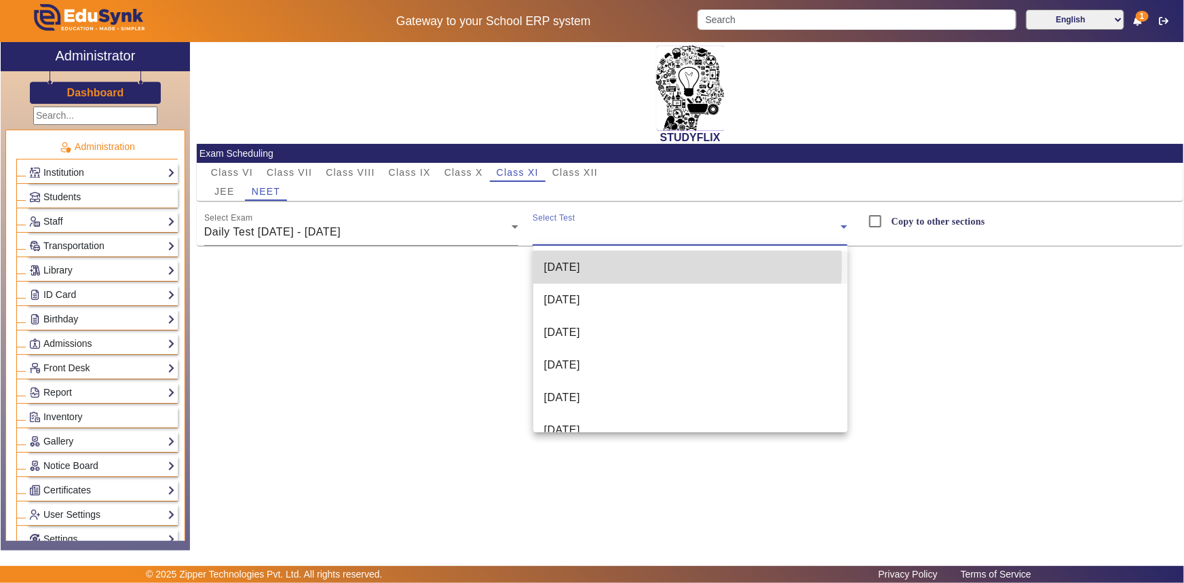
click at [564, 265] on span "[DATE]" at bounding box center [562, 267] width 36 height 16
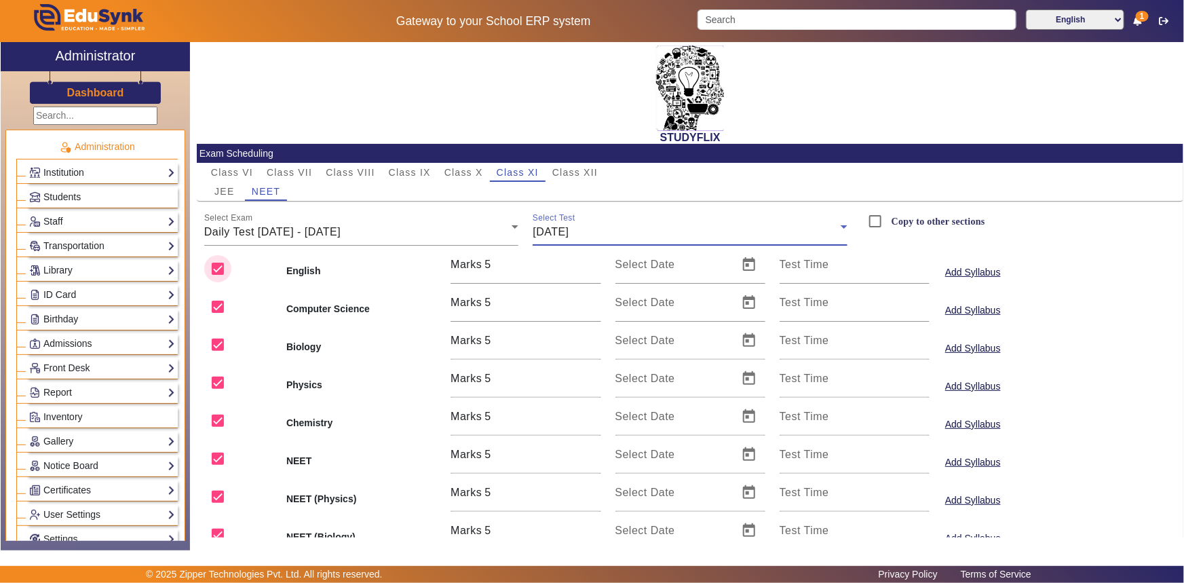
click at [218, 267] on input "checkbox" at bounding box center [217, 268] width 27 height 27
checkbox input "false"
click at [217, 306] on input "checkbox" at bounding box center [217, 306] width 27 height 27
checkbox input "false"
click at [214, 340] on input "checkbox" at bounding box center [217, 344] width 27 height 27
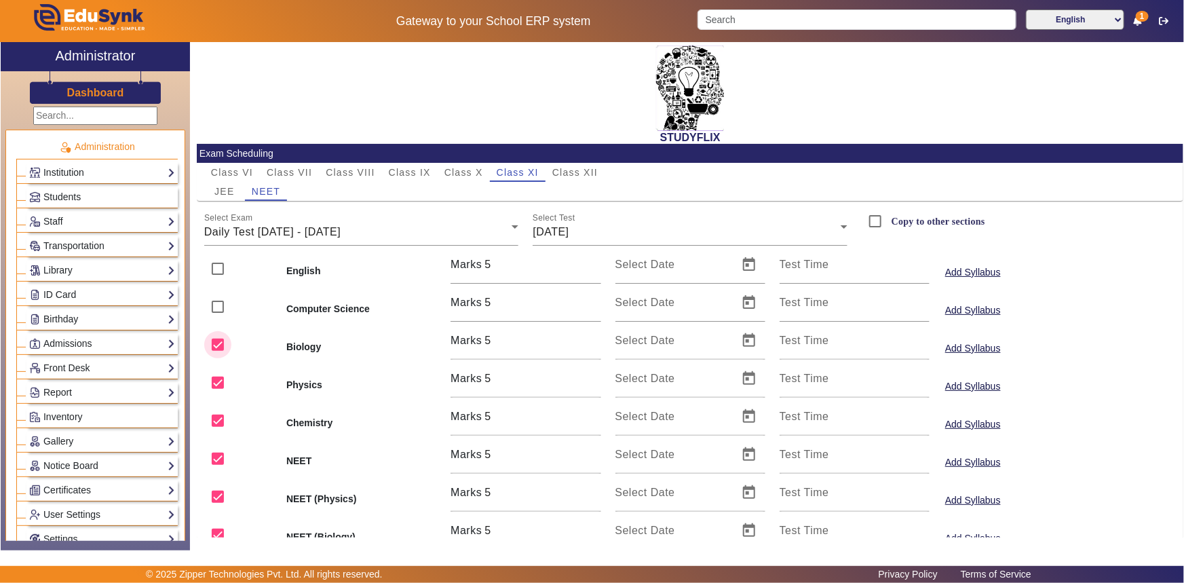
checkbox input "false"
click at [214, 458] on input "checkbox" at bounding box center [217, 458] width 27 height 27
checkbox input "false"
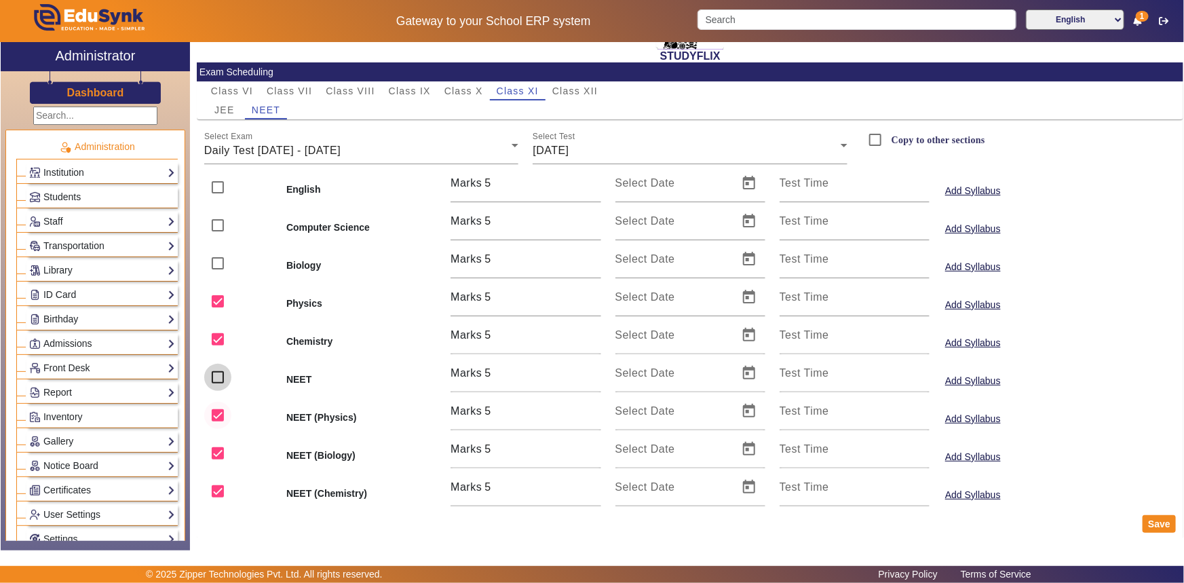
scroll to position [92, 0]
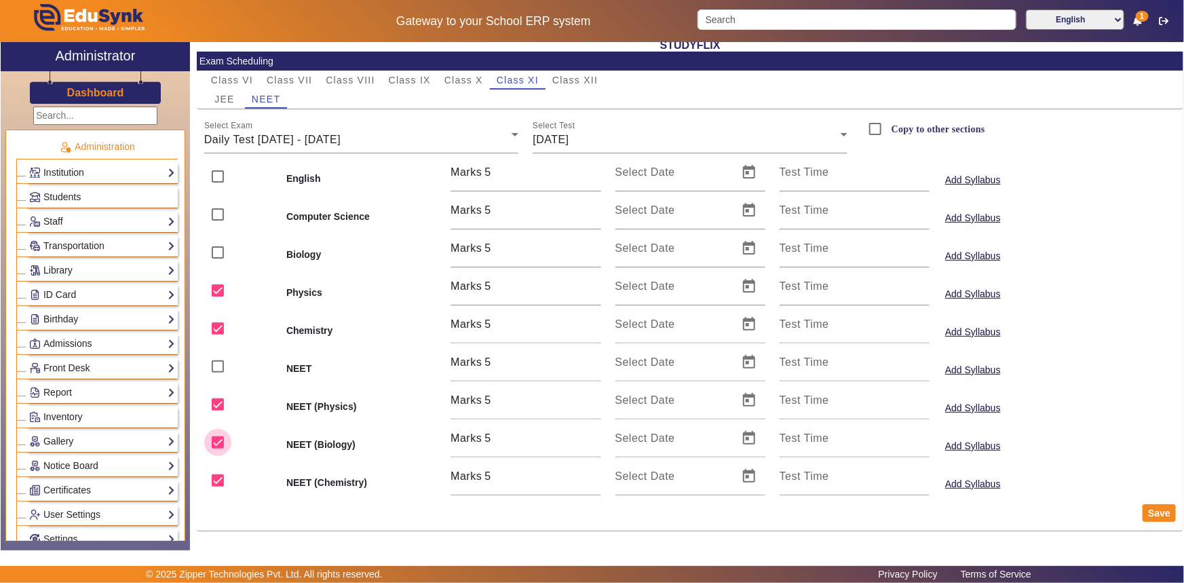
click at [214, 438] on input "checkbox" at bounding box center [217, 442] width 27 height 27
checkbox input "false"
click at [746, 470] on span "Open calendar" at bounding box center [749, 476] width 33 height 33
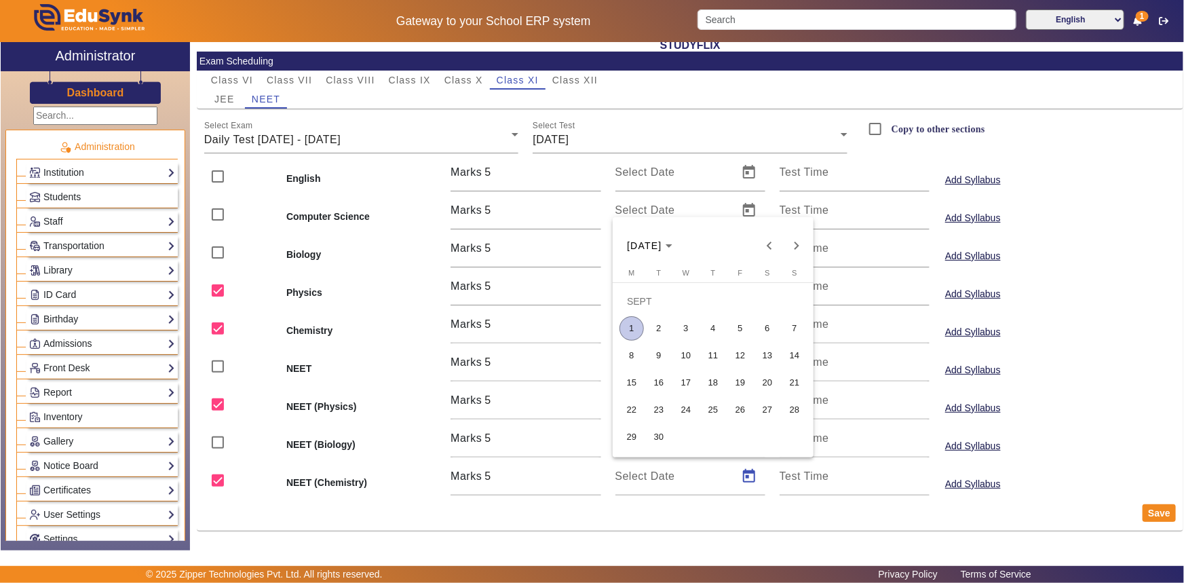
click at [640, 335] on span "1" at bounding box center [631, 328] width 24 height 24
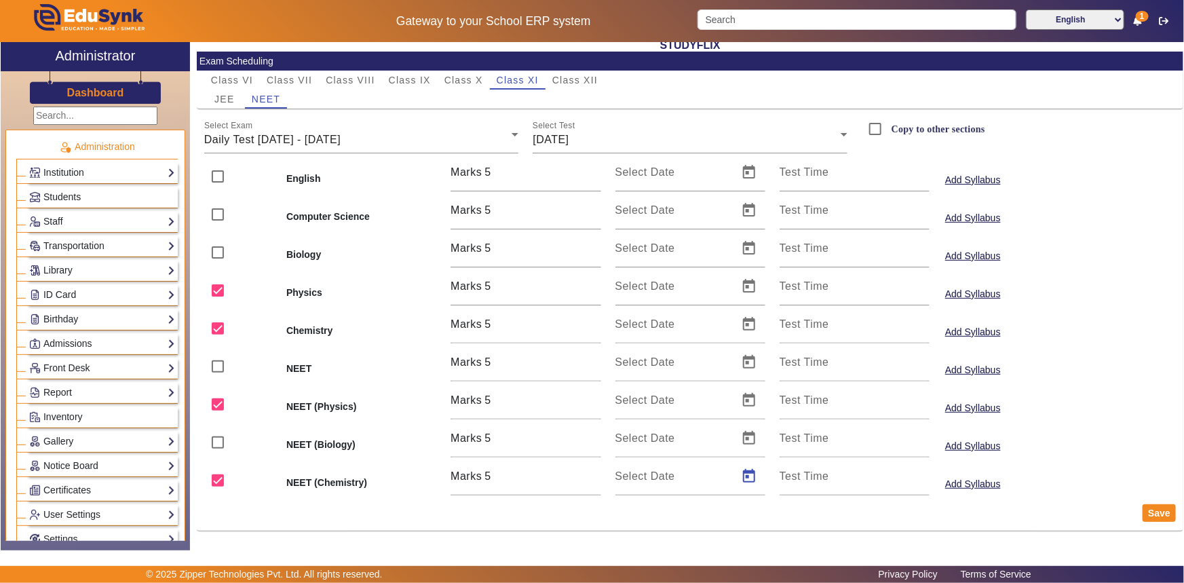
type input "[DATE]"
click at [744, 402] on span "Open calendar" at bounding box center [749, 400] width 33 height 33
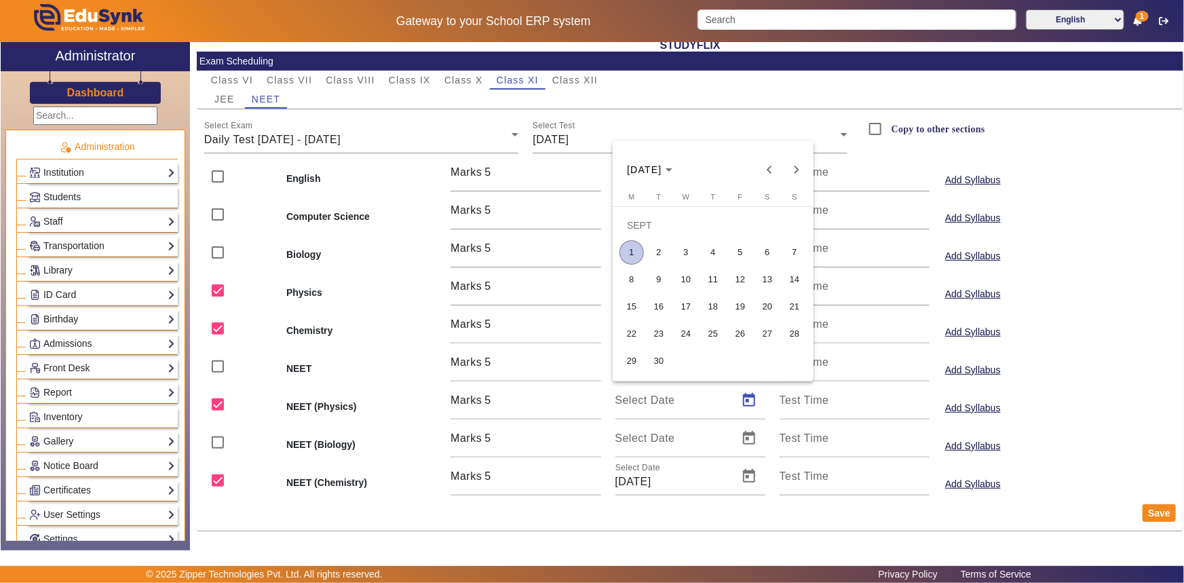
click at [628, 252] on span "1" at bounding box center [631, 252] width 24 height 24
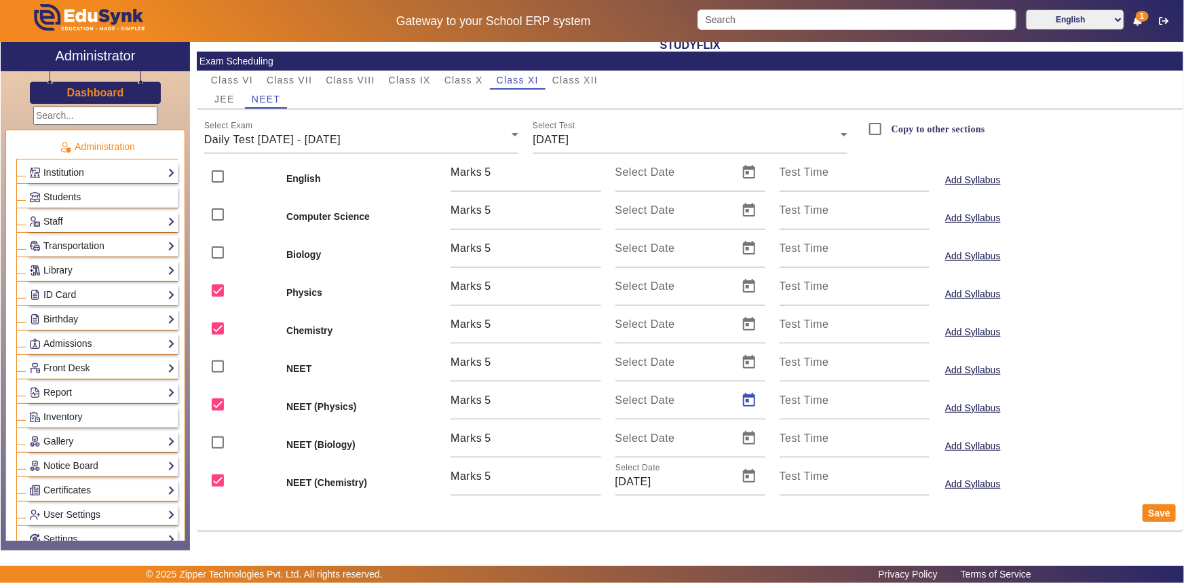
type input "[DATE]"
click at [746, 326] on span "Open calendar" at bounding box center [749, 324] width 33 height 33
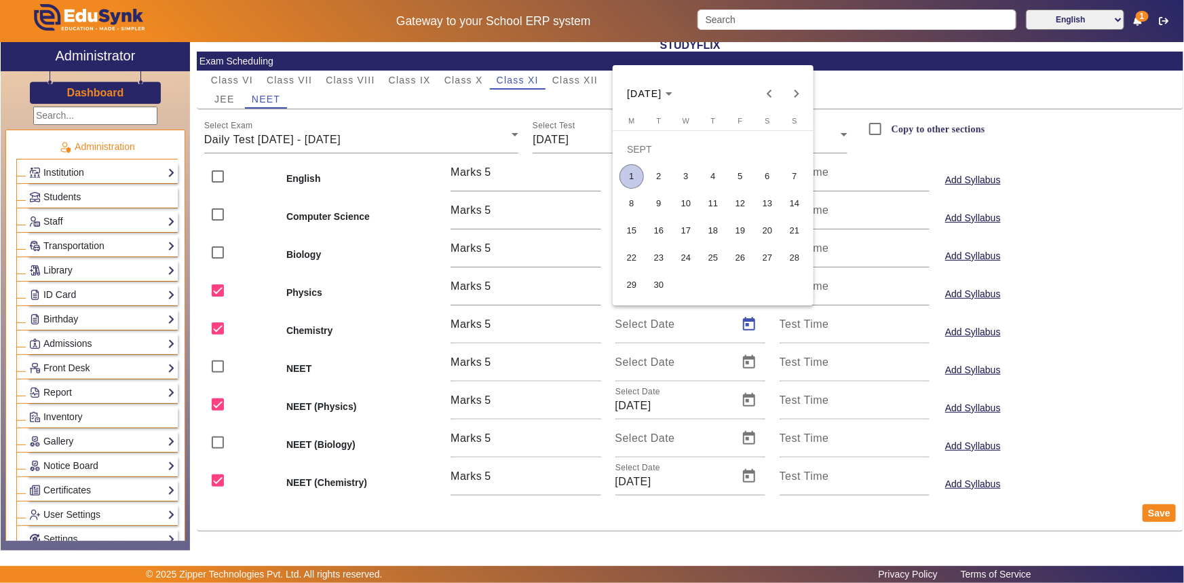
click at [628, 178] on span "1" at bounding box center [631, 176] width 24 height 24
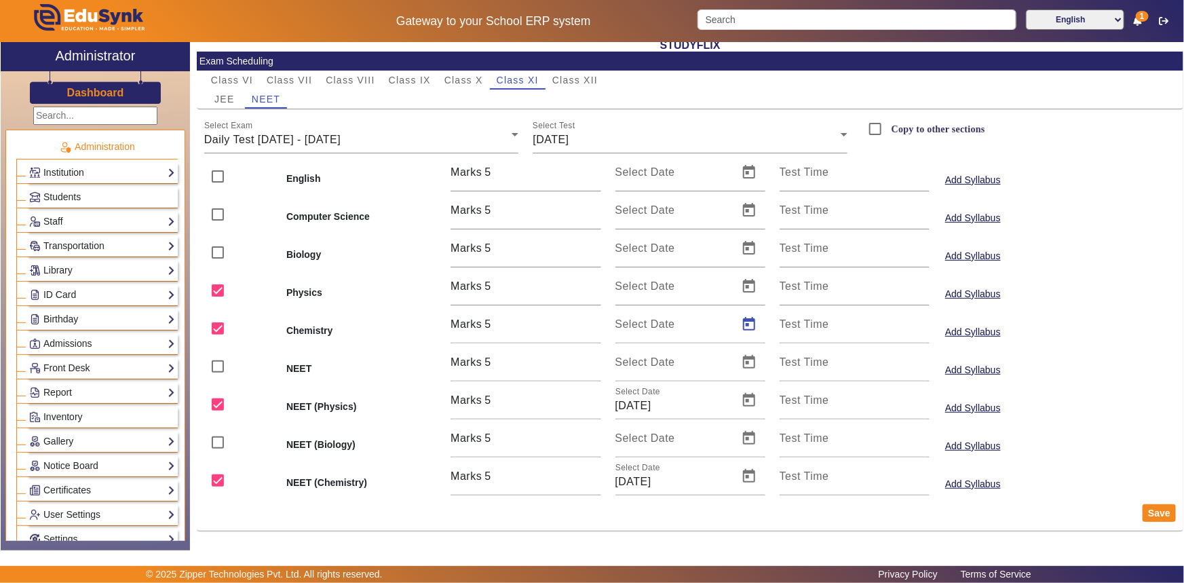
type input "[DATE]"
click at [742, 281] on span "Open calendar" at bounding box center [749, 286] width 33 height 33
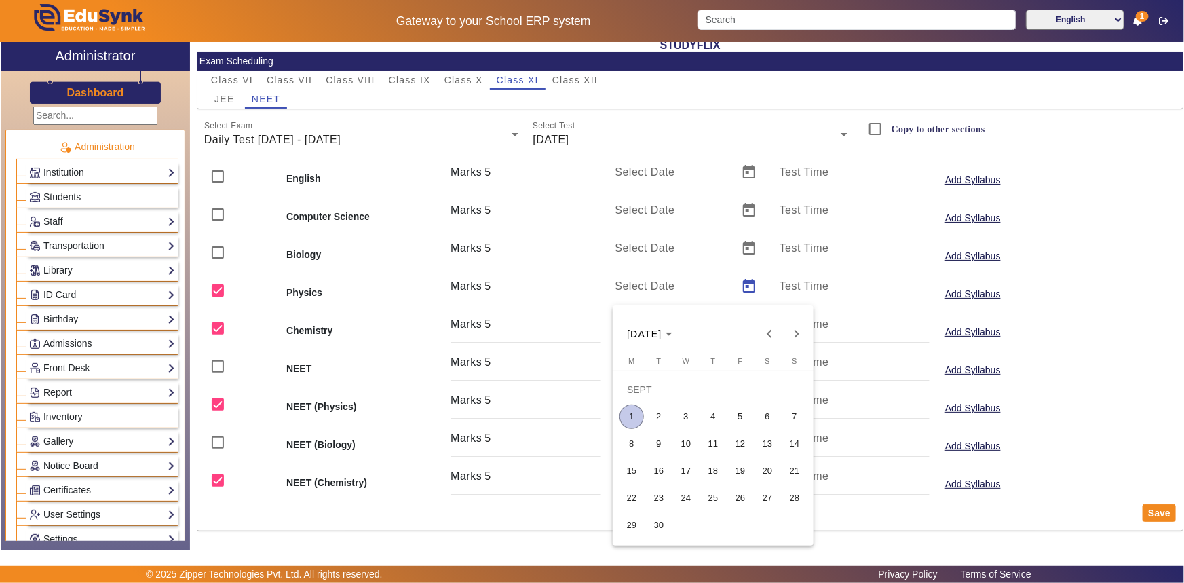
click at [633, 418] on span "1" at bounding box center [631, 416] width 24 height 24
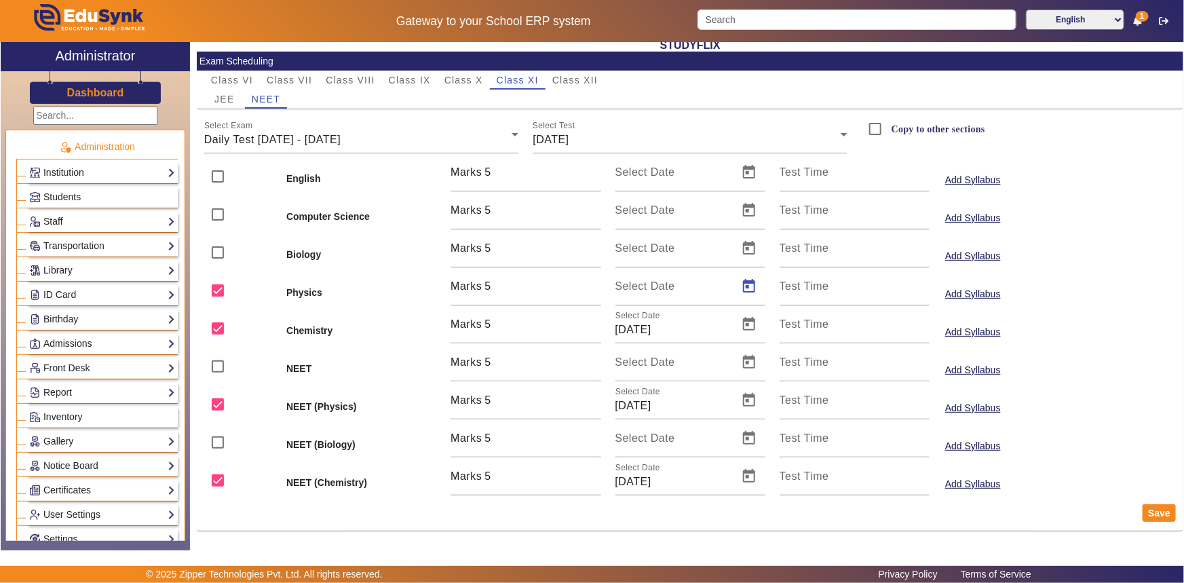
type input "[DATE]"
click at [1153, 515] on button "Save" at bounding box center [1158, 513] width 33 height 18
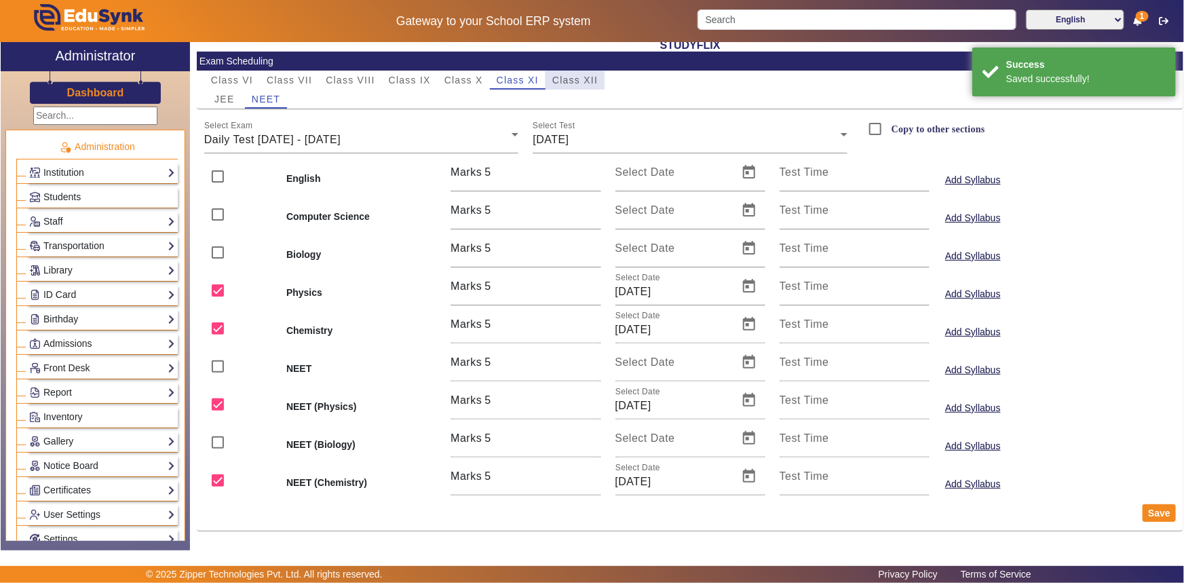
click at [553, 78] on span "Class XII" at bounding box center [574, 79] width 45 height 9
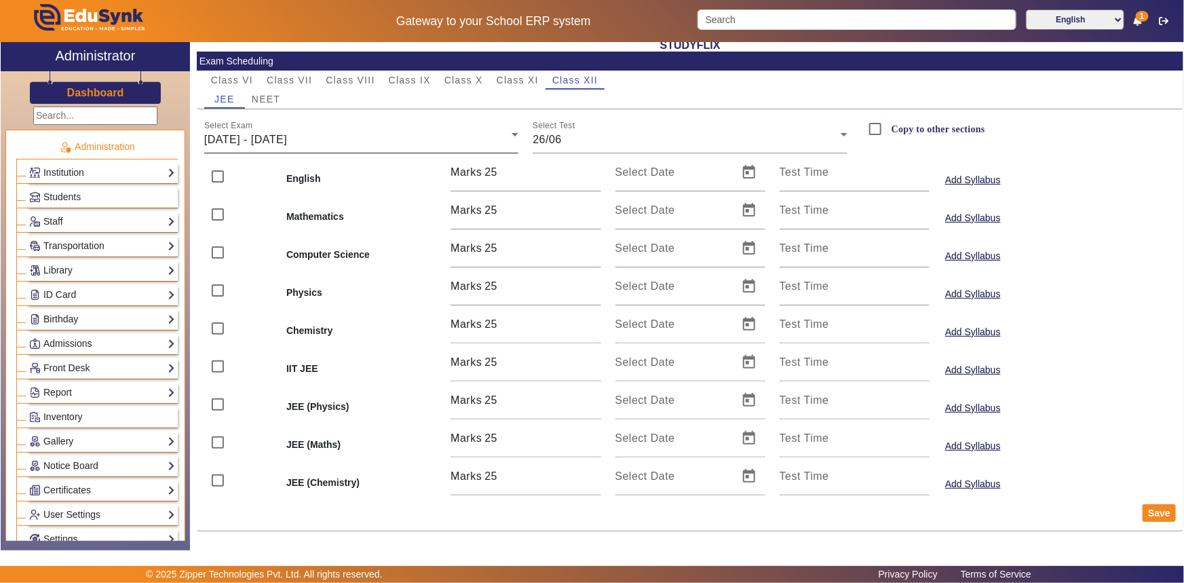
click at [287, 142] on span "[DATE] - [DATE]" at bounding box center [245, 140] width 83 height 12
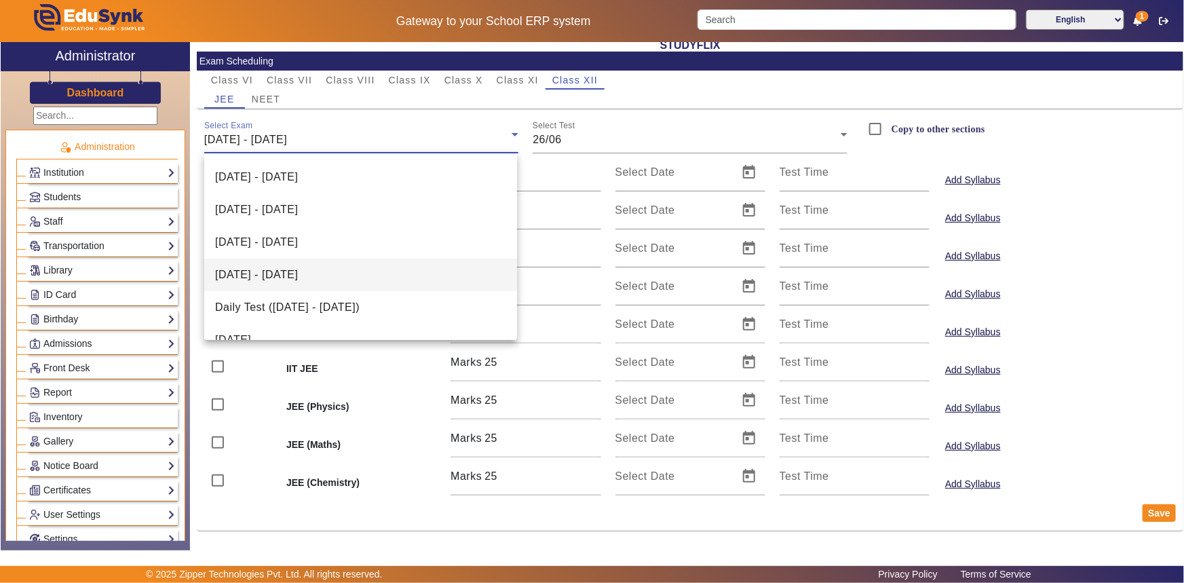
scroll to position [117, 0]
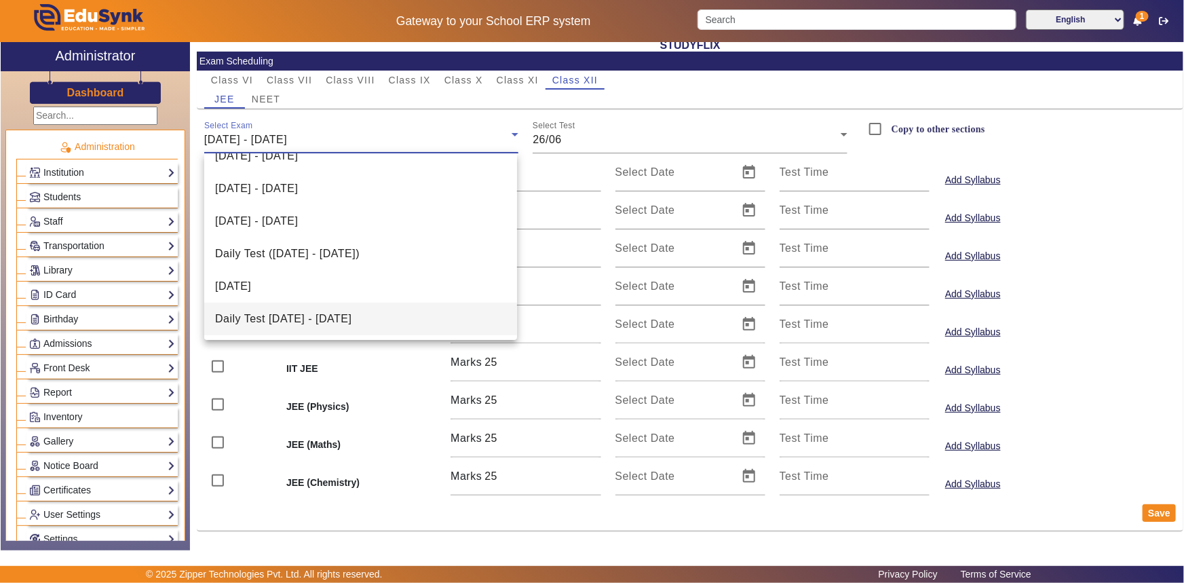
click at [291, 321] on span "Daily Test [DATE] - [DATE]" at bounding box center [283, 319] width 136 height 16
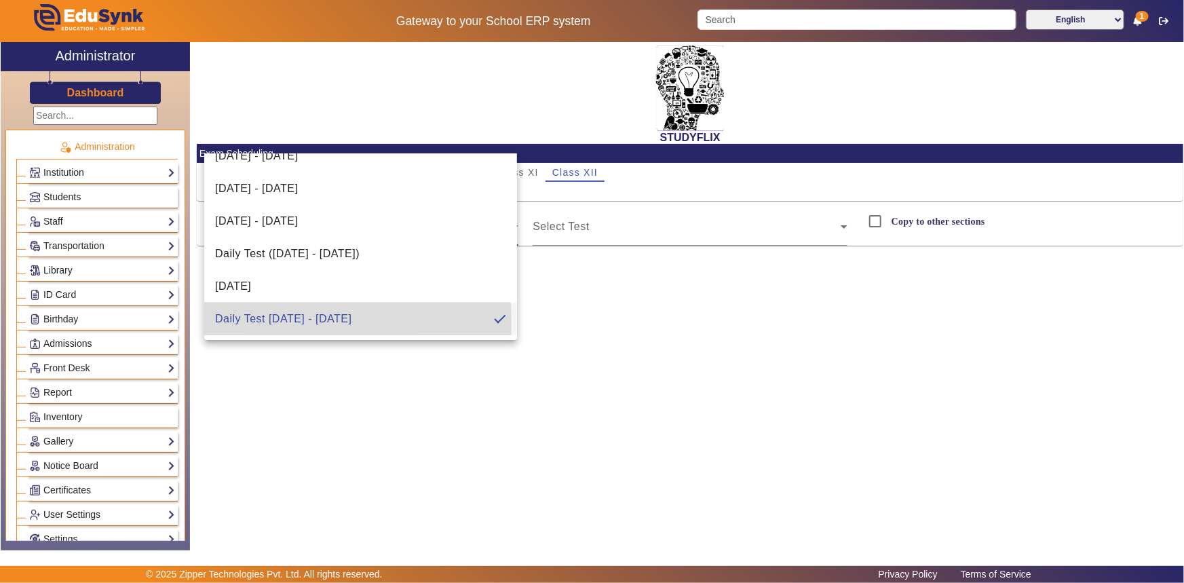
scroll to position [0, 0]
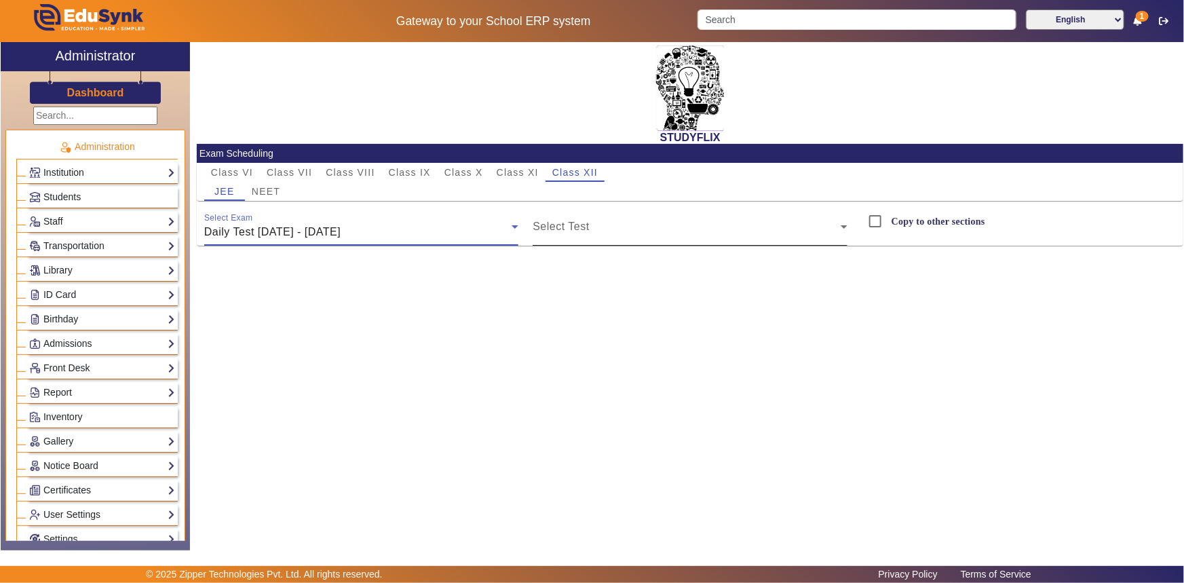
click at [550, 234] on span at bounding box center [687, 232] width 308 height 16
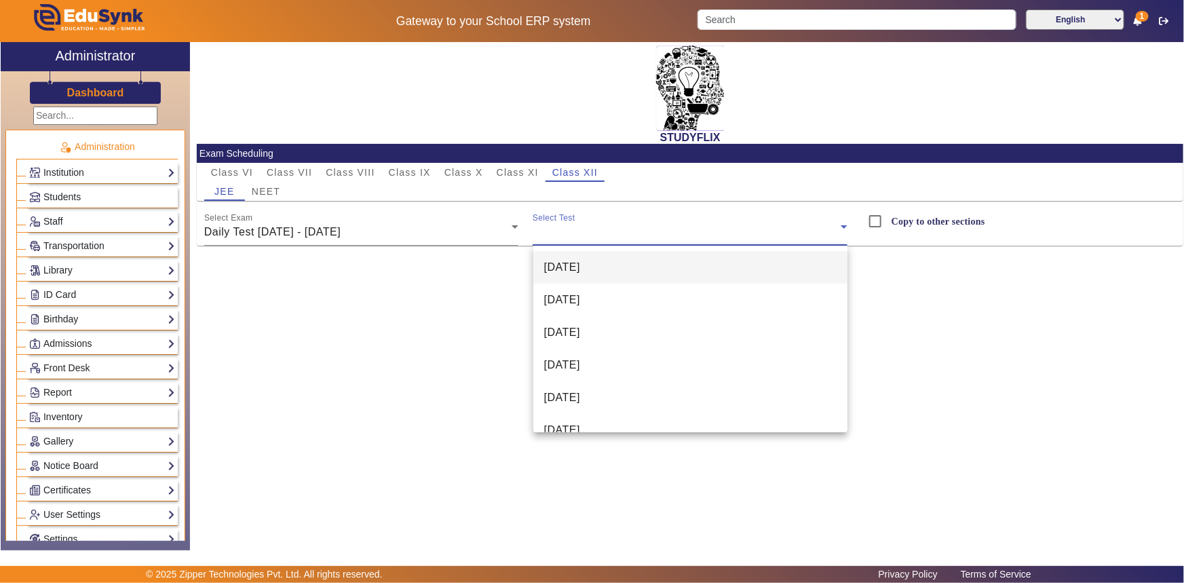
click at [563, 259] on span "[DATE]" at bounding box center [562, 267] width 36 height 16
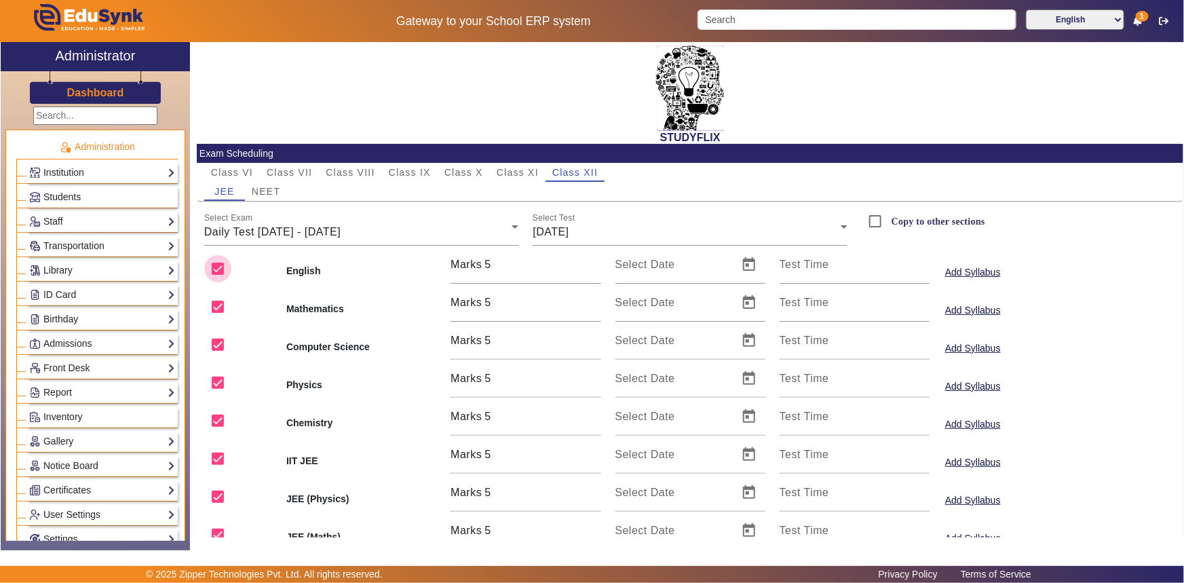
click at [217, 267] on input "checkbox" at bounding box center [217, 268] width 27 height 27
checkbox input "false"
click at [221, 345] on input "checkbox" at bounding box center [217, 344] width 27 height 27
checkbox input "false"
click at [206, 383] on input "checkbox" at bounding box center [217, 382] width 27 height 27
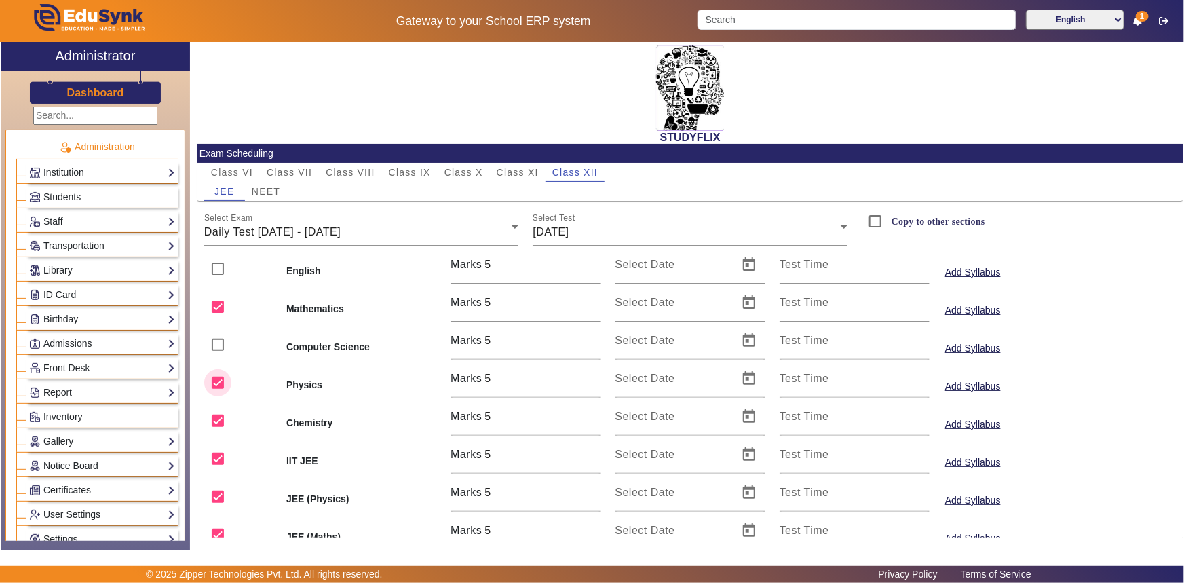
checkbox input "false"
click at [220, 425] on input "checkbox" at bounding box center [217, 420] width 27 height 27
checkbox input "false"
click at [223, 455] on input "checkbox" at bounding box center [217, 458] width 27 height 27
checkbox input "false"
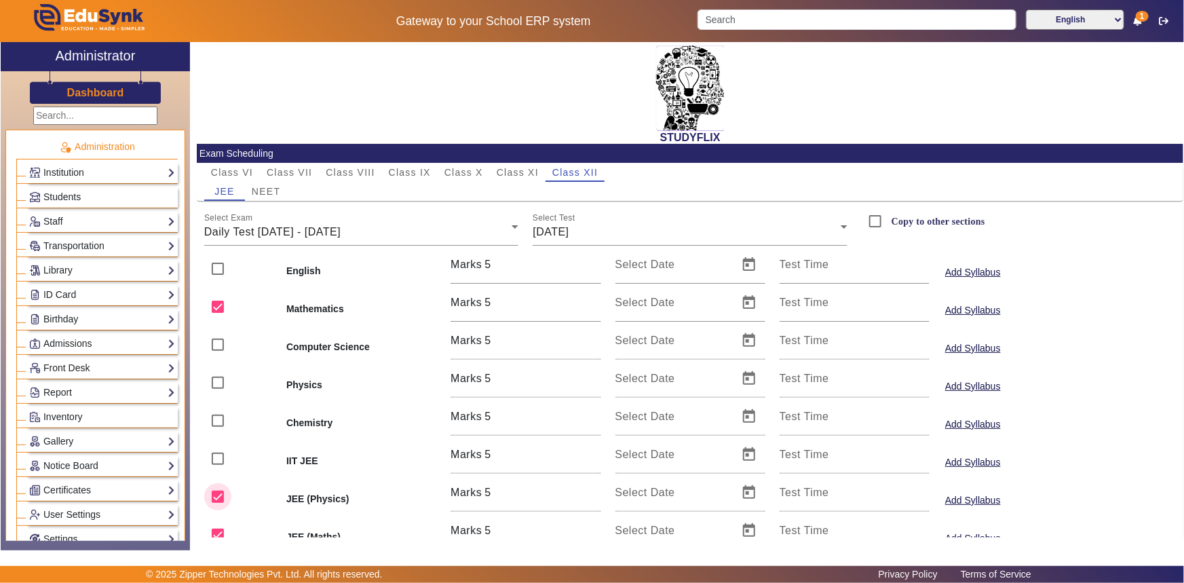
click at [218, 494] on input "checkbox" at bounding box center [217, 496] width 27 height 27
checkbox input "false"
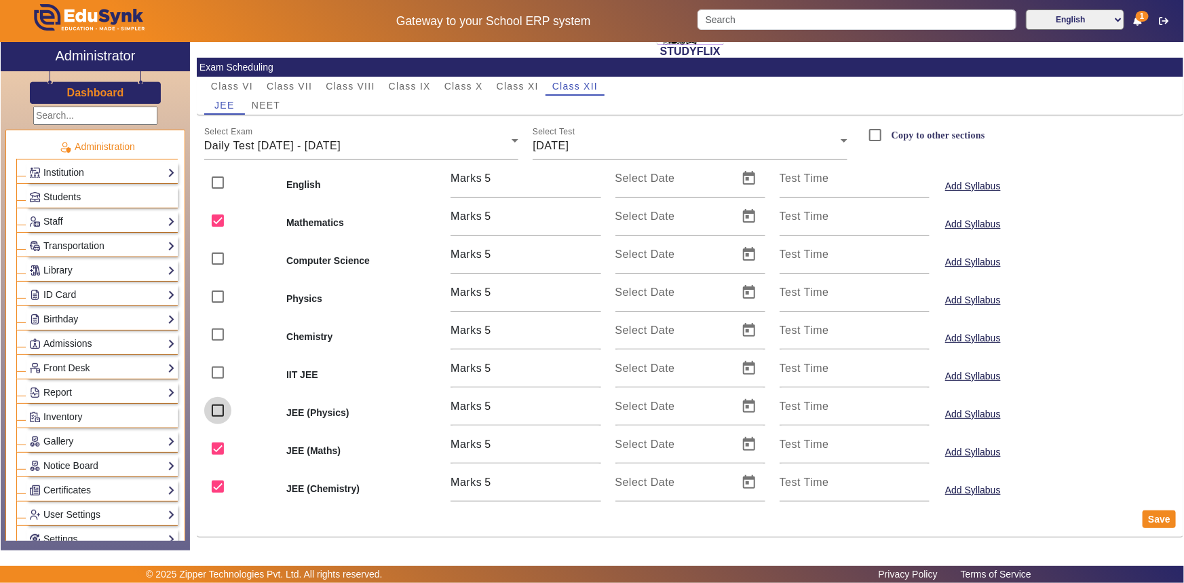
scroll to position [92, 0]
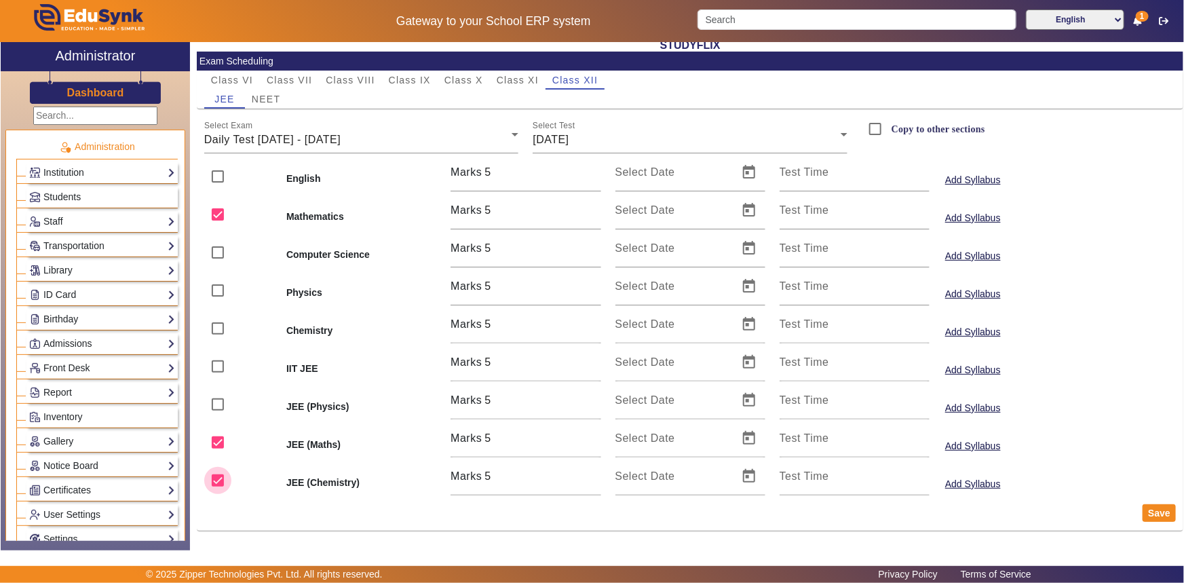
click at [215, 475] on input "checkbox" at bounding box center [217, 480] width 27 height 27
checkbox input "false"
click at [745, 441] on span "Open calendar" at bounding box center [749, 438] width 33 height 33
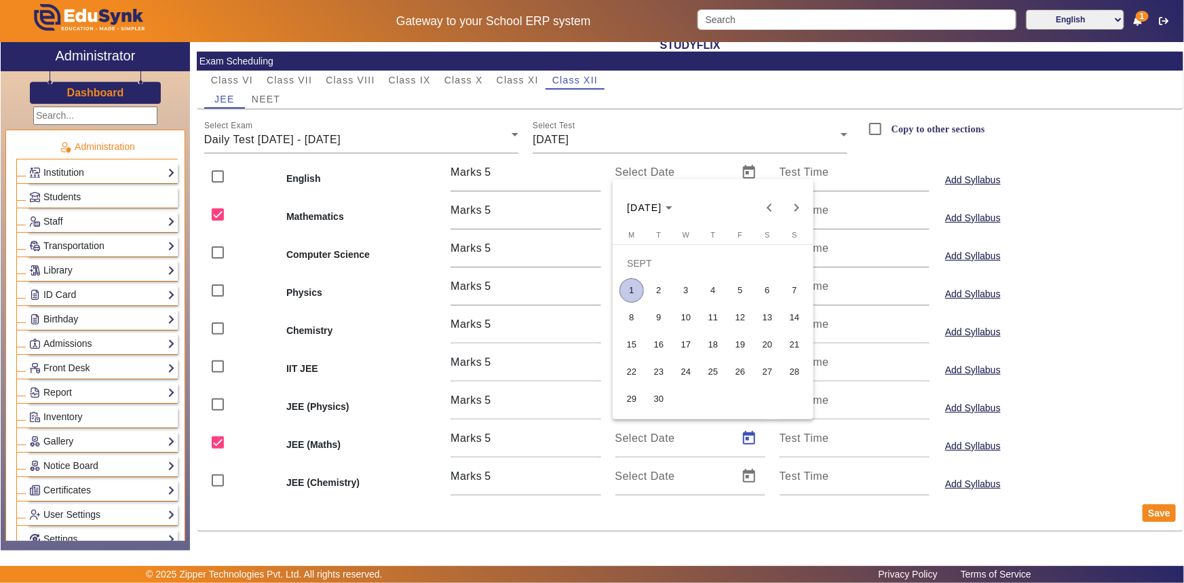
click at [639, 290] on span "1" at bounding box center [631, 290] width 24 height 24
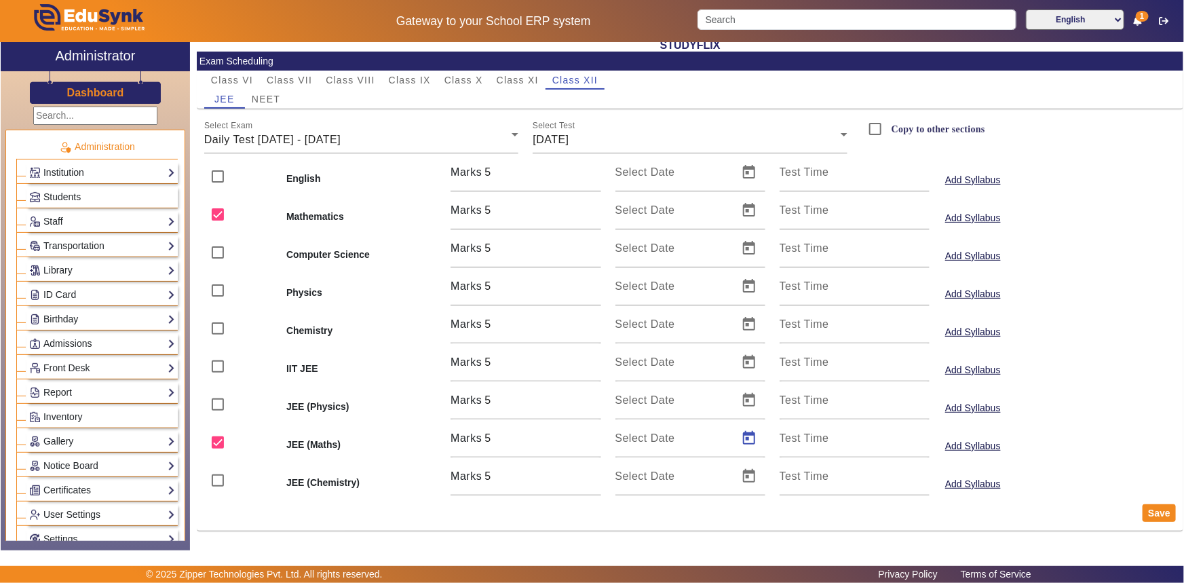
type input "[DATE]"
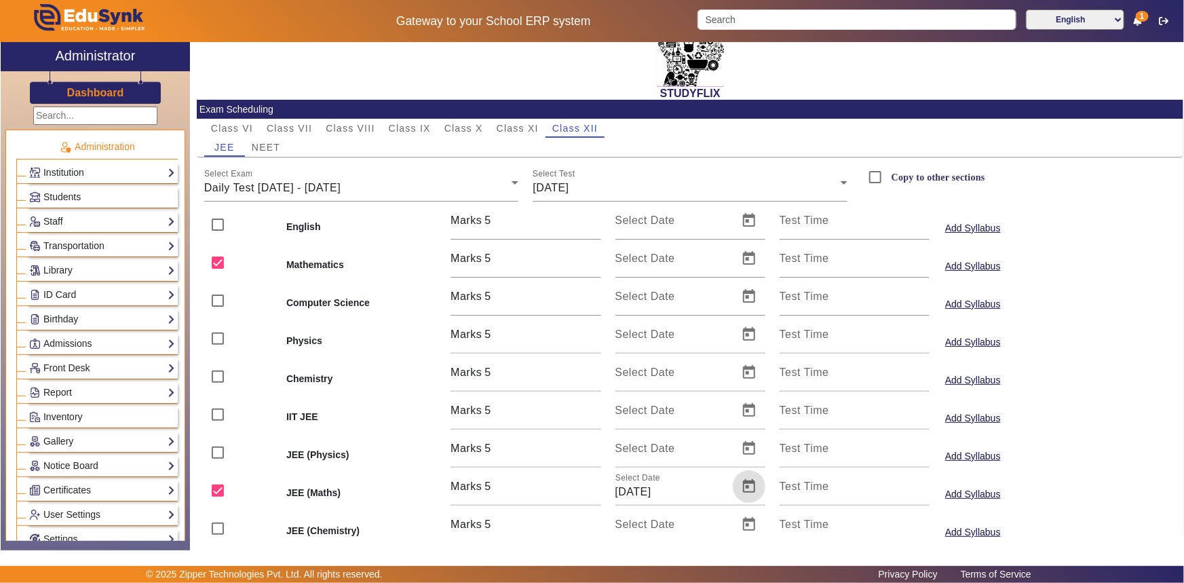
scroll to position [0, 0]
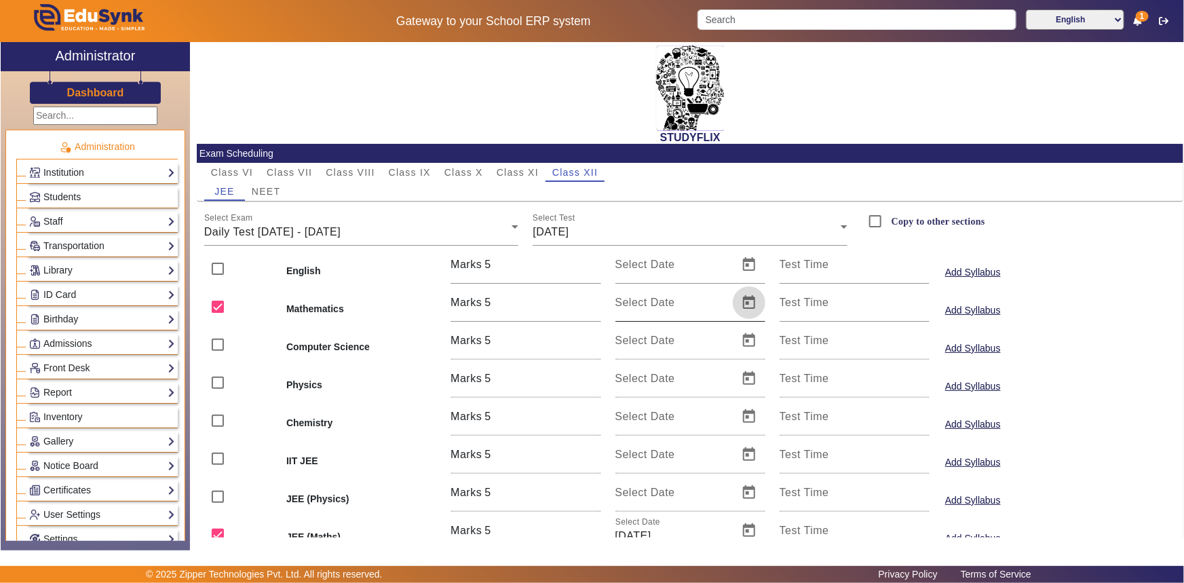
click at [744, 303] on span "Open calendar" at bounding box center [749, 302] width 33 height 33
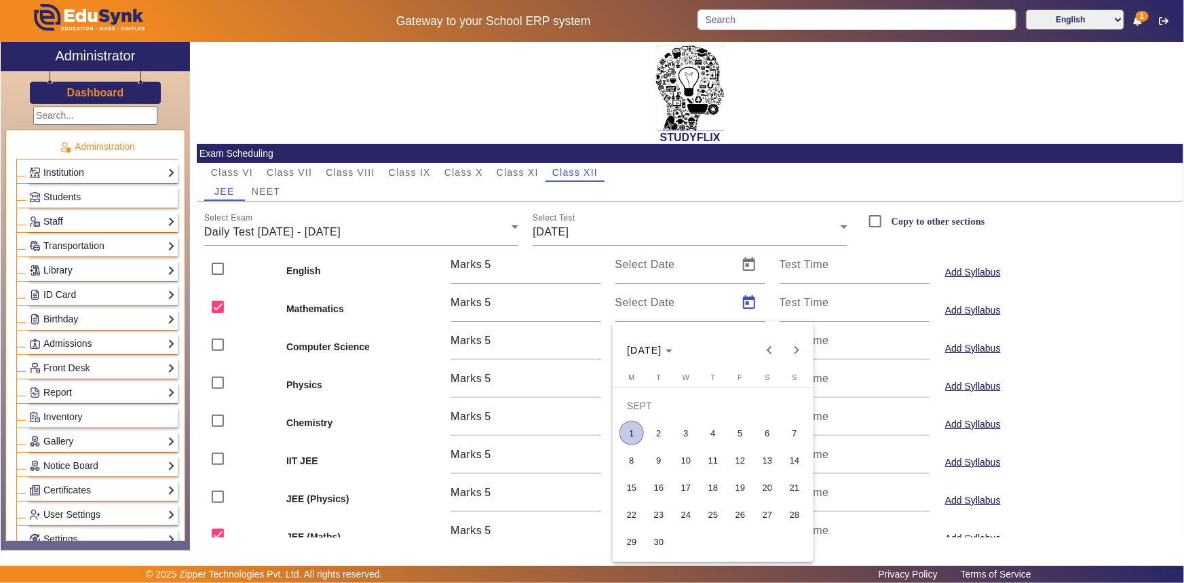
click at [632, 438] on span "1" at bounding box center [631, 433] width 24 height 24
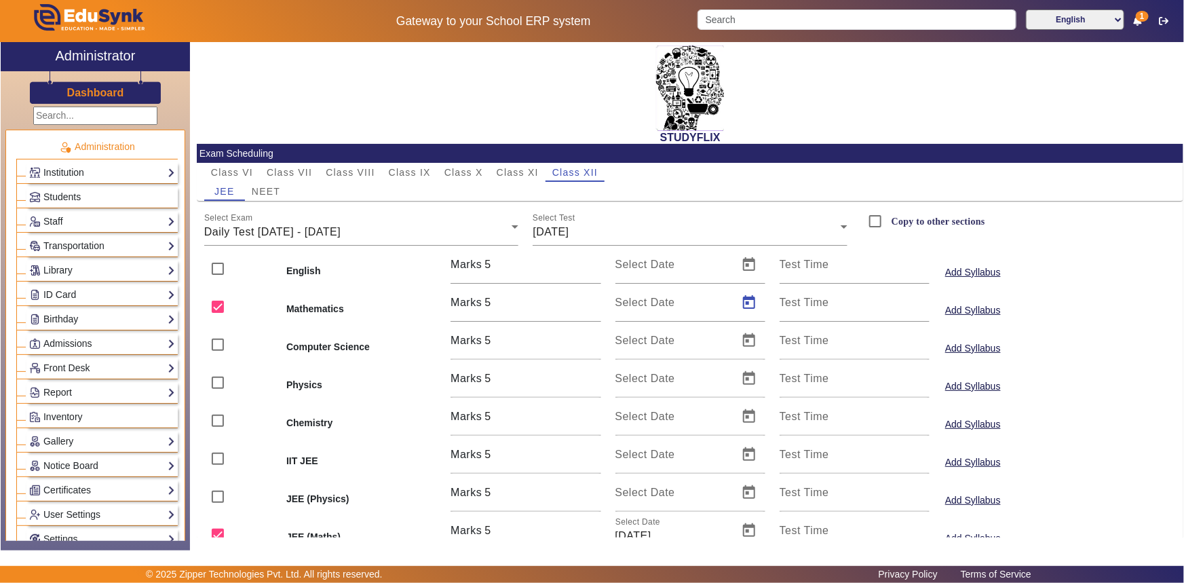
type input "[DATE]"
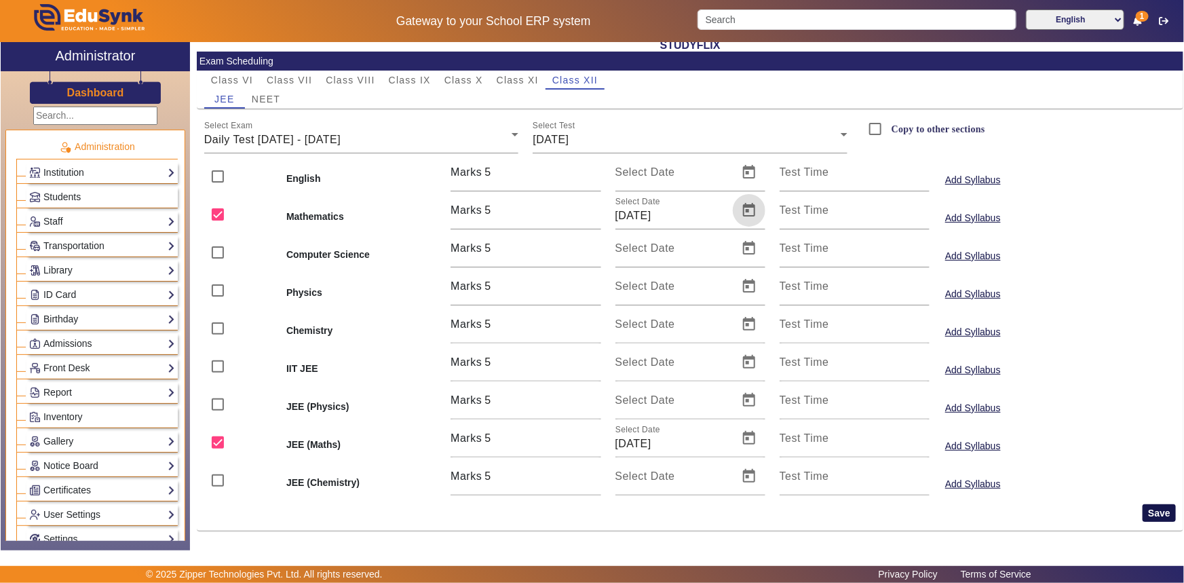
click at [1147, 512] on button "Save" at bounding box center [1158, 513] width 33 height 18
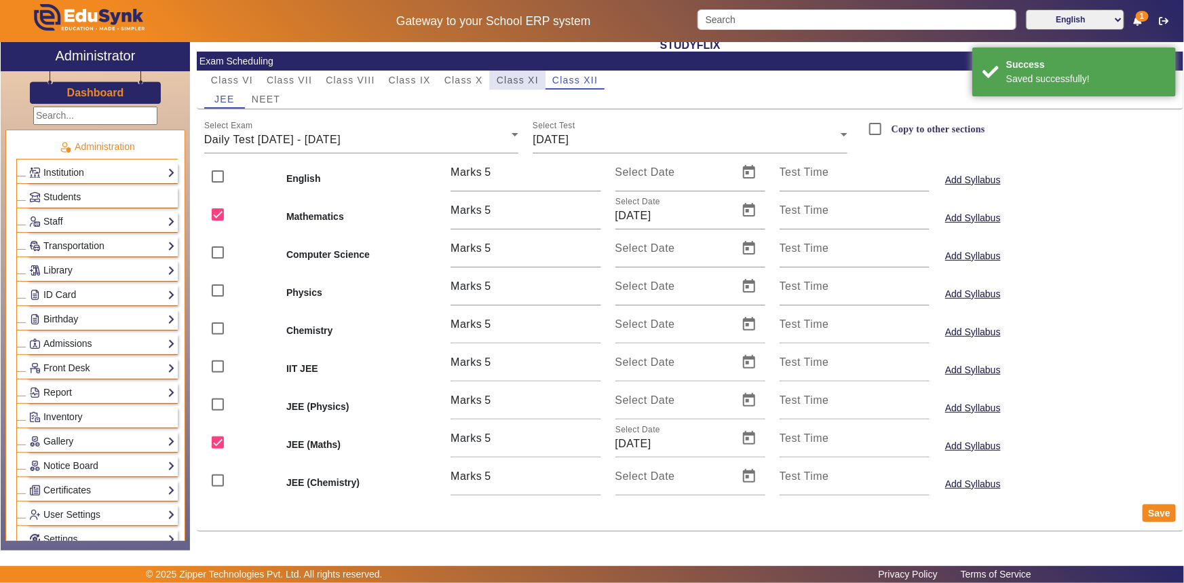
click at [501, 79] on span "Class XI" at bounding box center [518, 79] width 42 height 9
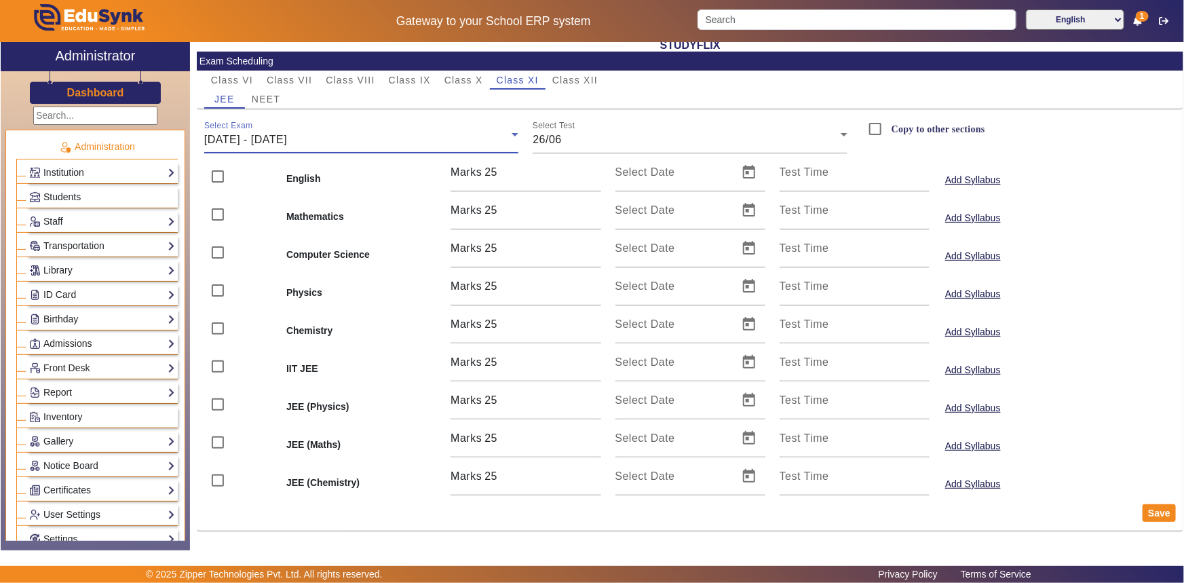
click at [287, 136] on span "[DATE] - [DATE]" at bounding box center [245, 140] width 83 height 12
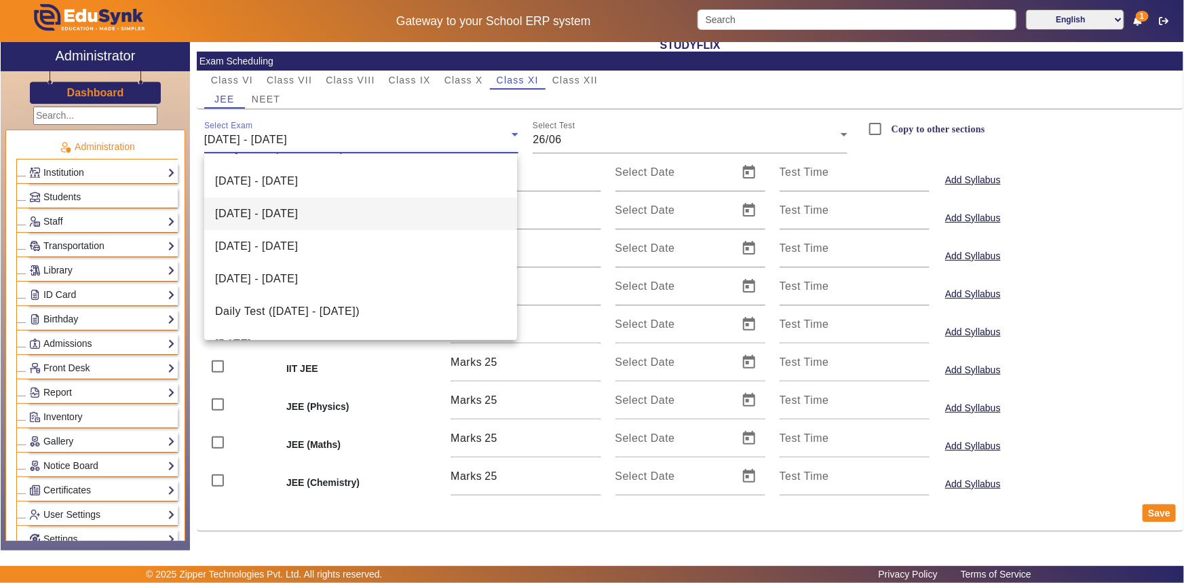
scroll to position [117, 0]
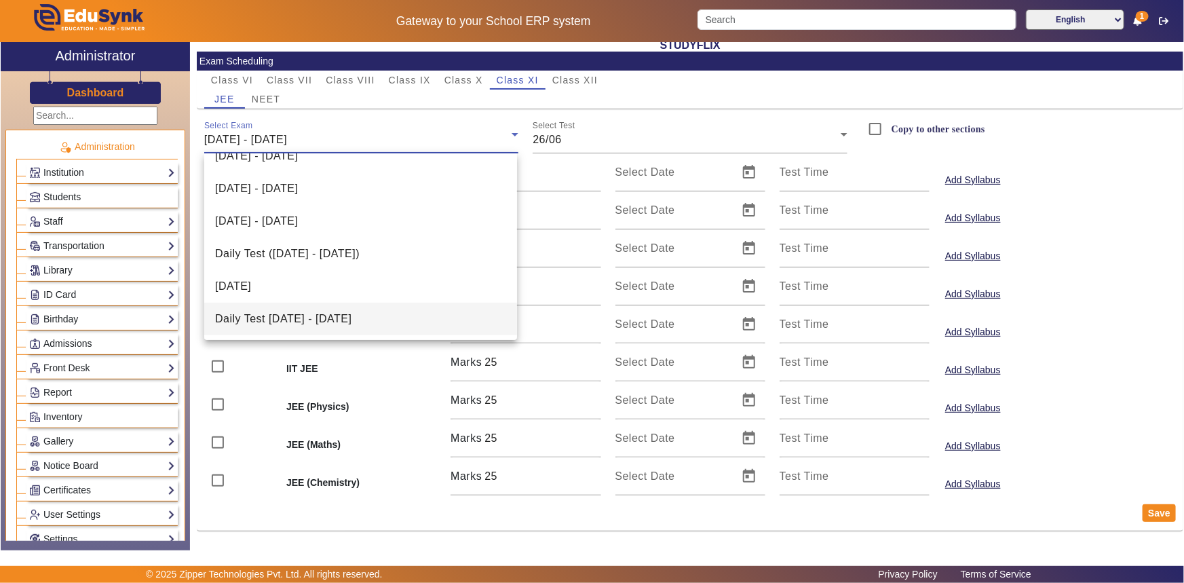
click at [335, 313] on span "Daily Test [DATE] - [DATE]" at bounding box center [283, 319] width 136 height 16
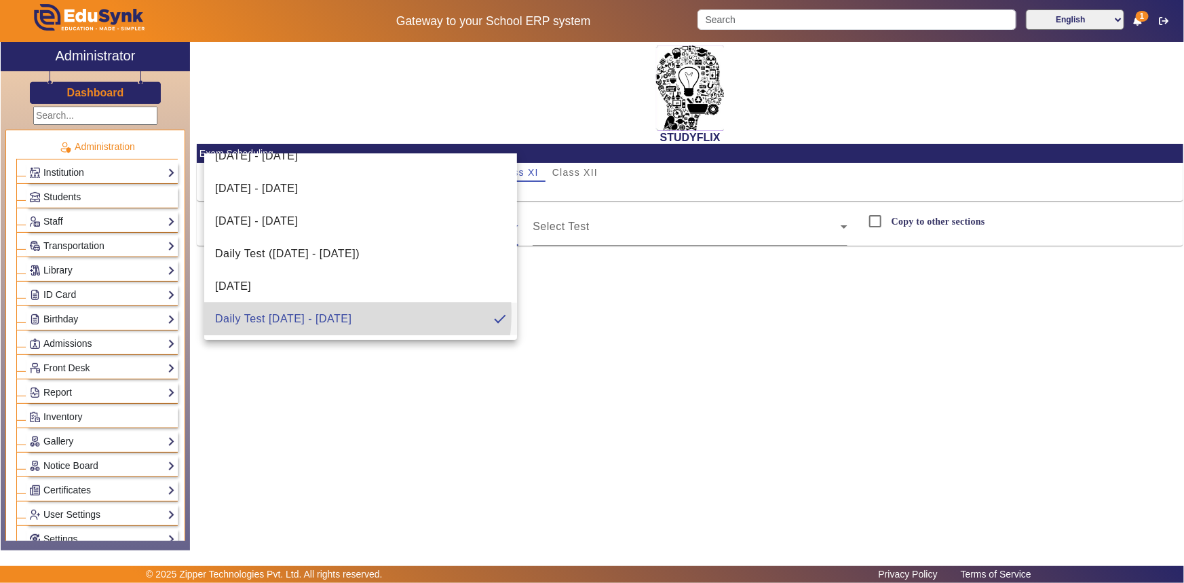
scroll to position [0, 0]
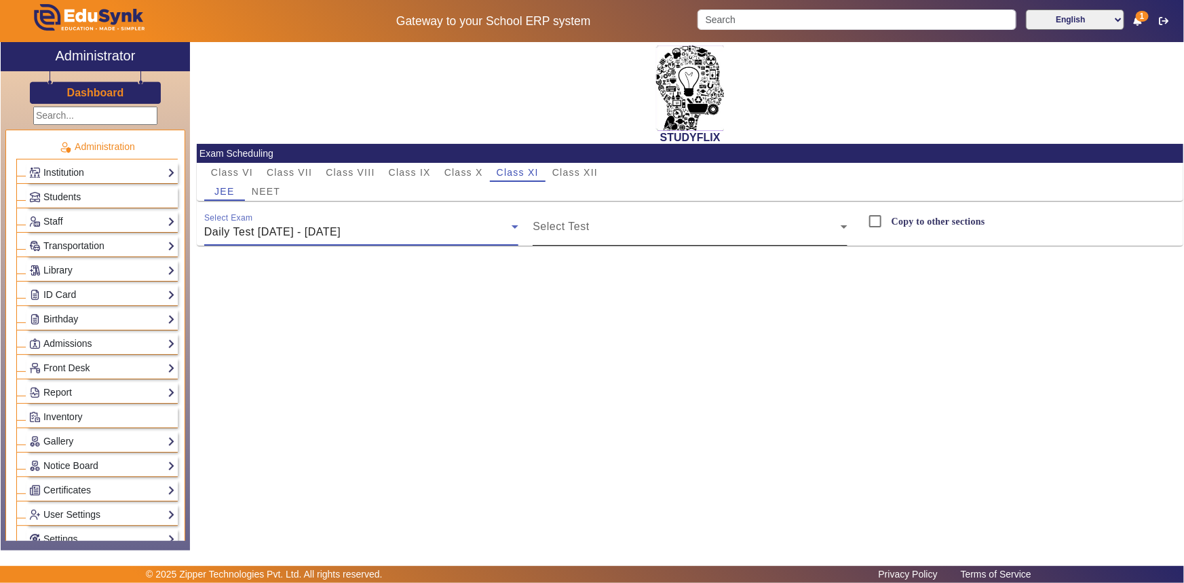
click at [582, 229] on span at bounding box center [687, 232] width 308 height 16
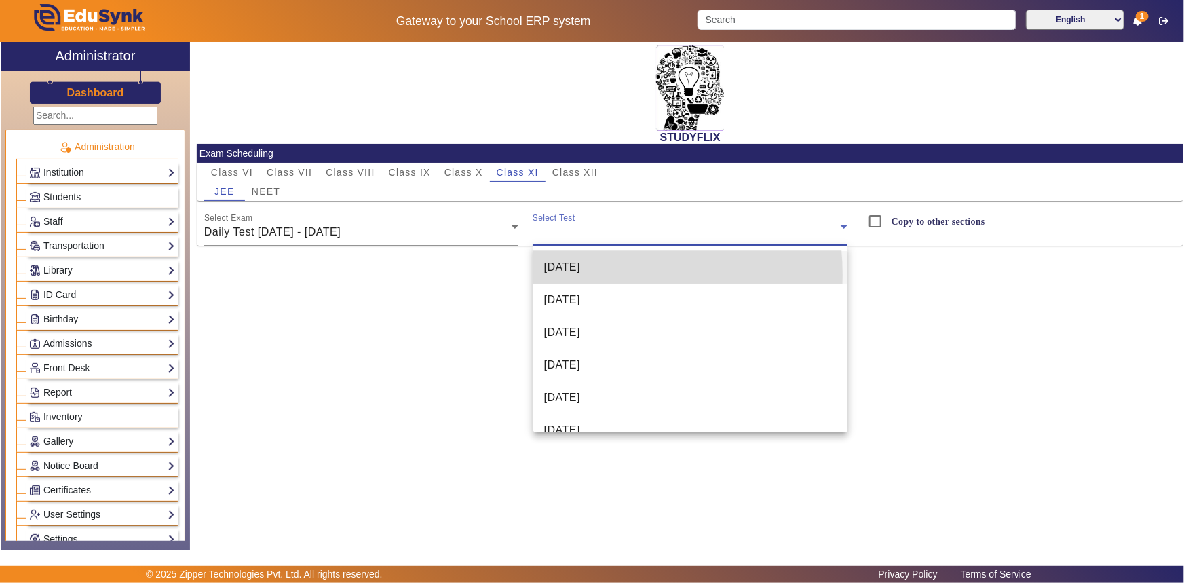
click at [575, 275] on span "[DATE]" at bounding box center [562, 267] width 36 height 16
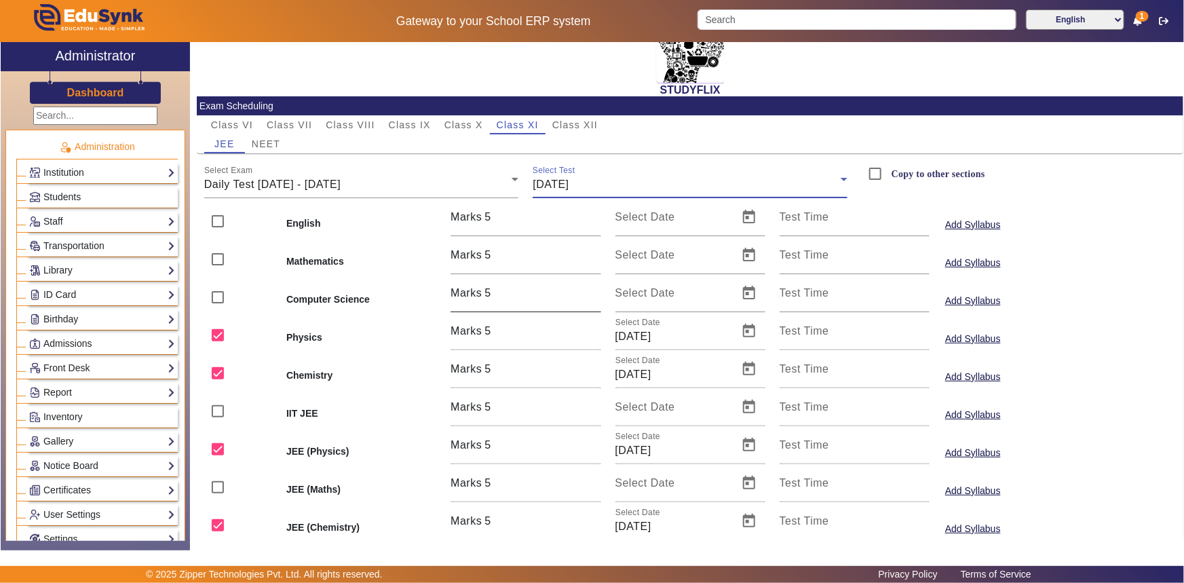
scroll to position [92, 0]
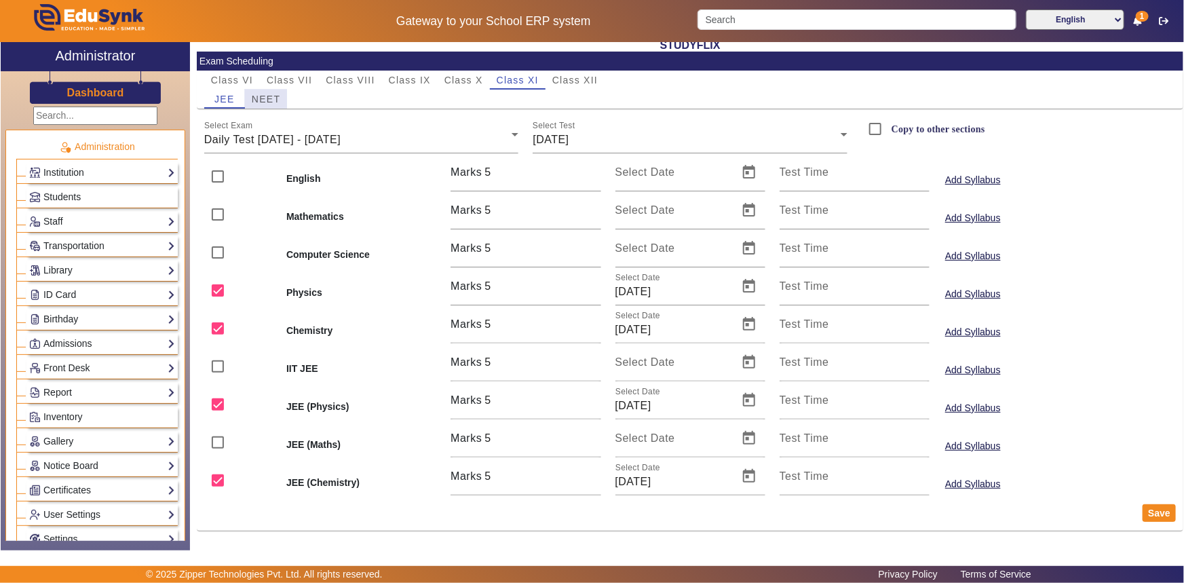
click at [261, 96] on span "NEET" at bounding box center [266, 98] width 28 height 9
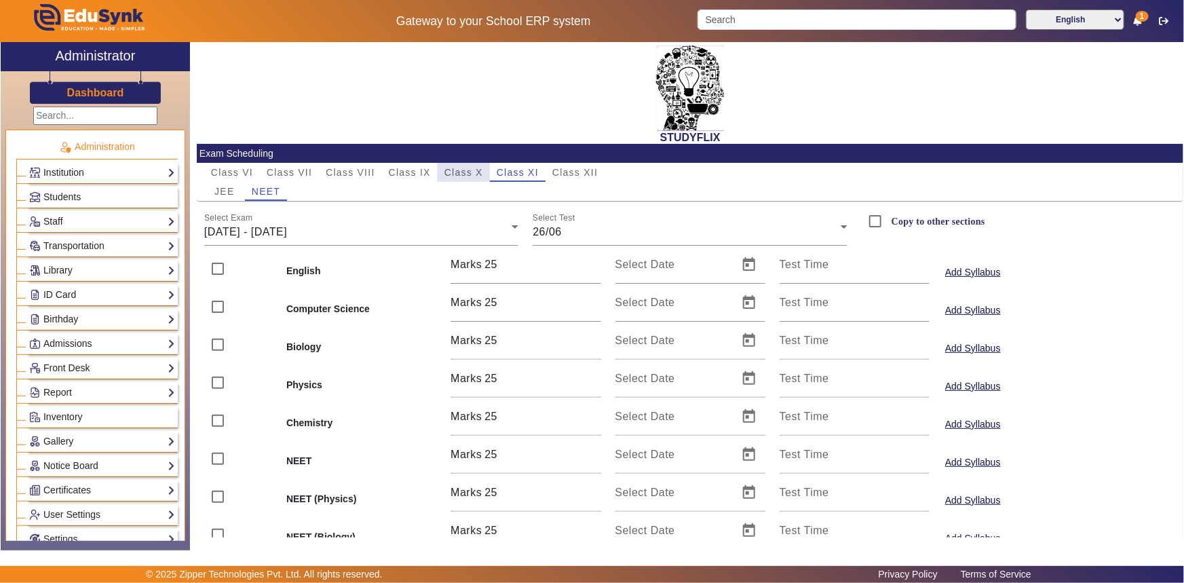
click at [468, 174] on span "Class X" at bounding box center [463, 172] width 39 height 9
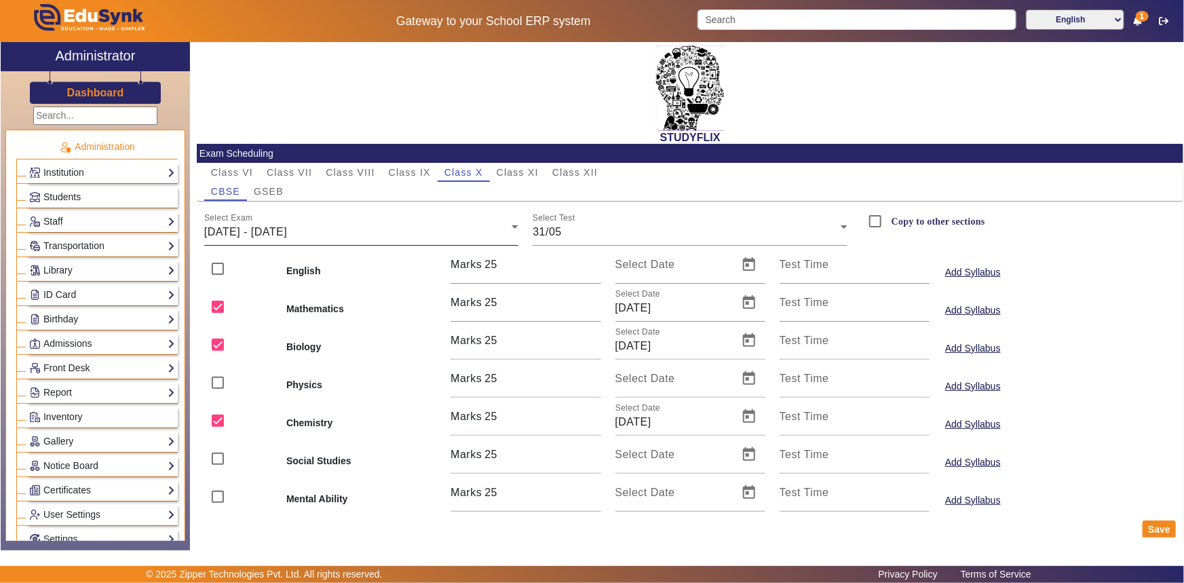
click at [361, 229] on div "[DATE] - [DATE]" at bounding box center [358, 232] width 308 height 16
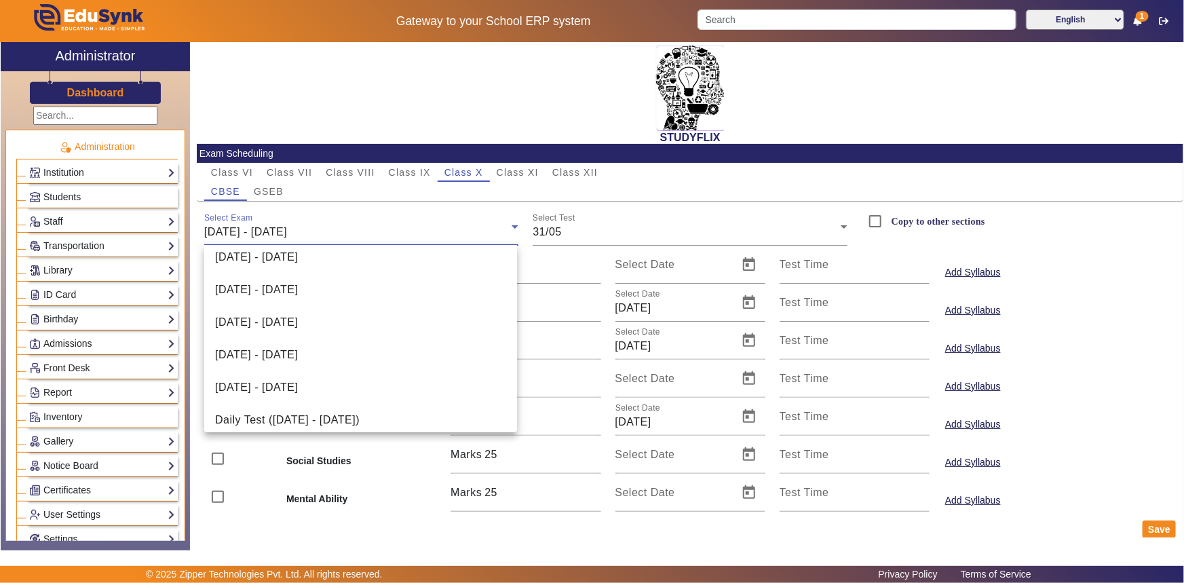
scroll to position [410, 0]
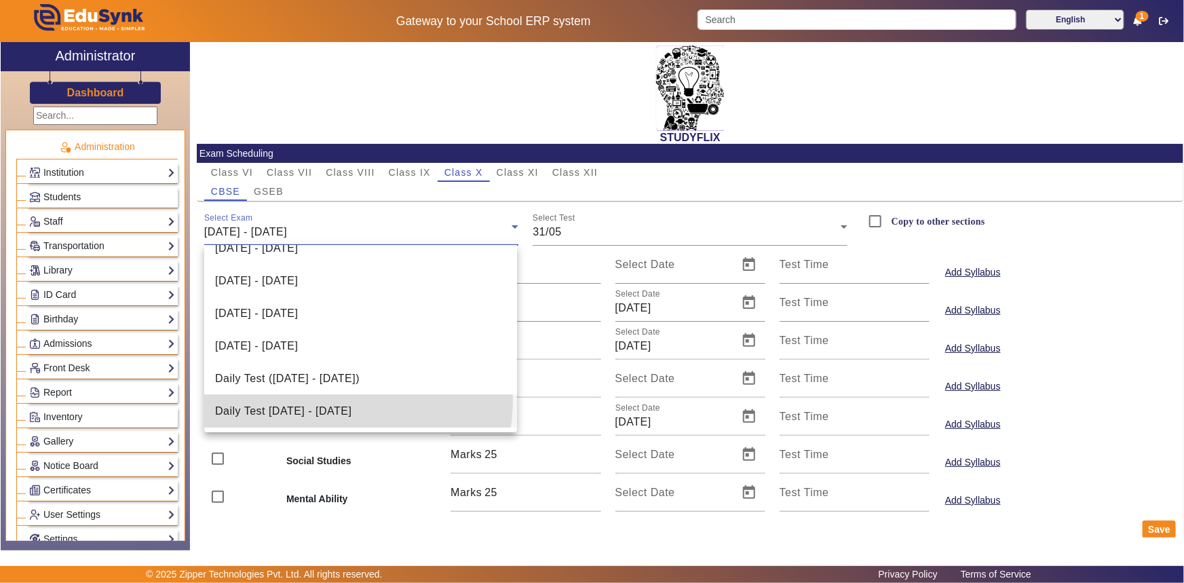
click at [332, 400] on mat-option "Daily Test [DATE] - [DATE]" at bounding box center [360, 411] width 313 height 33
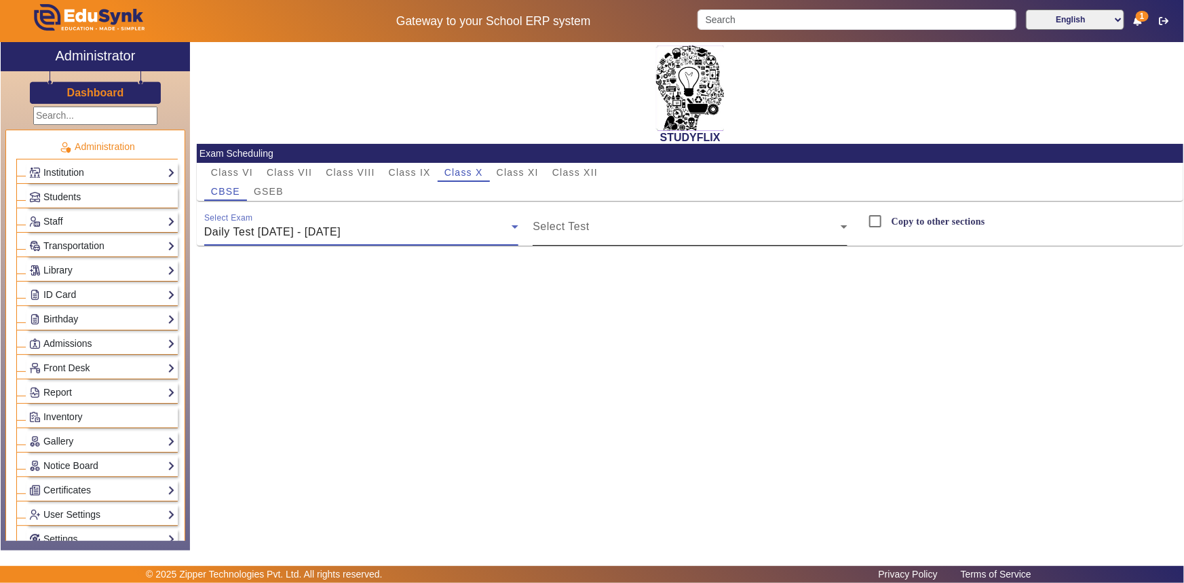
click at [571, 231] on span at bounding box center [687, 232] width 308 height 16
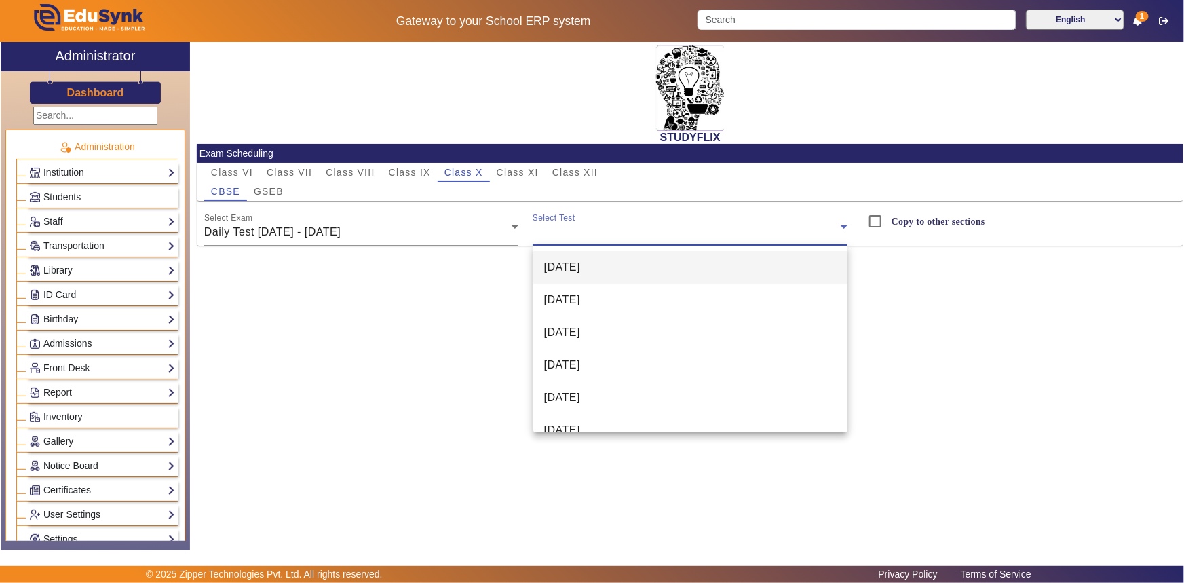
click at [568, 263] on span "[DATE]" at bounding box center [562, 267] width 36 height 16
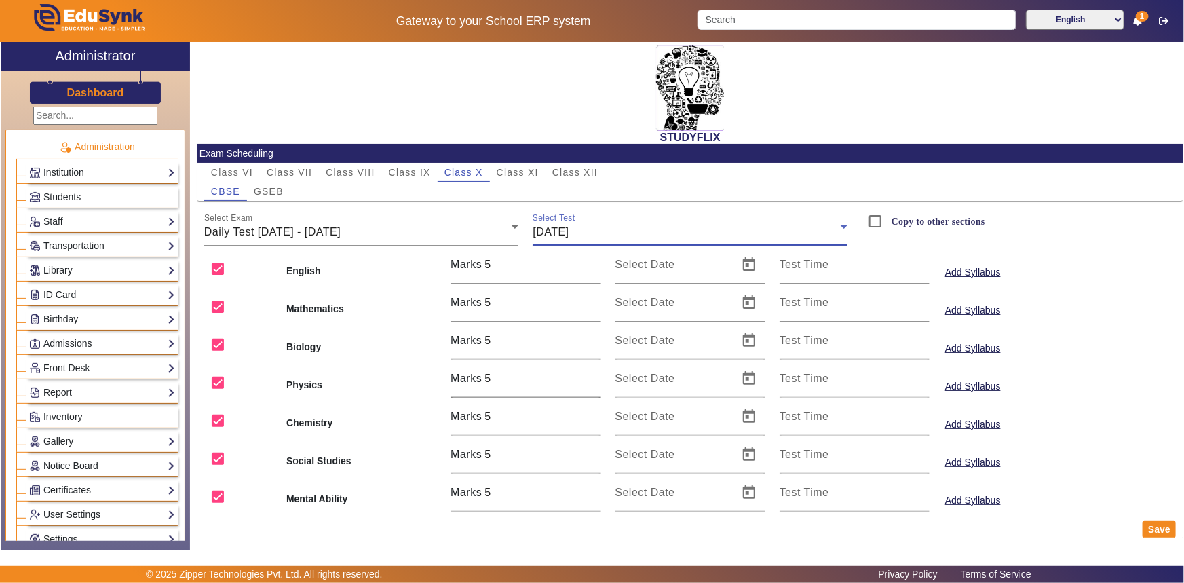
scroll to position [16, 0]
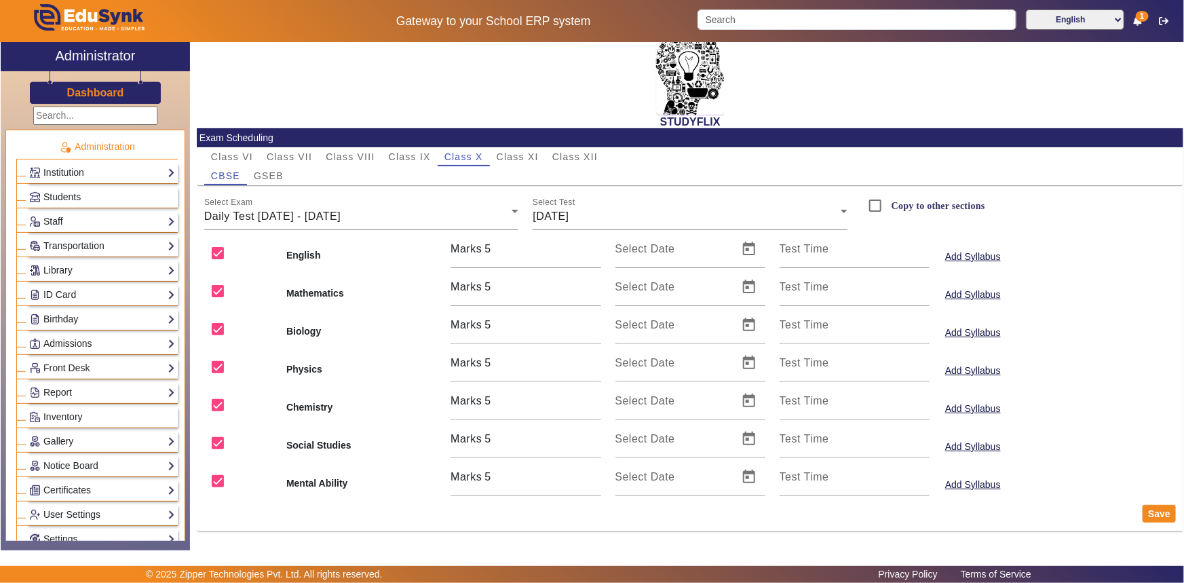
click at [291, 256] on b "English" at bounding box center [361, 255] width 150 height 14
click at [214, 256] on input "checkbox" at bounding box center [217, 252] width 27 height 27
checkbox input "false"
click at [216, 370] on input "checkbox" at bounding box center [217, 366] width 27 height 27
checkbox input "false"
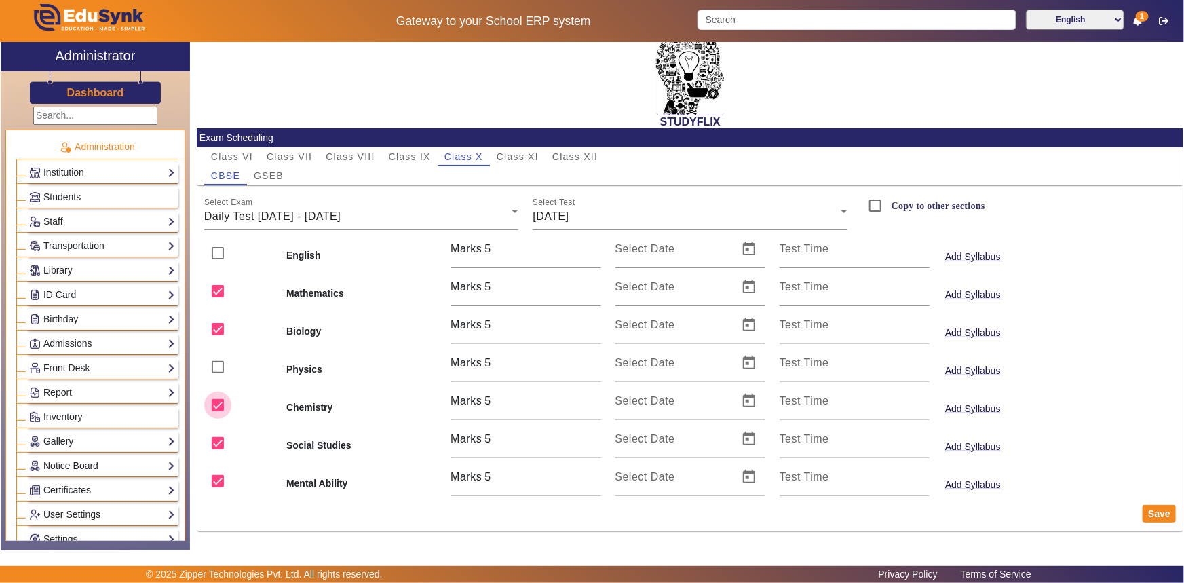
click at [217, 407] on input "checkbox" at bounding box center [217, 404] width 27 height 27
checkbox input "false"
click at [219, 479] on input "checkbox" at bounding box center [217, 480] width 27 height 27
checkbox input "false"
click at [751, 289] on span "Open calendar" at bounding box center [749, 287] width 33 height 33
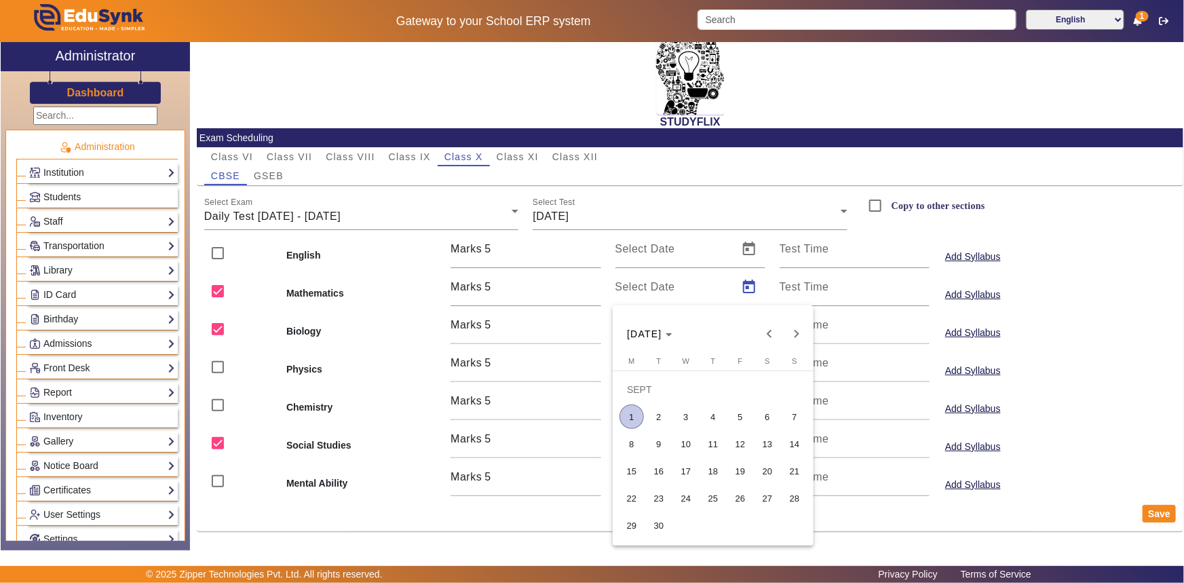
click at [638, 418] on span "1" at bounding box center [631, 416] width 24 height 24
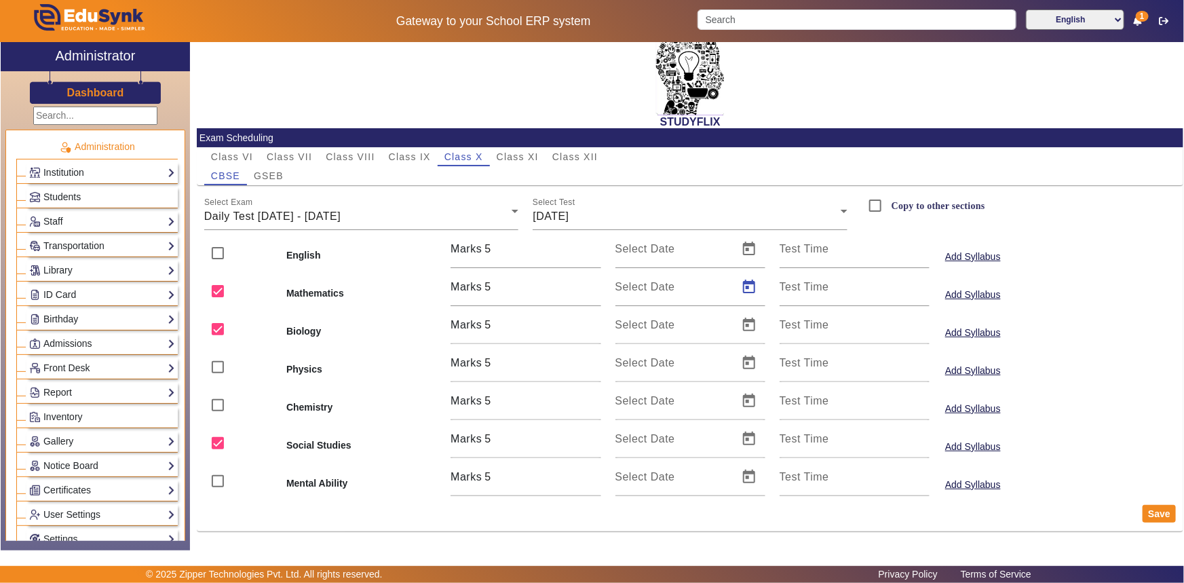
type input "[DATE]"
click at [746, 325] on span "Open calendar" at bounding box center [749, 325] width 33 height 33
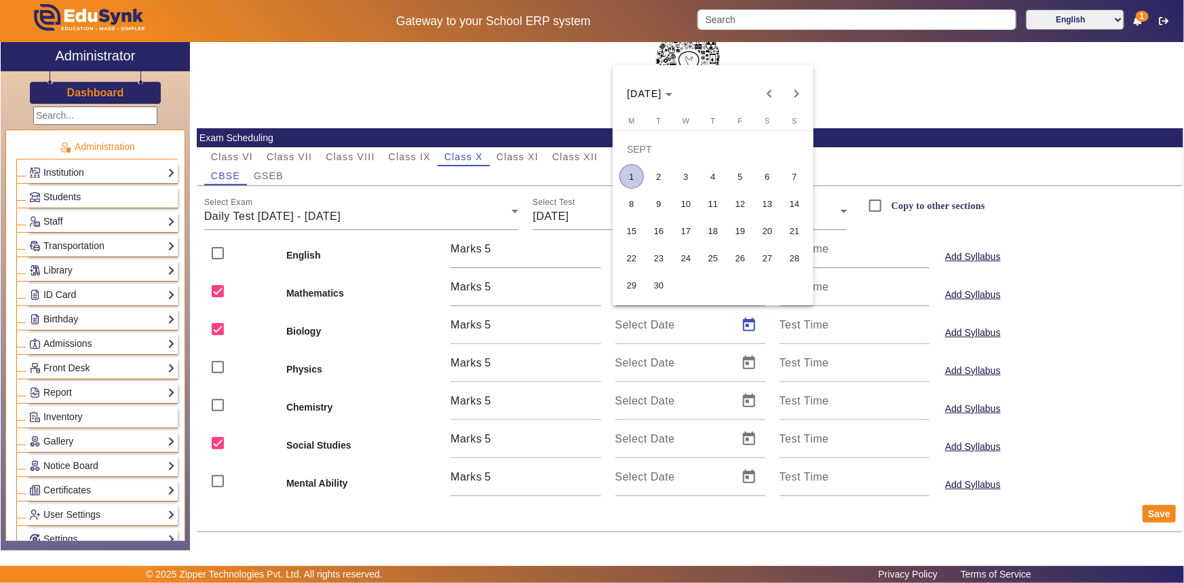
click at [630, 177] on span "1" at bounding box center [631, 176] width 24 height 24
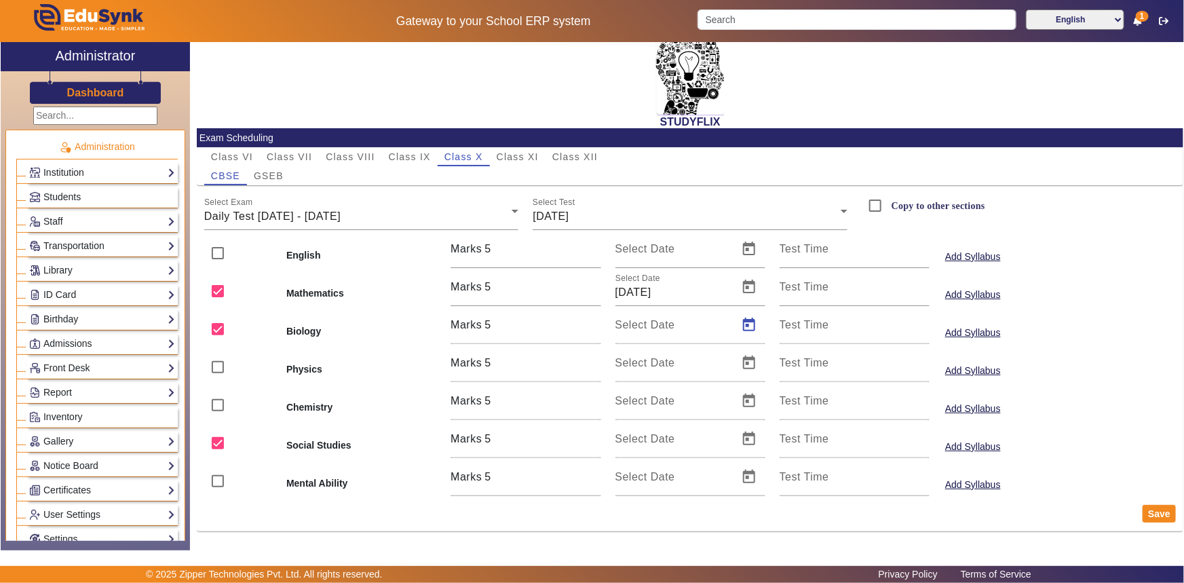
type input "[DATE]"
click at [744, 439] on span "Open calendar" at bounding box center [749, 439] width 33 height 33
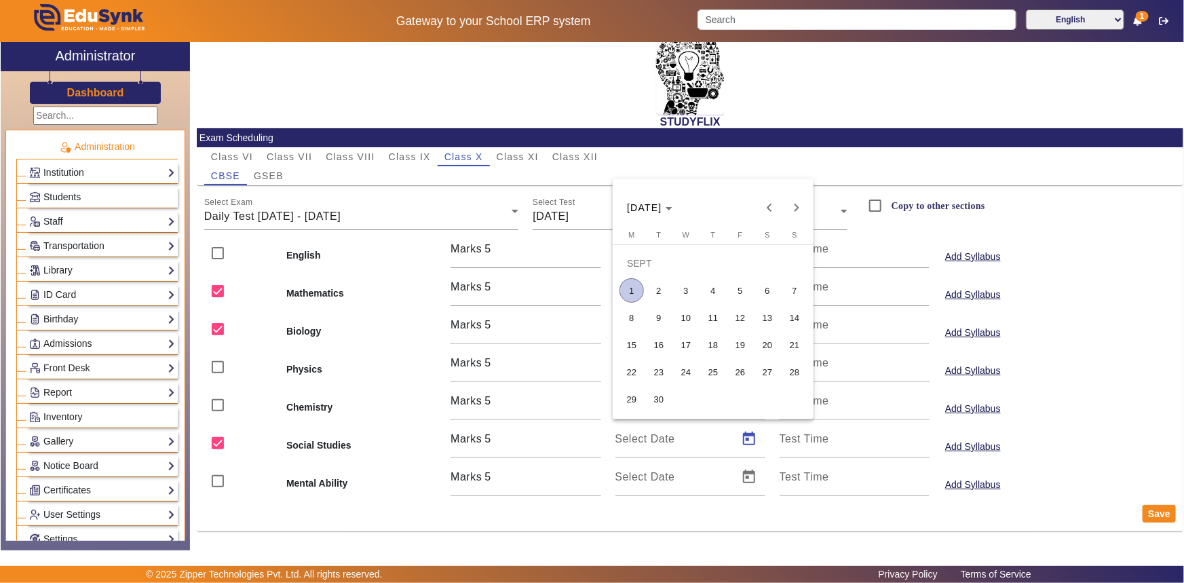
click at [634, 299] on span "1" at bounding box center [631, 290] width 24 height 24
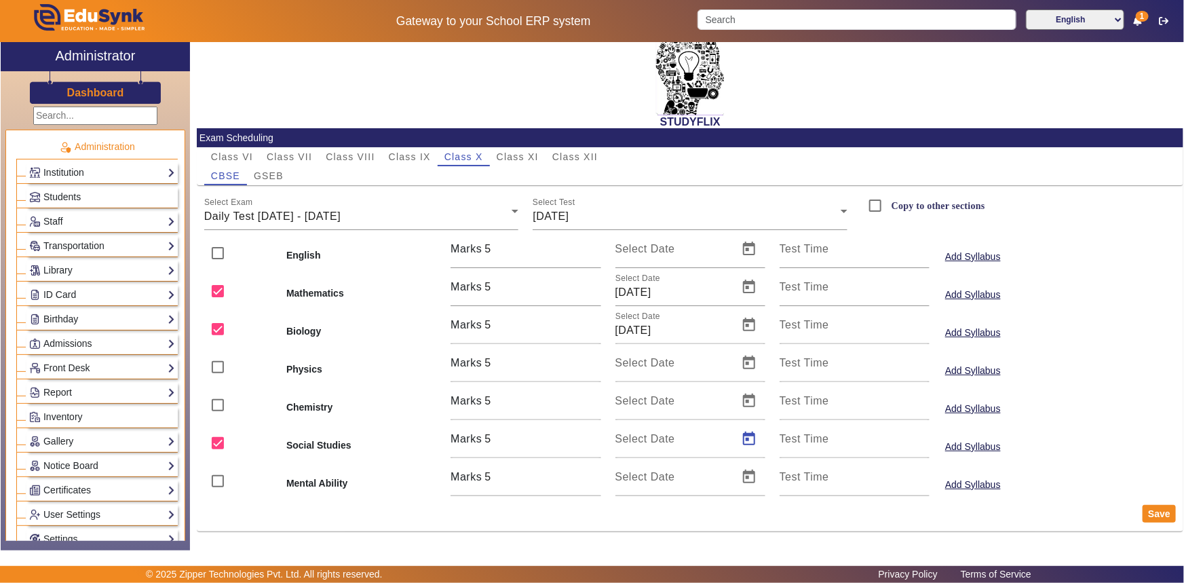
type input "[DATE]"
click at [1142, 513] on button "Save" at bounding box center [1158, 514] width 33 height 18
click at [95, 197] on link "Students" at bounding box center [102, 197] width 146 height 16
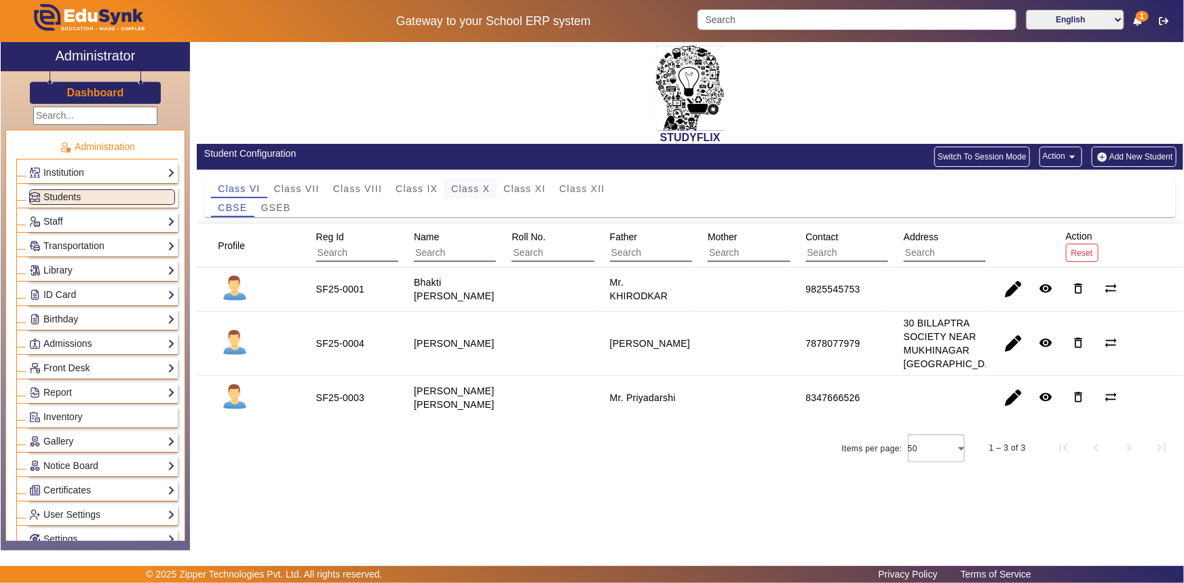
click at [475, 188] on span "Class X" at bounding box center [470, 188] width 39 height 9
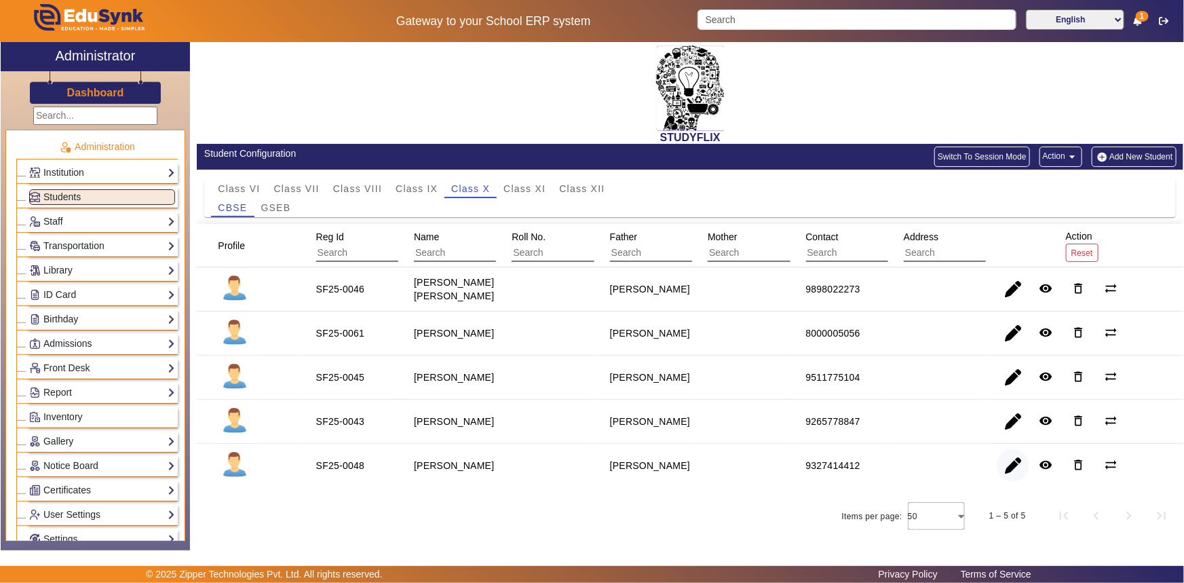
click at [1002, 476] on span "button" at bounding box center [1013, 465] width 33 height 33
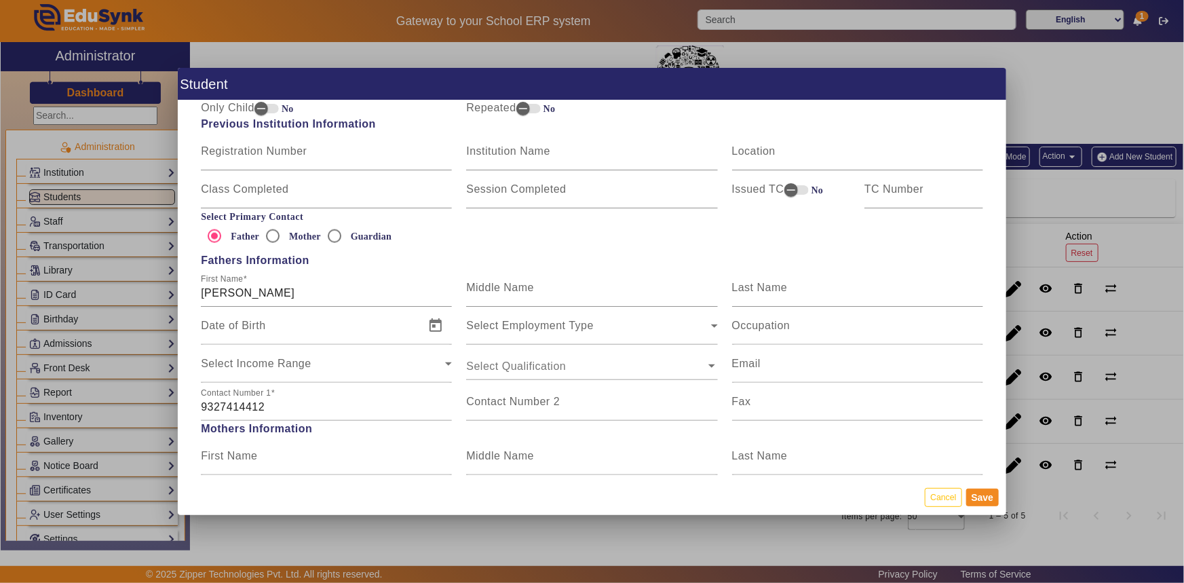
scroll to position [925, 0]
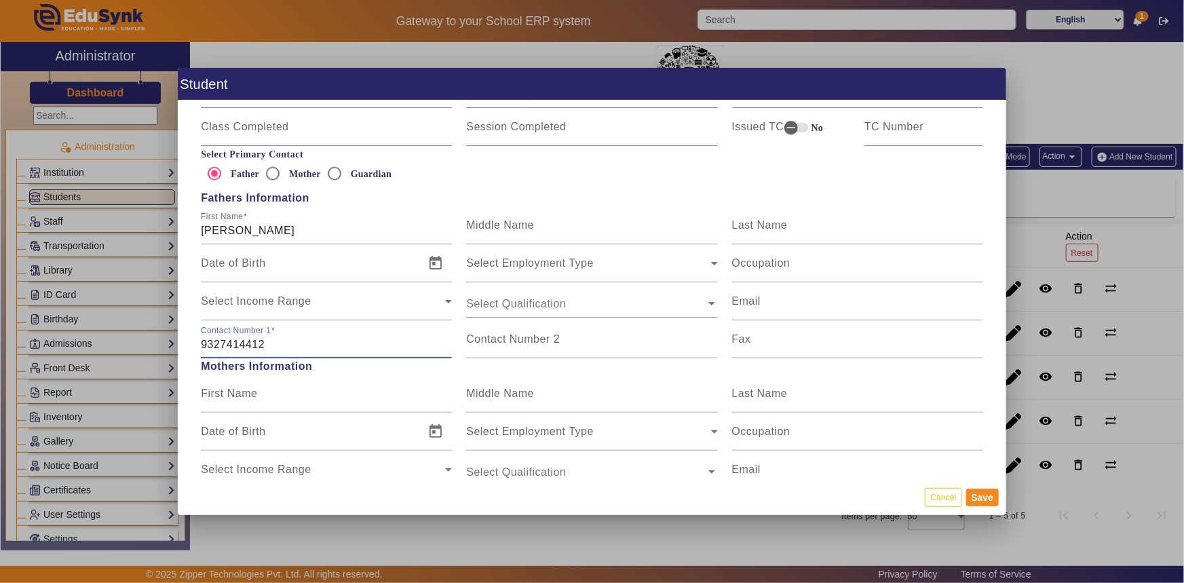
drag, startPoint x: 274, startPoint y: 350, endPoint x: 195, endPoint y: 340, distance: 80.0
click at [195, 340] on div "Contact Number [PHONE_NUMBER]" at bounding box center [326, 339] width 265 height 38
click at [486, 339] on mat-label "Contact Number 2" at bounding box center [513, 339] width 94 height 12
click at [486, 339] on input "Contact Number 2" at bounding box center [591, 345] width 251 height 16
paste input "9327414412"
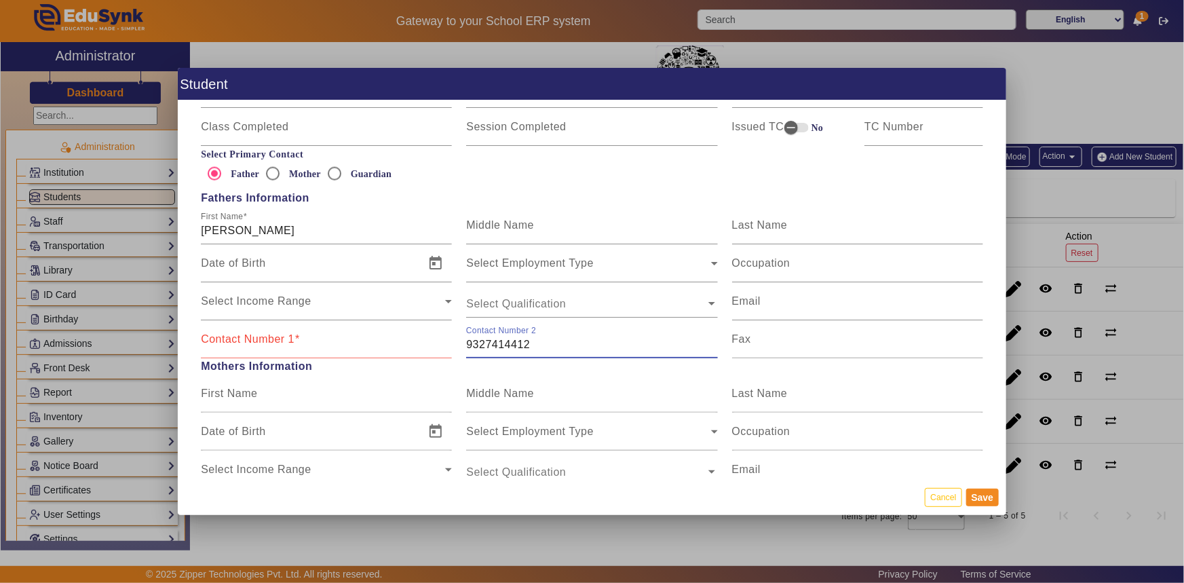
type input "9327414412"
click at [356, 352] on input "Contact Number 1" at bounding box center [326, 345] width 251 height 16
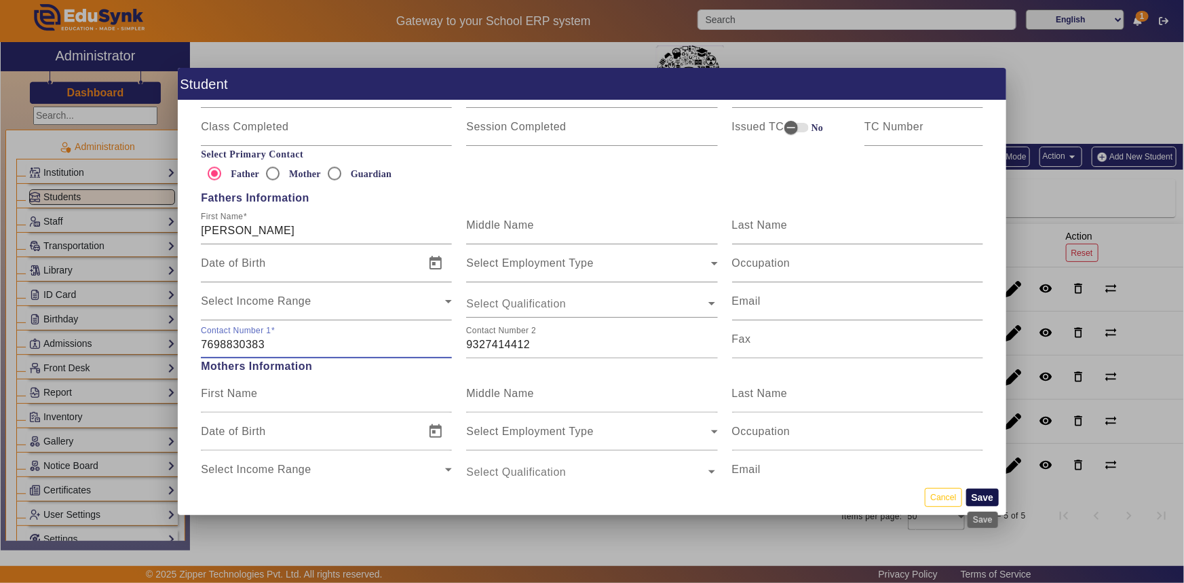
type input "7698830383"
click at [978, 495] on button "Save" at bounding box center [982, 497] width 33 height 18
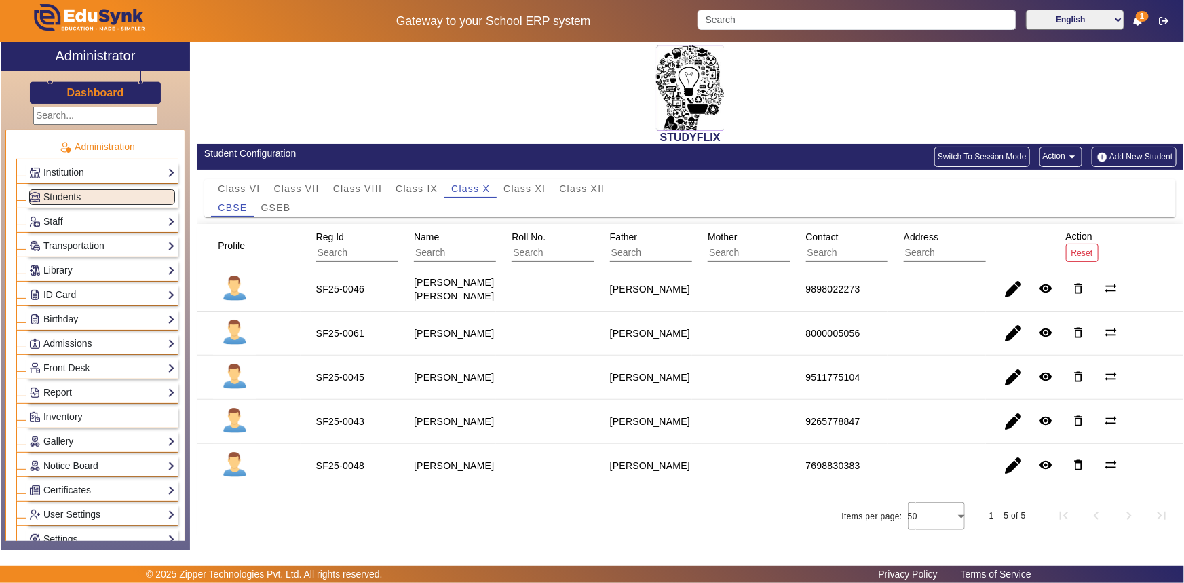
scroll to position [10, 0]
click at [421, 179] on span "Class IX" at bounding box center [417, 188] width 42 height 19
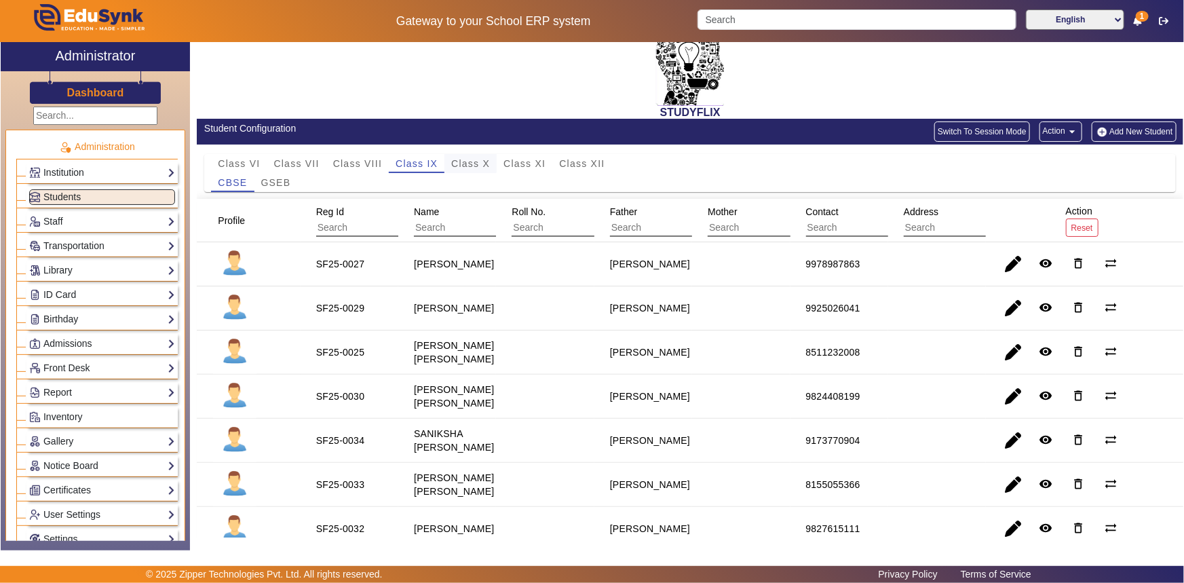
scroll to position [1, 0]
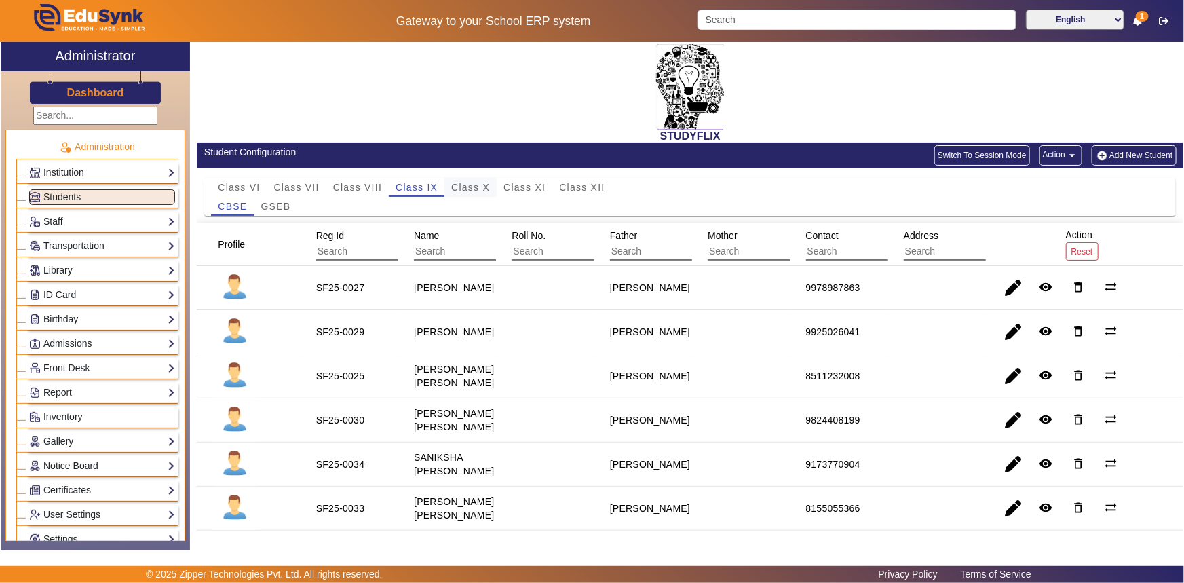
click at [481, 191] on span "Class X" at bounding box center [470, 187] width 39 height 19
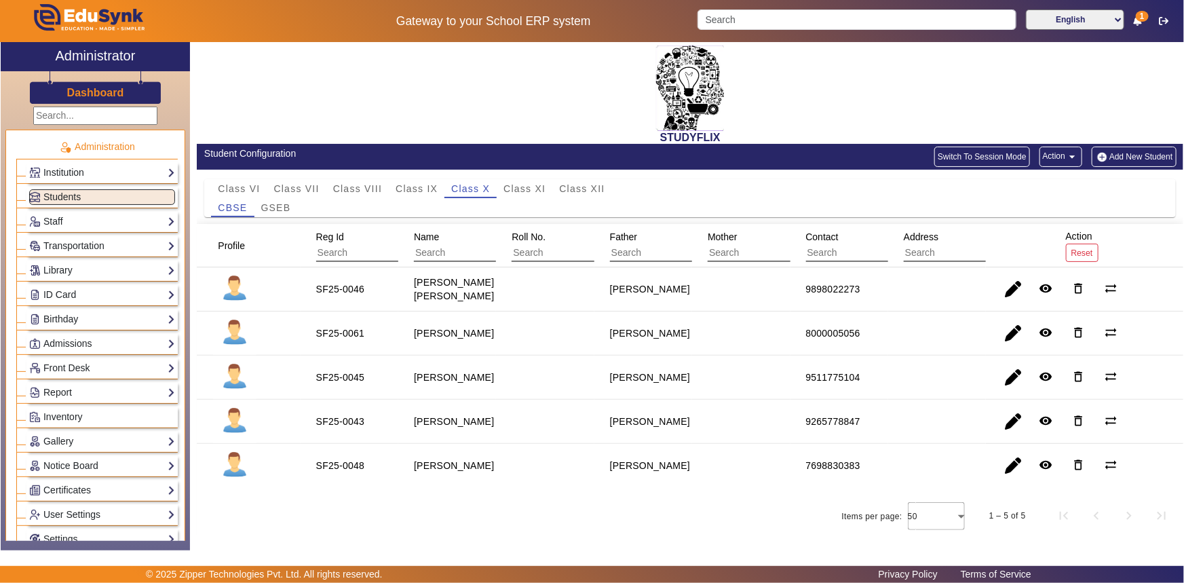
scroll to position [10, 0]
click at [535, 185] on span "Class XI" at bounding box center [524, 188] width 42 height 19
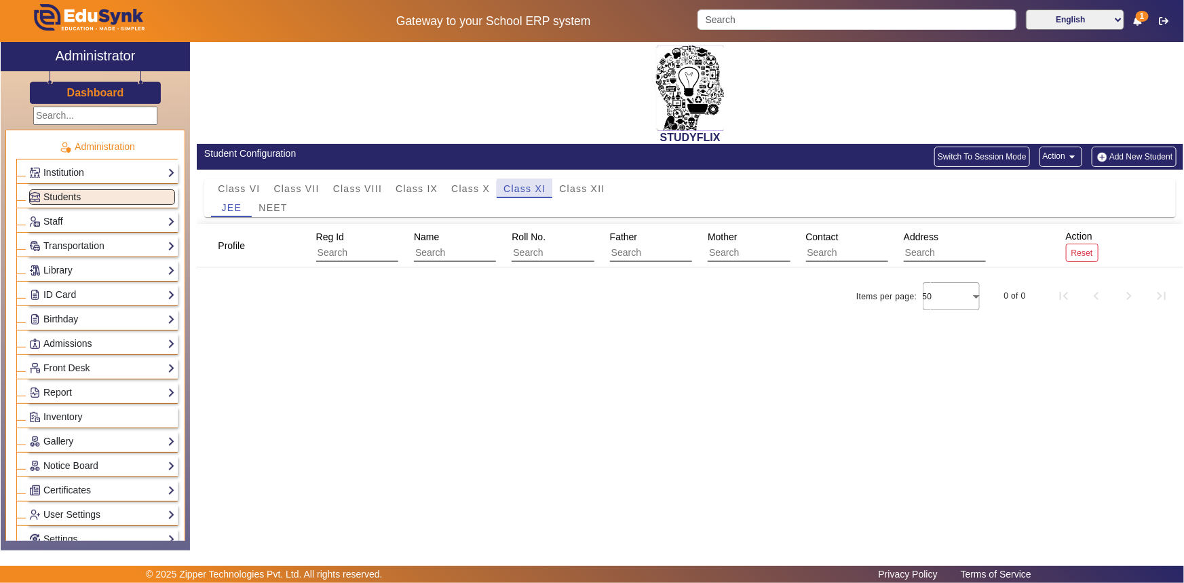
scroll to position [0, 0]
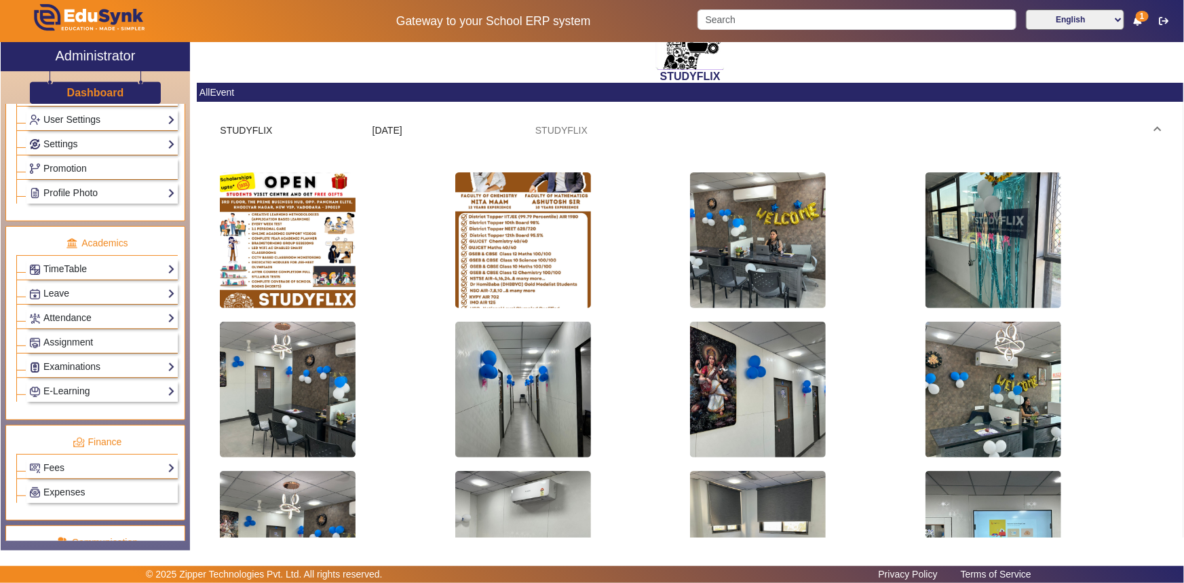
scroll to position [591, 0]
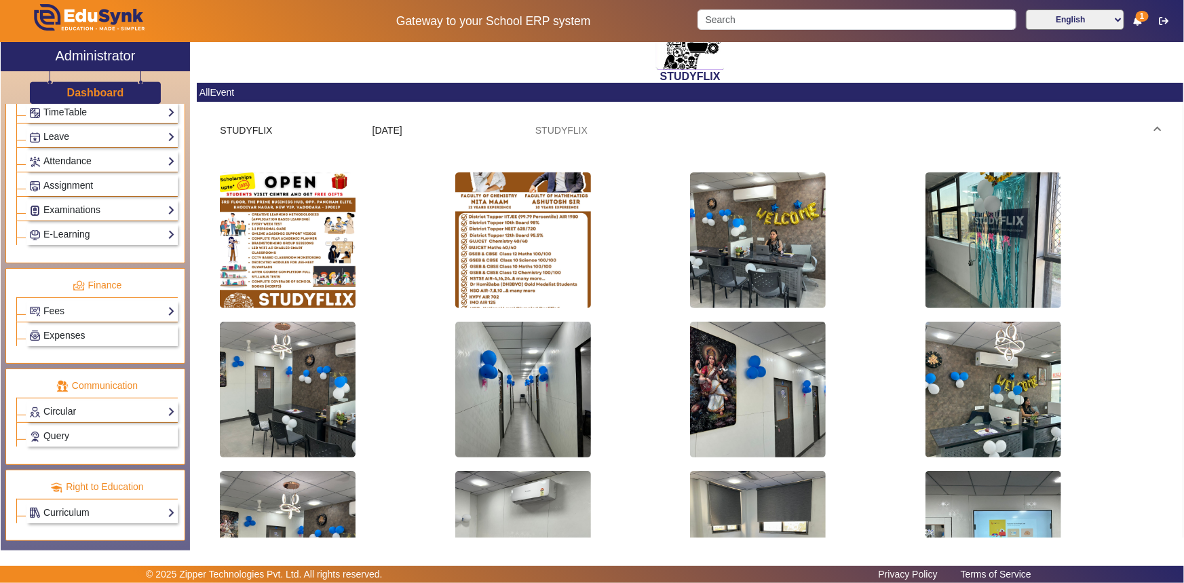
click at [65, 155] on link "Attendance" at bounding box center [102, 161] width 146 height 16
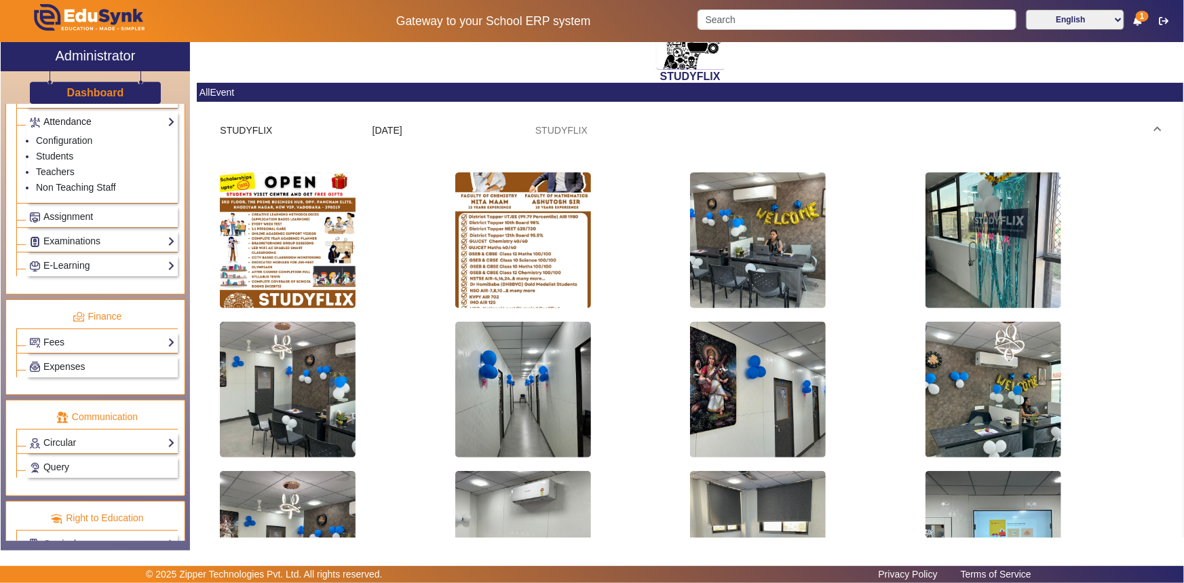
scroll to position [552, 0]
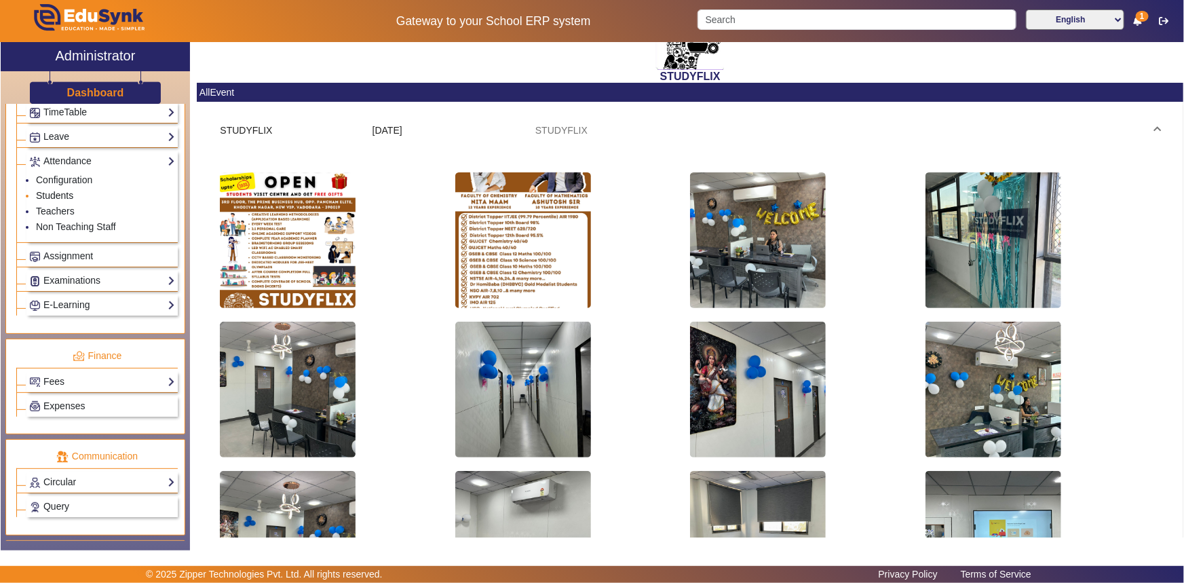
click at [54, 199] on link "Students" at bounding box center [54, 195] width 37 height 11
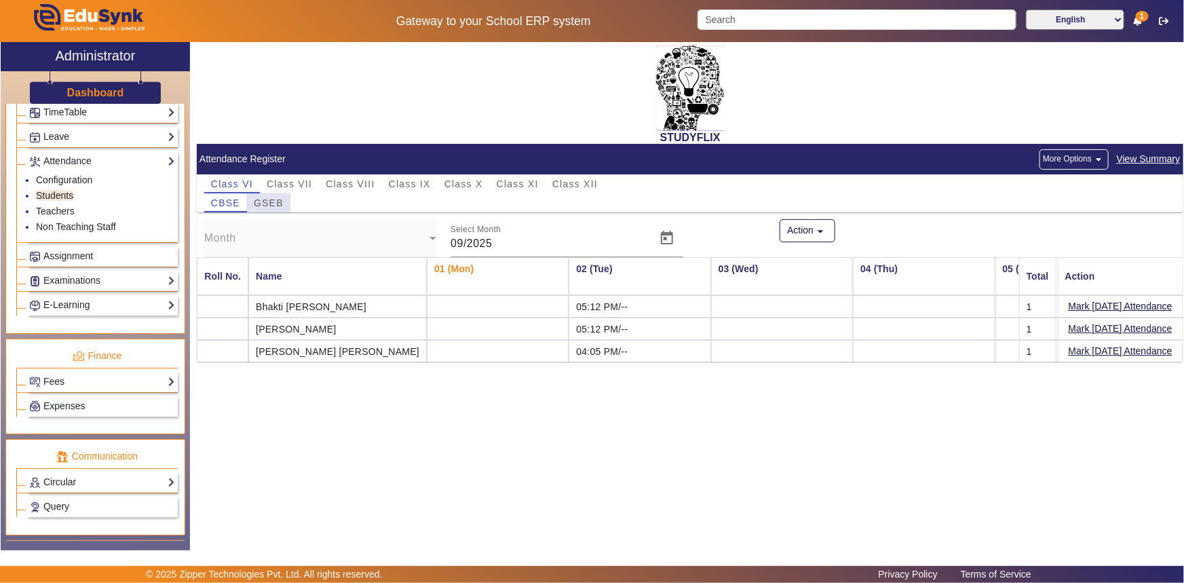
click at [254, 206] on span "GSEB" at bounding box center [269, 202] width 30 height 9
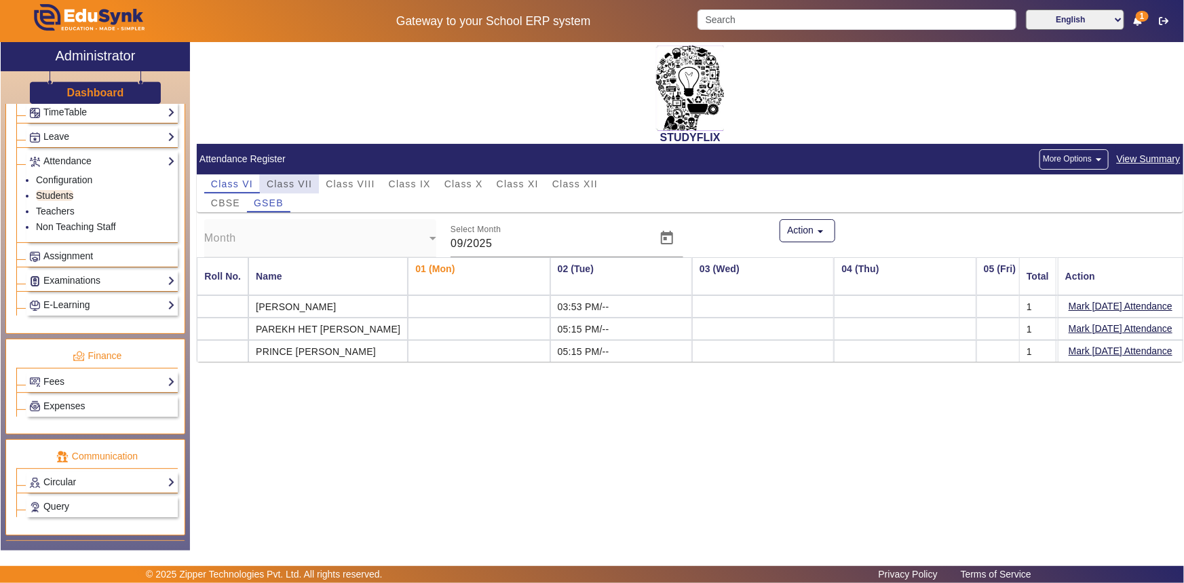
click at [301, 180] on span "Class VII" at bounding box center [289, 183] width 45 height 9
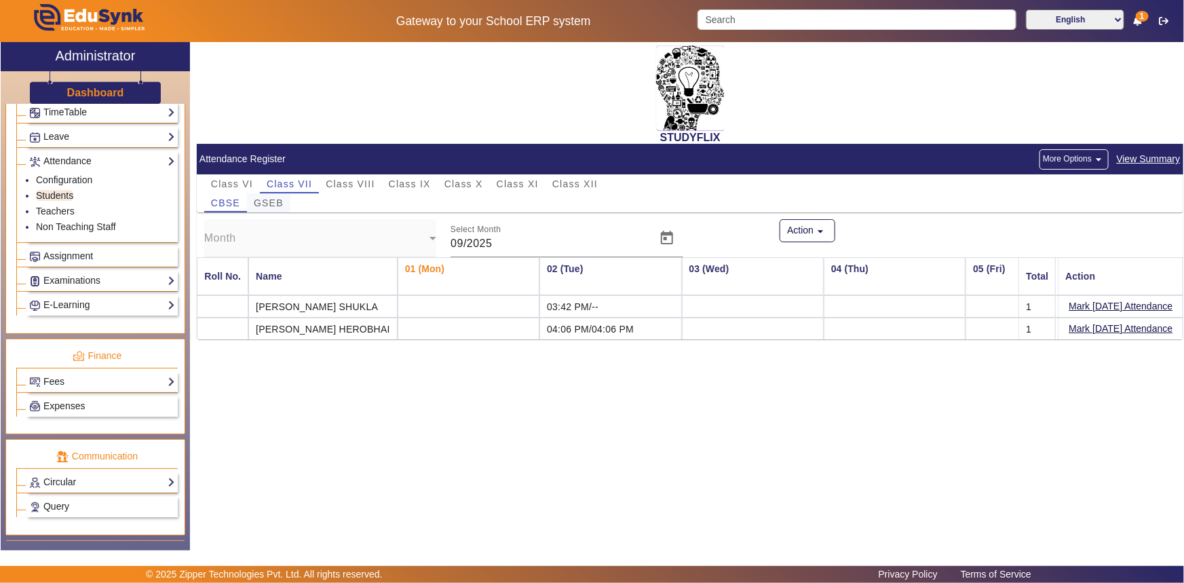
click at [273, 198] on span "GSEB" at bounding box center [269, 202] width 30 height 9
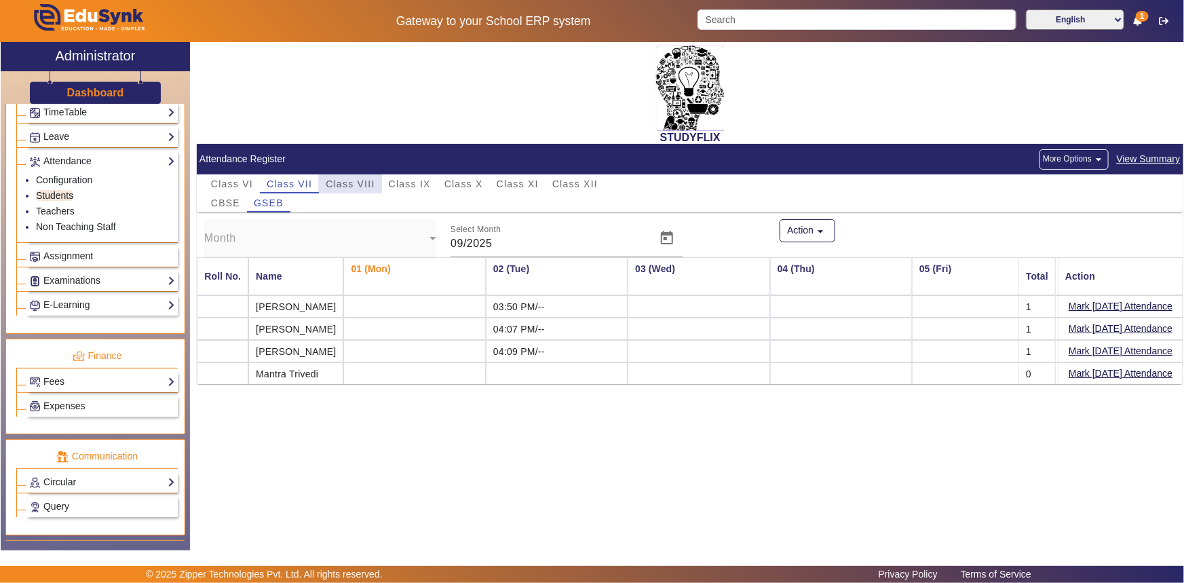
click at [350, 188] on span "Class VIII" at bounding box center [350, 183] width 49 height 9
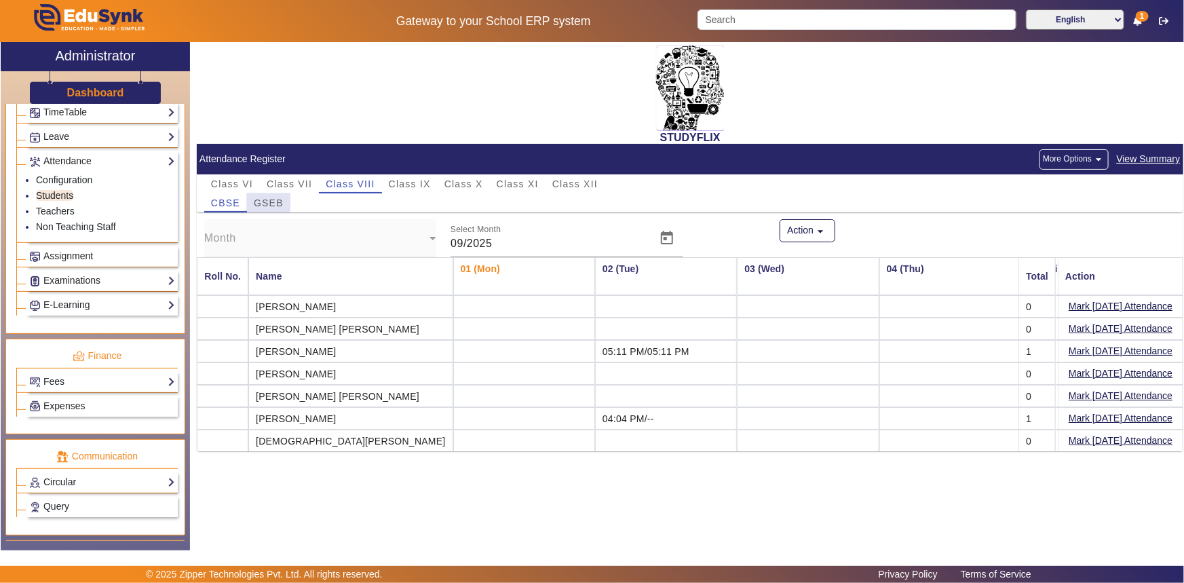
click at [270, 196] on span "GSEB" at bounding box center [269, 202] width 30 height 19
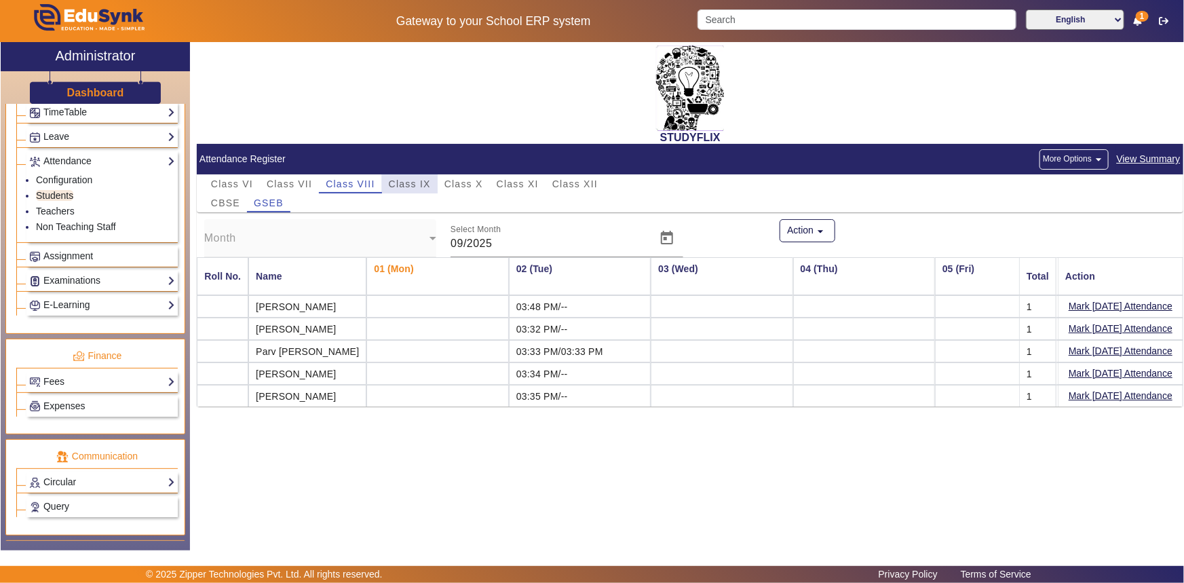
click at [413, 179] on span "Class IX" at bounding box center [410, 183] width 42 height 9
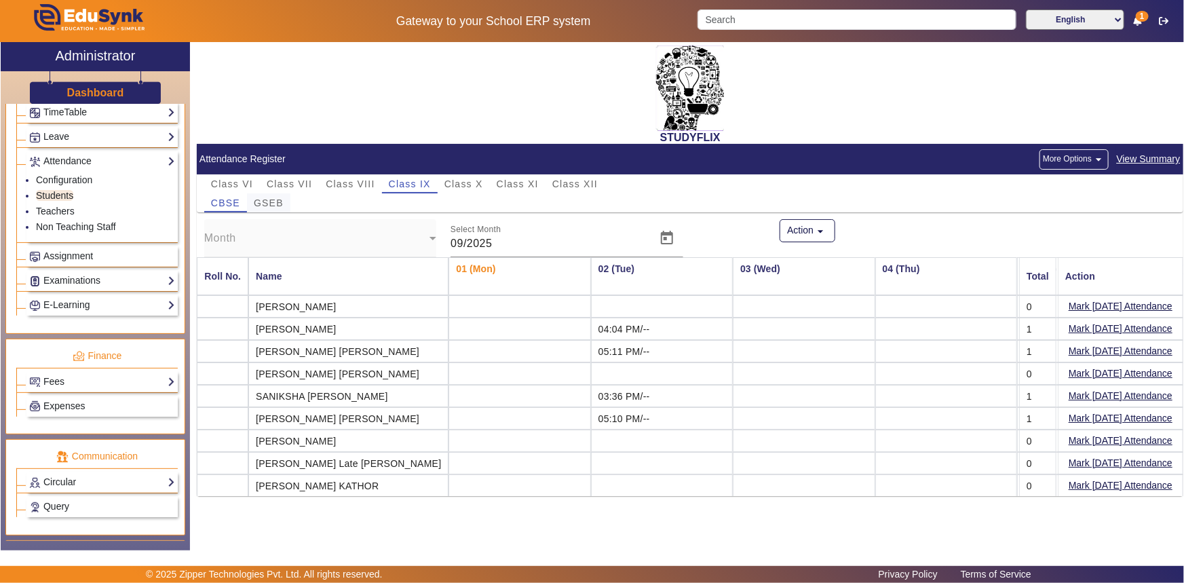
click at [284, 204] on div "GSEB" at bounding box center [268, 202] width 43 height 19
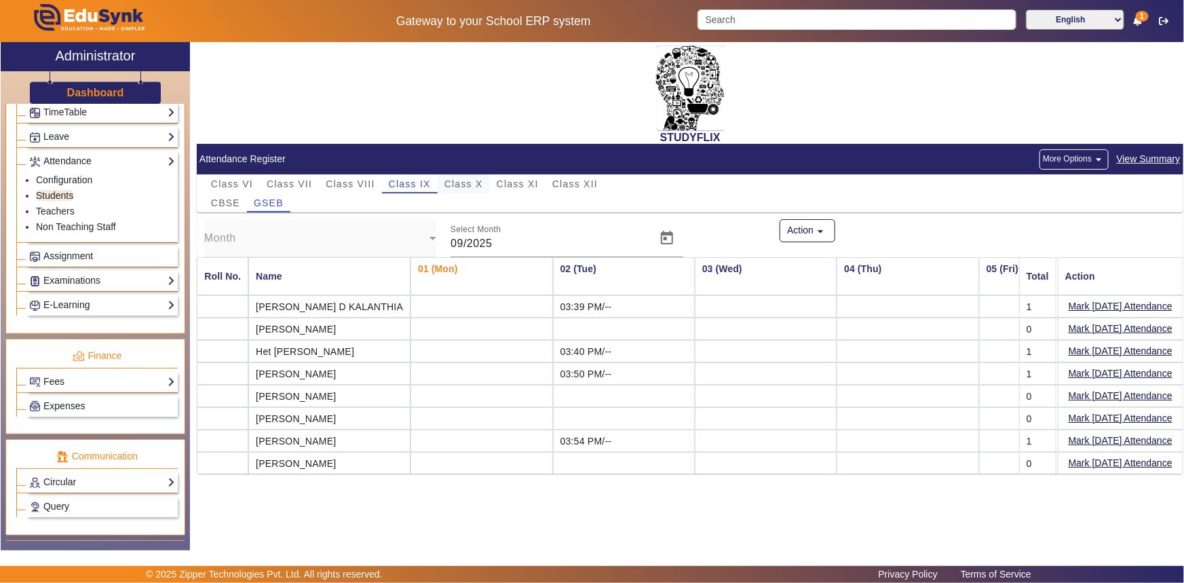
click at [469, 185] on span "Class X" at bounding box center [463, 183] width 39 height 9
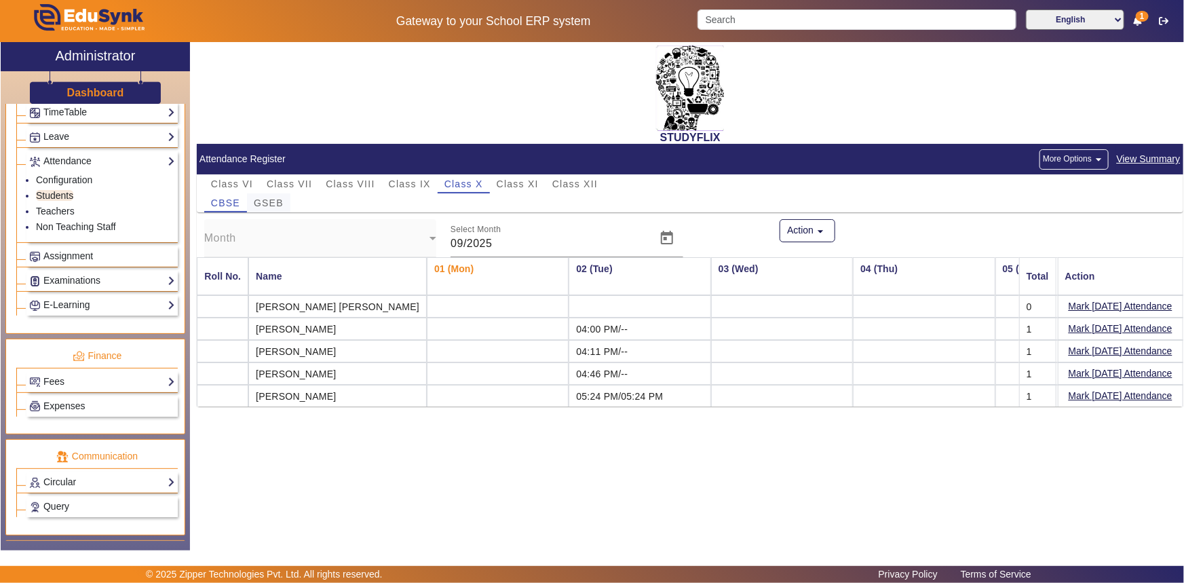
click at [278, 201] on span "GSEB" at bounding box center [269, 202] width 30 height 9
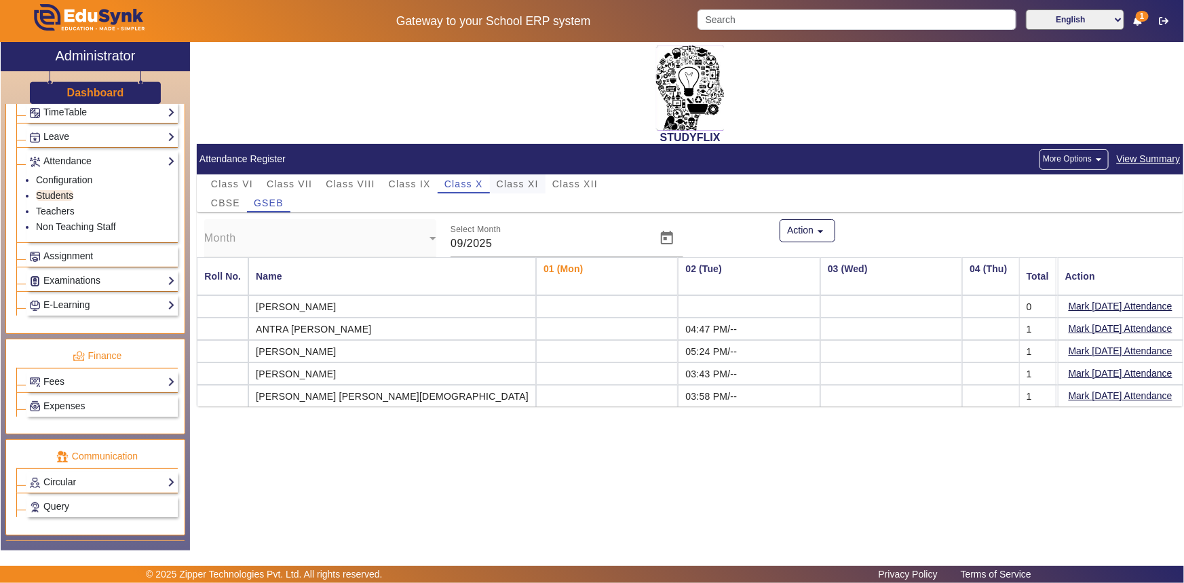
click at [509, 183] on span "Class XI" at bounding box center [518, 183] width 42 height 9
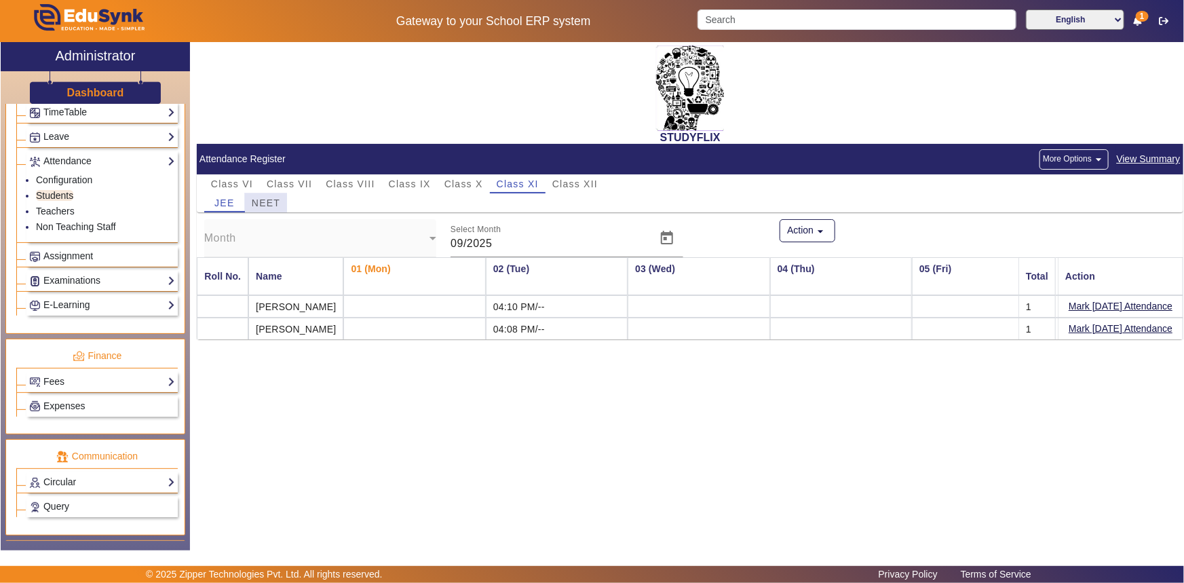
click at [273, 196] on span "NEET" at bounding box center [266, 202] width 28 height 19
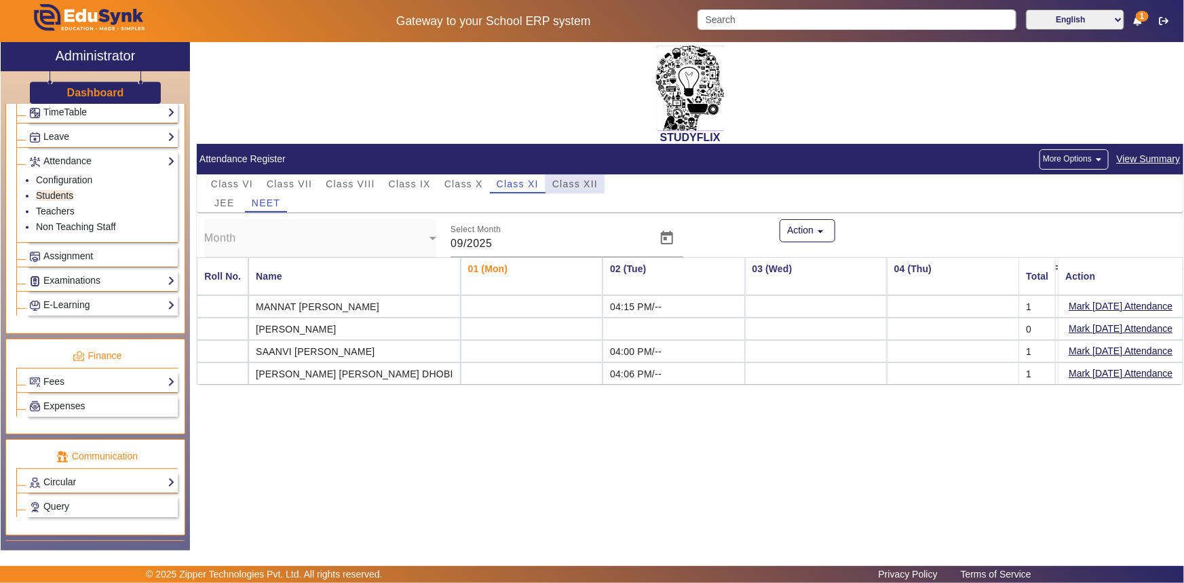
click at [569, 185] on span "Class XII" at bounding box center [574, 183] width 45 height 9
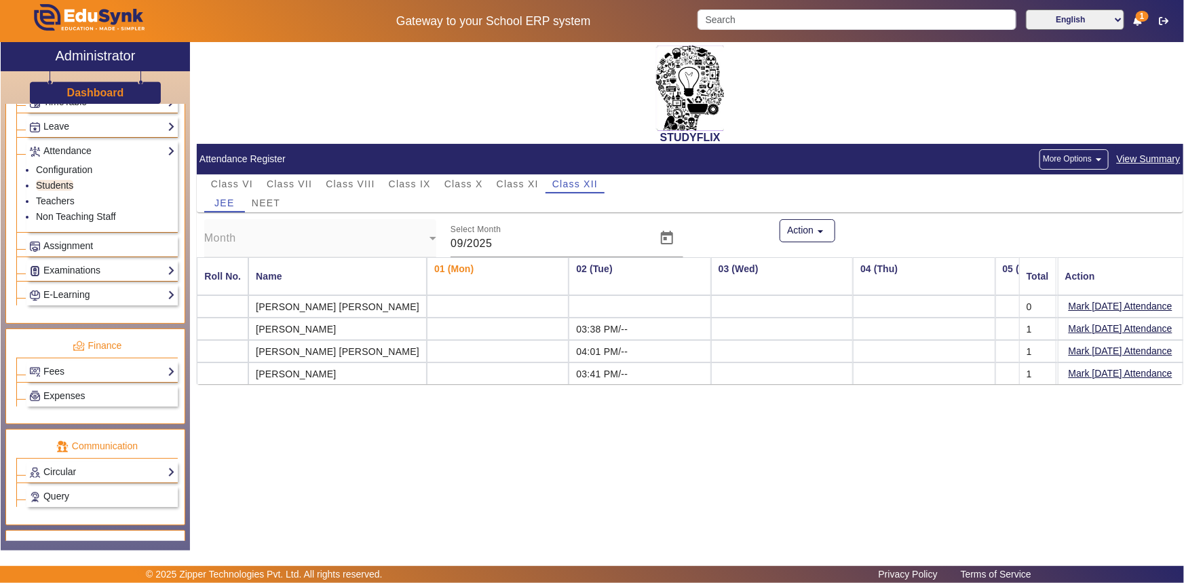
scroll to position [561, 0]
click at [61, 204] on link "Teachers" at bounding box center [55, 201] width 39 height 11
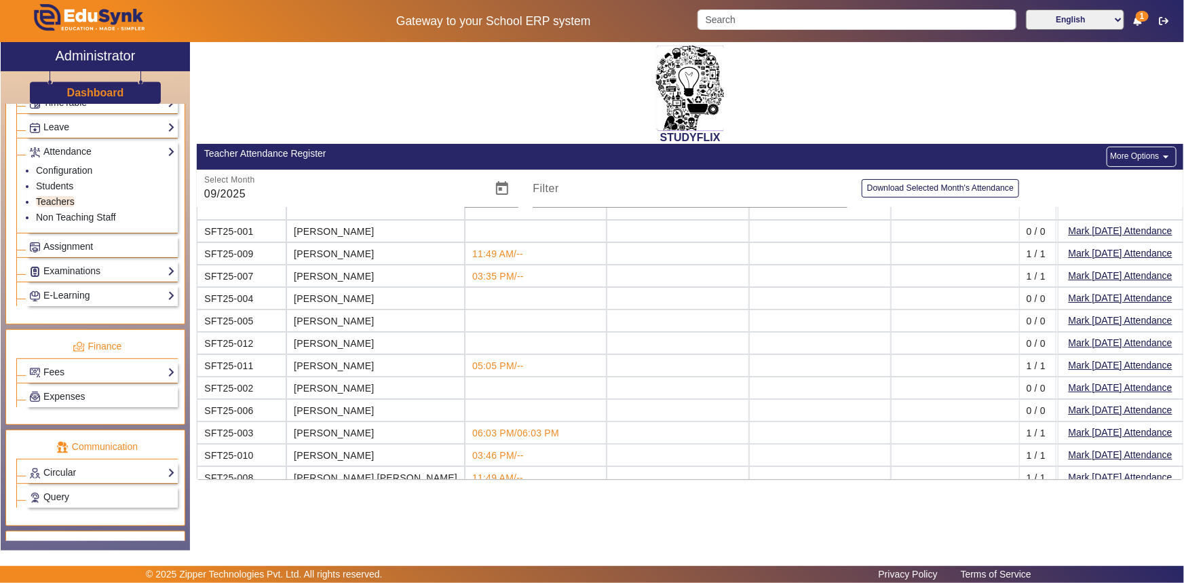
scroll to position [37, 0]
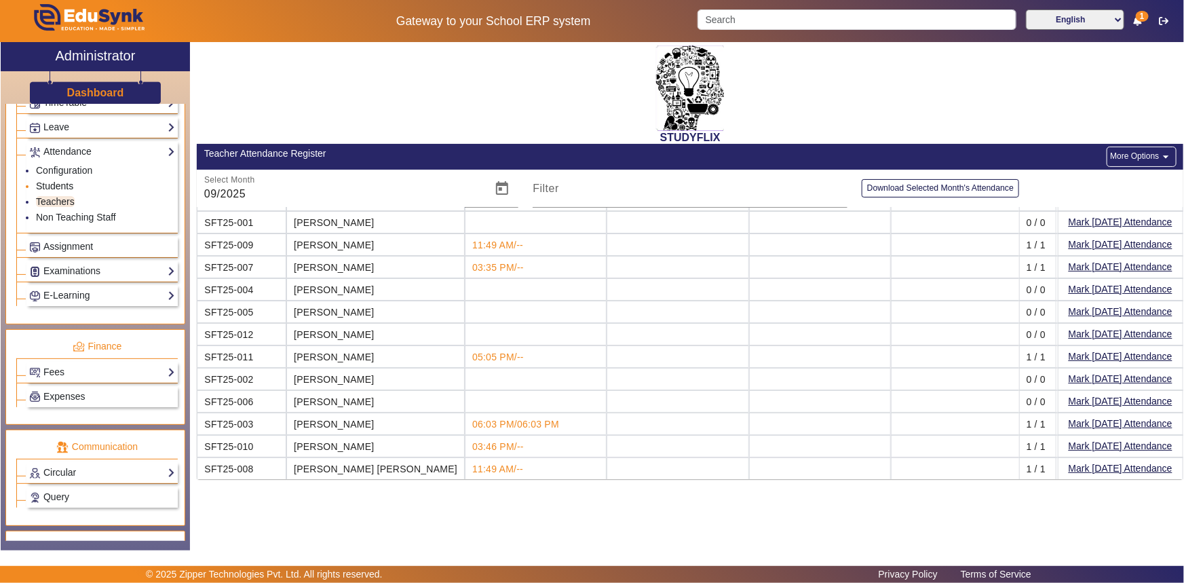
click at [51, 185] on link "Students" at bounding box center [54, 185] width 37 height 11
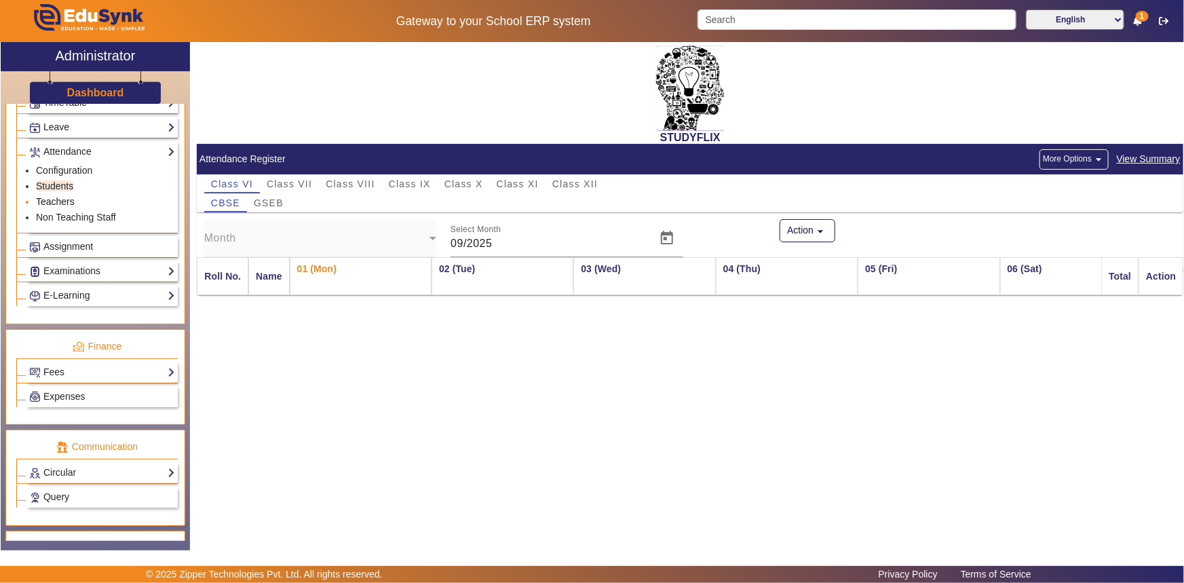
click at [55, 201] on link "Teachers" at bounding box center [55, 201] width 39 height 11
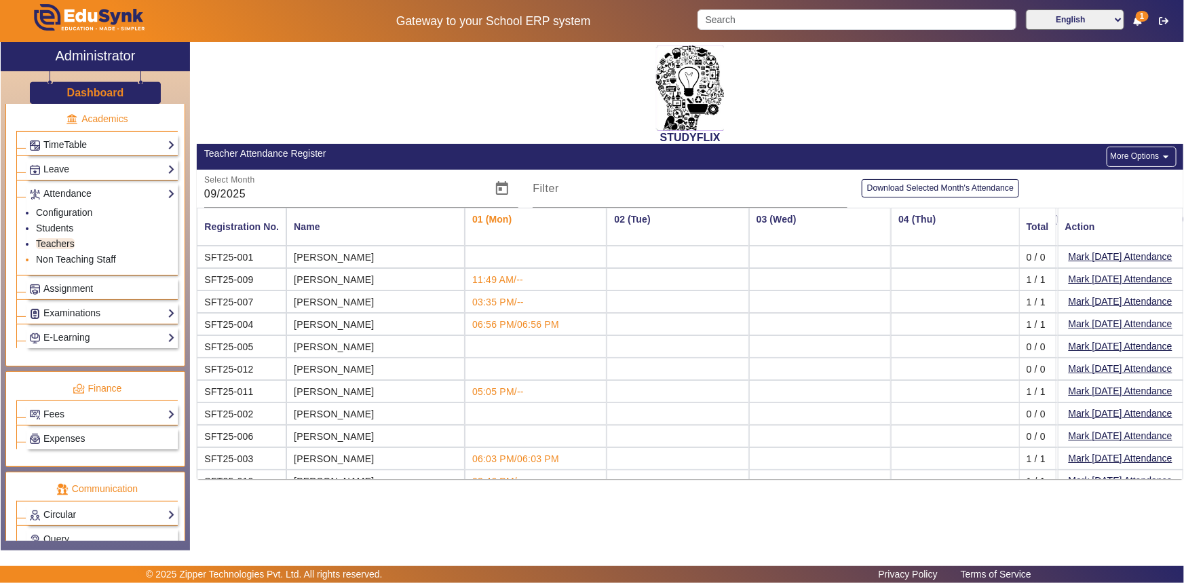
scroll to position [499, 0]
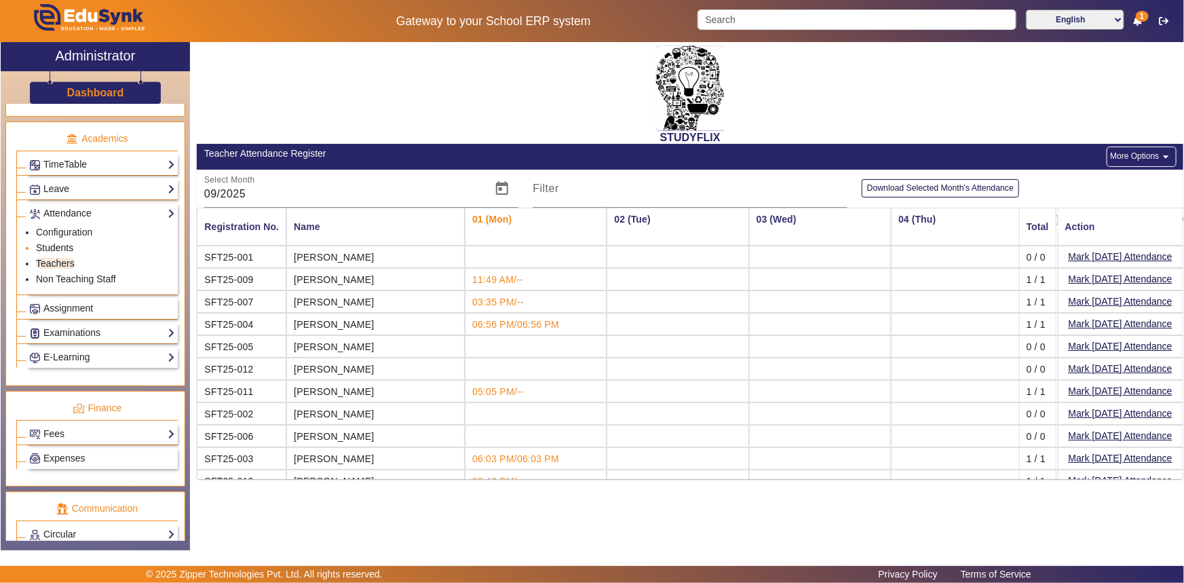
click at [64, 250] on link "Students" at bounding box center [54, 247] width 37 height 11
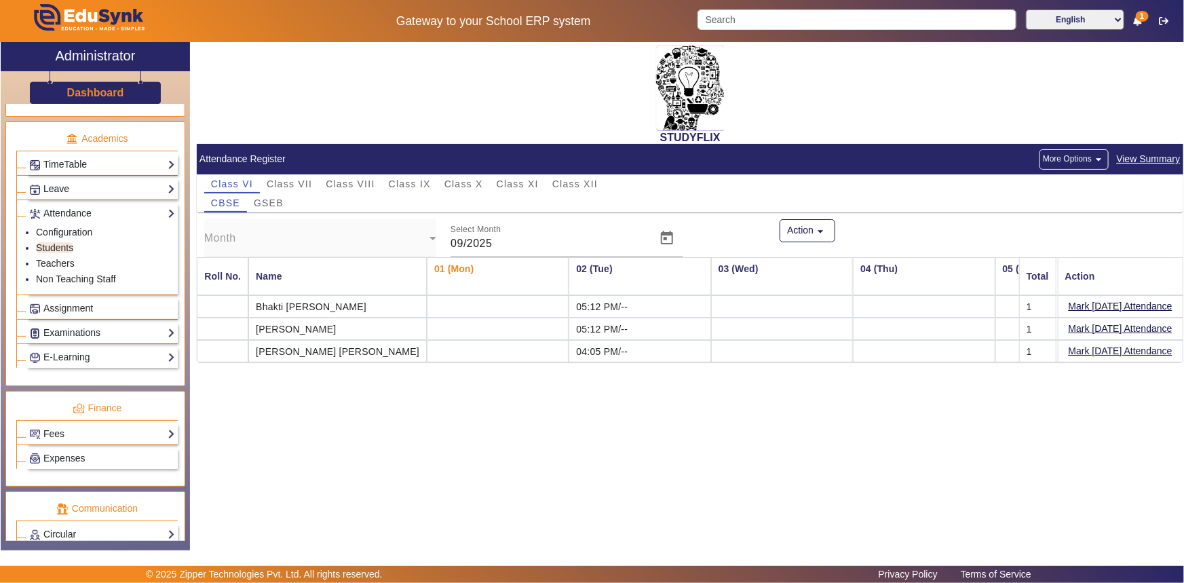
click at [64, 191] on link "Leave" at bounding box center [102, 189] width 146 height 16
click at [59, 206] on link "Configuration" at bounding box center [64, 207] width 56 height 11
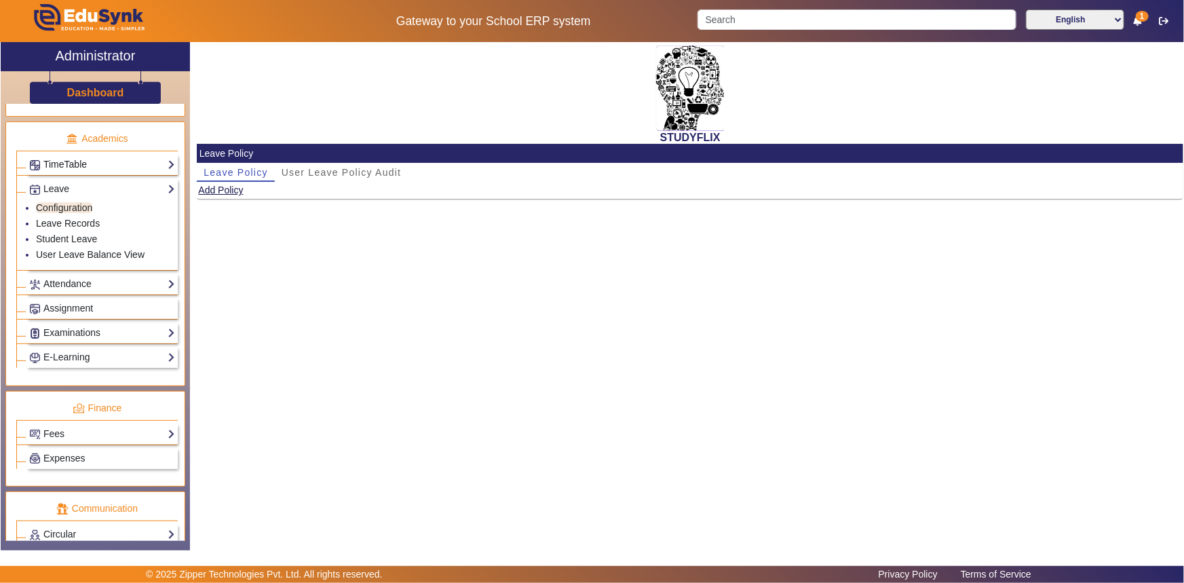
click at [66, 163] on link "TimeTable" at bounding box center [102, 165] width 146 height 16
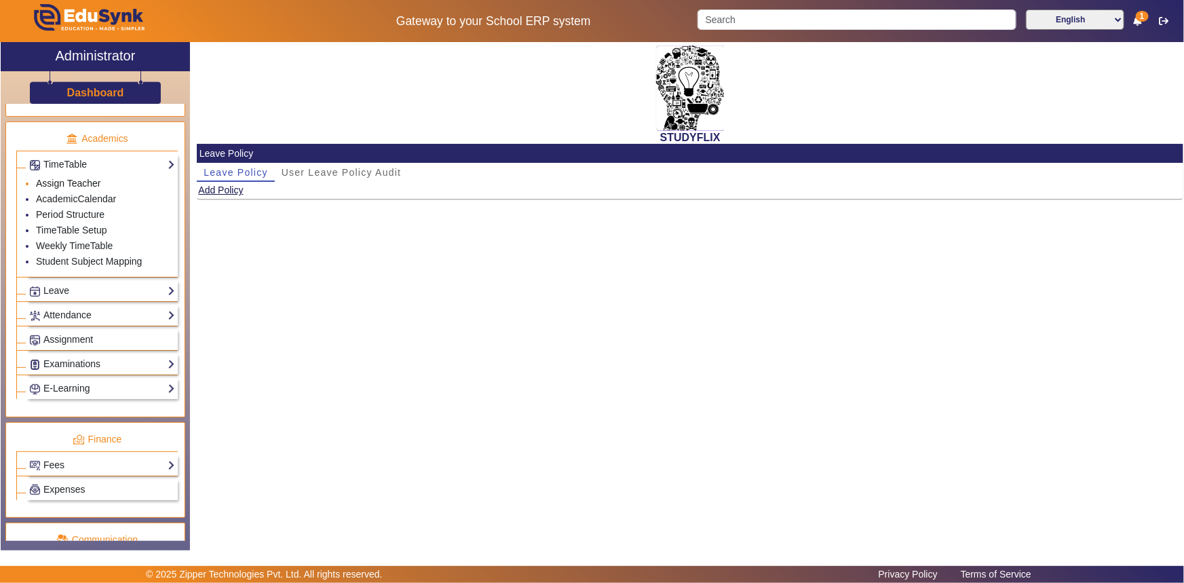
click at [67, 180] on link "Assign Teacher" at bounding box center [68, 183] width 64 height 11
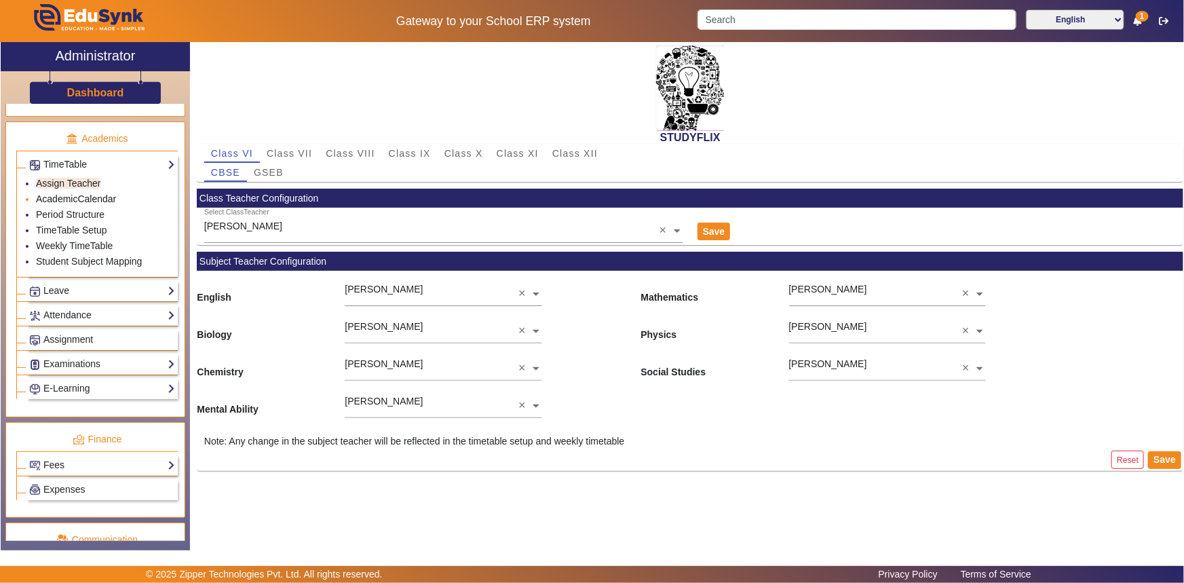
click at [95, 197] on link "AcademicCalendar" at bounding box center [76, 198] width 80 height 11
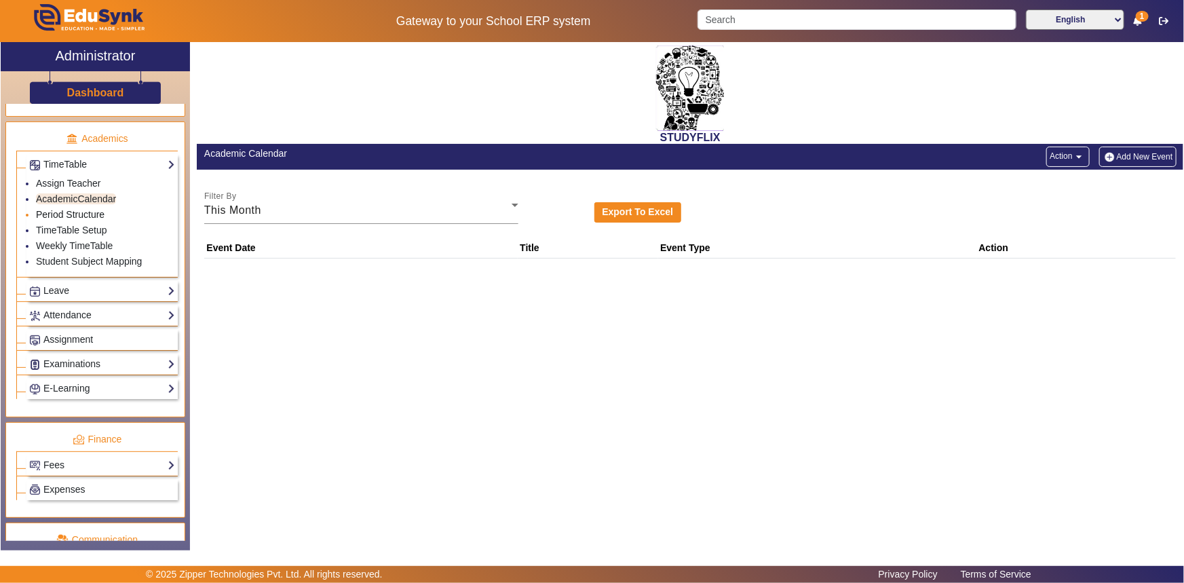
click at [79, 219] on link "Period Structure" at bounding box center [70, 214] width 69 height 11
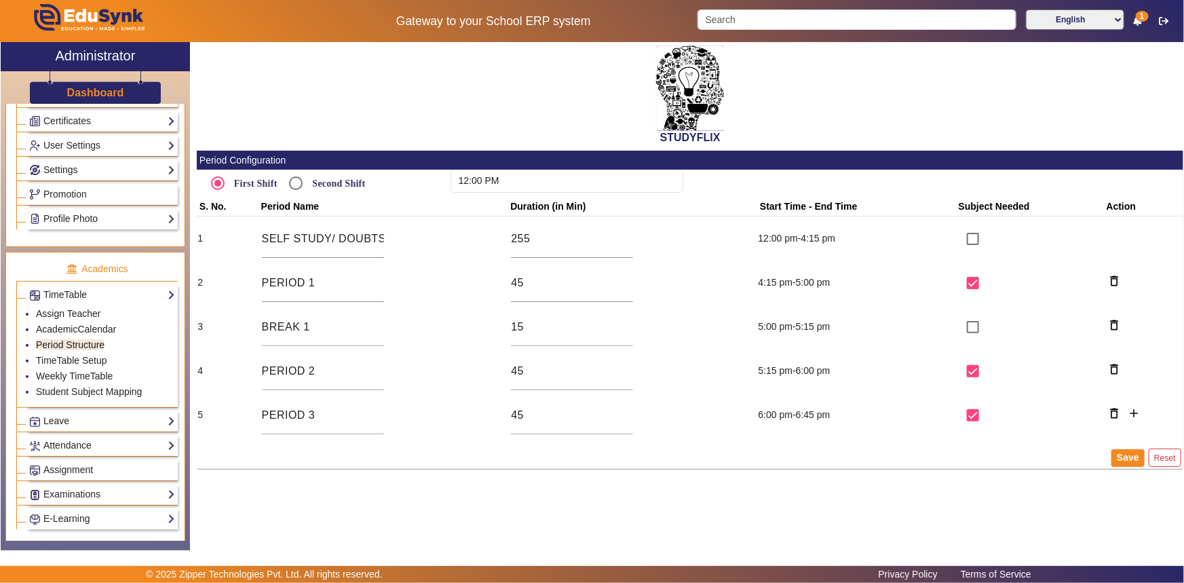
scroll to position [252, 0]
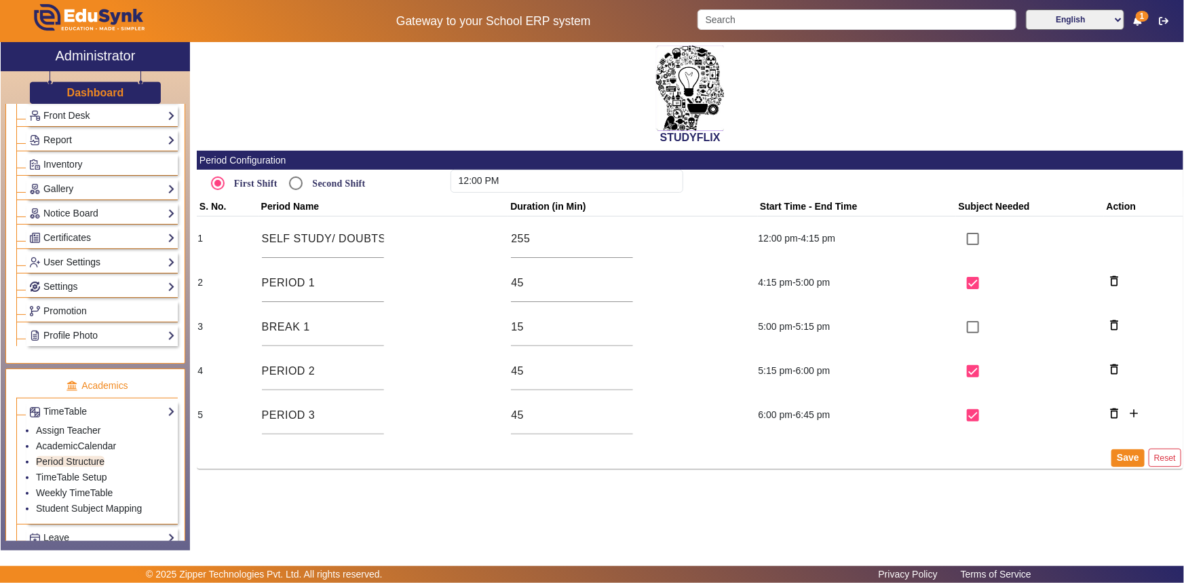
click at [77, 267] on link "User Settings" at bounding box center [102, 262] width 146 height 16
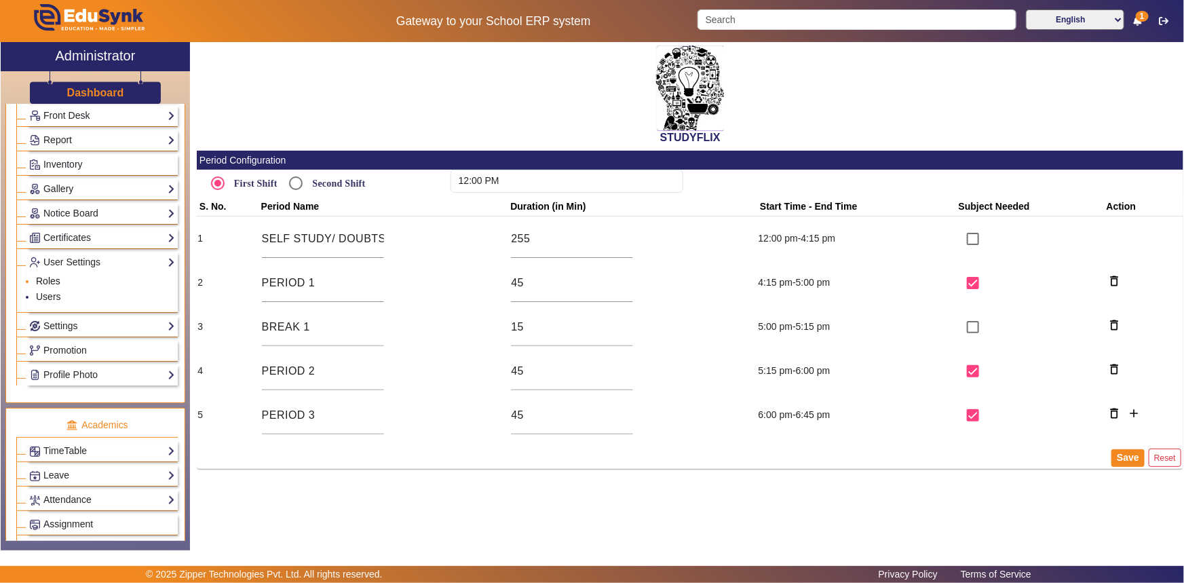
click at [55, 277] on link "Roles" at bounding box center [48, 280] width 24 height 11
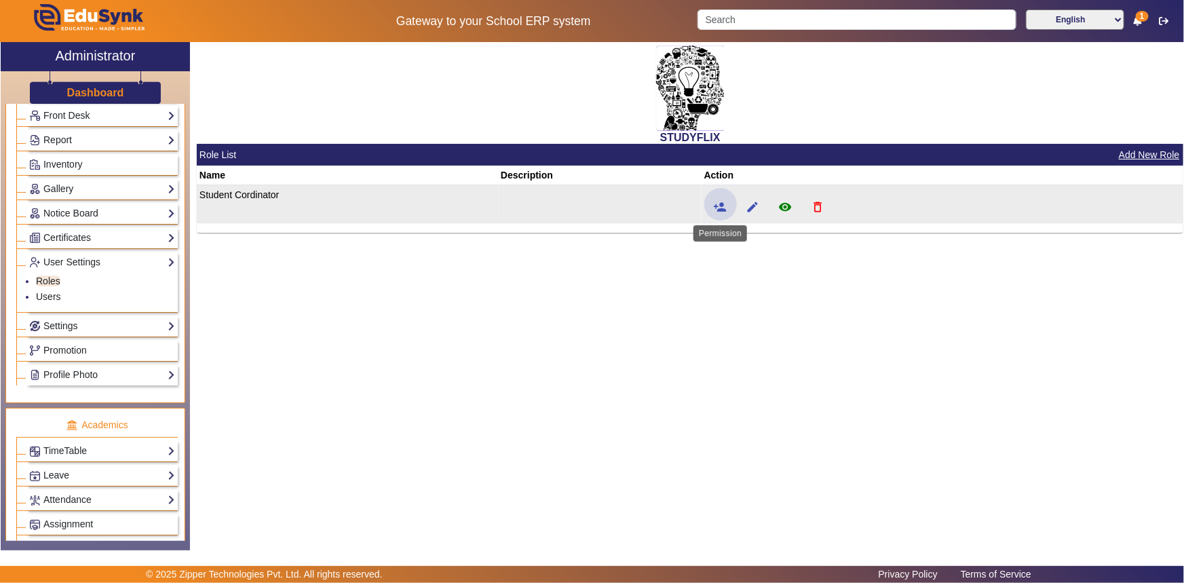
click at [729, 208] on span at bounding box center [720, 204] width 33 height 33
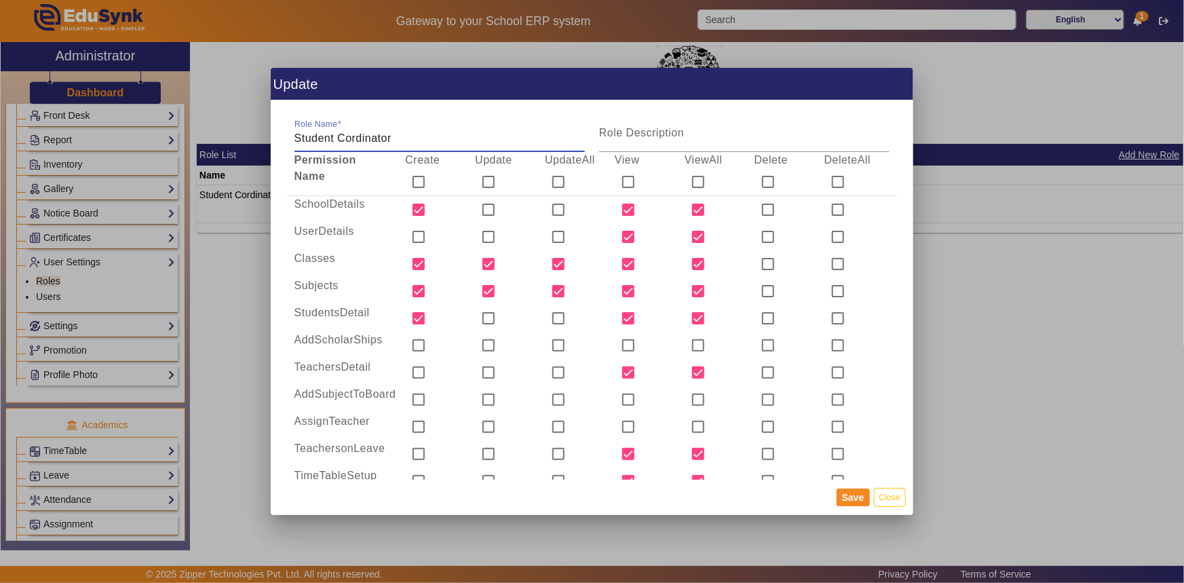
drag, startPoint x: 1052, startPoint y: 339, endPoint x: 662, endPoint y: 331, distance: 389.5
click at [1052, 341] on div at bounding box center [592, 291] width 1184 height 583
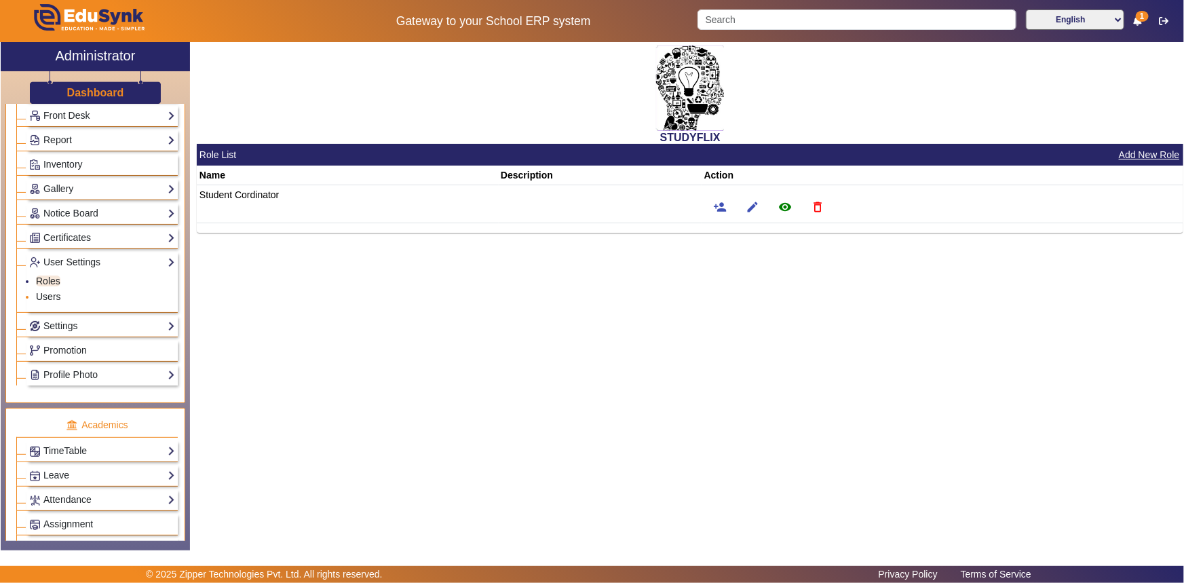
click at [59, 295] on link "Users" at bounding box center [48, 296] width 25 height 11
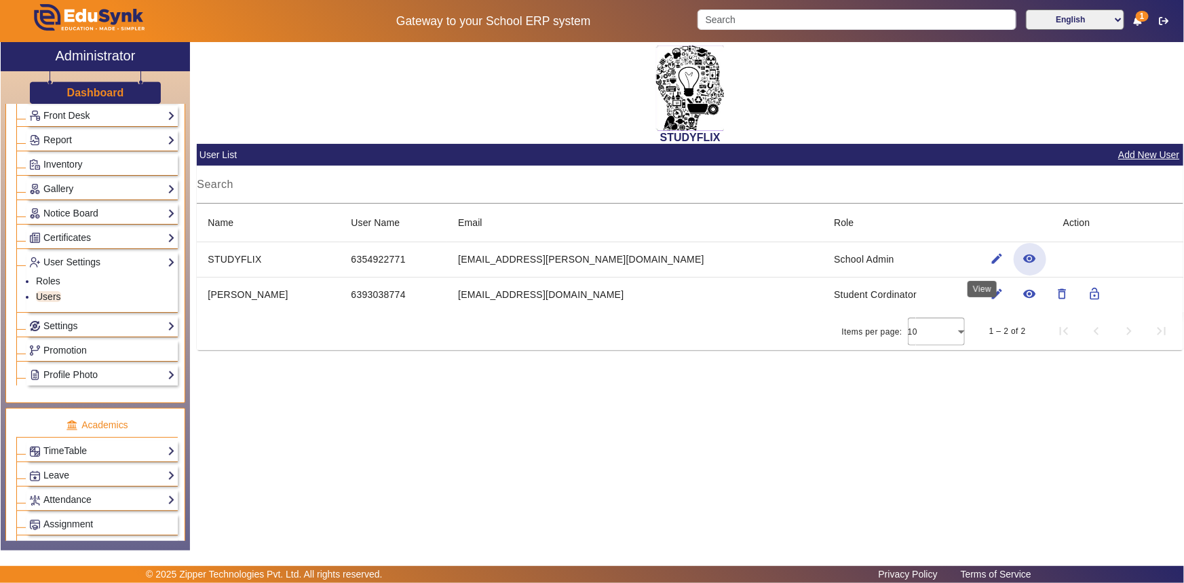
click at [1023, 265] on mat-icon "remove_red_eye" at bounding box center [1030, 259] width 14 height 14
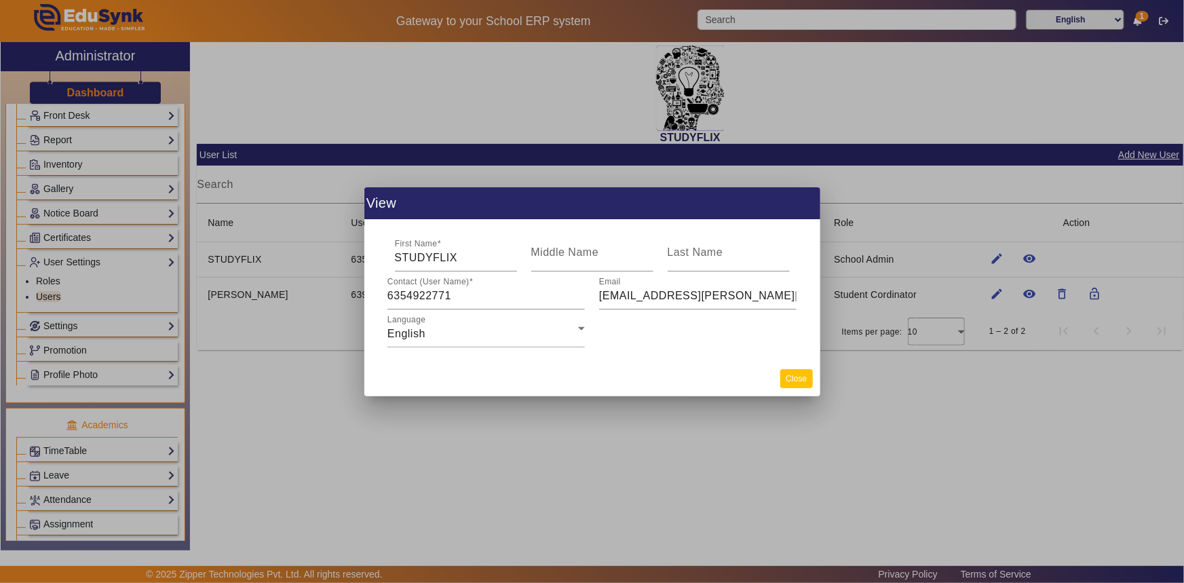
click at [796, 380] on button "Close" at bounding box center [796, 378] width 32 height 18
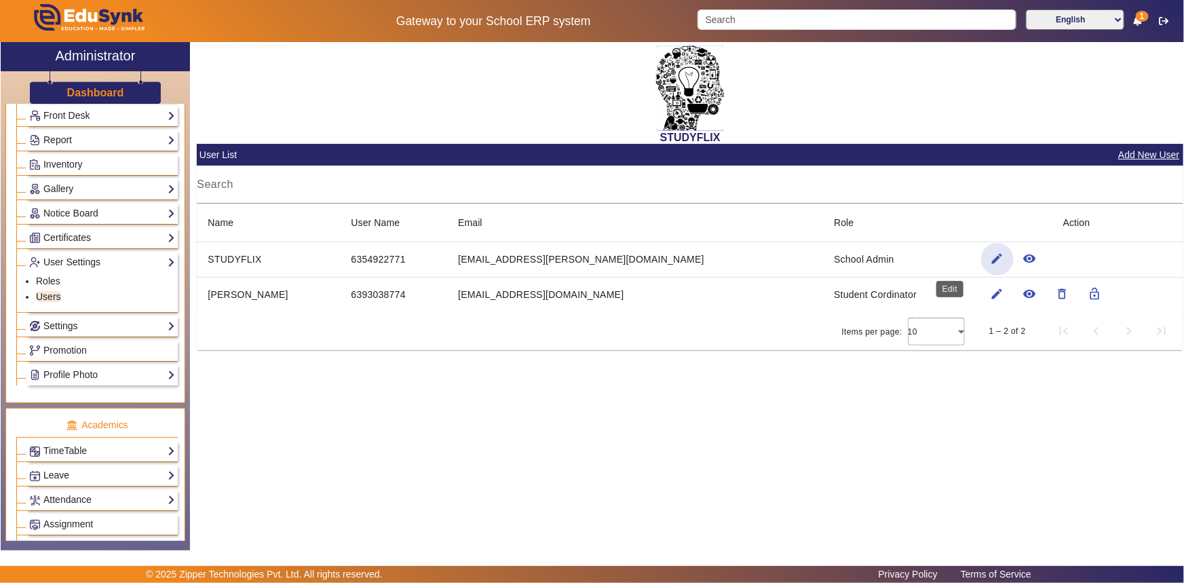
click at [991, 261] on mat-icon "edit" at bounding box center [998, 259] width 14 height 14
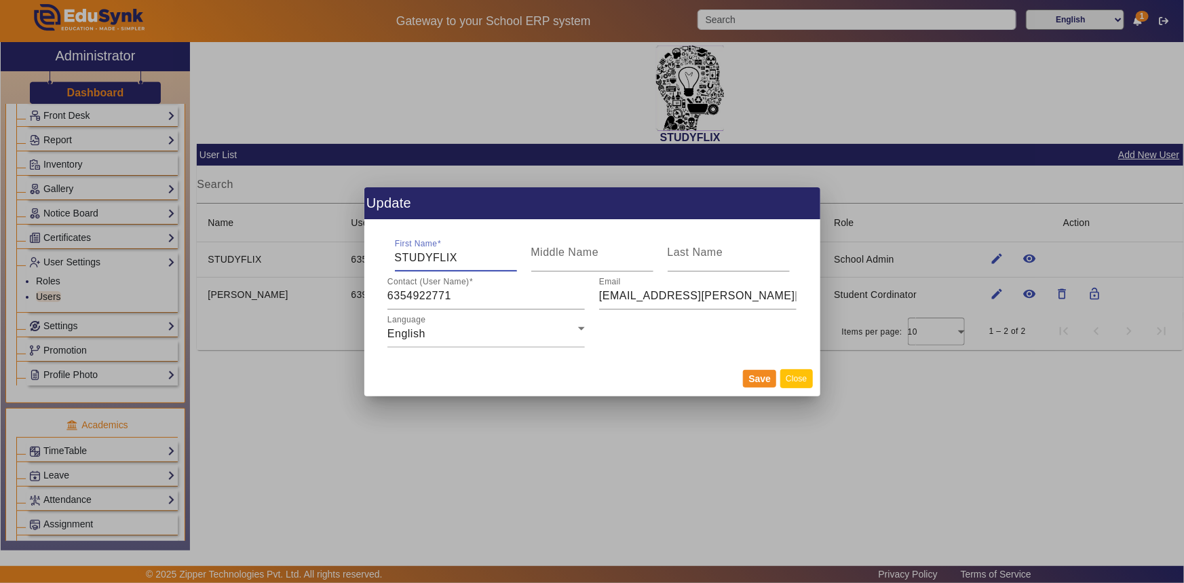
click at [787, 386] on button "Close" at bounding box center [796, 378] width 32 height 18
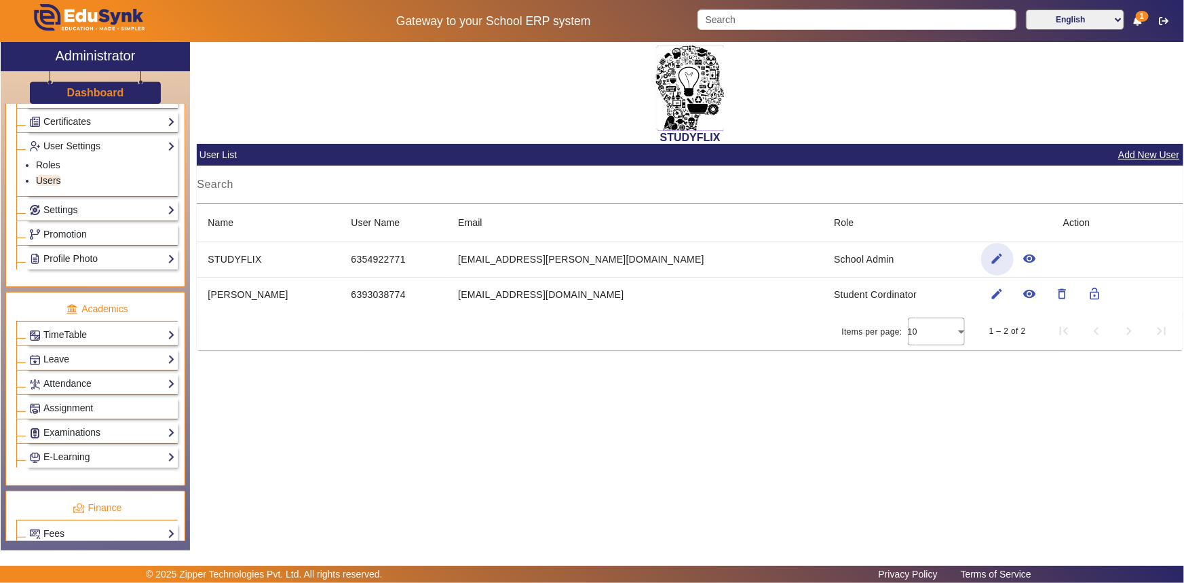
scroll to position [370, 0]
click at [62, 381] on link "Attendance" at bounding box center [102, 382] width 146 height 16
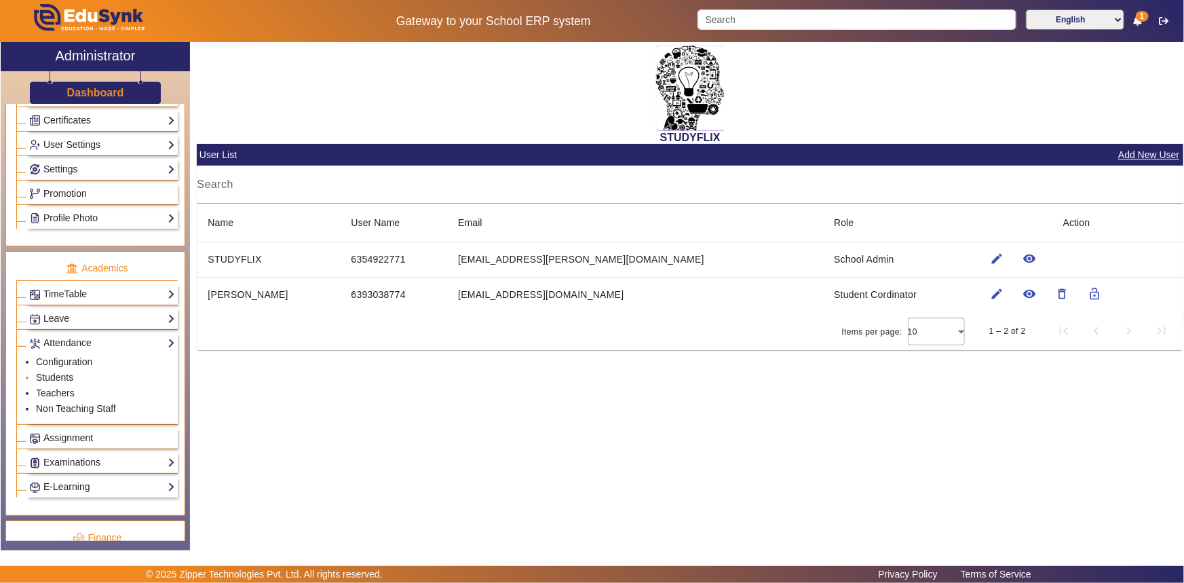
click at [58, 384] on li "Students" at bounding box center [105, 378] width 139 height 16
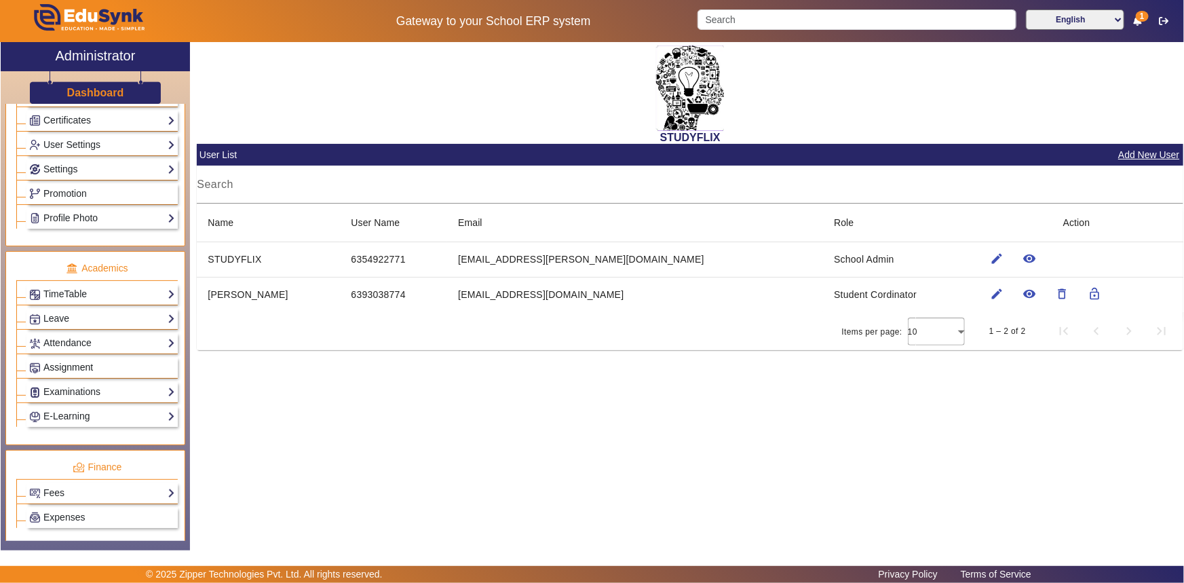
click at [68, 372] on span "Assignment" at bounding box center [68, 367] width 50 height 11
